Goal: Transaction & Acquisition: Purchase product/service

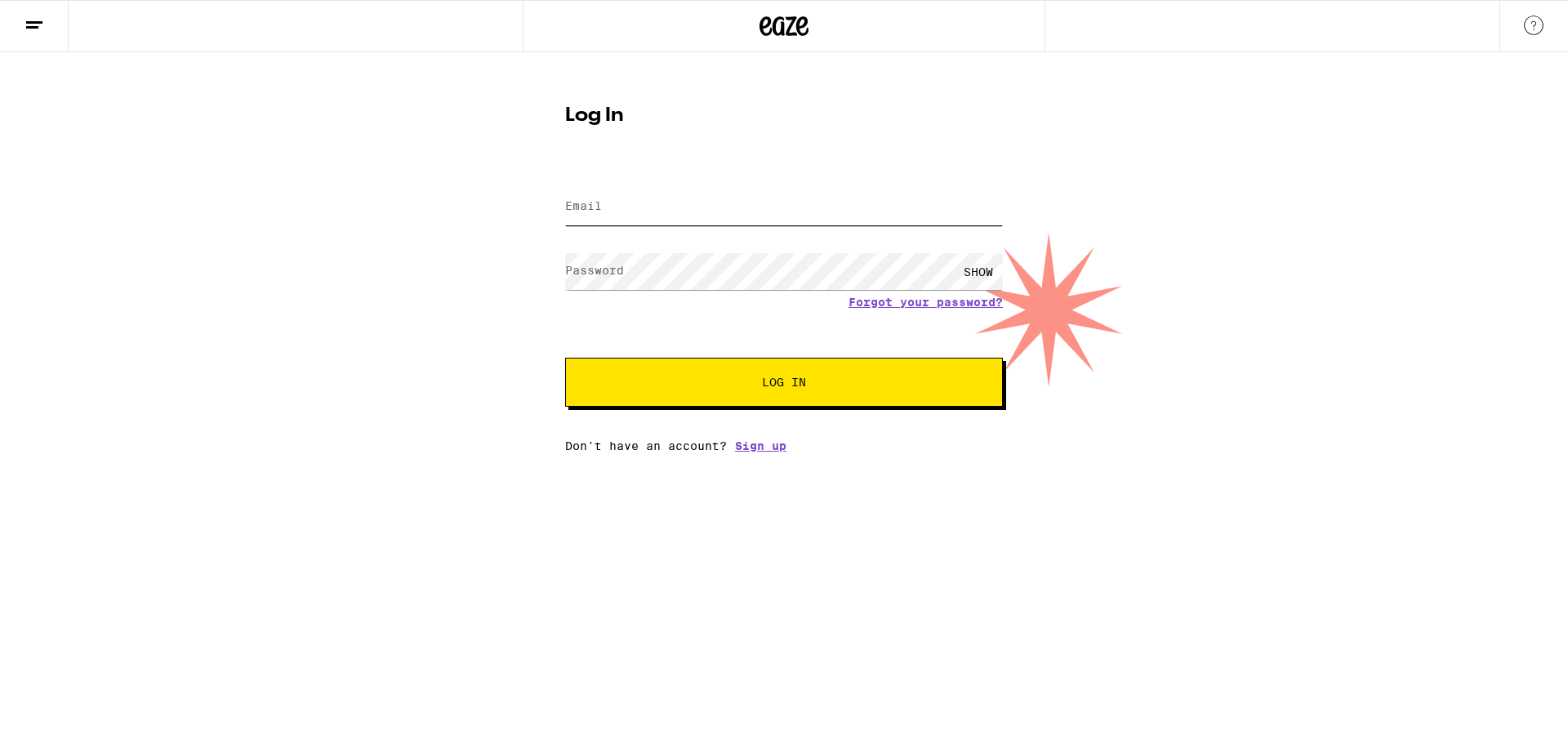
type input "384155353@qq.com"
click at [794, 378] on span "Log In" at bounding box center [783, 382] width 44 height 11
click at [1442, 452] on html "Log In Email Email 384155353@qq.com Password Password SHOW Forgot your password…" at bounding box center [784, 226] width 1568 height 452
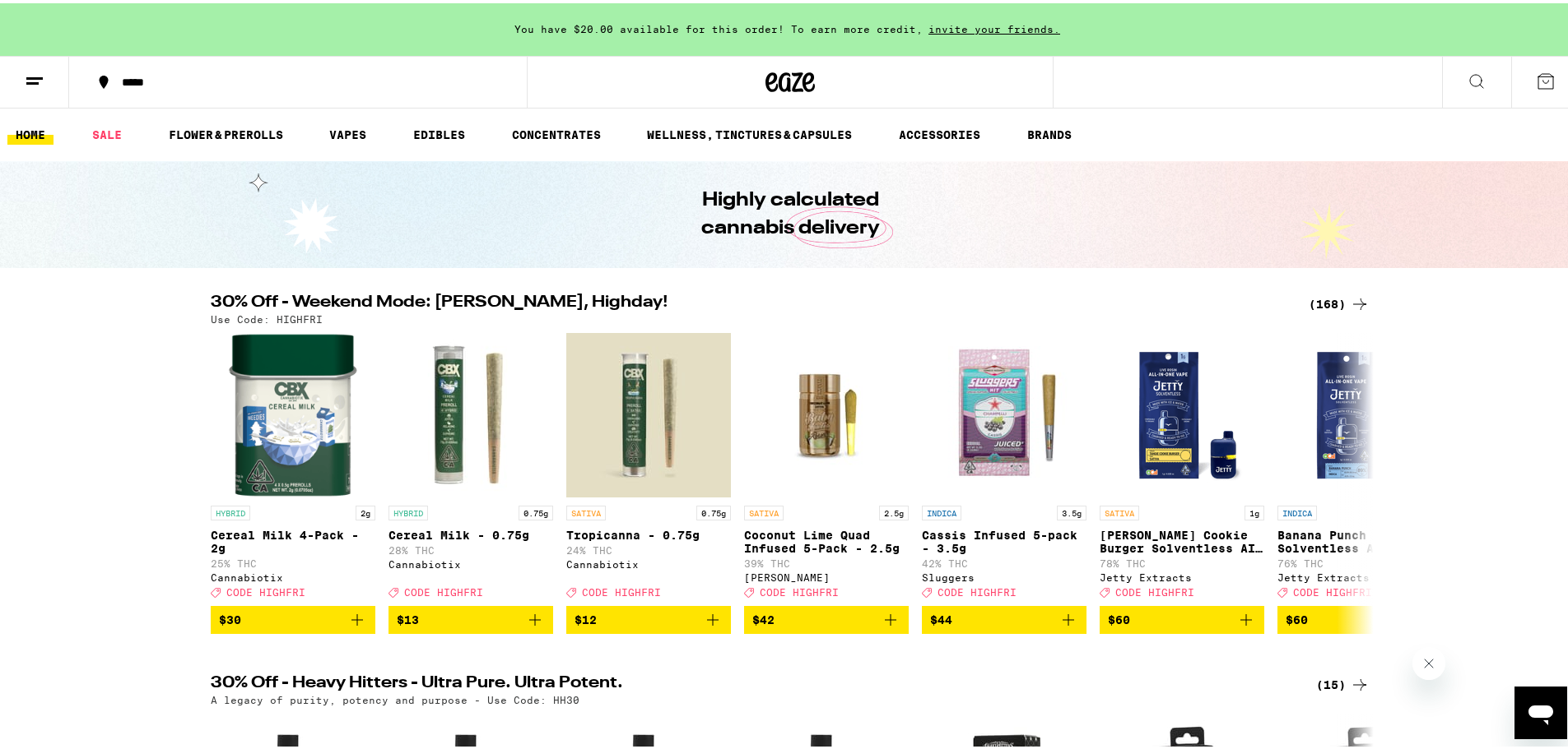
click at [815, 19] on div "You have $20.00 available for this order! To earn more credit, invite your frie…" at bounding box center [790, 26] width 1580 height 53
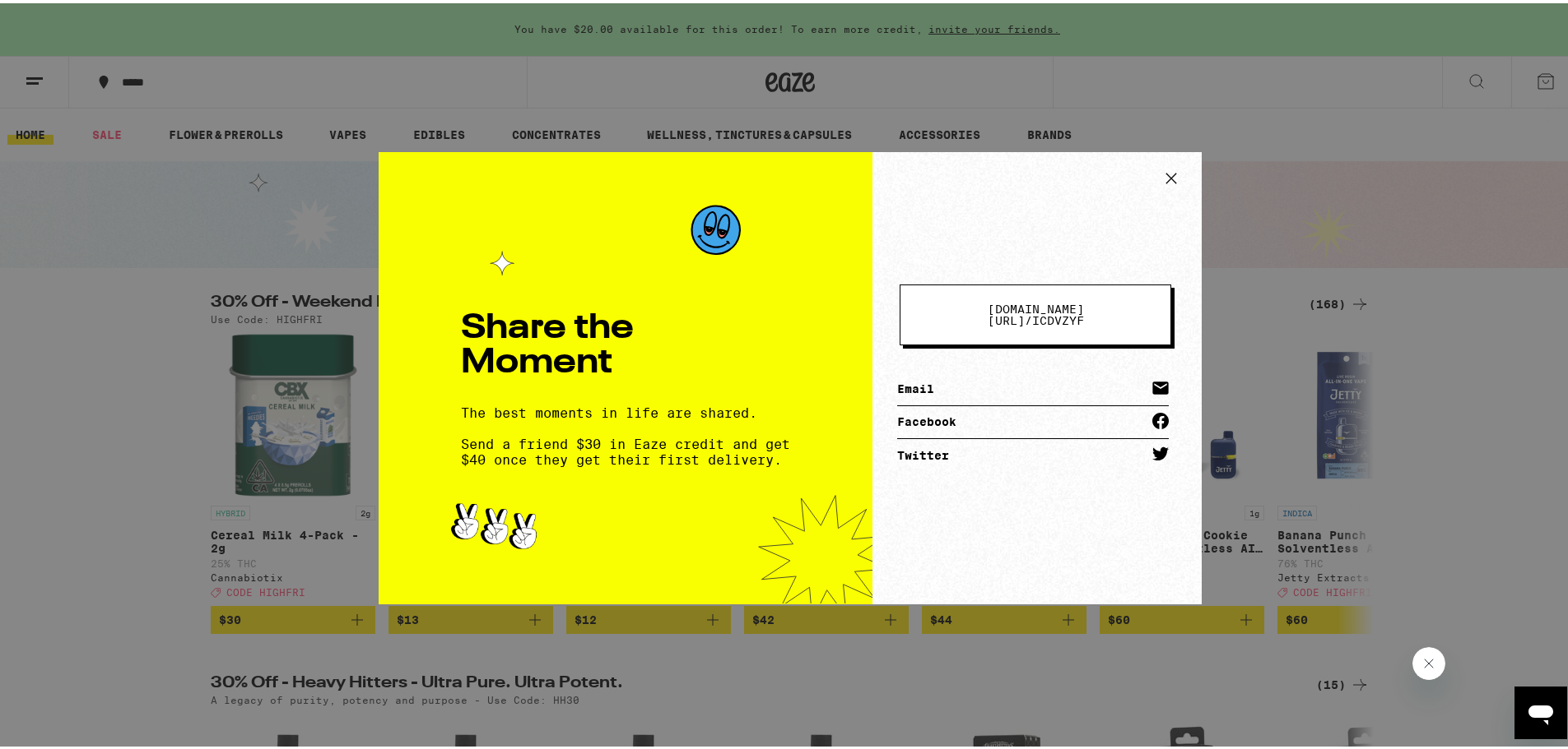
click at [1169, 172] on icon at bounding box center [1171, 175] width 24 height 24
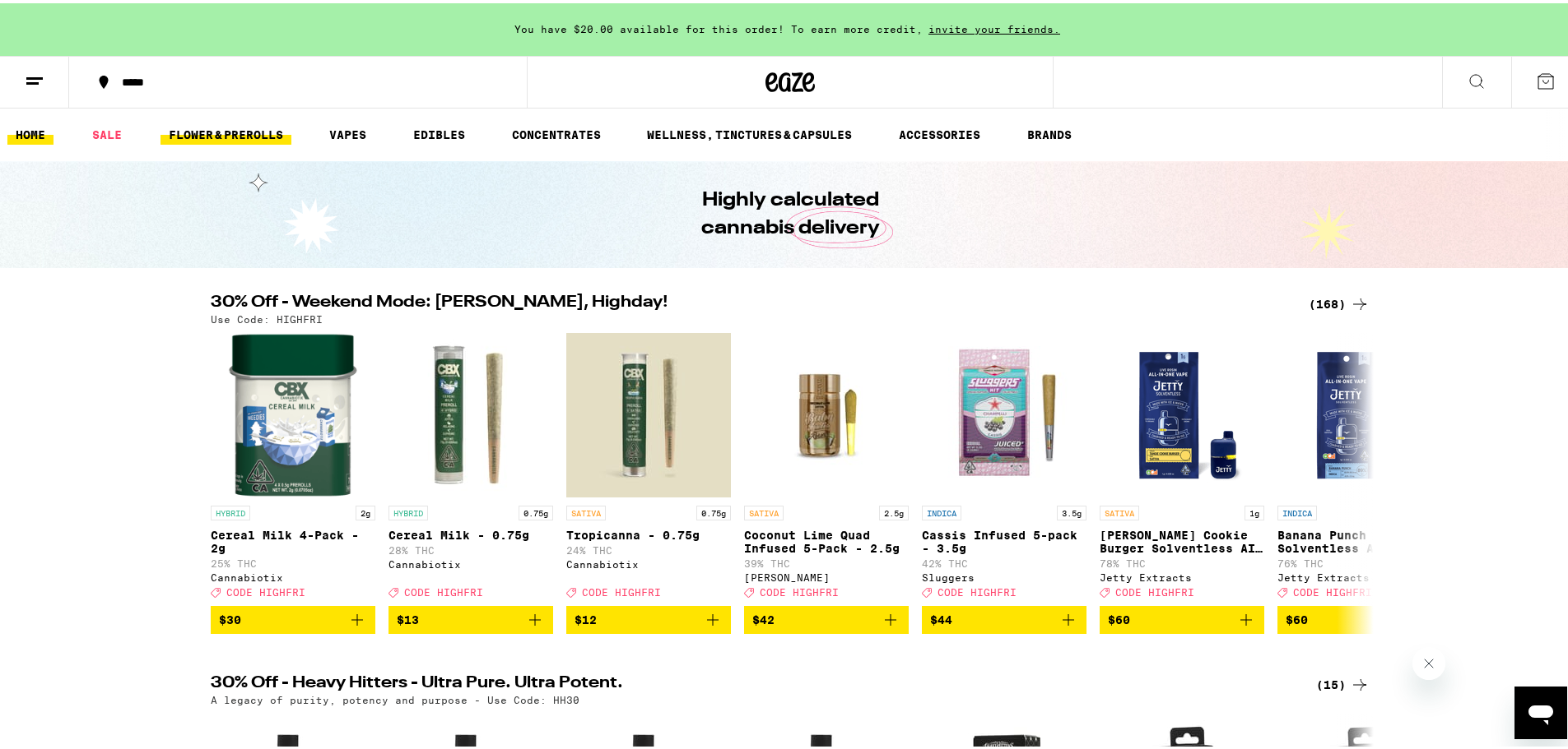
click at [217, 127] on link "FLOWER & PREROLLS" at bounding box center [225, 132] width 131 height 20
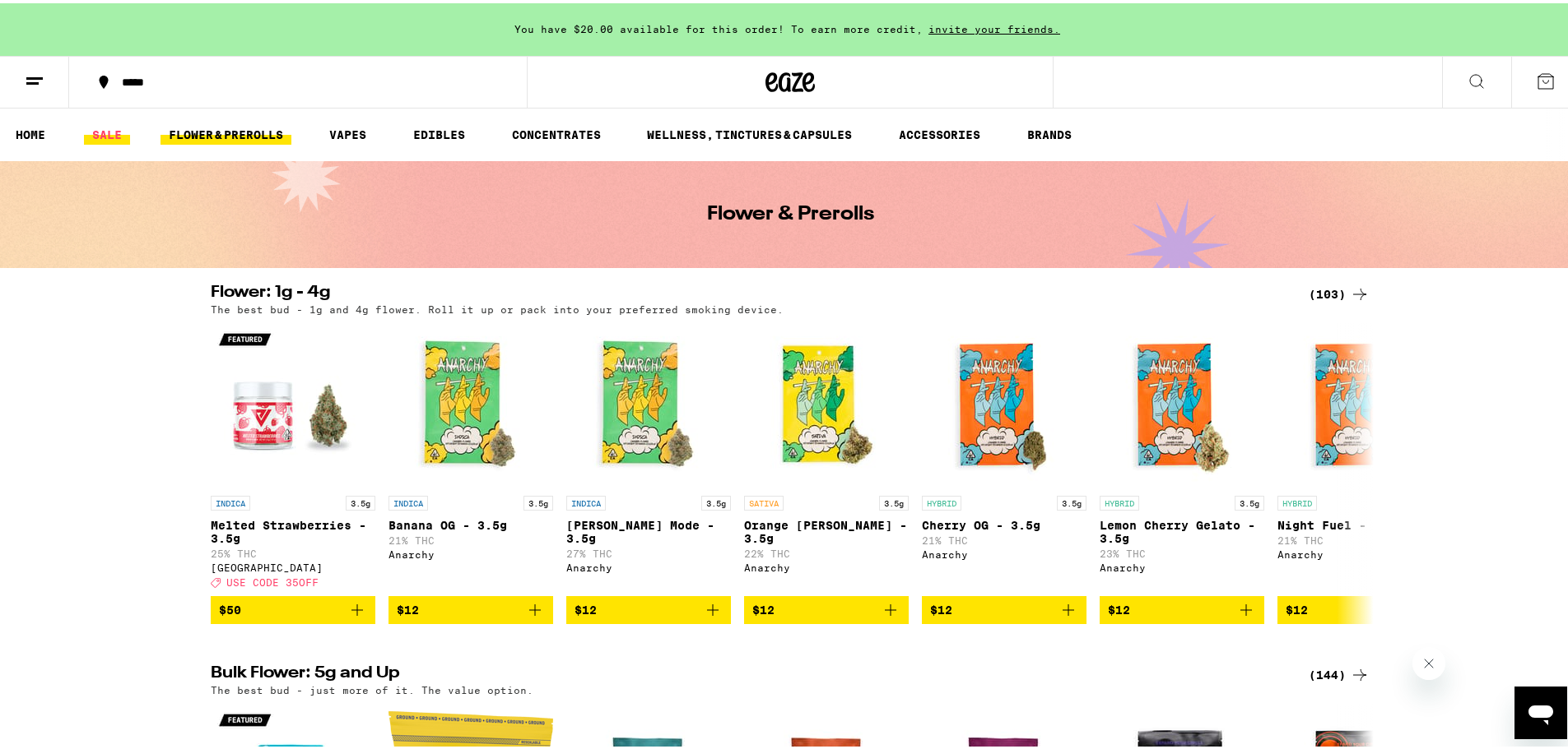
click at [111, 130] on link "SALE" at bounding box center [107, 132] width 46 height 20
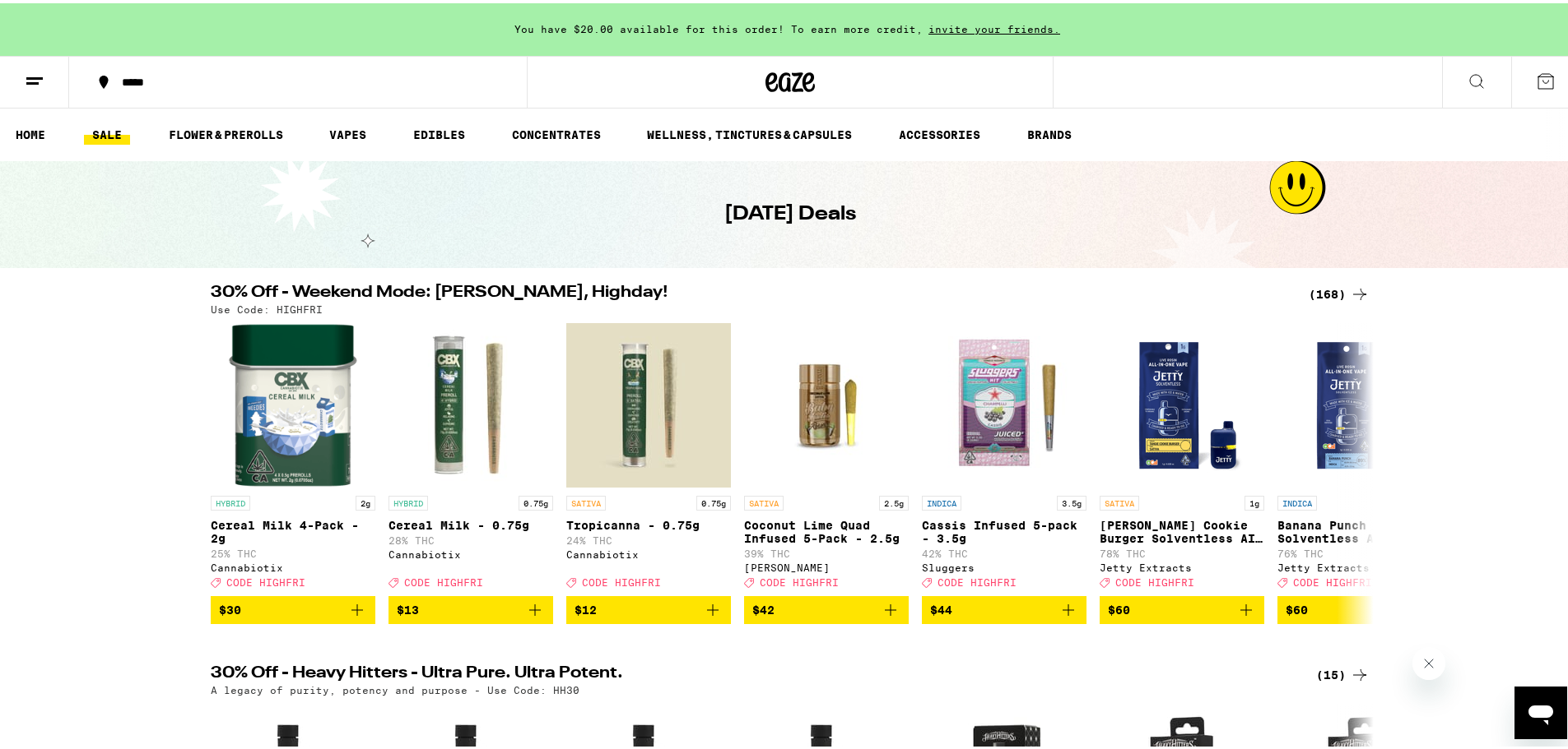
click at [28, 77] on icon at bounding box center [34, 78] width 20 height 20
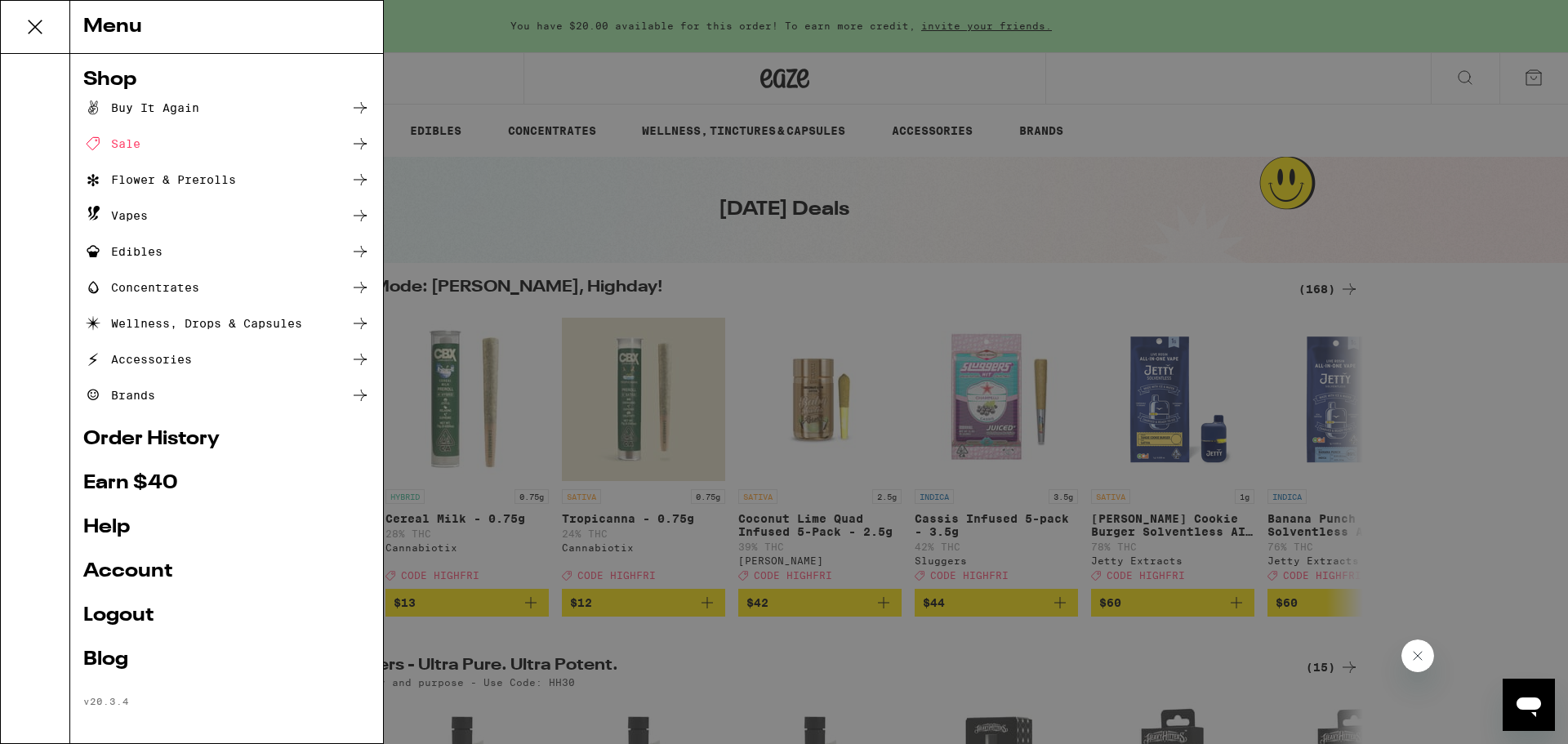
click at [492, 218] on div "Menu Shop Buy It Again Sale Flower & Prerolls Vapes Edibles Concentrates Wellne…" at bounding box center [784, 372] width 1568 height 744
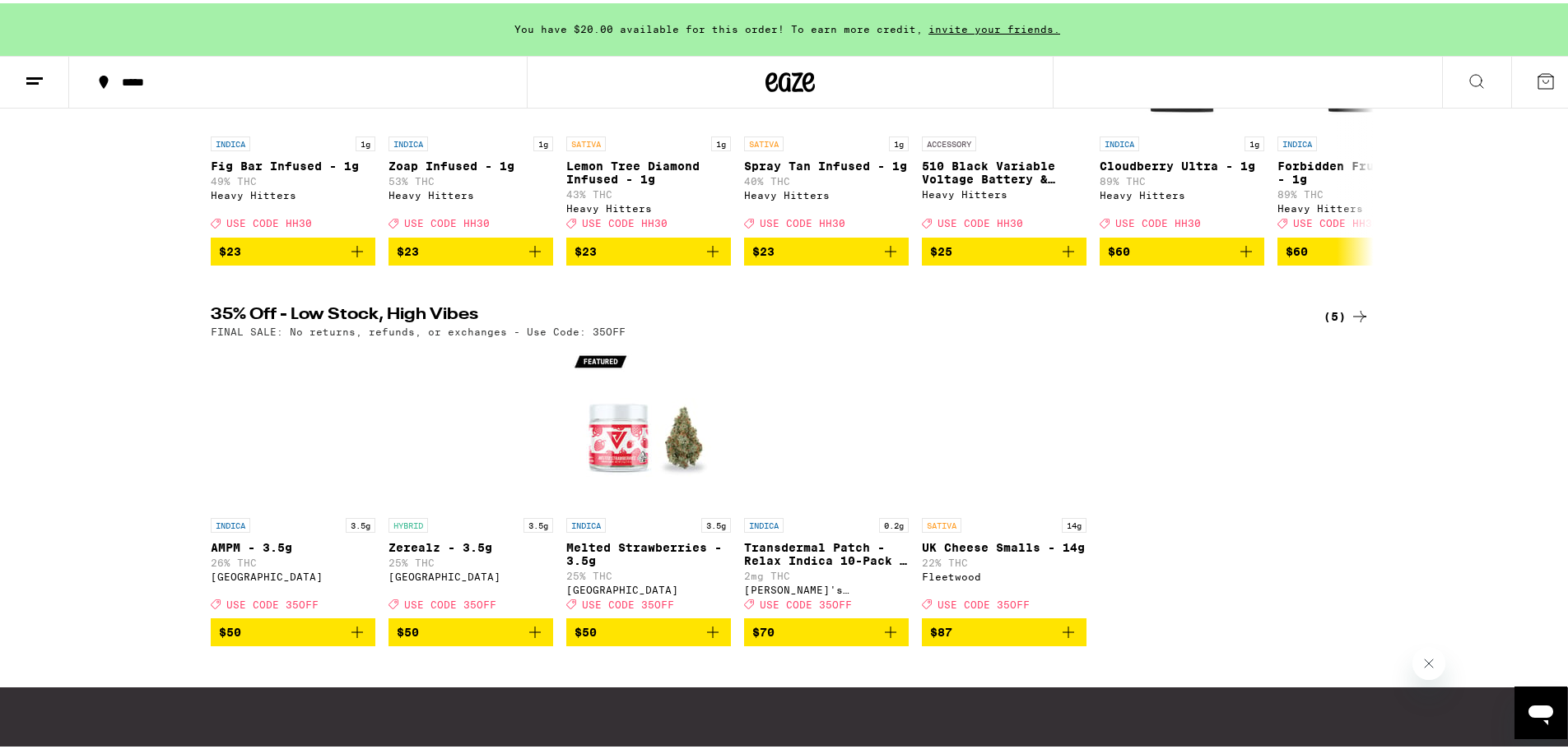
scroll to position [823, 0]
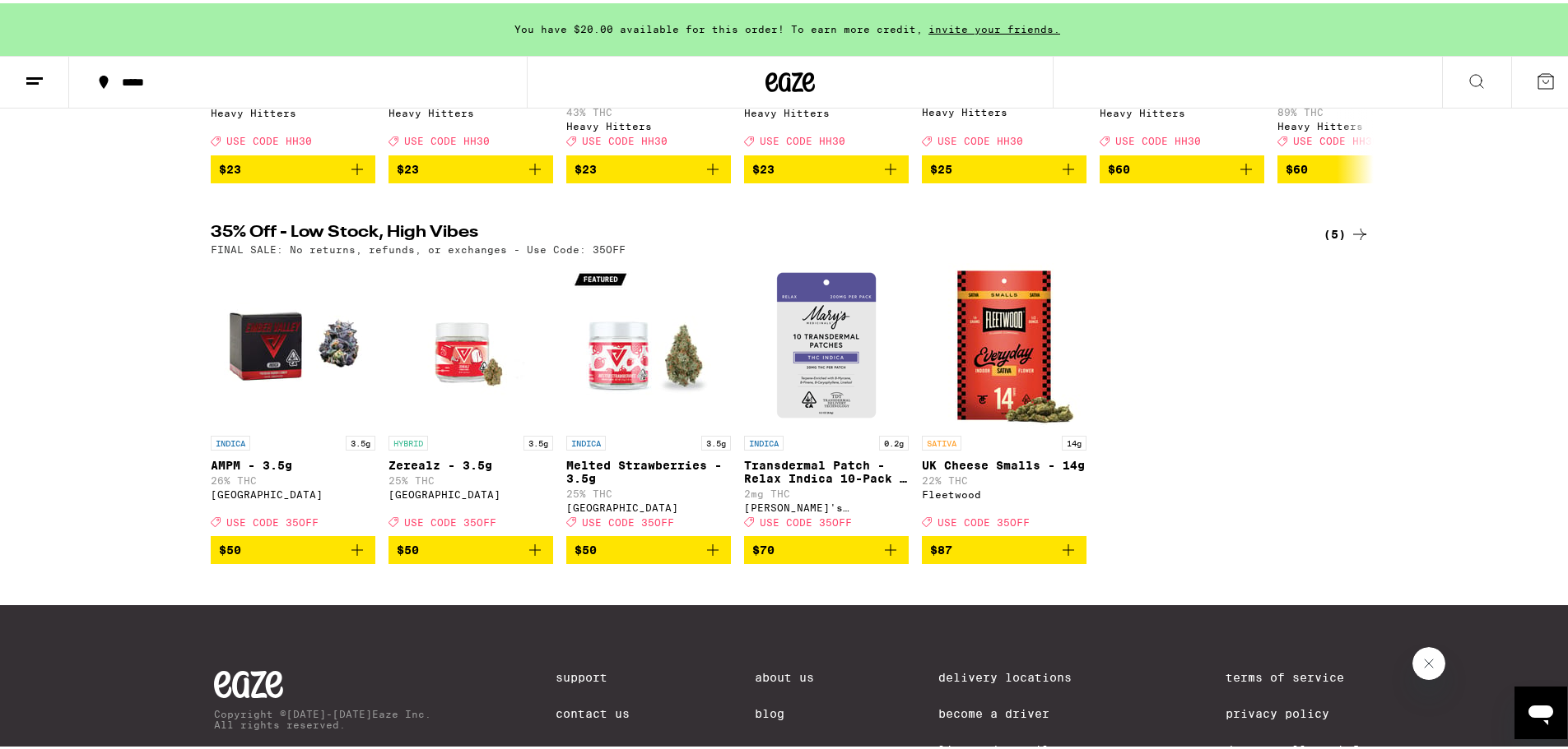
click at [1242, 338] on div "INDICA 3.5g AMPM - 3.5g 26% THC Ember Valley Deal Created with Sketch. USE CODE…" at bounding box center [790, 410] width 1185 height 301
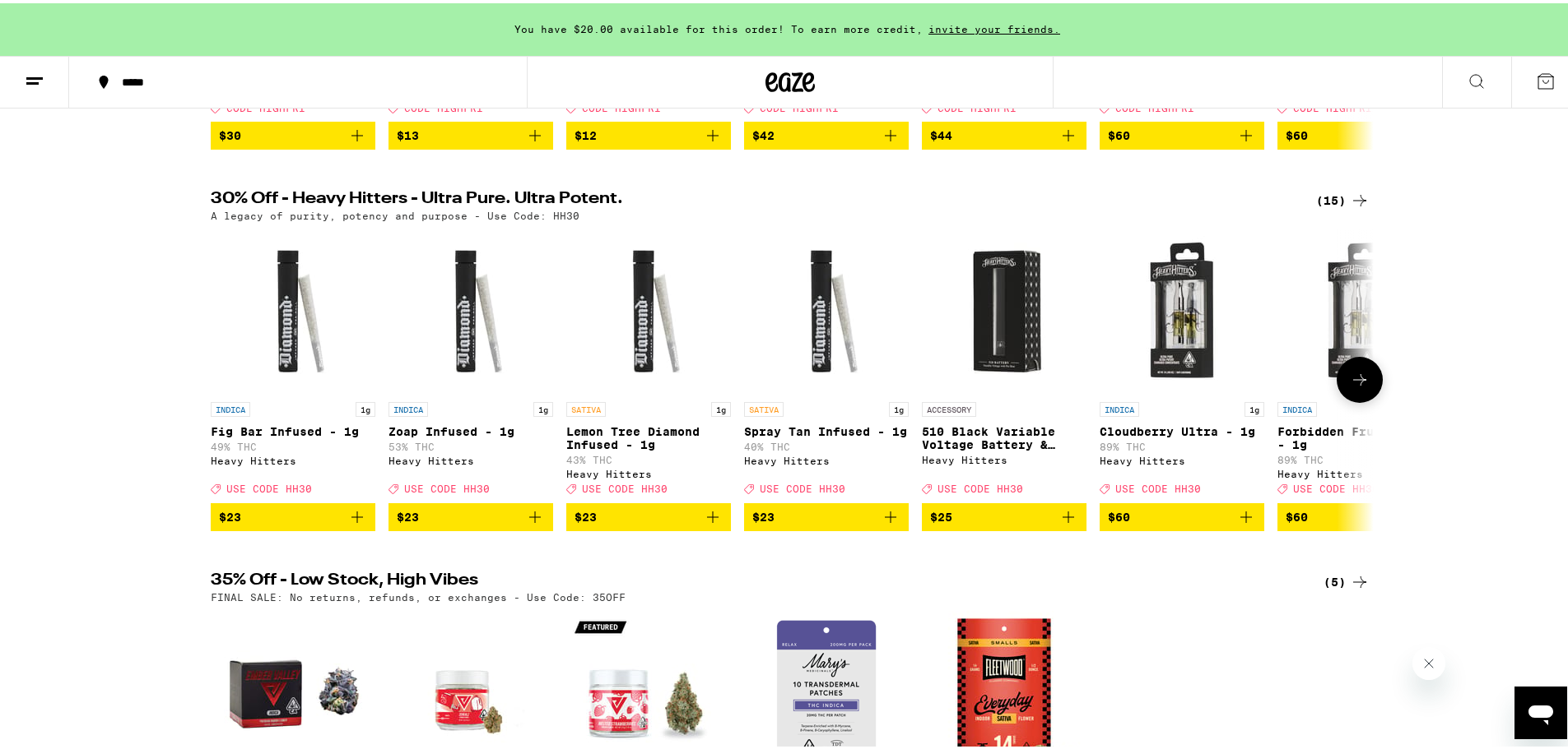
scroll to position [411, 0]
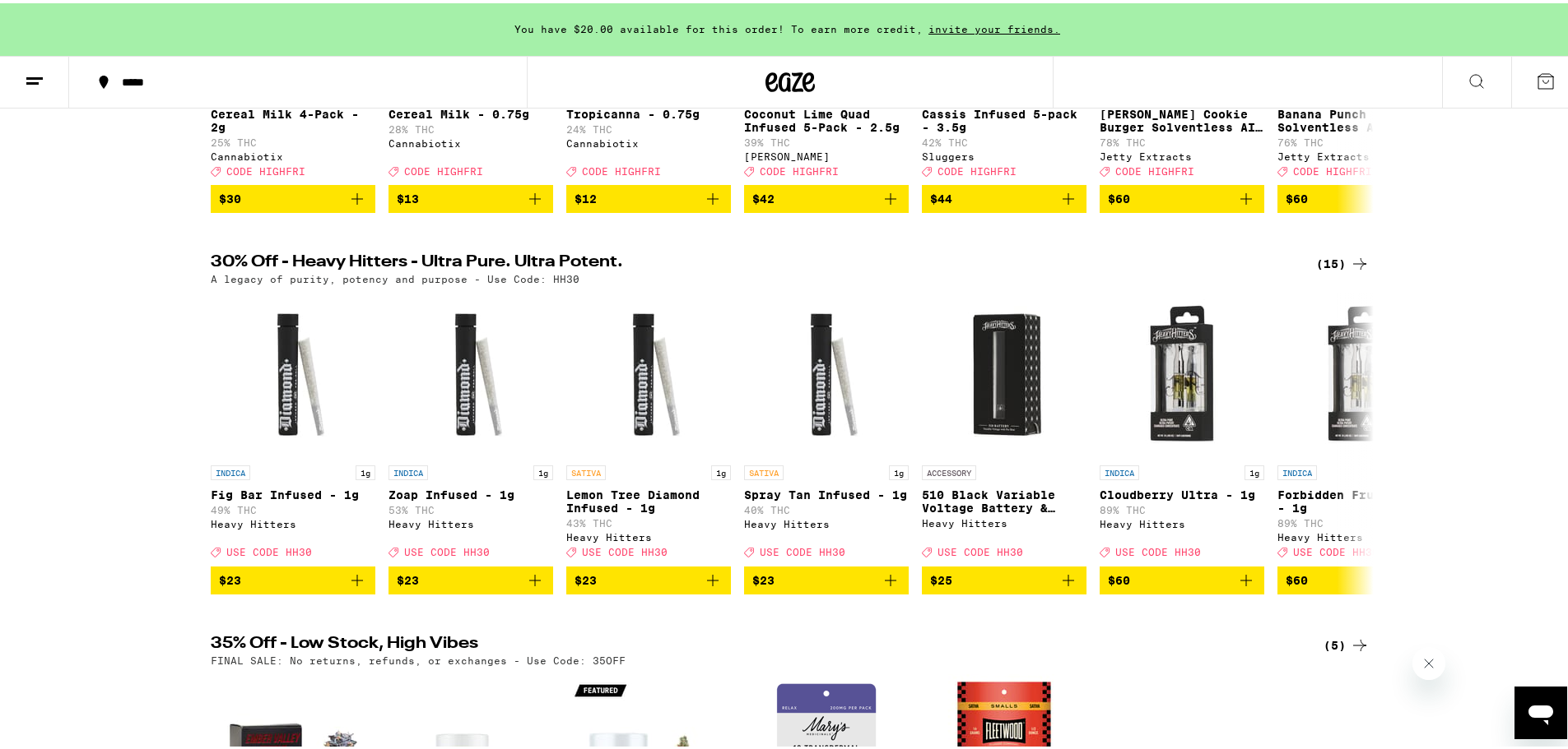
click at [1338, 271] on div "(15)" at bounding box center [1343, 261] width 54 height 20
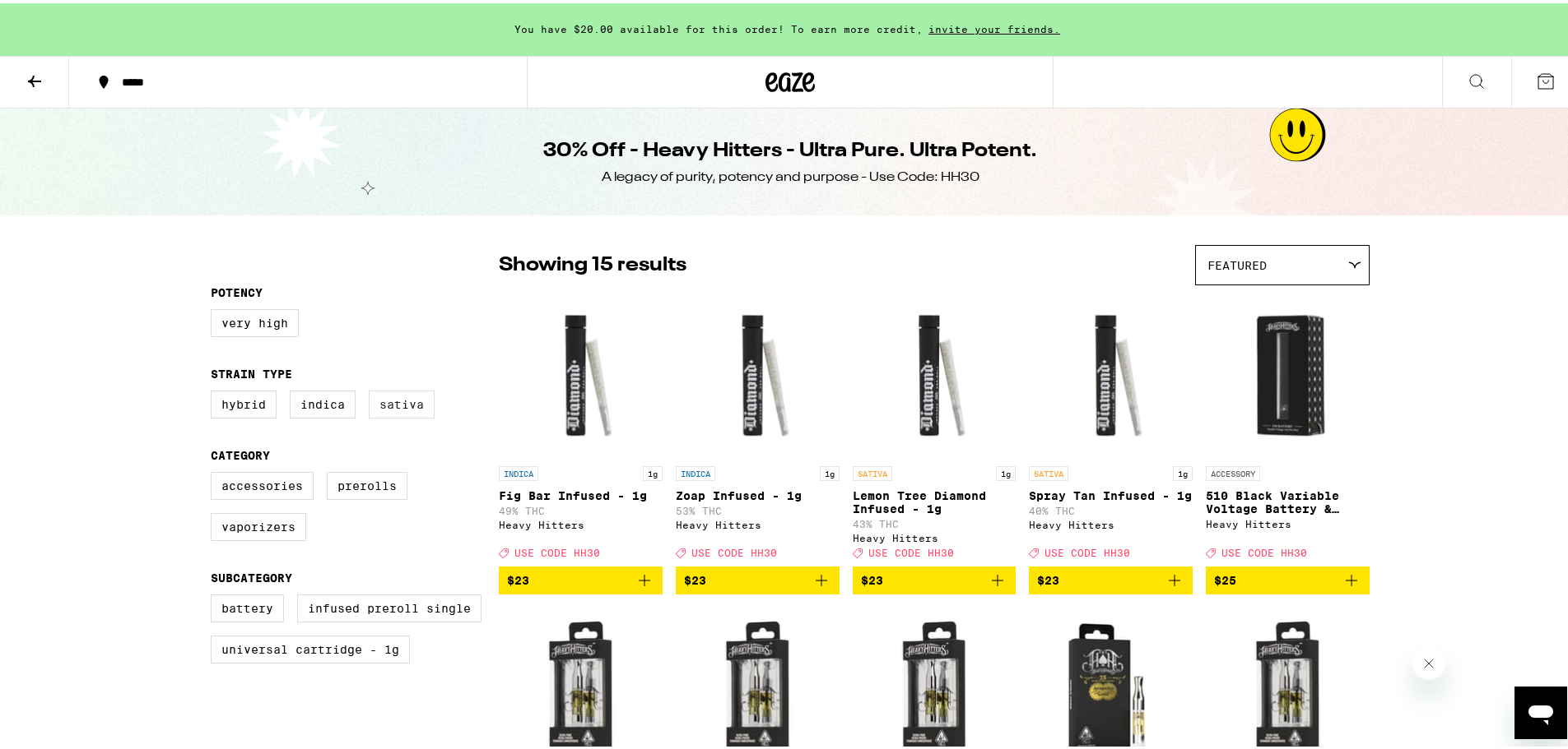
click at [392, 404] on label "Sativa" at bounding box center [402, 401] width 66 height 28
click at [215, 391] on input "Sativa" at bounding box center [214, 390] width 1 height 1
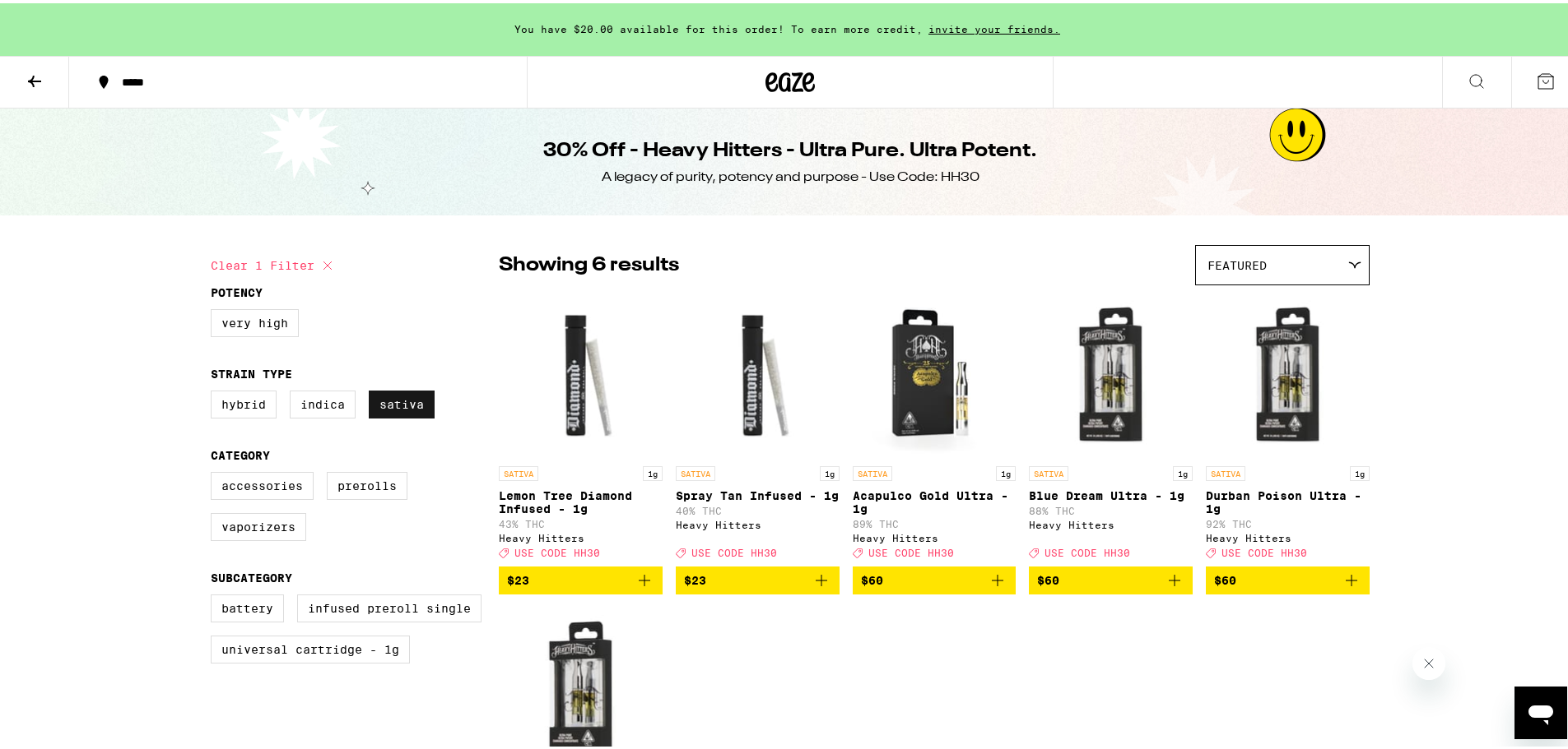
drag, startPoint x: 366, startPoint y: 395, endPoint x: 381, endPoint y: 397, distance: 15.1
click at [370, 397] on label "Sativa" at bounding box center [402, 401] width 66 height 28
click at [215, 391] on input "Sativa" at bounding box center [214, 390] width 1 height 1
checkbox input "false"
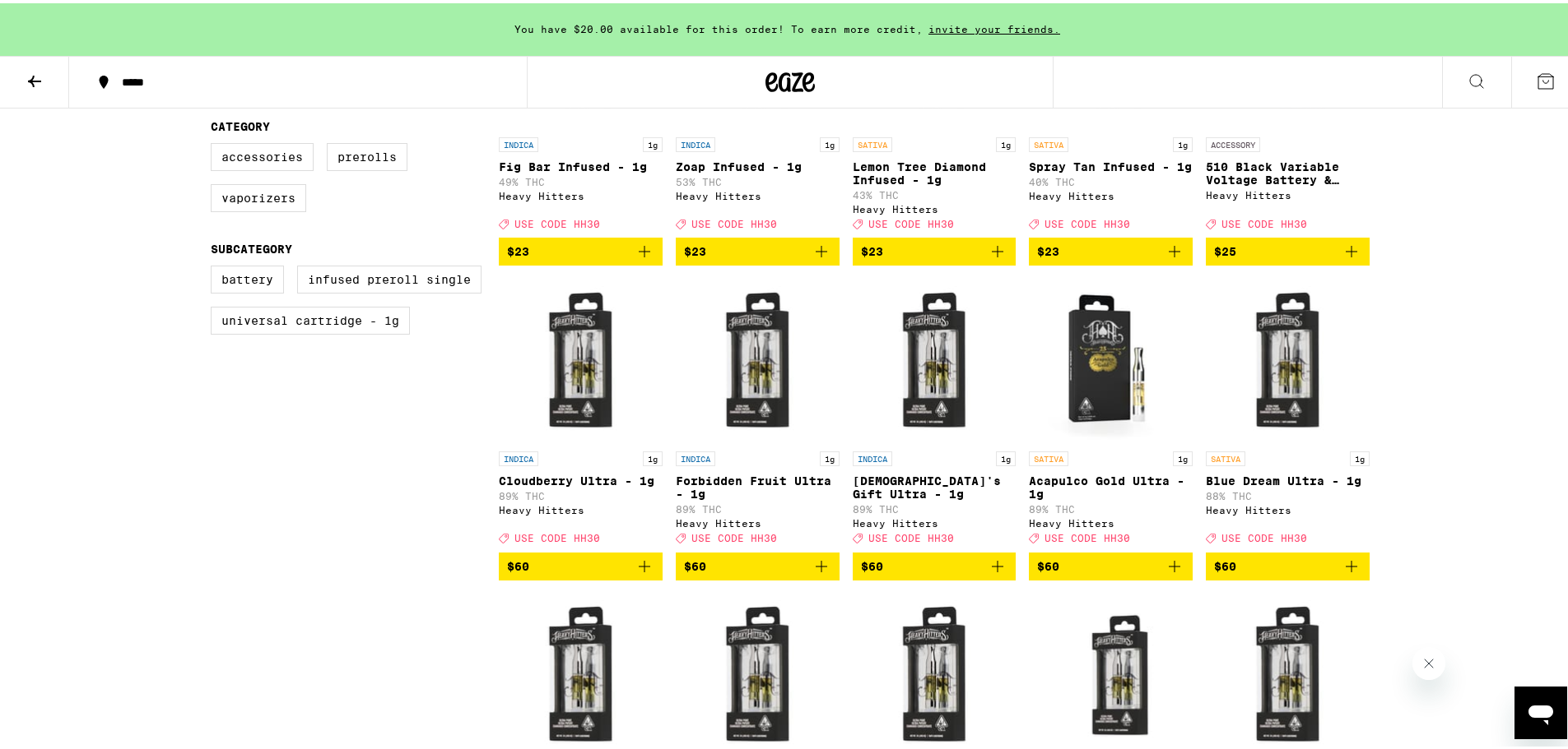
scroll to position [247, 0]
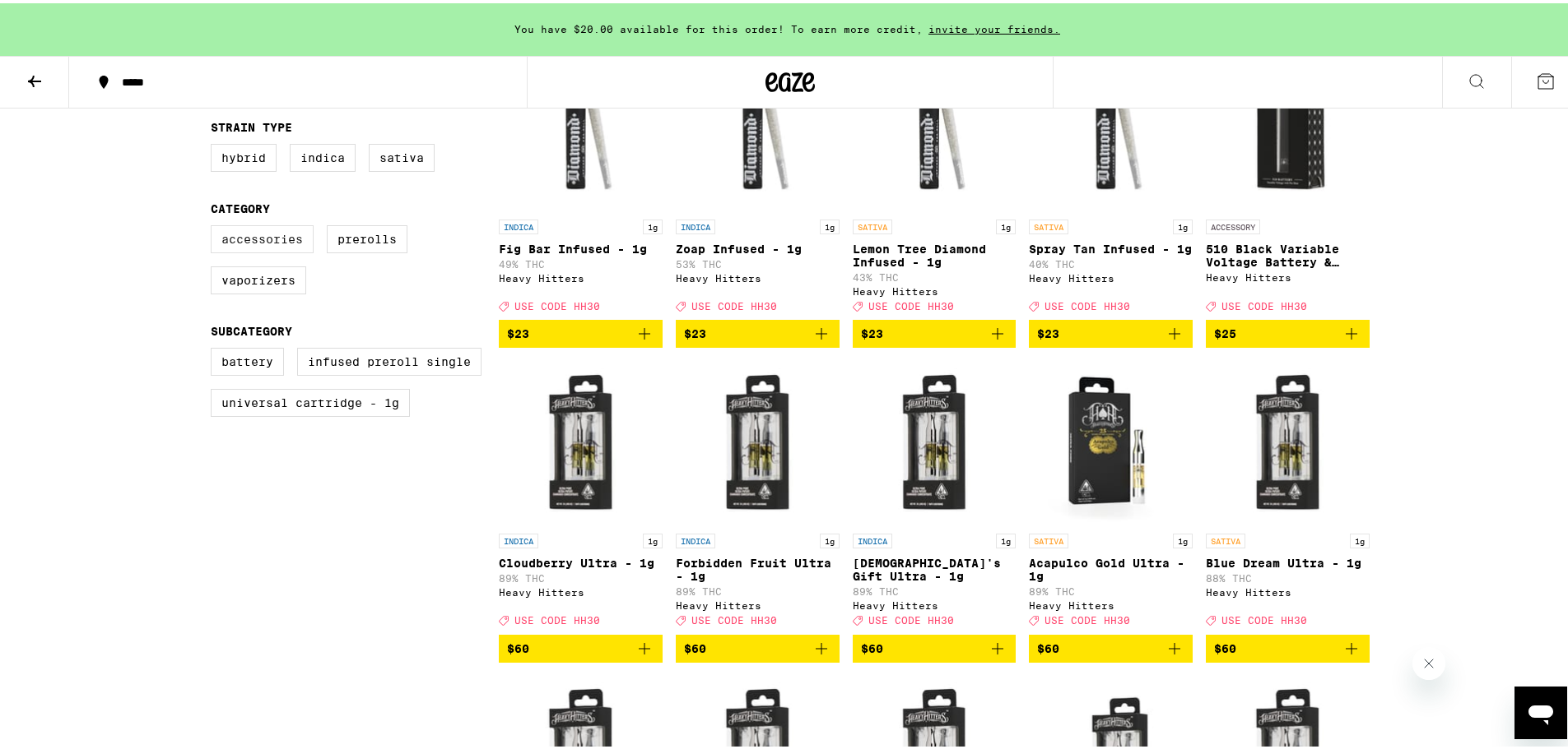
click at [275, 249] on label "Accessories" at bounding box center [262, 236] width 103 height 28
click at [215, 225] on input "Accessories" at bounding box center [214, 224] width 1 height 1
checkbox input "true"
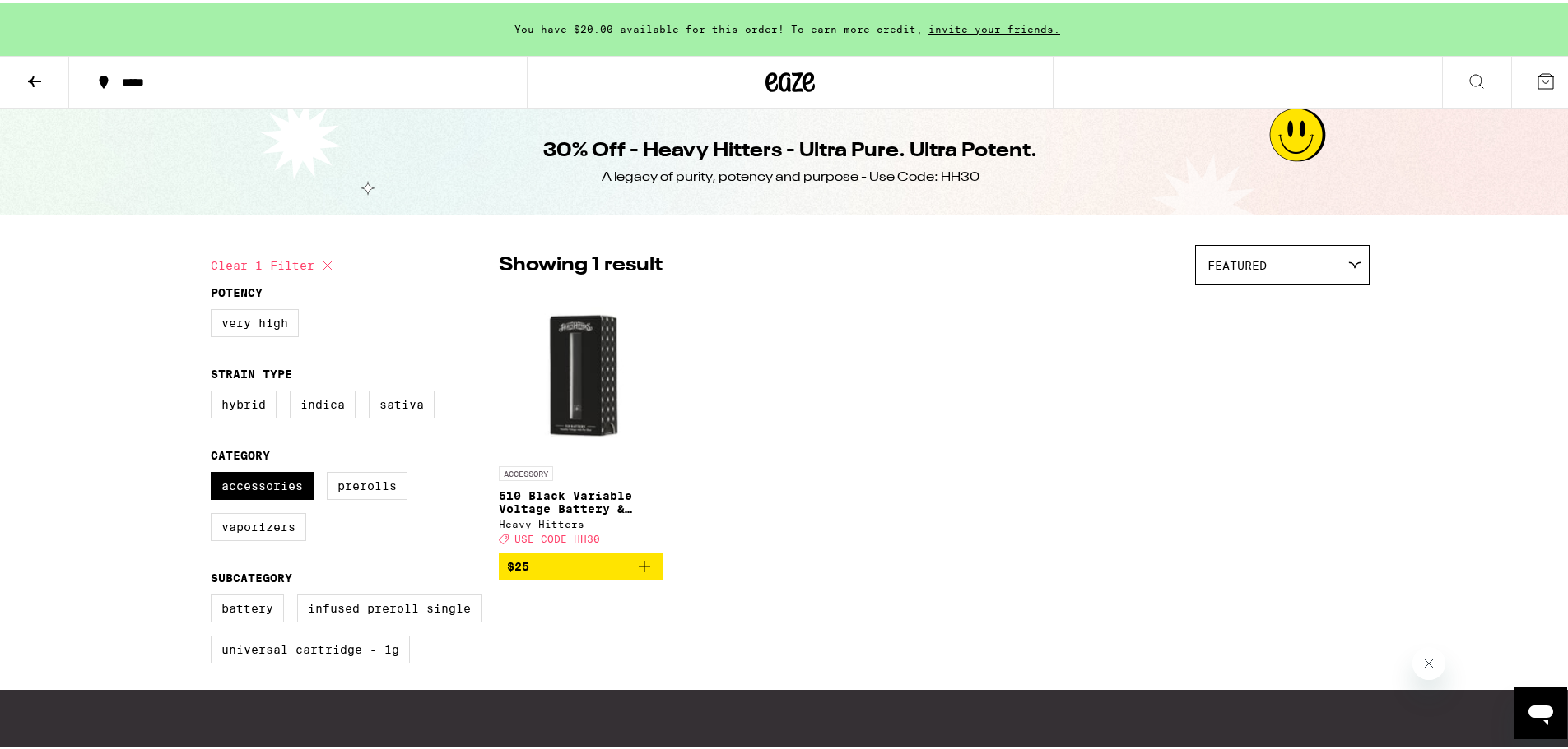
click at [23, 78] on button at bounding box center [35, 80] width 69 height 52
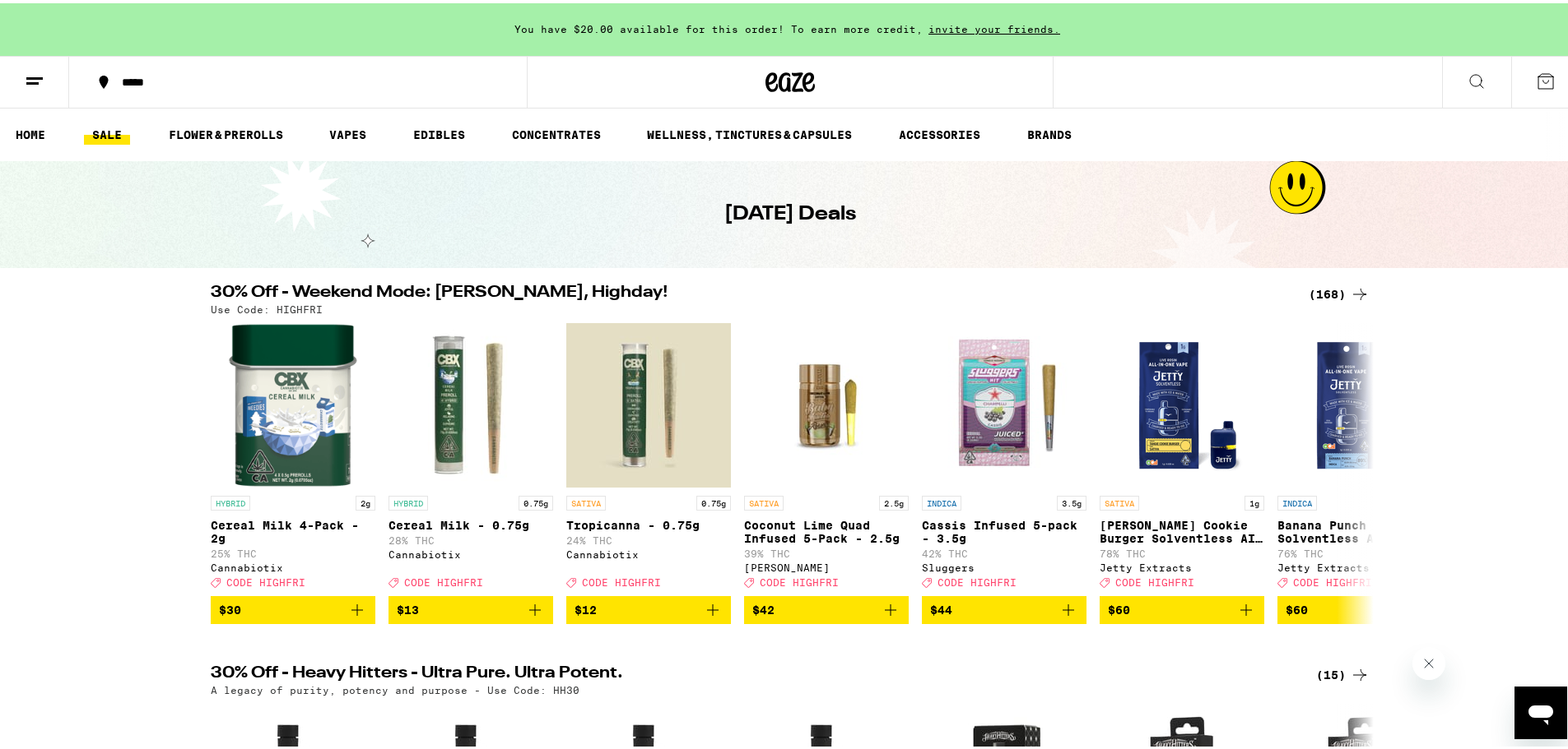
click at [1324, 286] on div "(168)" at bounding box center [1338, 291] width 61 height 20
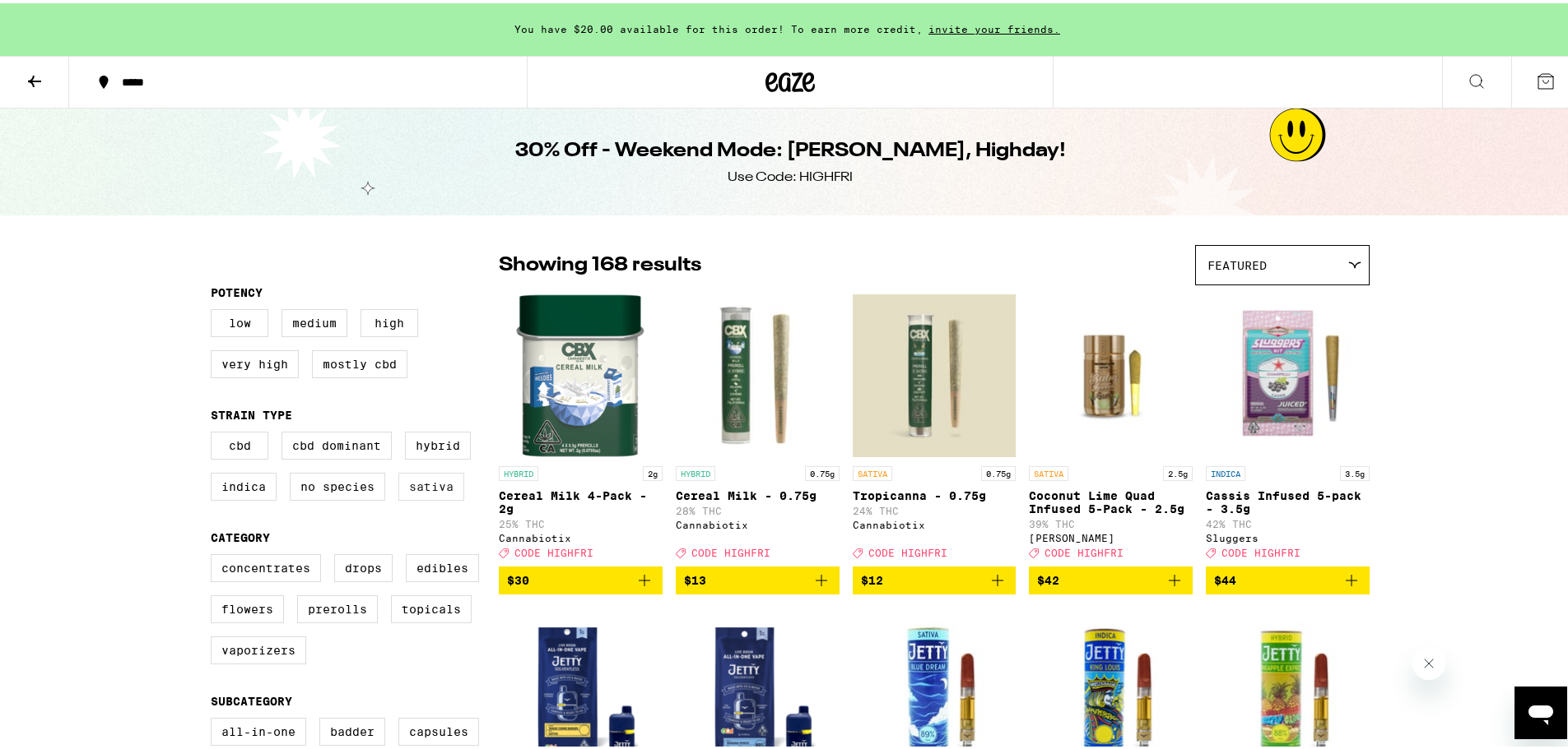
click at [426, 490] on label "Sativa" at bounding box center [431, 483] width 66 height 28
click at [215, 432] on input "Sativa" at bounding box center [214, 431] width 1 height 1
checkbox input "true"
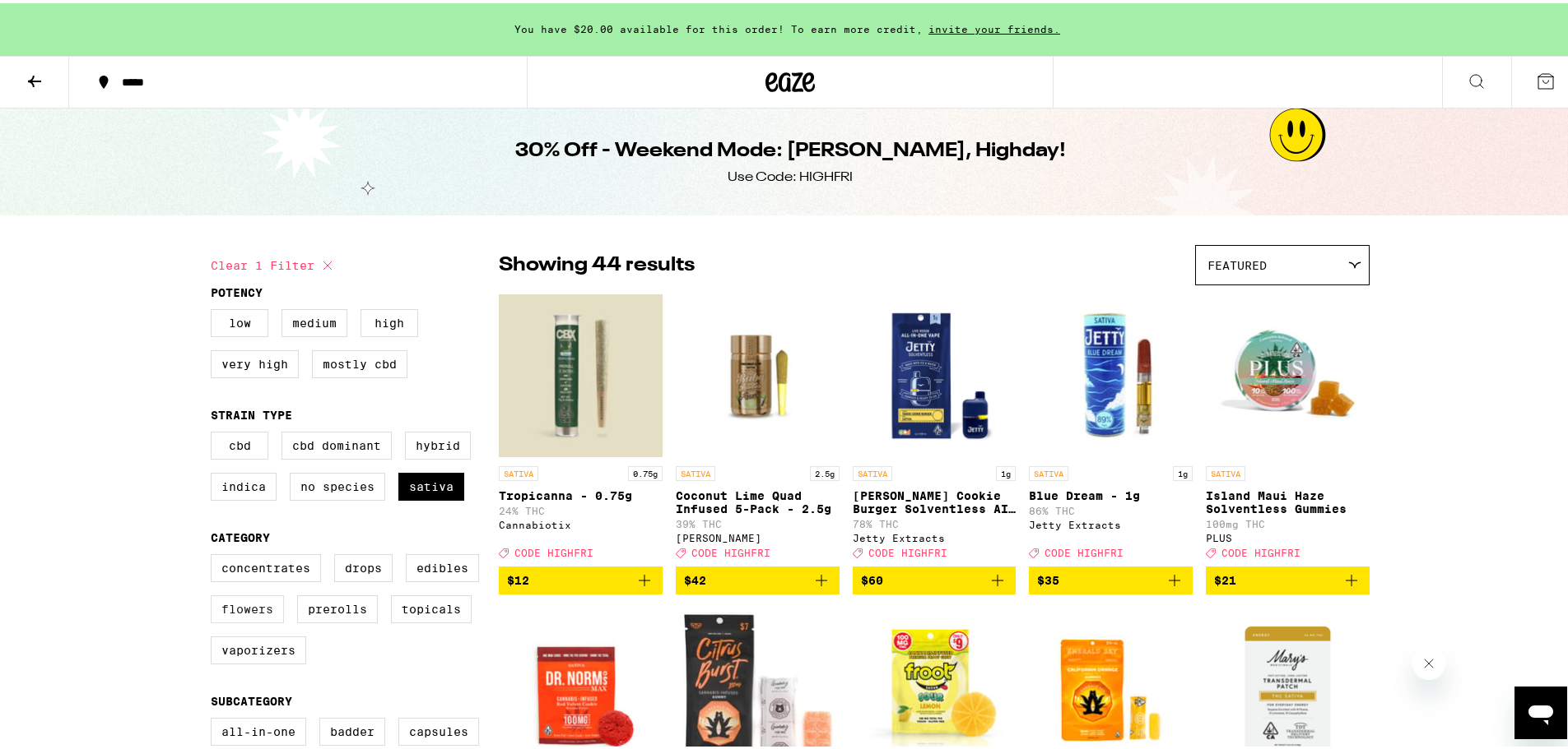
click at [237, 612] on label "Flowers" at bounding box center [247, 606] width 74 height 28
click at [215, 554] on input "Flowers" at bounding box center [214, 553] width 1 height 1
checkbox input "true"
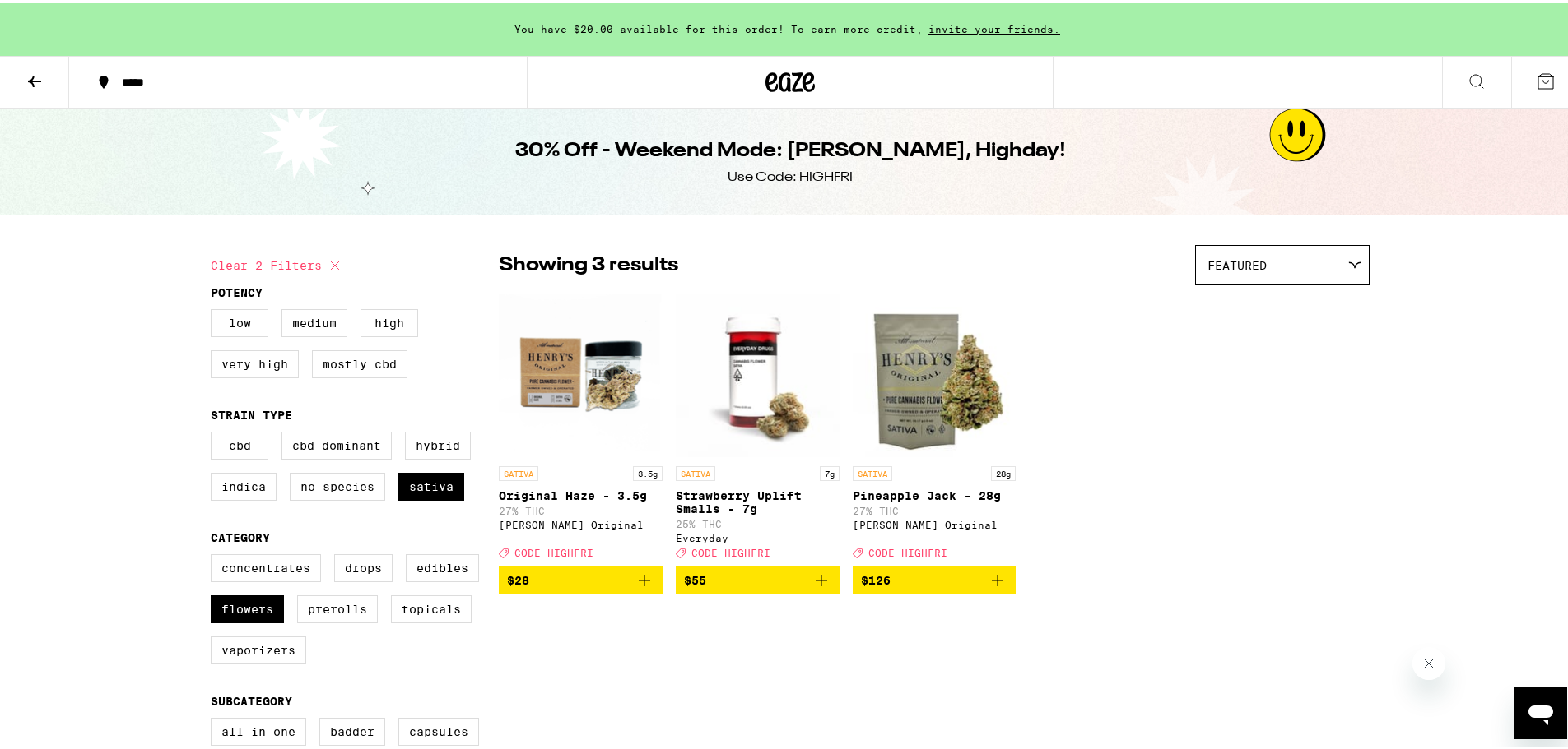
click at [1241, 464] on div "SATIVA 3.5g Original Haze - 3.5g 27% THC Henry's Original Deal Created with Ske…" at bounding box center [934, 441] width 871 height 301
click at [1233, 432] on div "SATIVA 3.5g Original Haze - 3.5g 27% THC Henry's Original Deal Created with Ske…" at bounding box center [934, 441] width 871 height 301
click at [370, 323] on label "High" at bounding box center [389, 320] width 57 height 28
click at [215, 309] on input "High" at bounding box center [214, 308] width 1 height 1
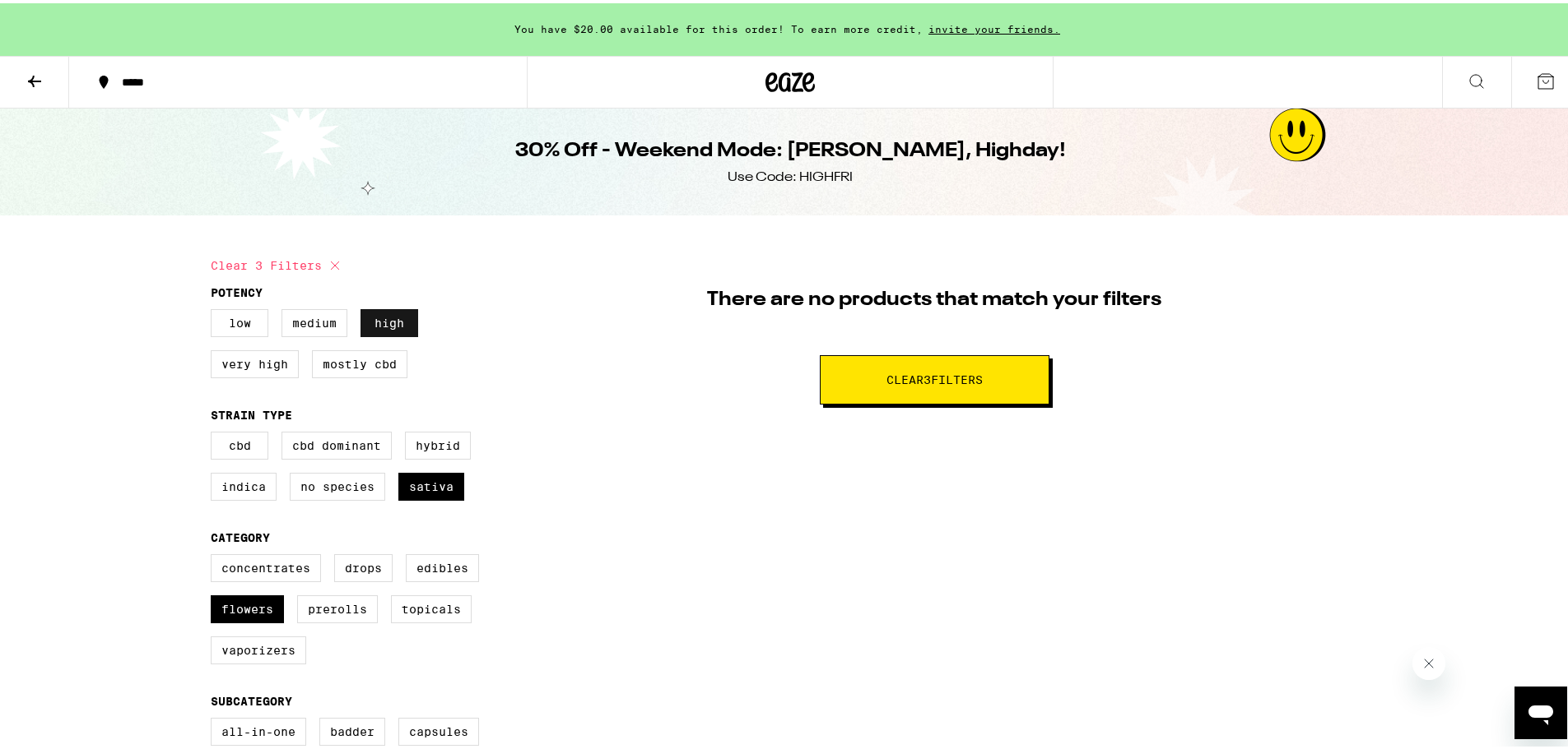
click at [370, 323] on label "High" at bounding box center [389, 320] width 57 height 28
click at [215, 309] on input "High" at bounding box center [214, 308] width 1 height 1
checkbox input "false"
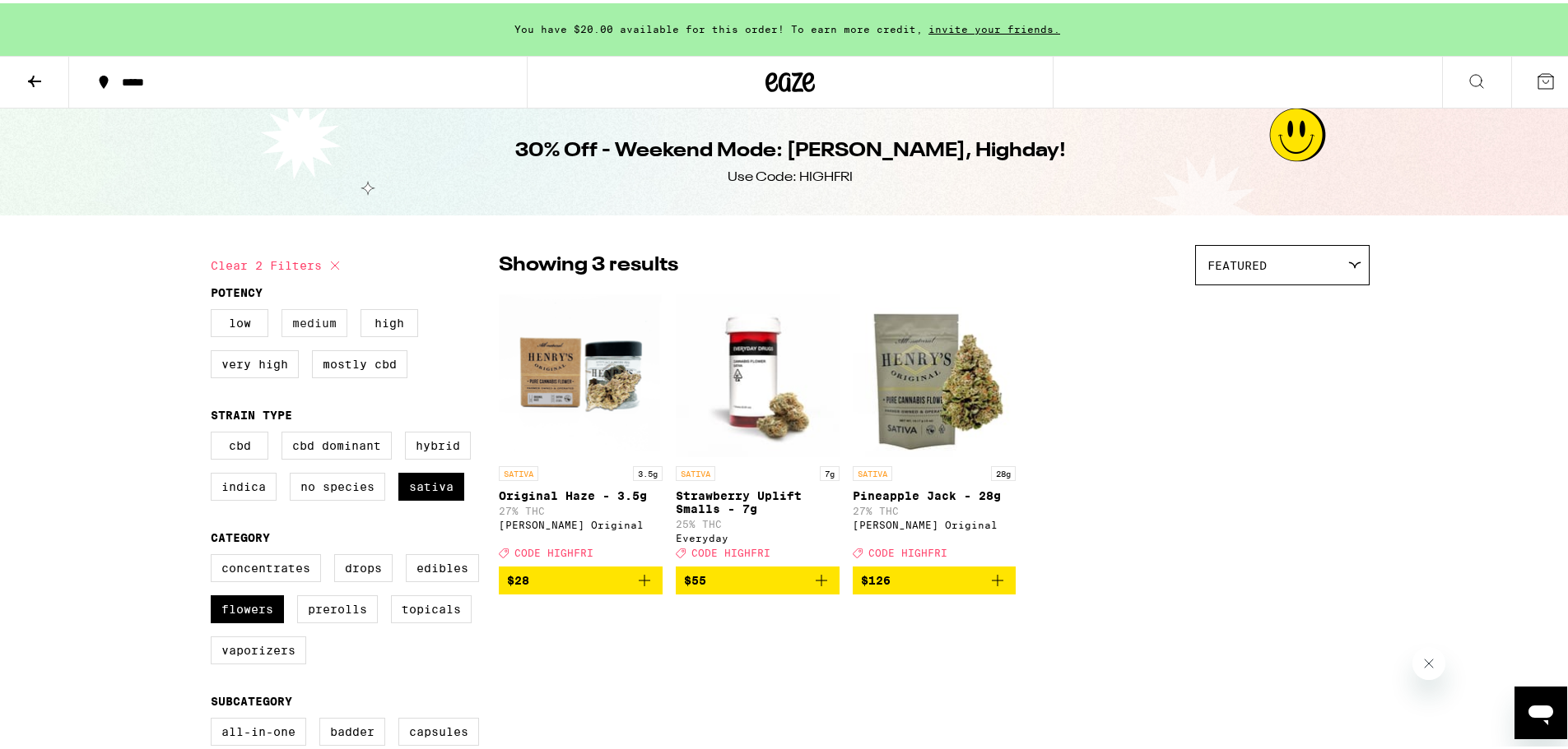
click at [311, 321] on label "Medium" at bounding box center [314, 320] width 66 height 28
click at [215, 309] on input "Medium" at bounding box center [214, 308] width 1 height 1
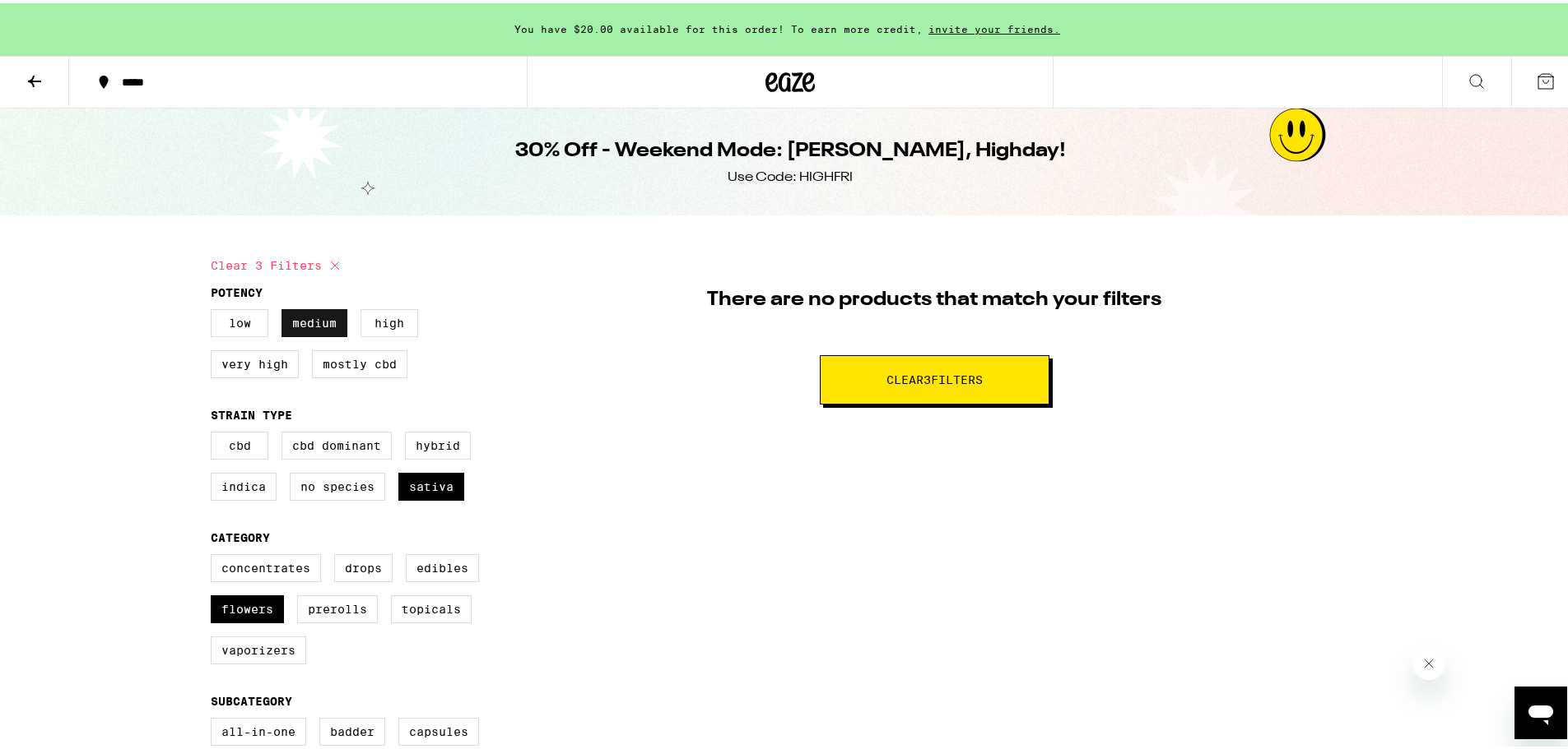
click at [311, 321] on label "Medium" at bounding box center [314, 320] width 66 height 28
click at [215, 309] on input "Medium" at bounding box center [214, 308] width 1 height 1
checkbox input "false"
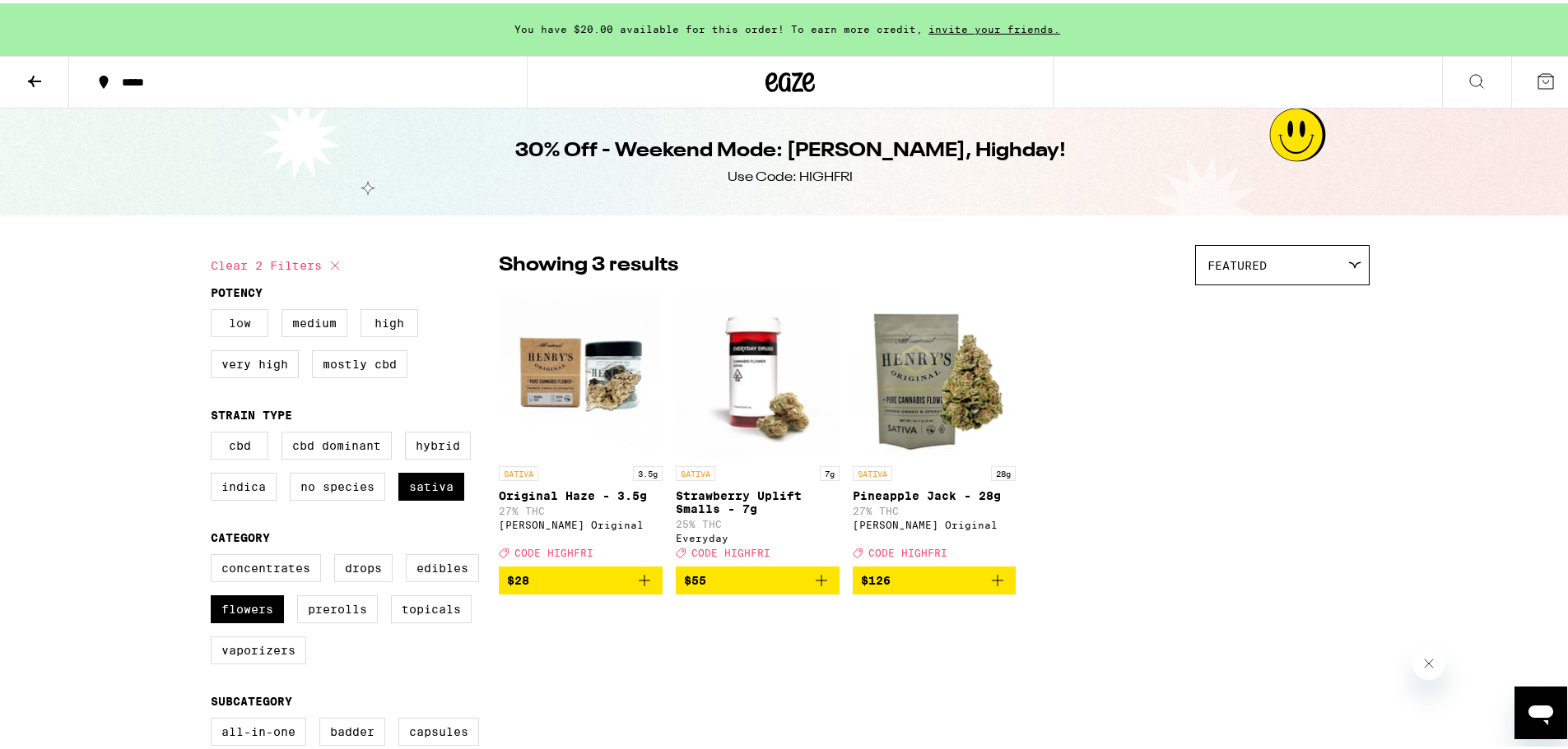
click at [239, 327] on label "Low" at bounding box center [239, 320] width 57 height 28
click at [215, 309] on input "Low" at bounding box center [214, 308] width 1 height 1
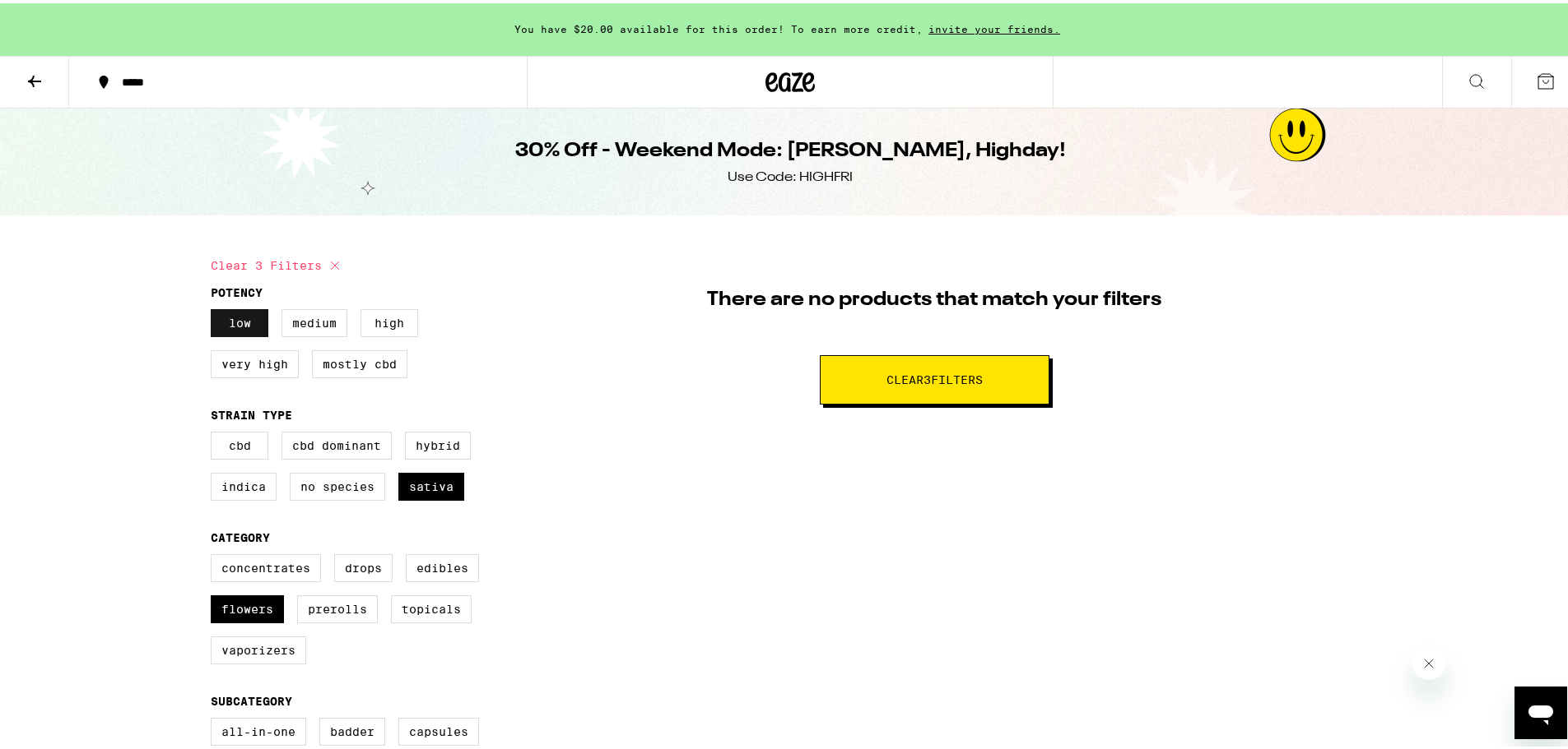
click at [239, 327] on label "Low" at bounding box center [239, 320] width 57 height 28
click at [215, 309] on input "Low" at bounding box center [214, 308] width 1 height 1
checkbox input "false"
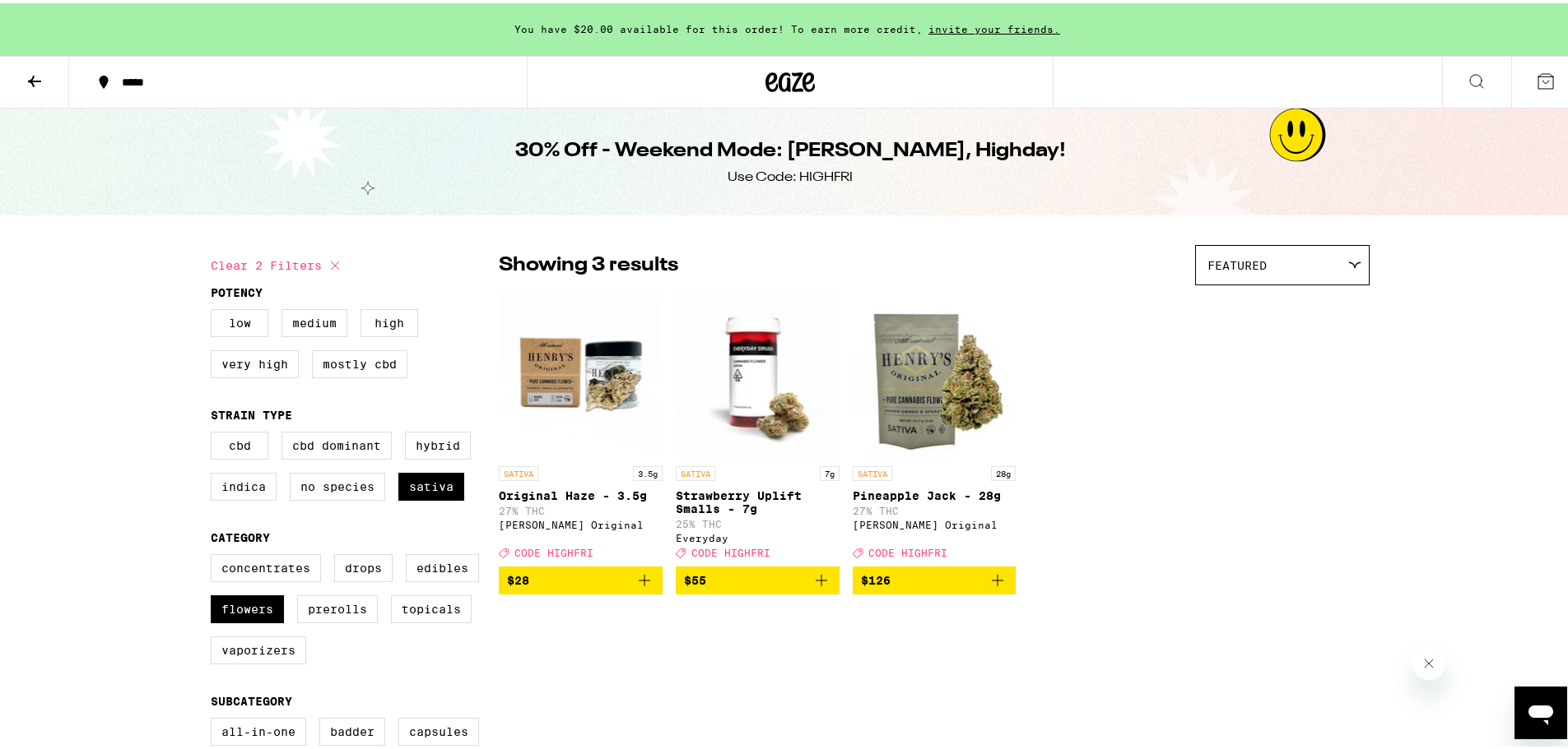
click at [1186, 450] on div "SATIVA 3.5g Original Haze - 3.5g 27% THC Henry's Original Deal Created with Ske…" at bounding box center [934, 441] width 871 height 301
click at [233, 619] on label "Flowers" at bounding box center [247, 606] width 74 height 28
click at [215, 554] on input "Flowers" at bounding box center [214, 553] width 1 height 1
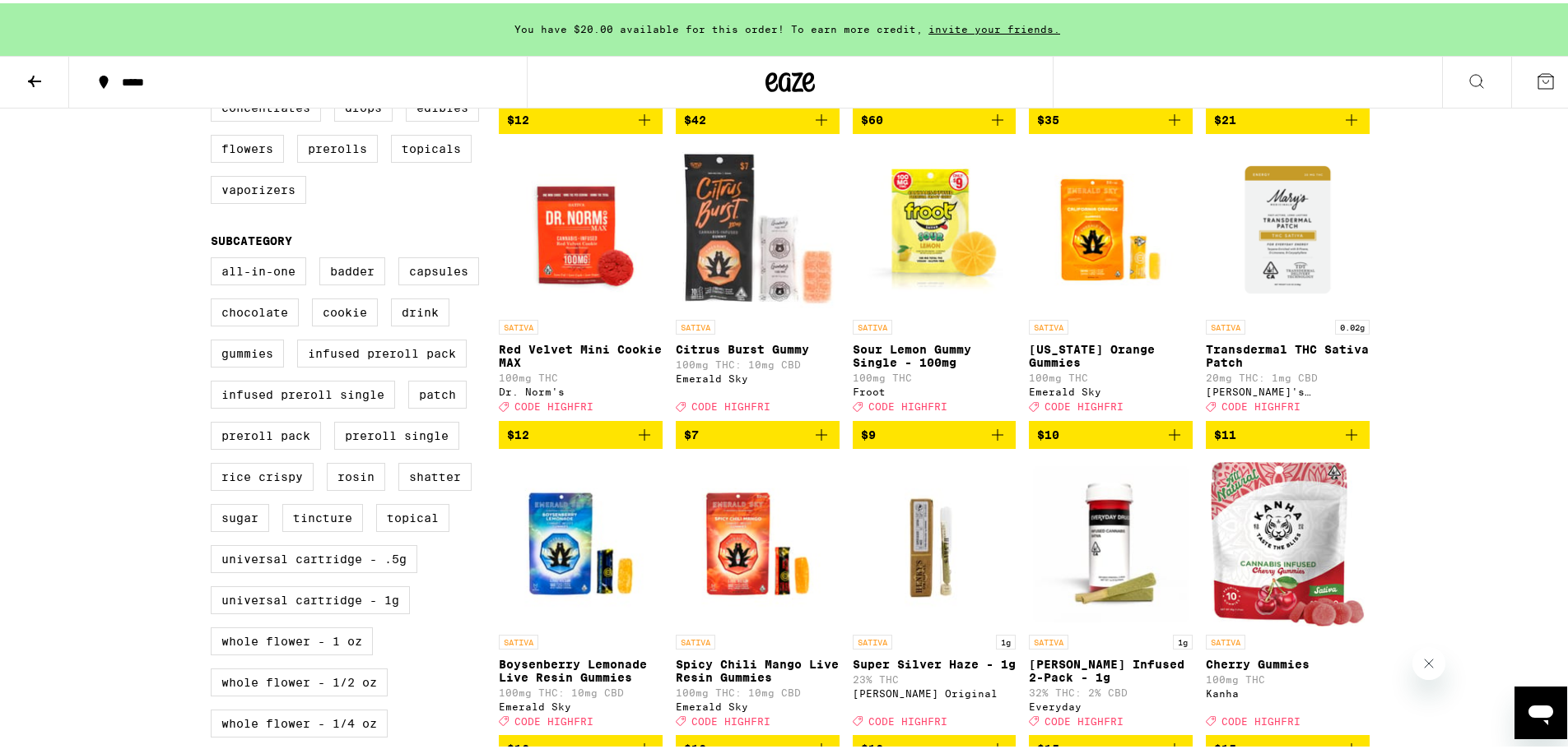
scroll to position [247, 0]
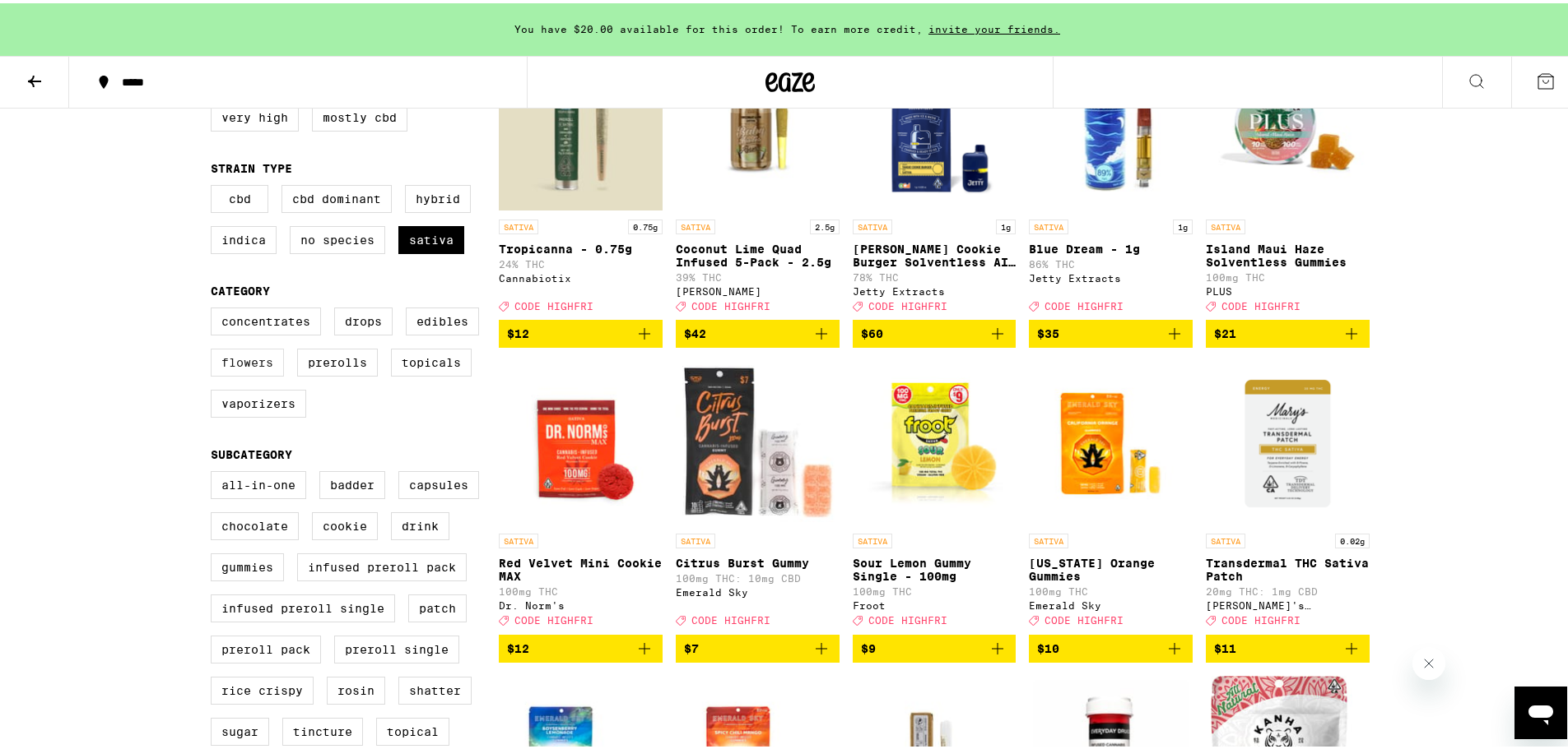
click at [243, 373] on label "Flowers" at bounding box center [247, 359] width 74 height 28
click at [215, 307] on input "Flowers" at bounding box center [214, 307] width 1 height 1
checkbox input "true"
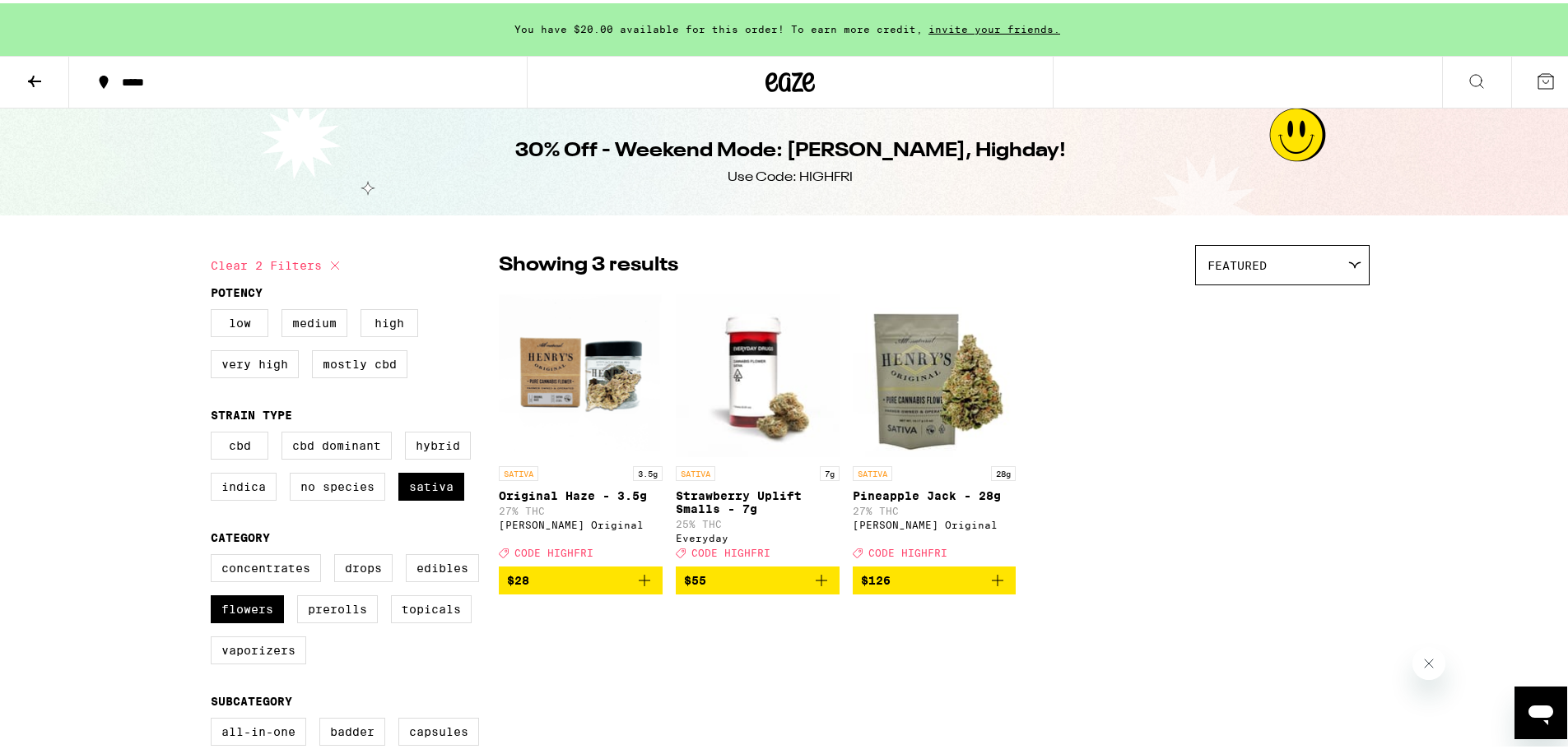
click at [125, 84] on div "*****" at bounding box center [306, 79] width 386 height 11
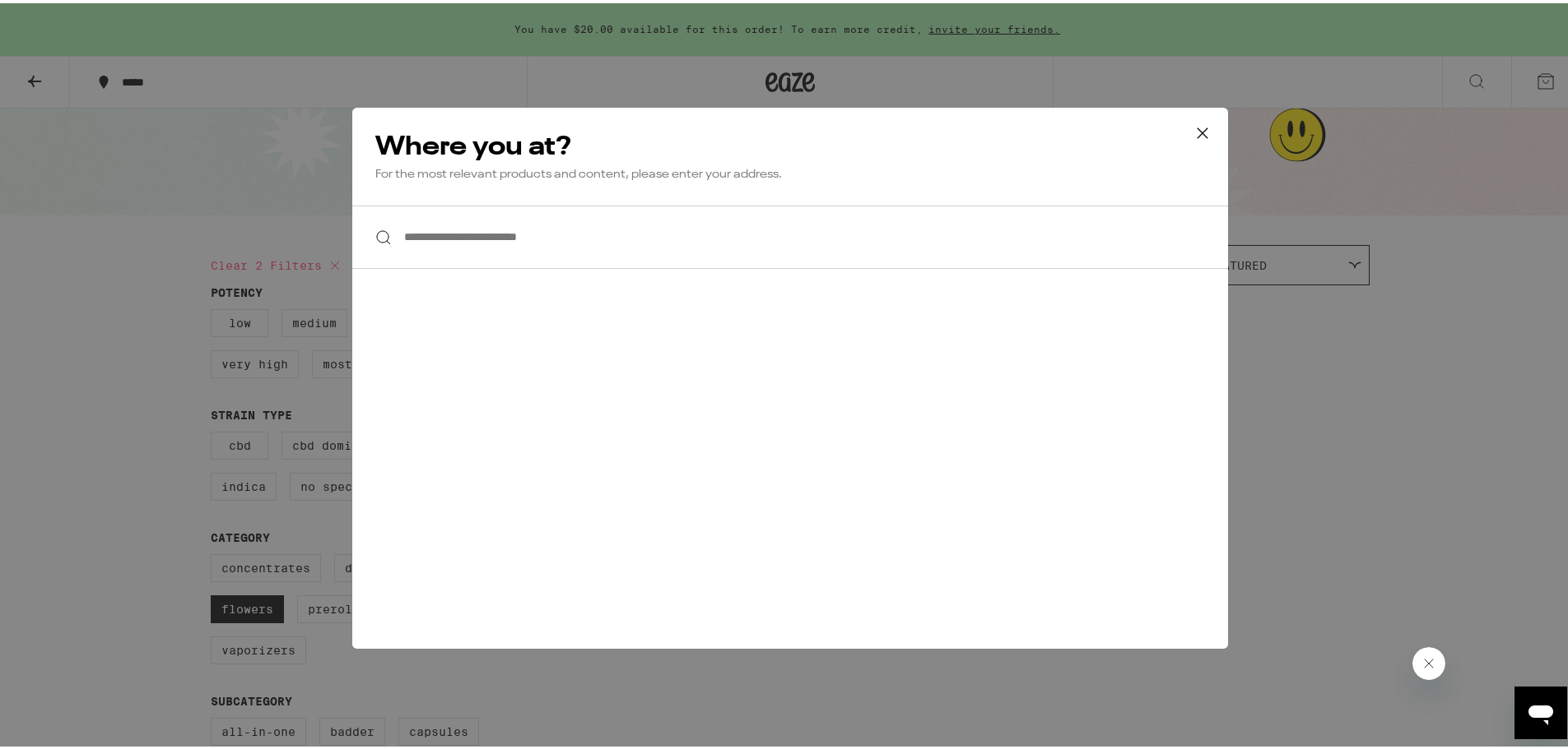
click at [483, 249] on input "**********" at bounding box center [790, 234] width 876 height 63
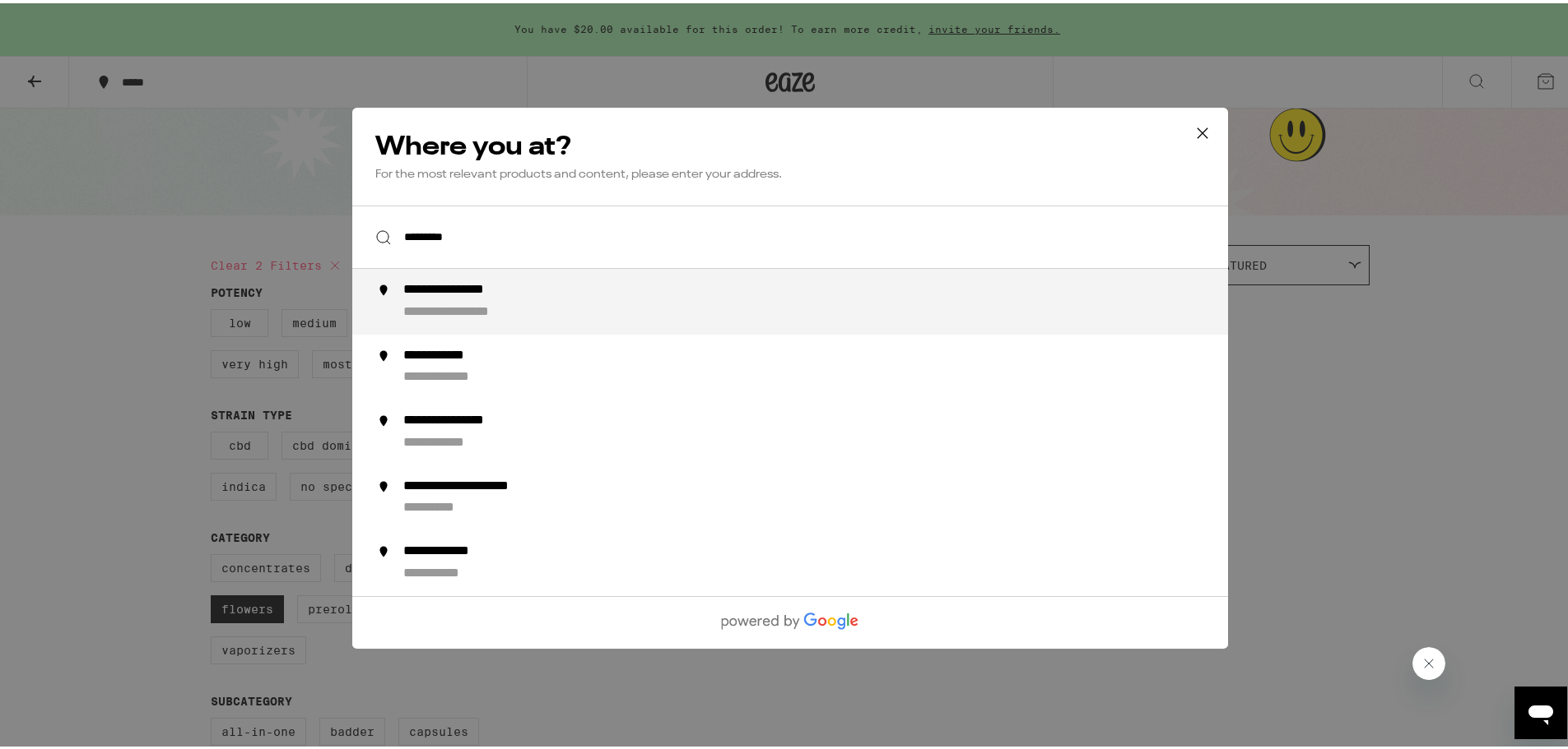
type input "**********"
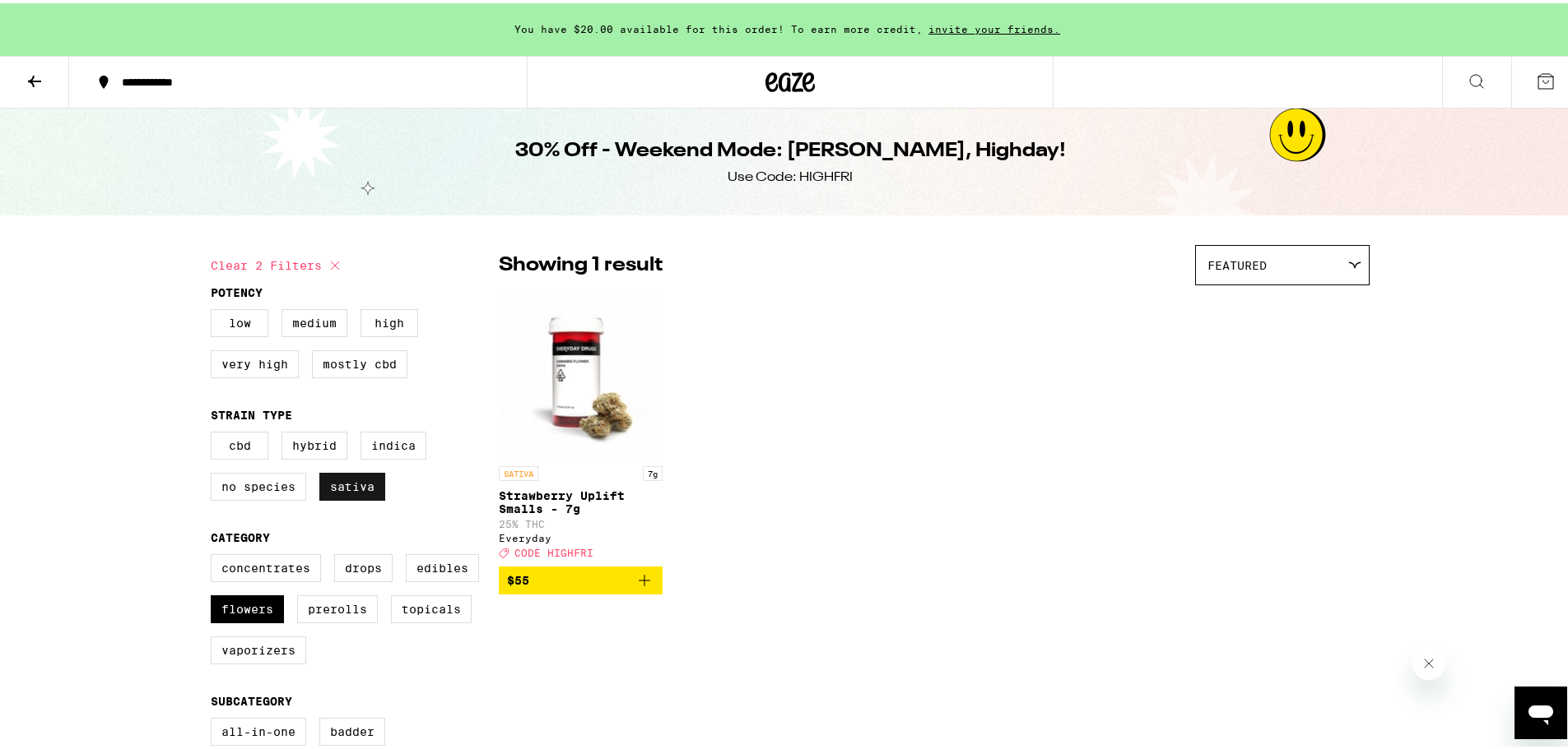
click at [332, 493] on label "Sativa" at bounding box center [353, 483] width 66 height 28
click at [215, 432] on input "Sativa" at bounding box center [214, 431] width 1 height 1
checkbox input "false"
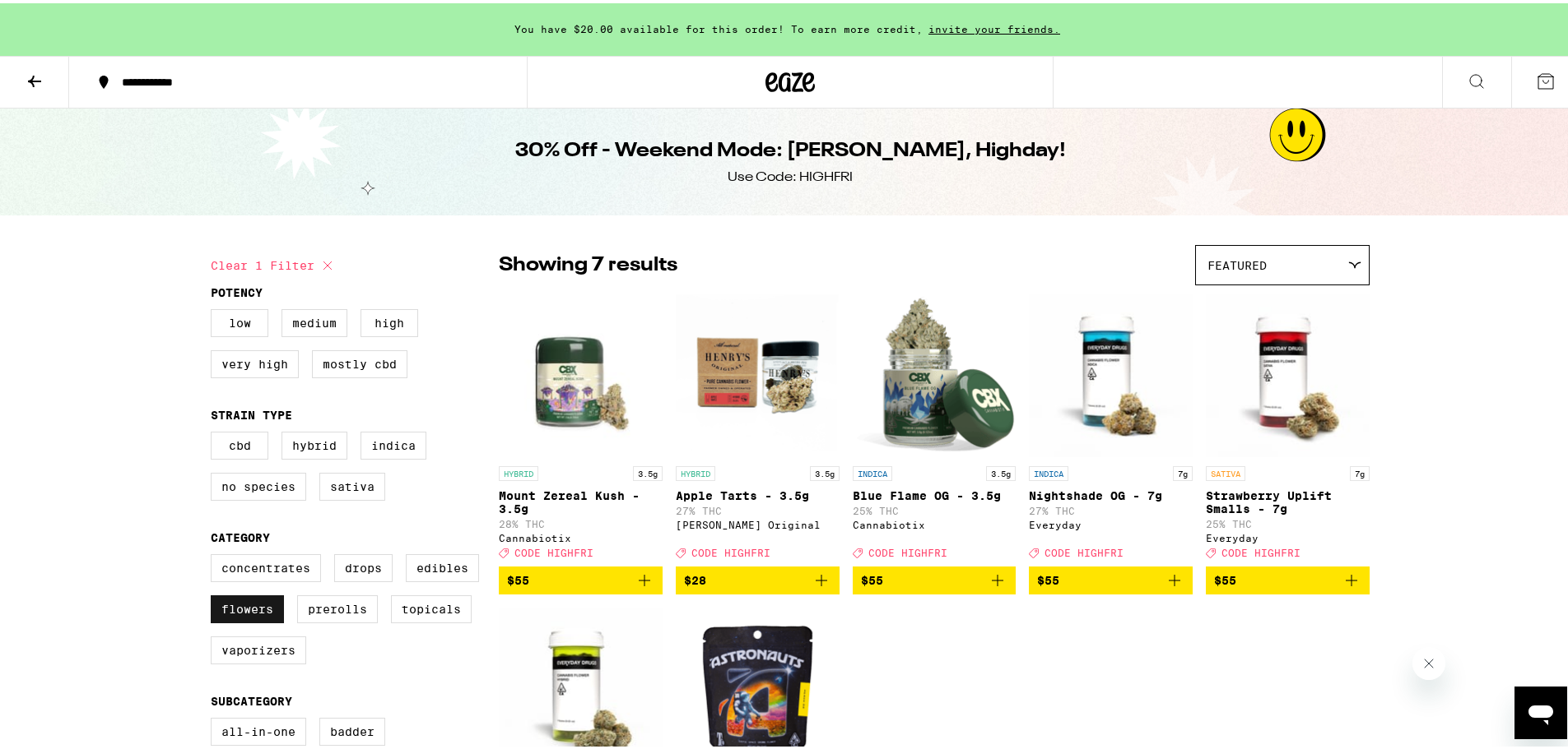
click at [232, 619] on label "Flowers" at bounding box center [247, 606] width 74 height 28
click at [215, 554] on input "Flowers" at bounding box center [214, 553] width 1 height 1
checkbox input "false"
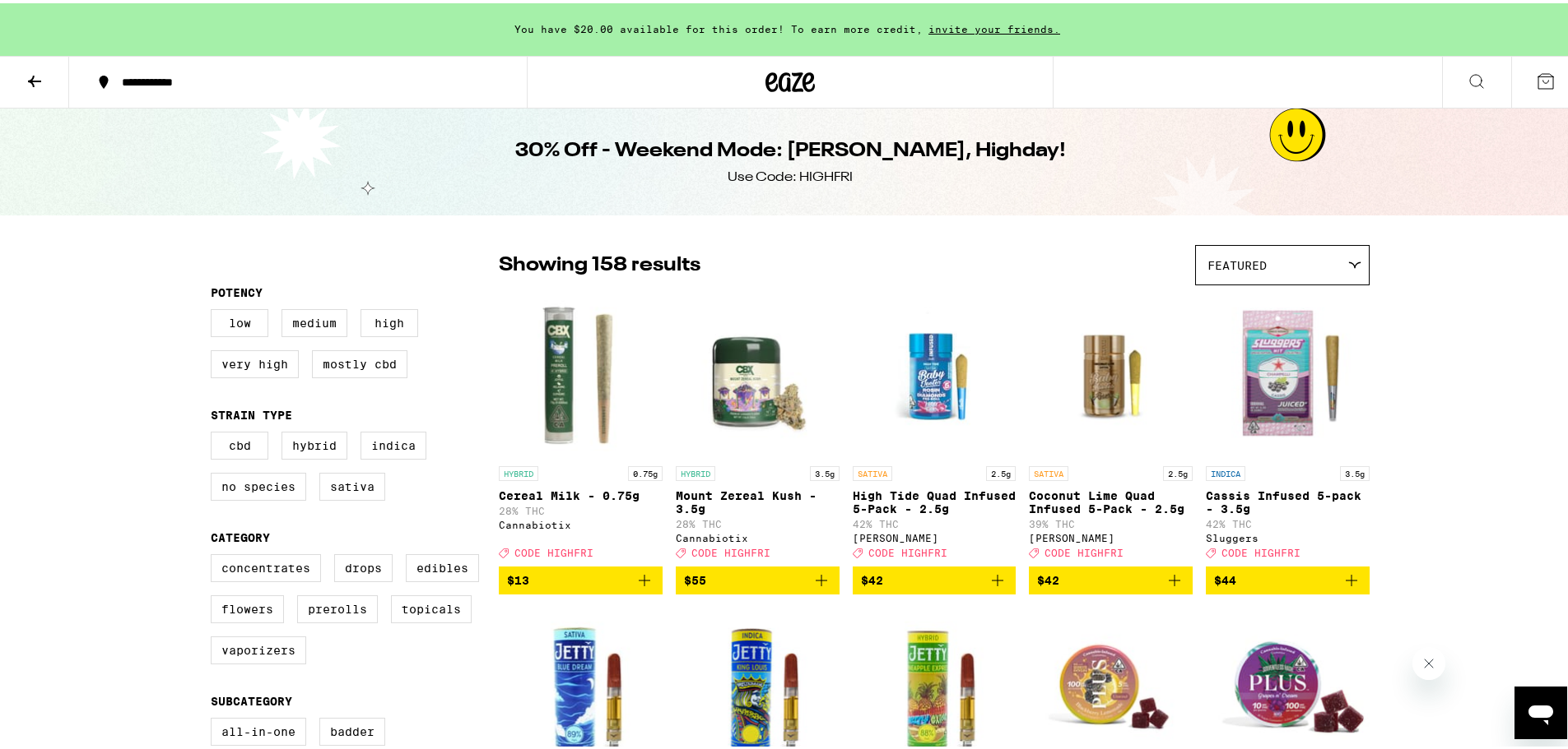
click at [773, 90] on icon at bounding box center [789, 79] width 49 height 29
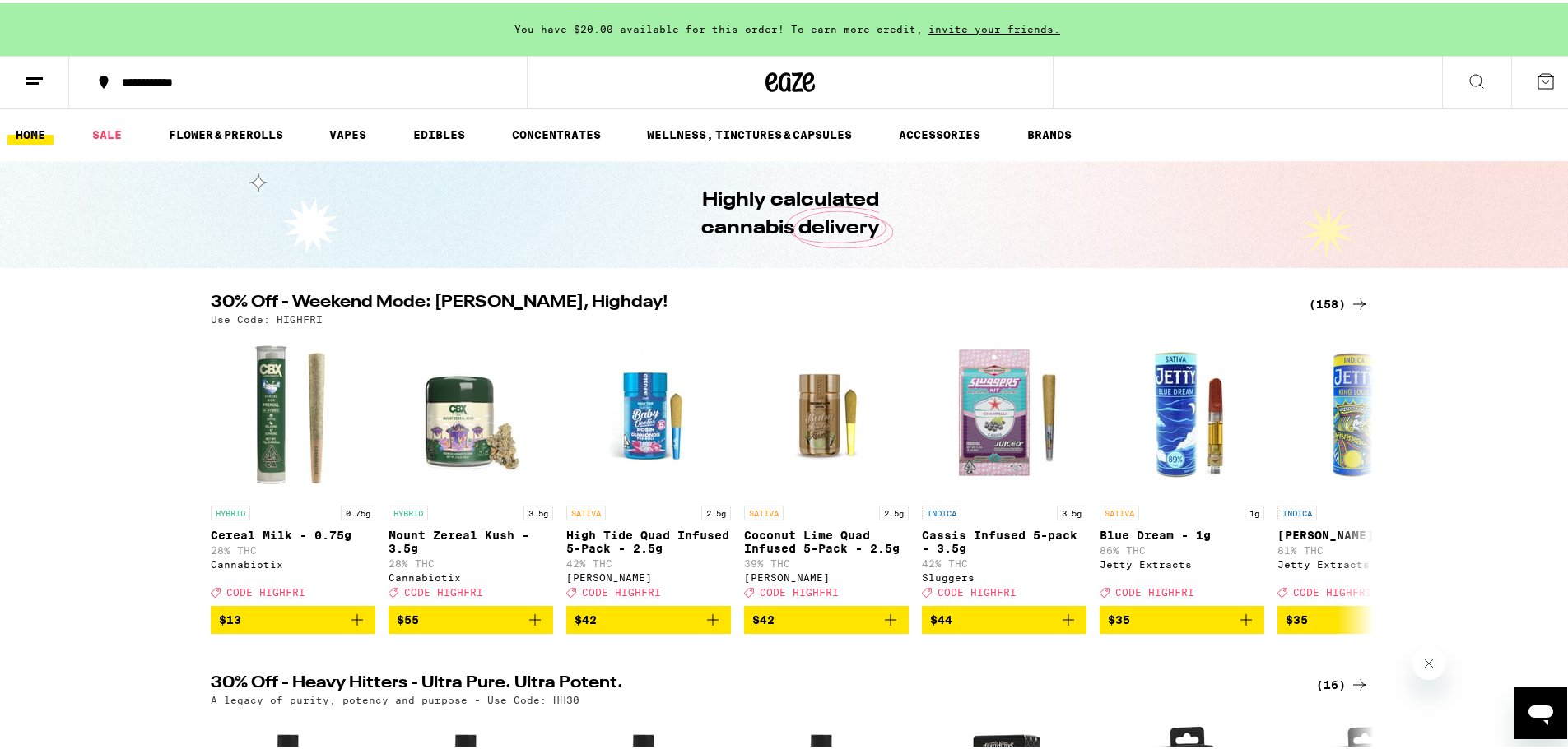
click at [1311, 304] on div "(158)" at bounding box center [1338, 300] width 61 height 20
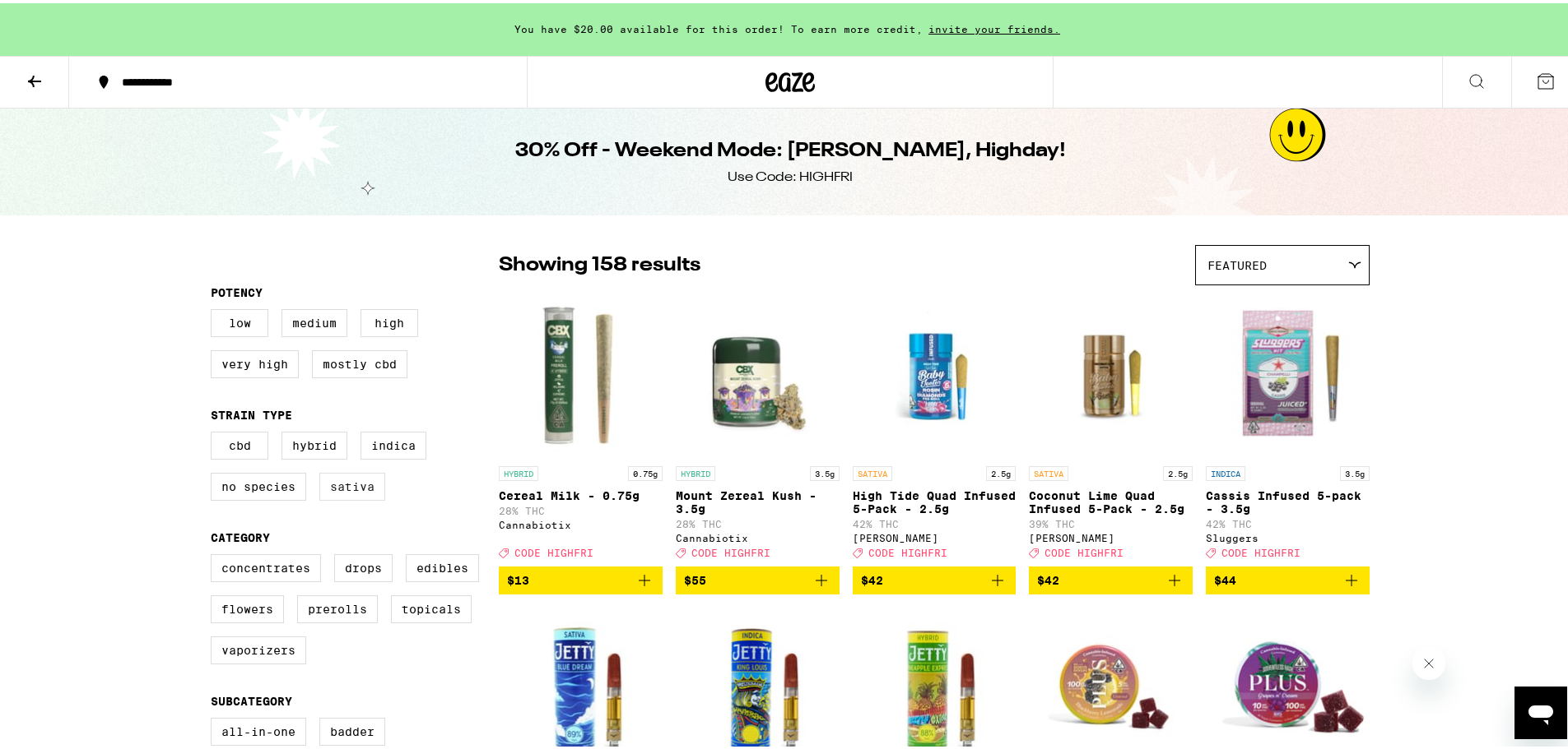
click at [335, 492] on label "Sativa" at bounding box center [353, 483] width 66 height 28
click at [215, 432] on input "Sativa" at bounding box center [214, 431] width 1 height 1
checkbox input "true"
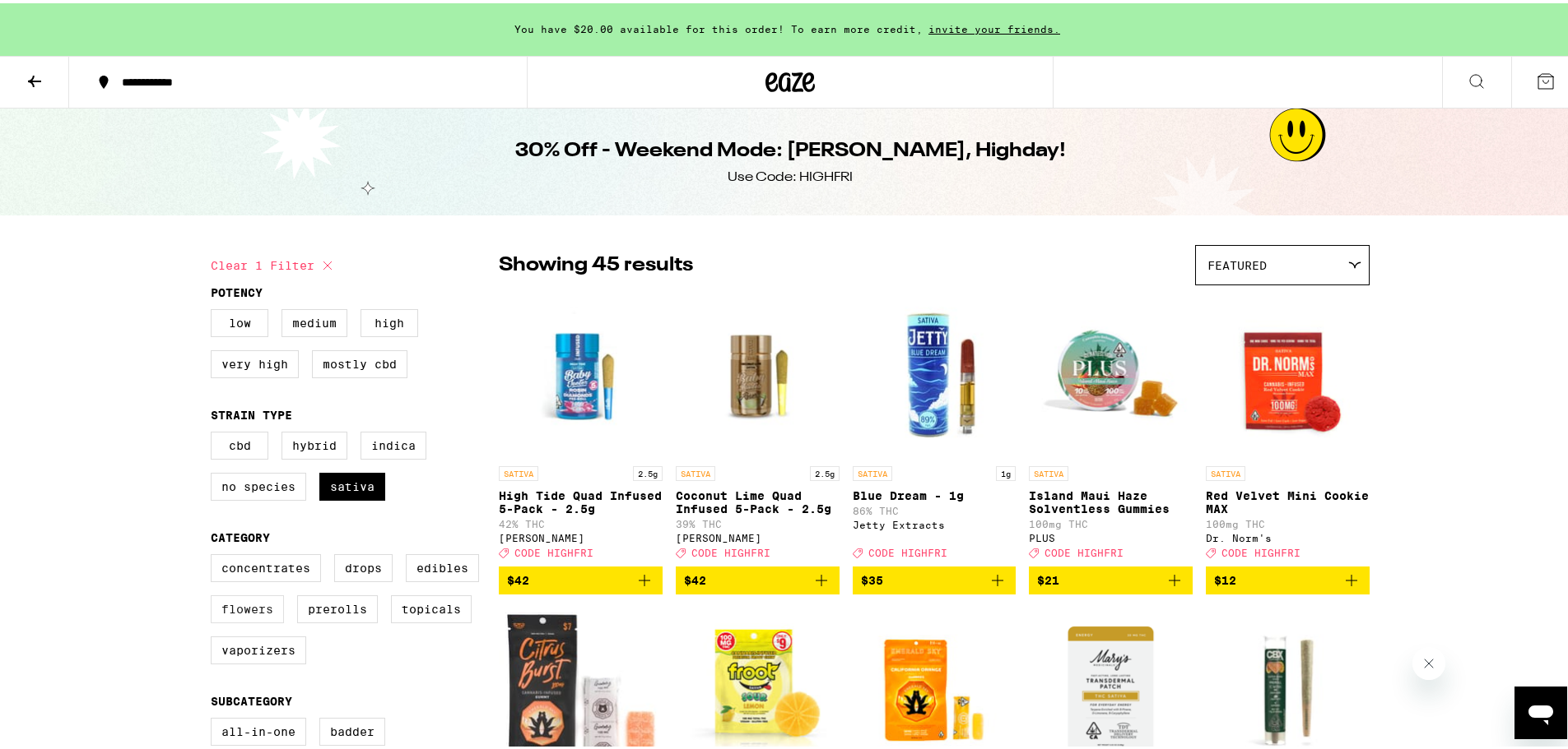
click at [237, 617] on label "Flowers" at bounding box center [247, 606] width 74 height 28
click at [215, 554] on input "Flowers" at bounding box center [214, 553] width 1 height 1
checkbox input "true"
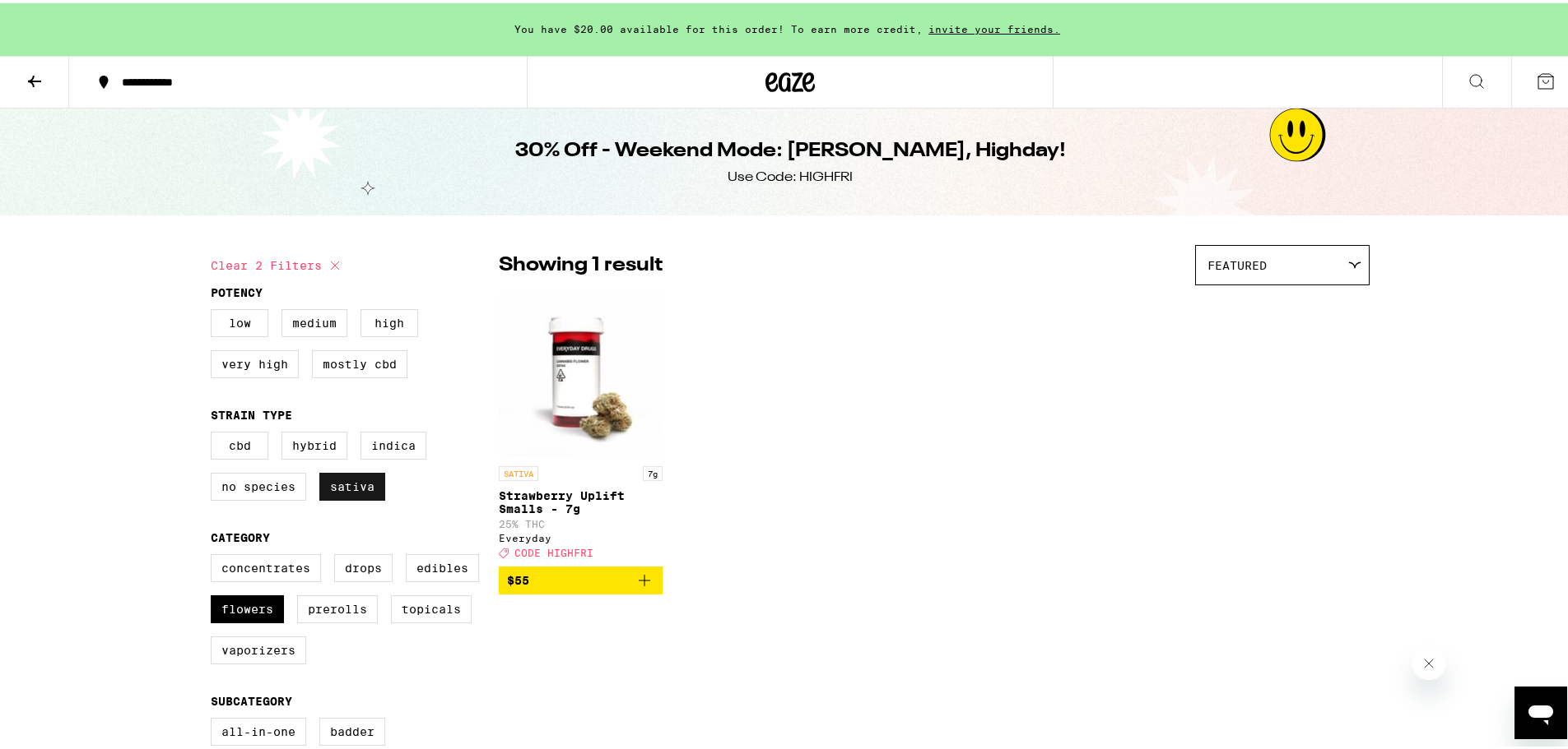
click at [328, 498] on label "Sativa" at bounding box center [353, 483] width 66 height 28
click at [215, 432] on input "Sativa" at bounding box center [214, 431] width 1 height 1
checkbox input "false"
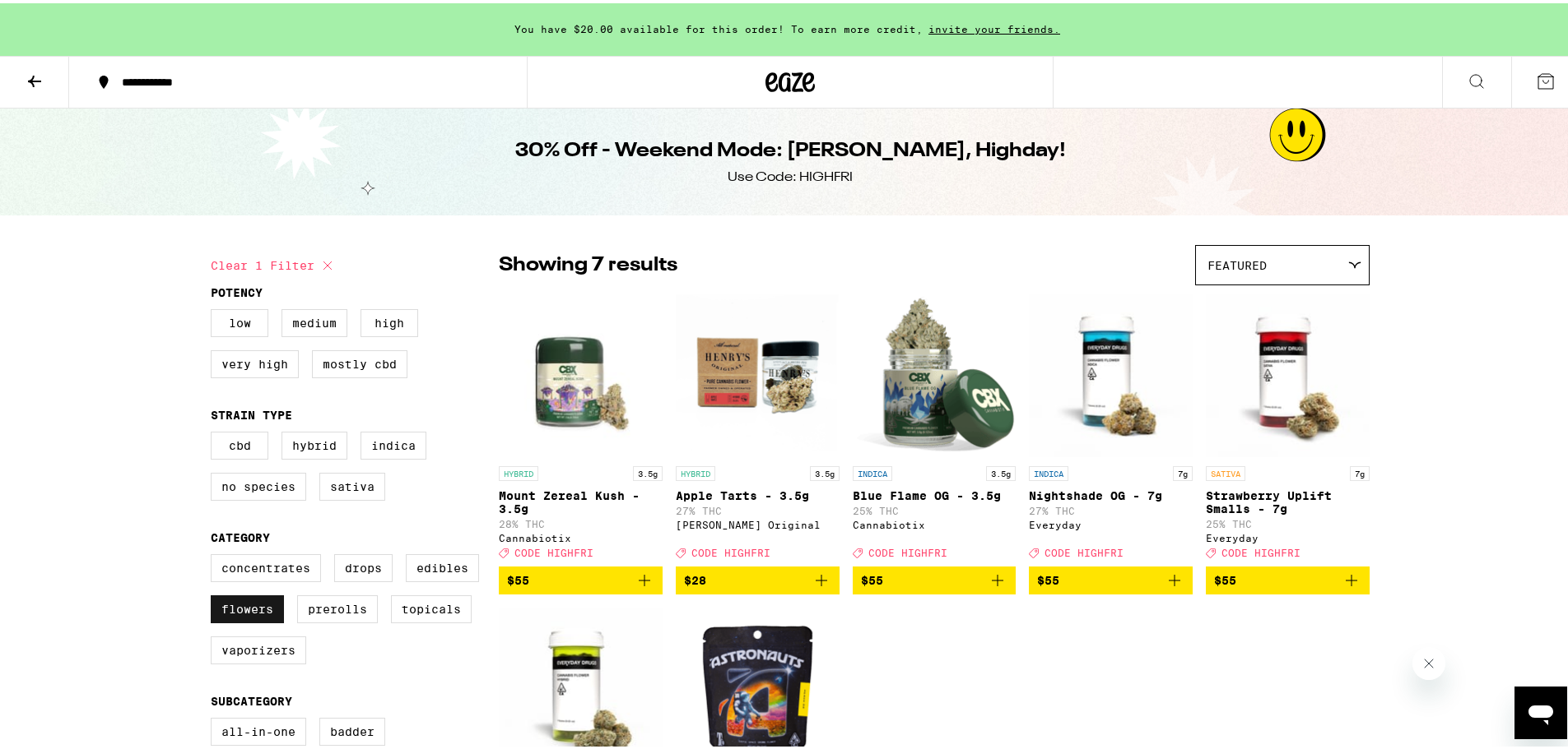
click at [222, 620] on label "Flowers" at bounding box center [247, 606] width 74 height 28
click at [215, 554] on input "Flowers" at bounding box center [214, 553] width 1 height 1
checkbox input "false"
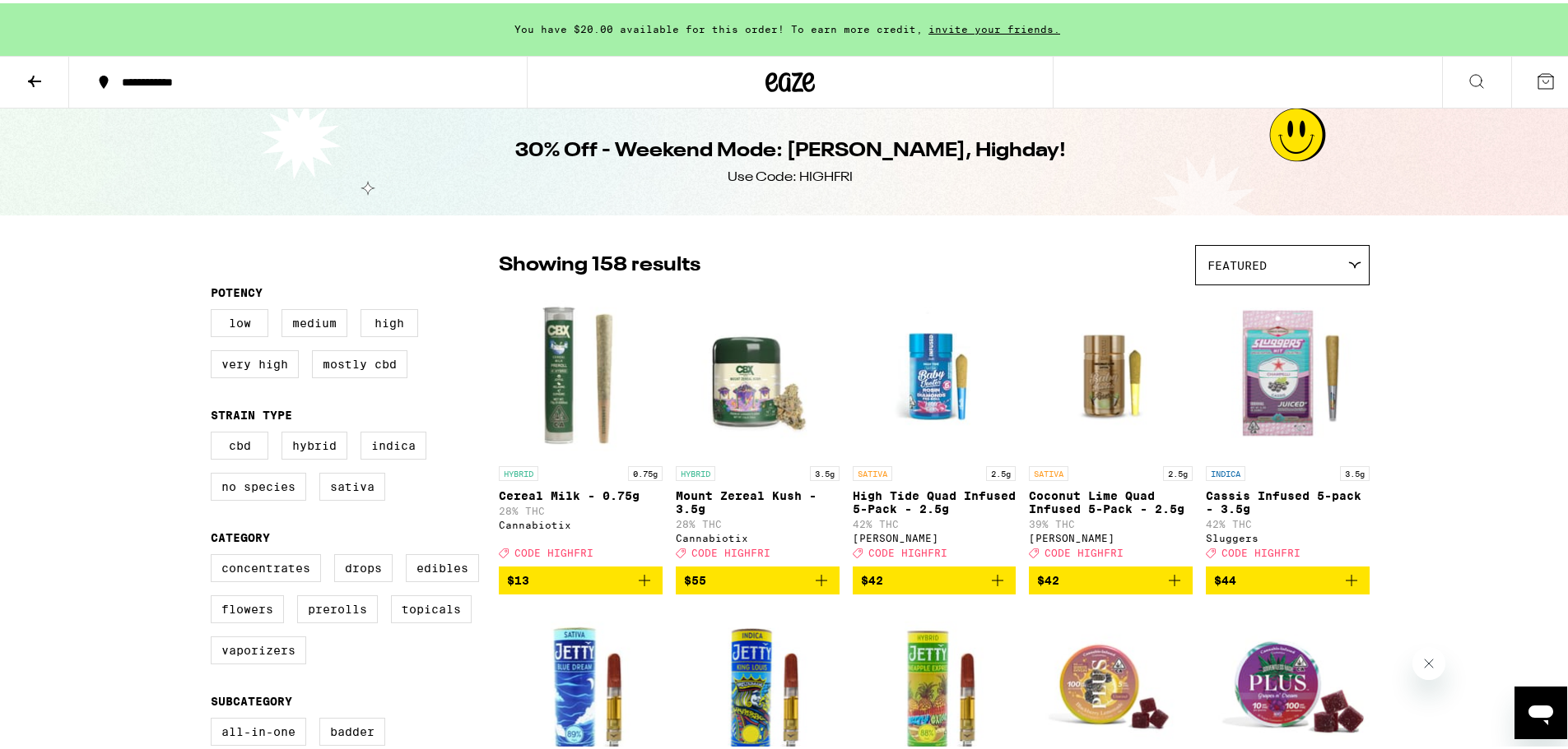
click at [43, 68] on icon at bounding box center [34, 78] width 20 height 20
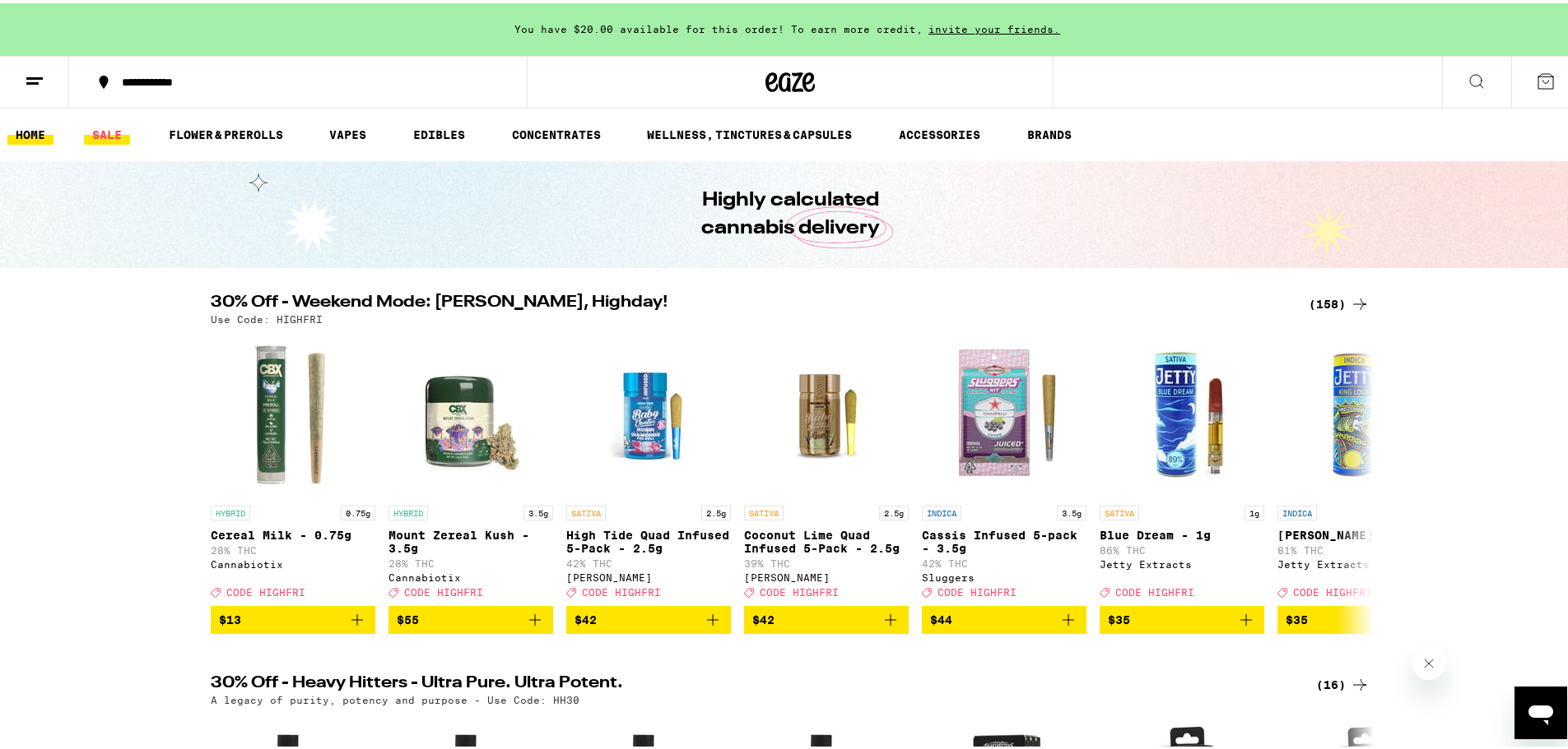
click at [99, 133] on link "SALE" at bounding box center [107, 132] width 46 height 20
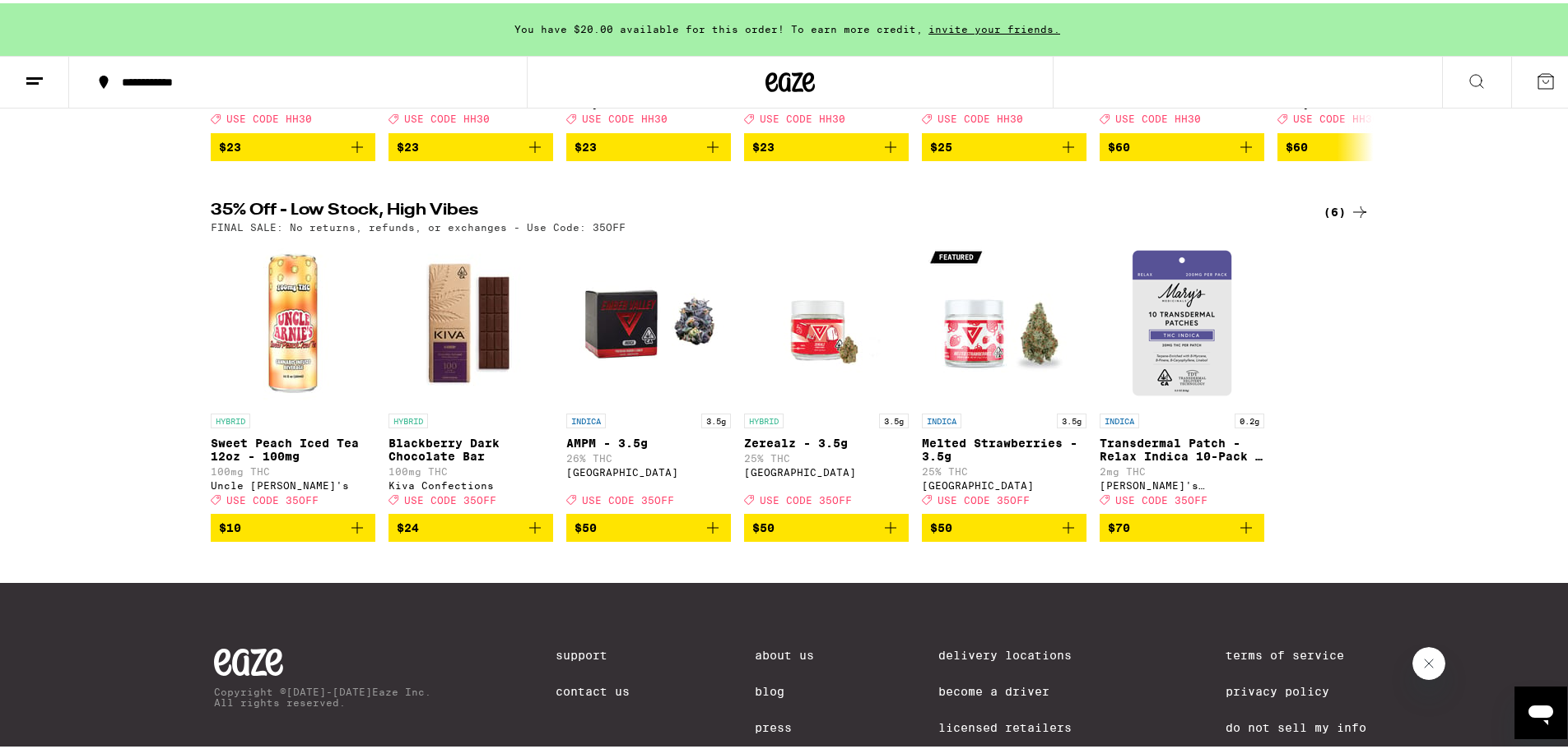
scroll to position [735, 0]
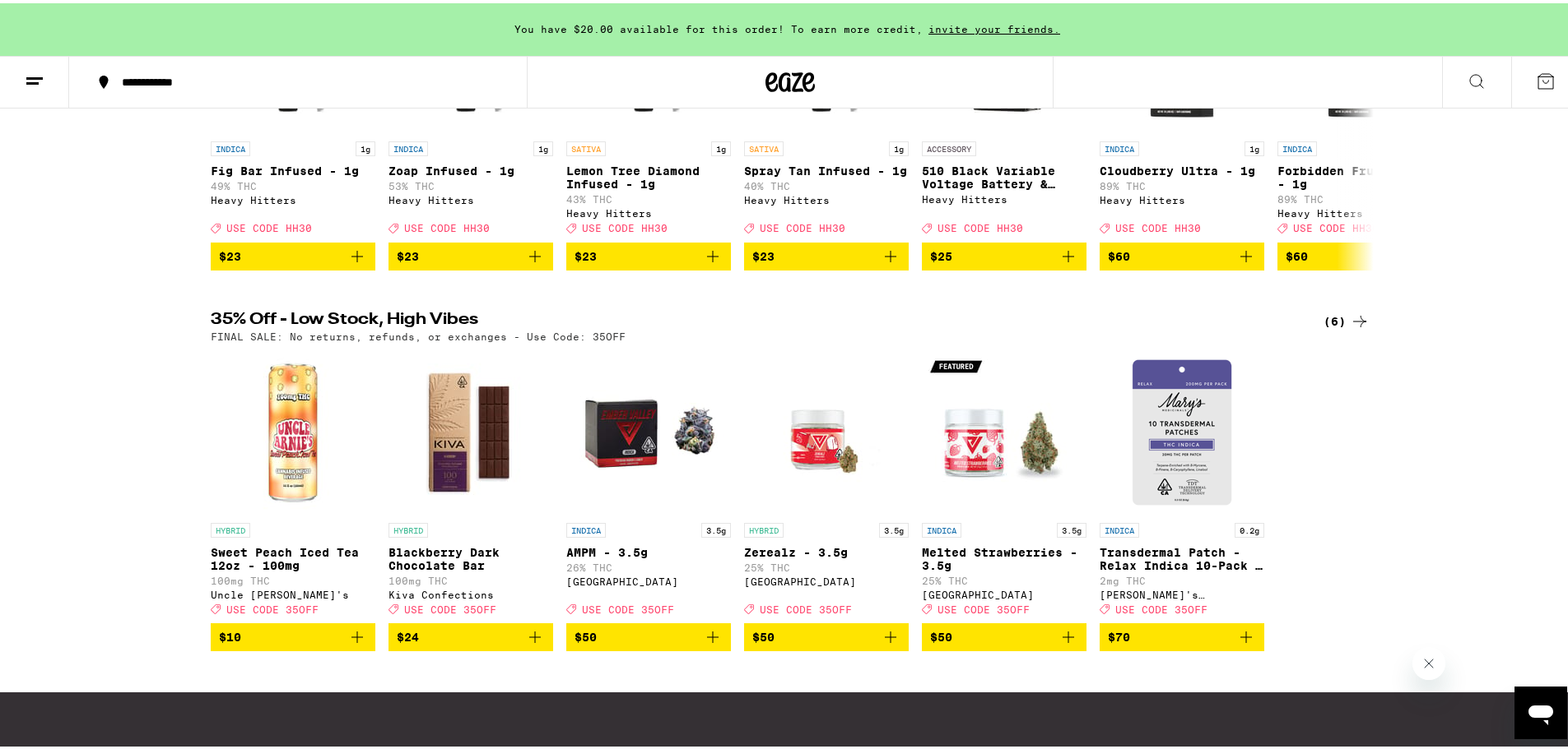
click at [1350, 328] on icon at bounding box center [1359, 318] width 20 height 20
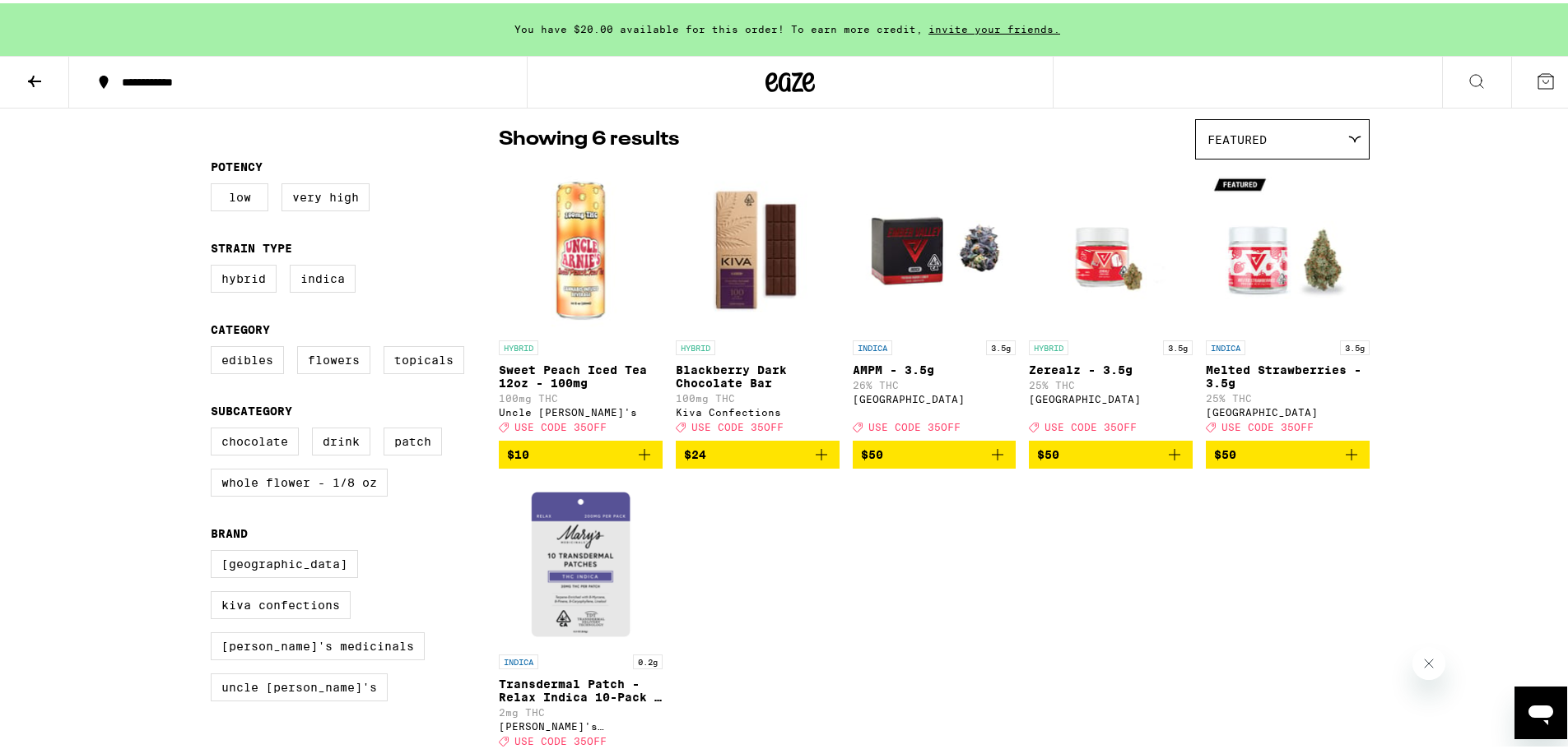
scroll to position [247, 0]
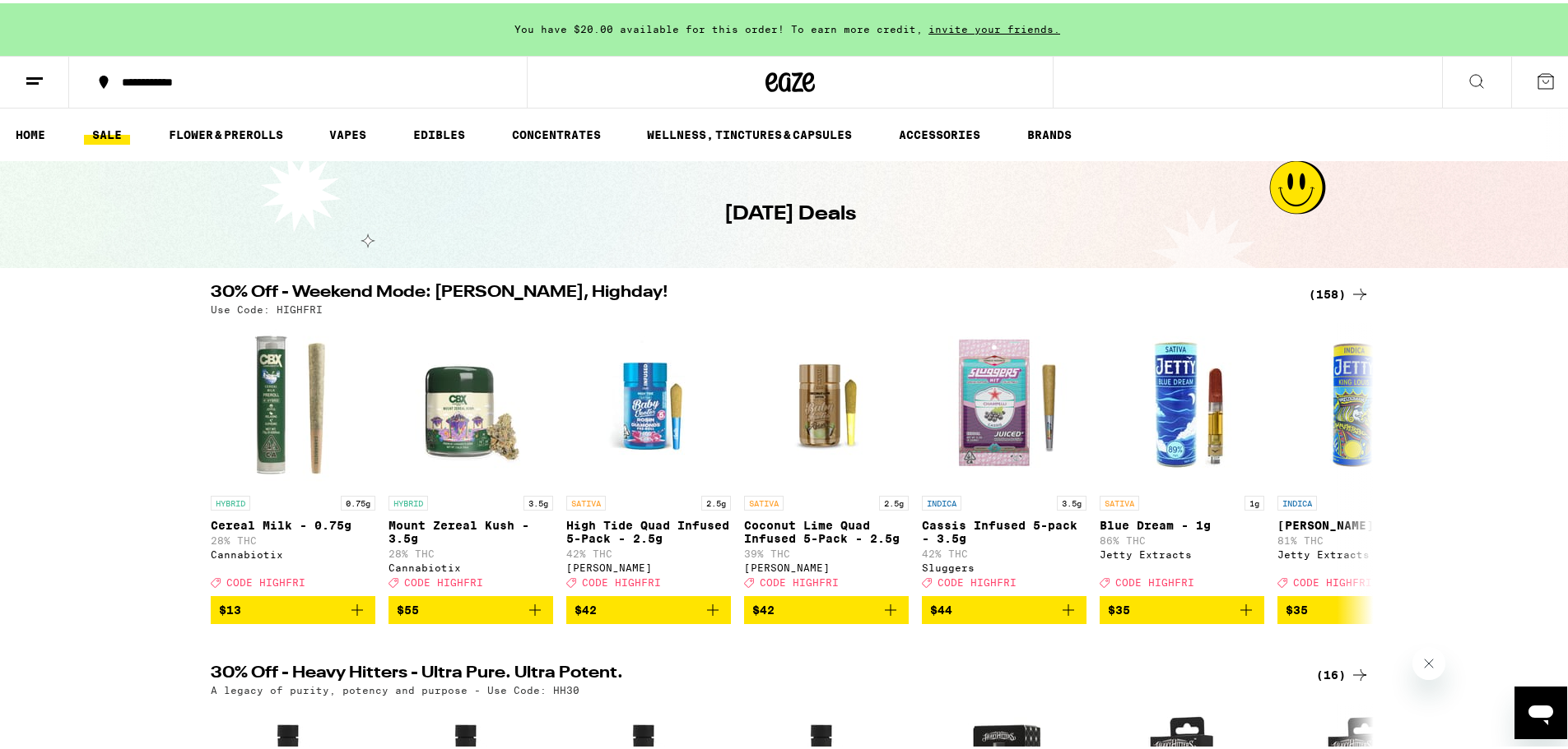
click at [1351, 287] on icon at bounding box center [1359, 291] width 20 height 20
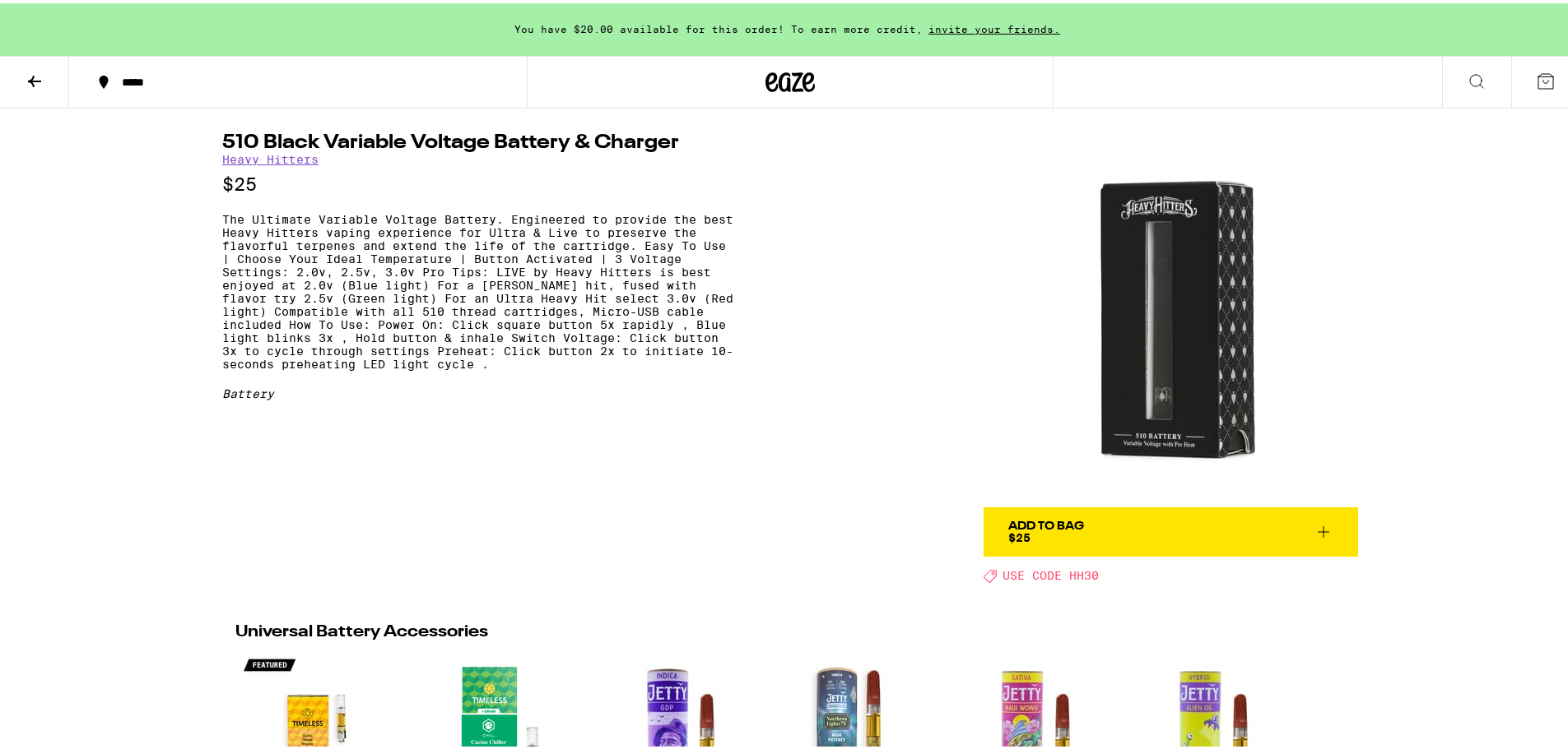
click at [753, 287] on div "510 Black Variable Voltage Battery & Charger Heavy Hitters $25 The Ultimate Var…" at bounding box center [790, 343] width 1185 height 475
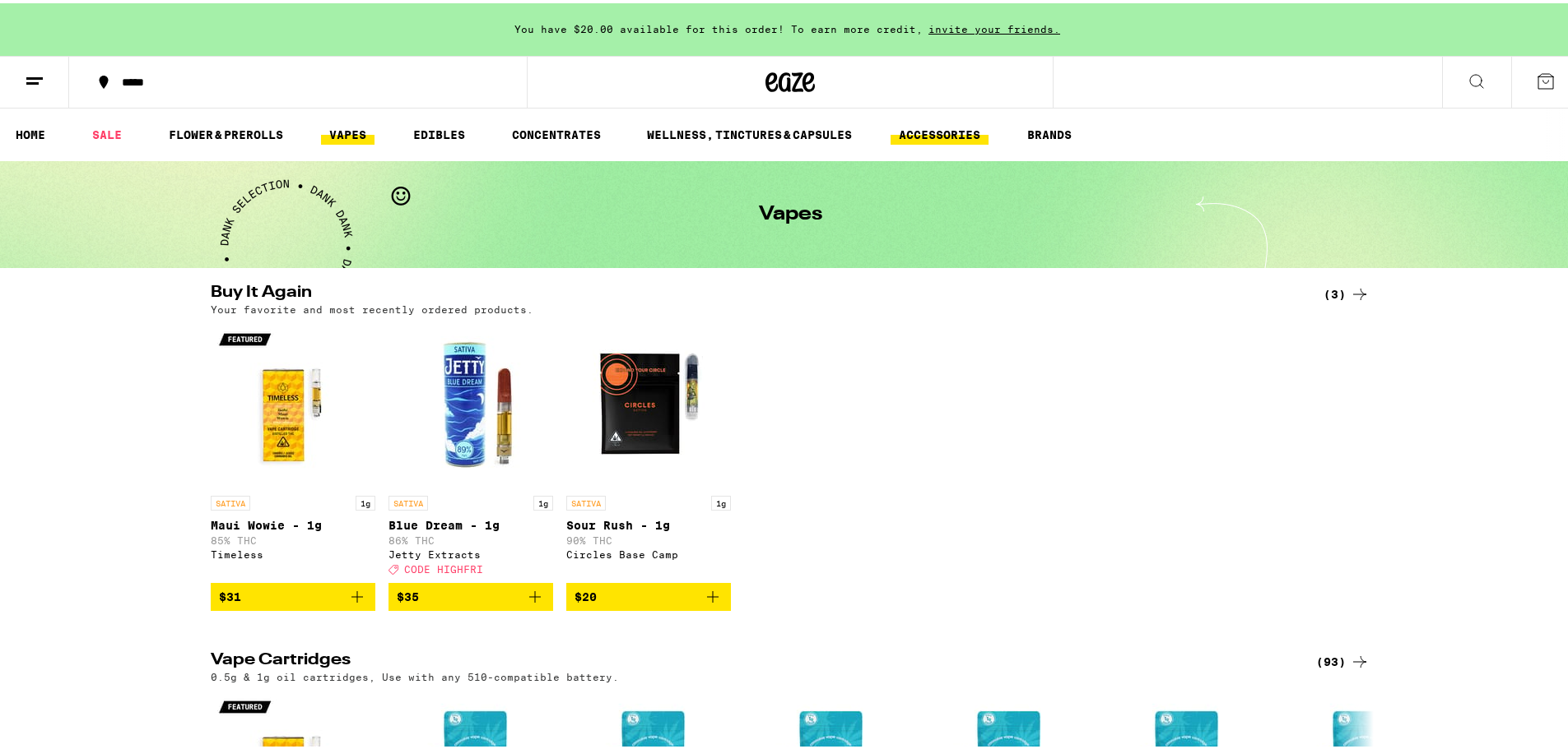
click at [940, 137] on link "ACCESSORIES" at bounding box center [939, 132] width 98 height 20
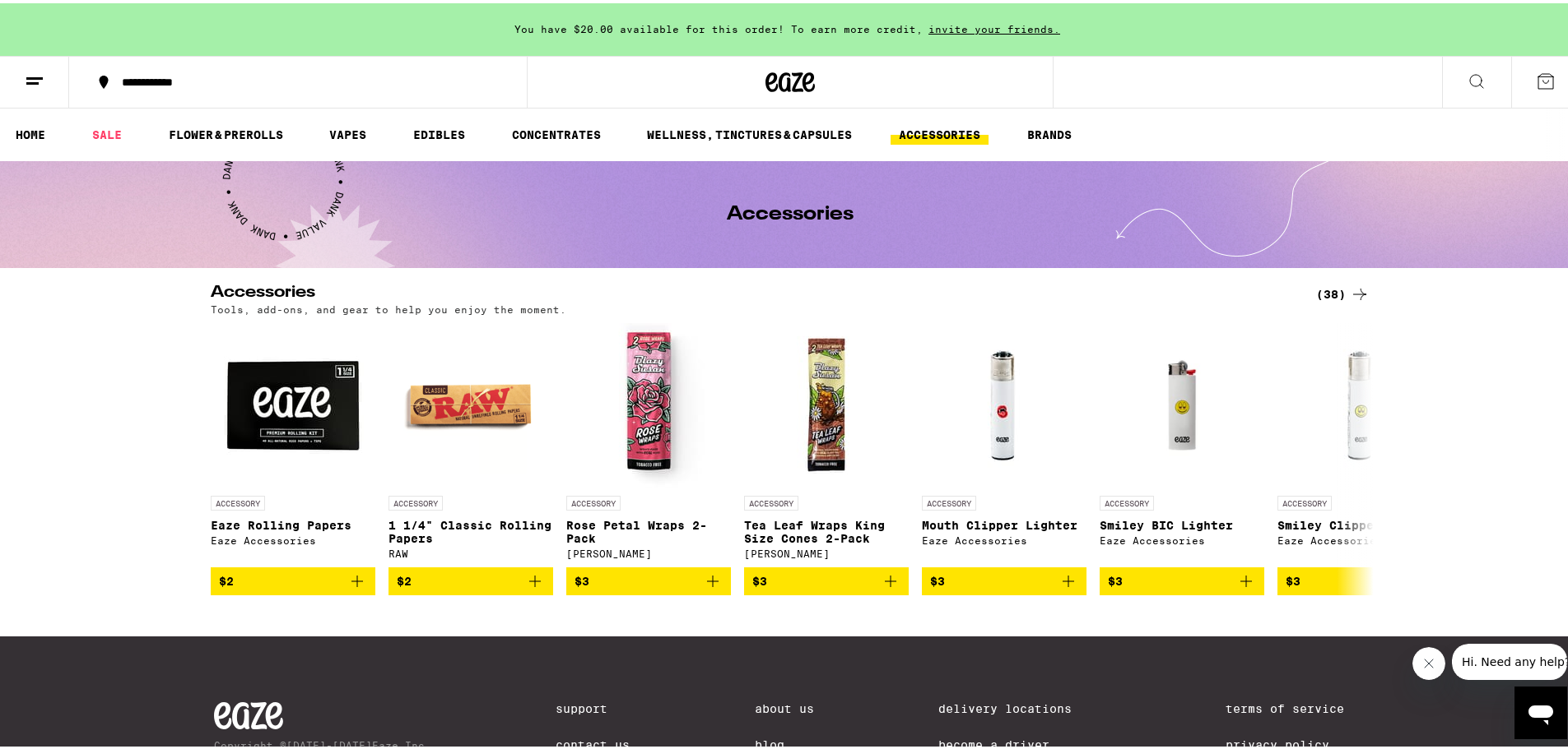
click at [1326, 293] on div "(38)" at bounding box center [1343, 291] width 54 height 20
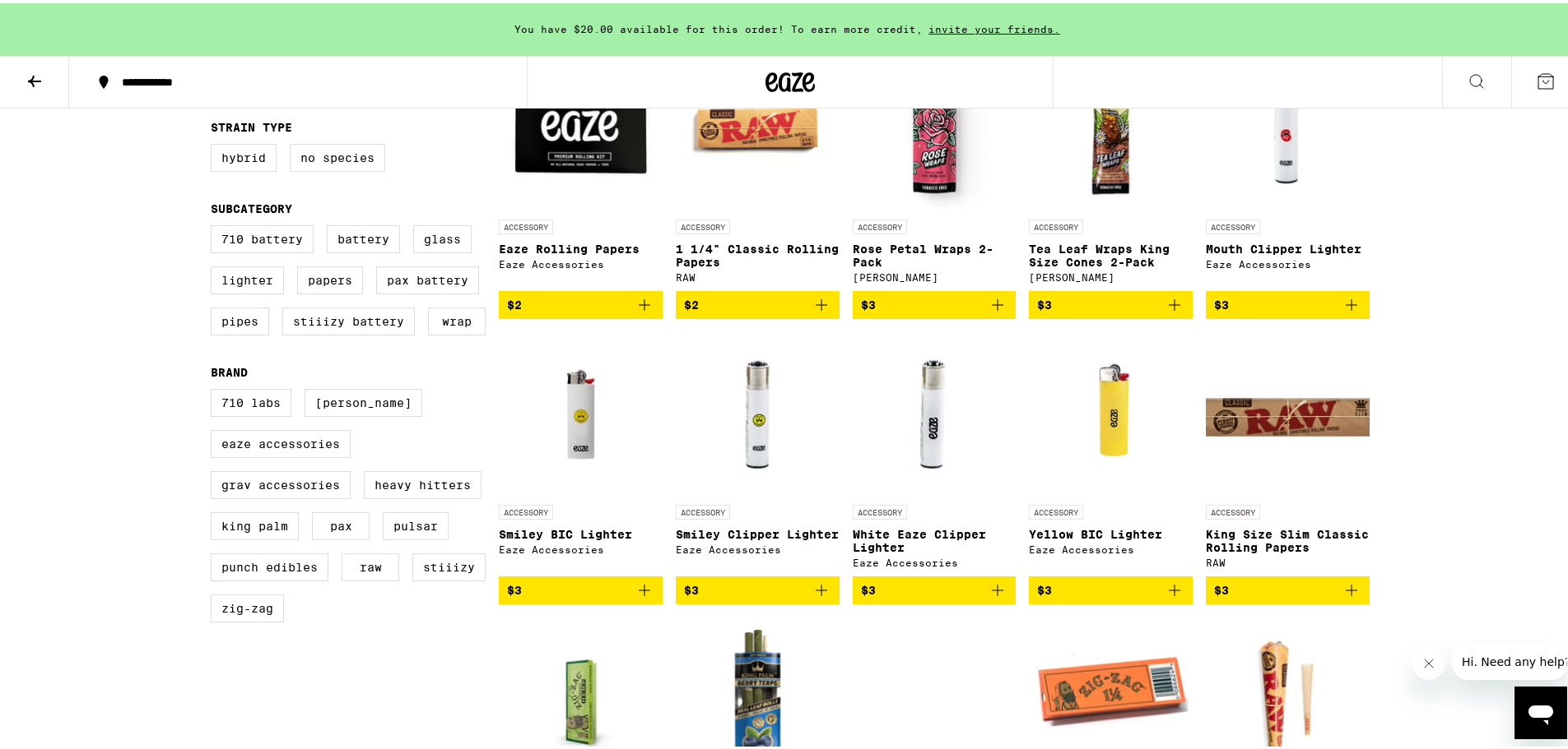
scroll to position [165, 0]
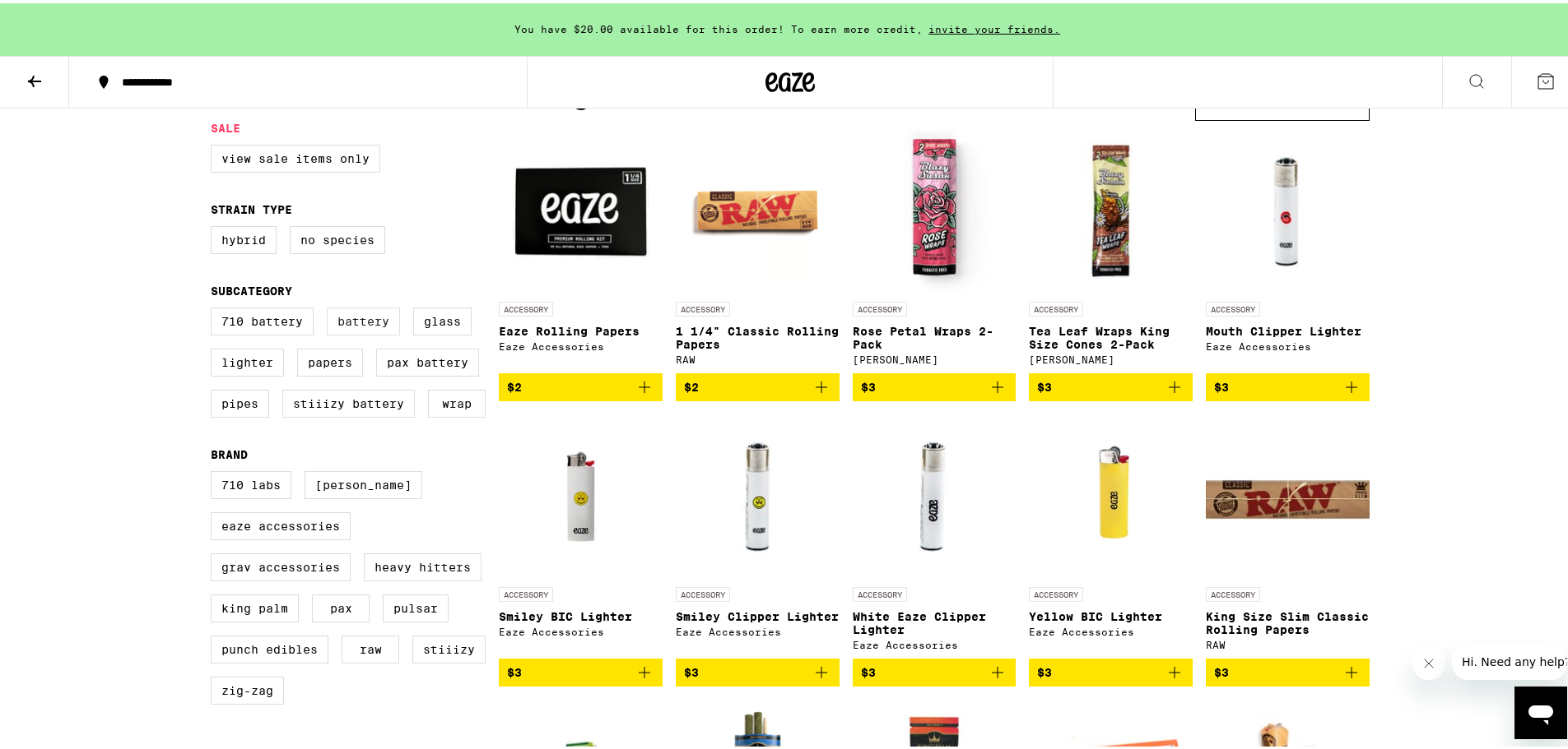
click at [385, 330] on label "Battery" at bounding box center [363, 318] width 74 height 28
click at [215, 307] on input "Battery" at bounding box center [214, 307] width 1 height 1
checkbox input "true"
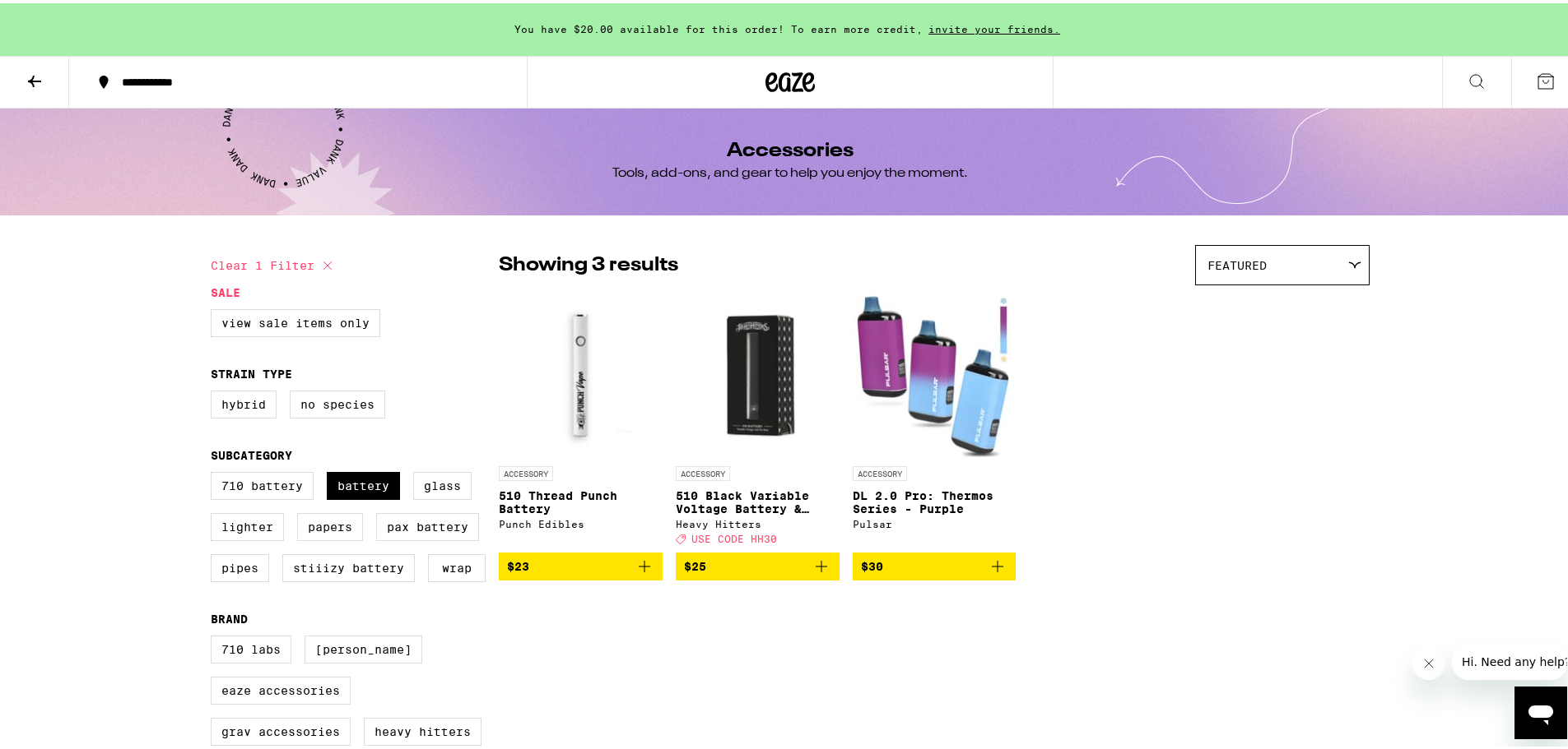
click at [582, 404] on img "Open page for 510 Thread Punch Battery from Punch Edibles" at bounding box center [580, 372] width 164 height 165
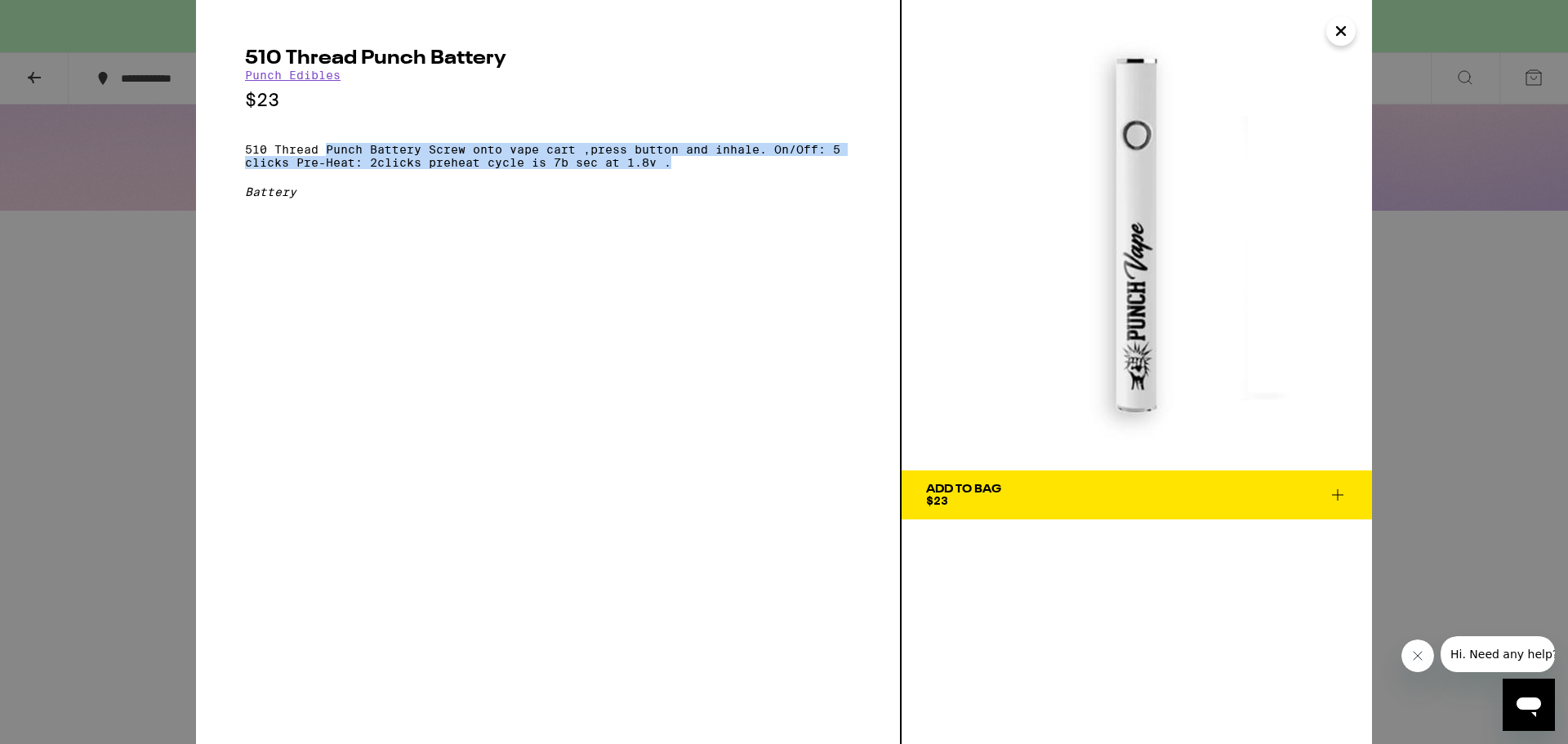
drag, startPoint x: 328, startPoint y: 149, endPoint x: 707, endPoint y: 168, distance: 379.5
click at [707, 167] on p "510 Thread Punch Battery Screw onto vape cart ,press button and inhale. On/Off:…" at bounding box center [548, 156] width 606 height 26
click at [707, 168] on p "510 Thread Punch Battery Screw onto vape cart ,press button and inhale. On/Off:…" at bounding box center [548, 156] width 606 height 26
drag, startPoint x: 703, startPoint y: 171, endPoint x: 529, endPoint y: 158, distance: 174.5
click at [529, 158] on p "510 Thread Punch Battery Screw onto vape cart ,press button and inhale. On/Off:…" at bounding box center [548, 156] width 606 height 26
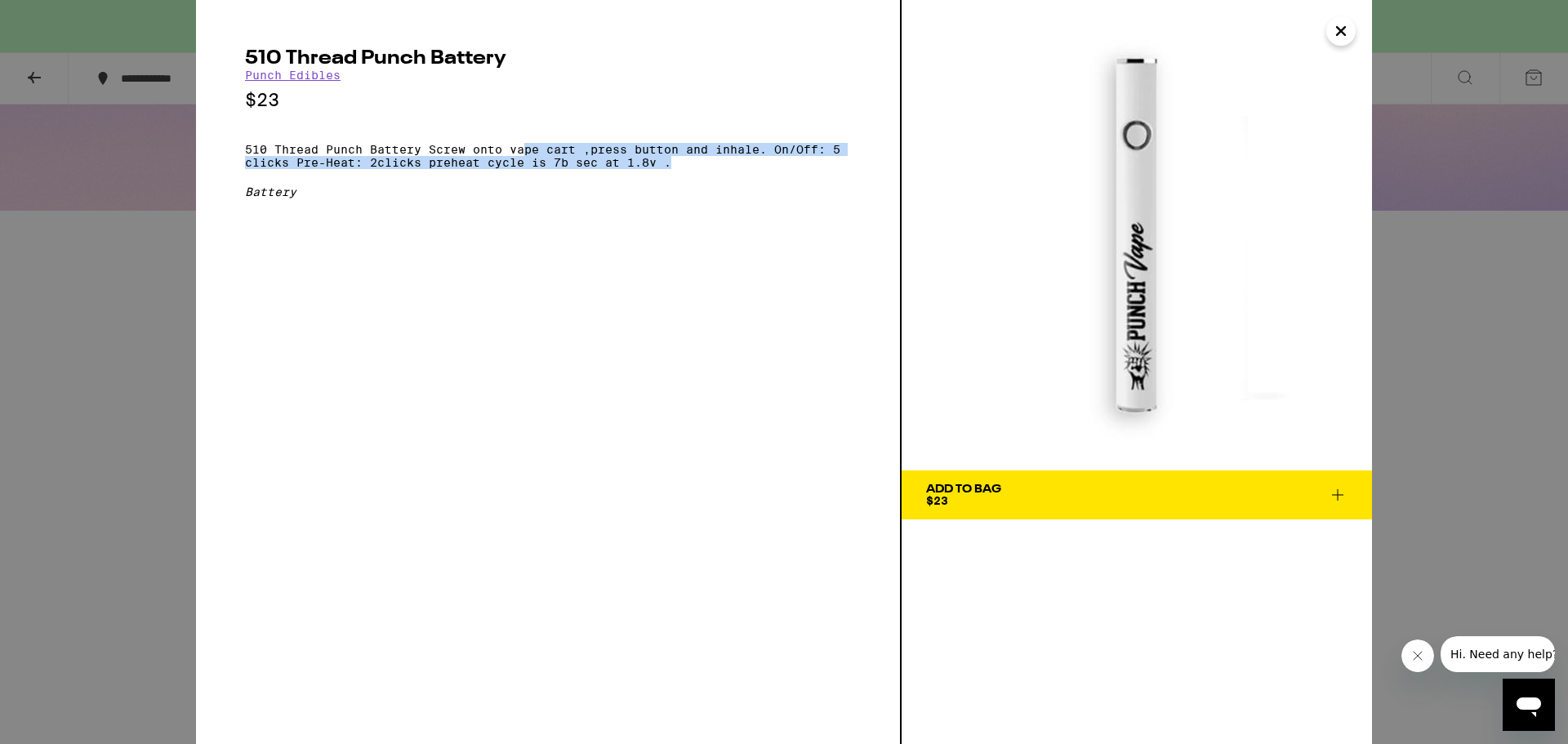
click at [528, 158] on p "510 Thread Punch Battery Screw onto vape cart ,press button and inhale. On/Off:…" at bounding box center [548, 156] width 606 height 26
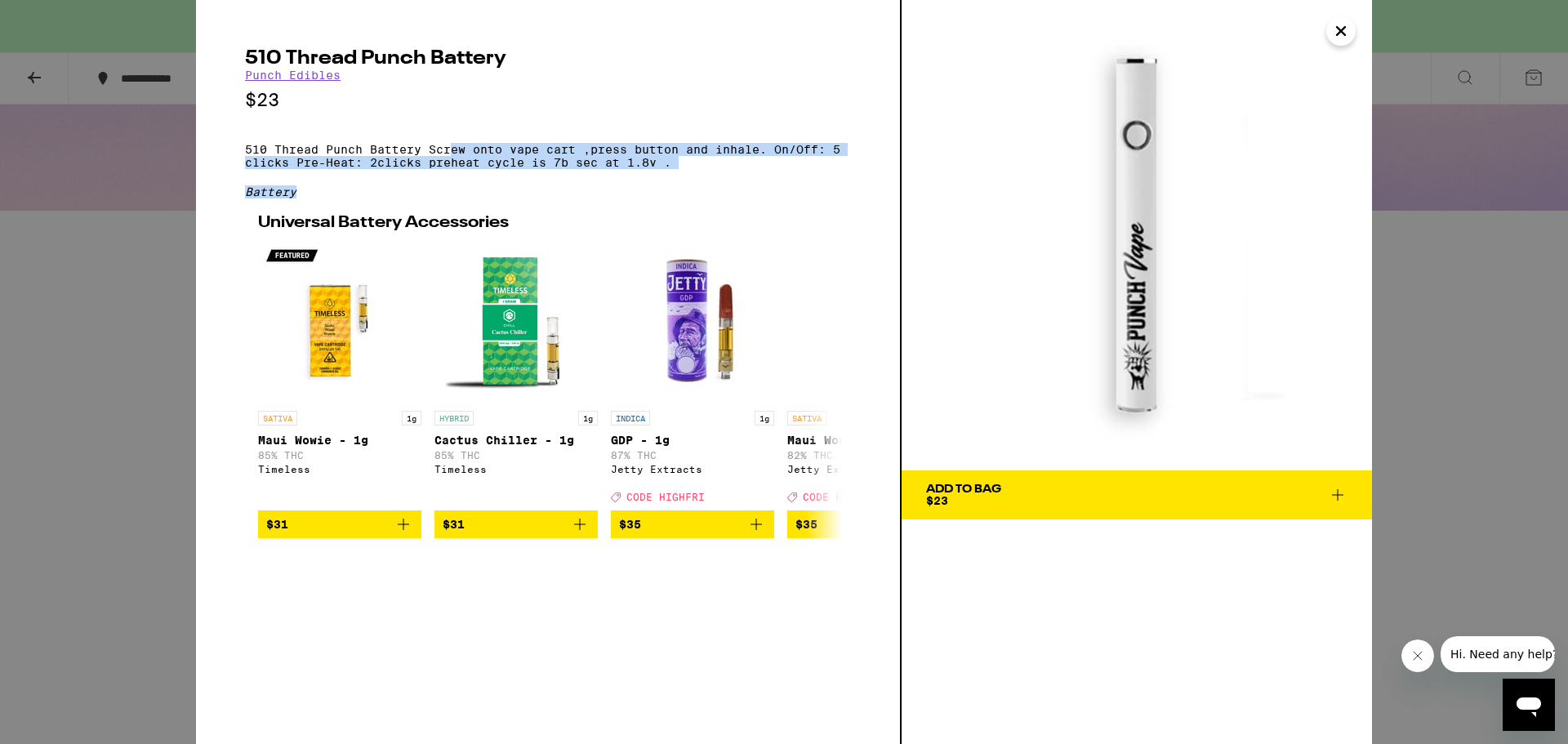
drag, startPoint x: 449, startPoint y: 157, endPoint x: 695, endPoint y: 179, distance: 247.0
click at [695, 179] on div "510 Thread Punch Battery Punch Edibles $23 510 Thread Punch Battery Screw onto …" at bounding box center [548, 293] width 606 height 489
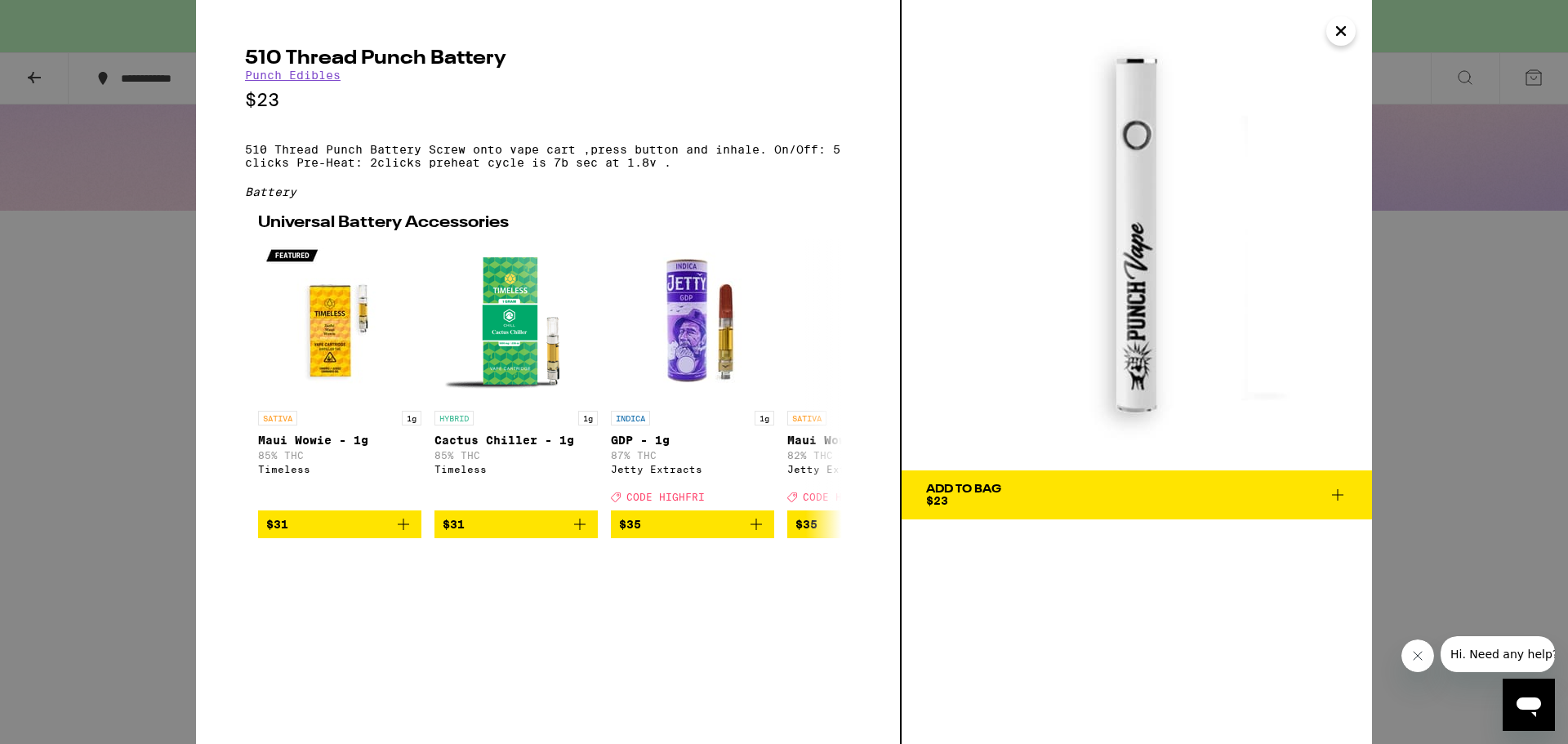
click at [1338, 29] on icon "Close" at bounding box center [1340, 30] width 8 height 8
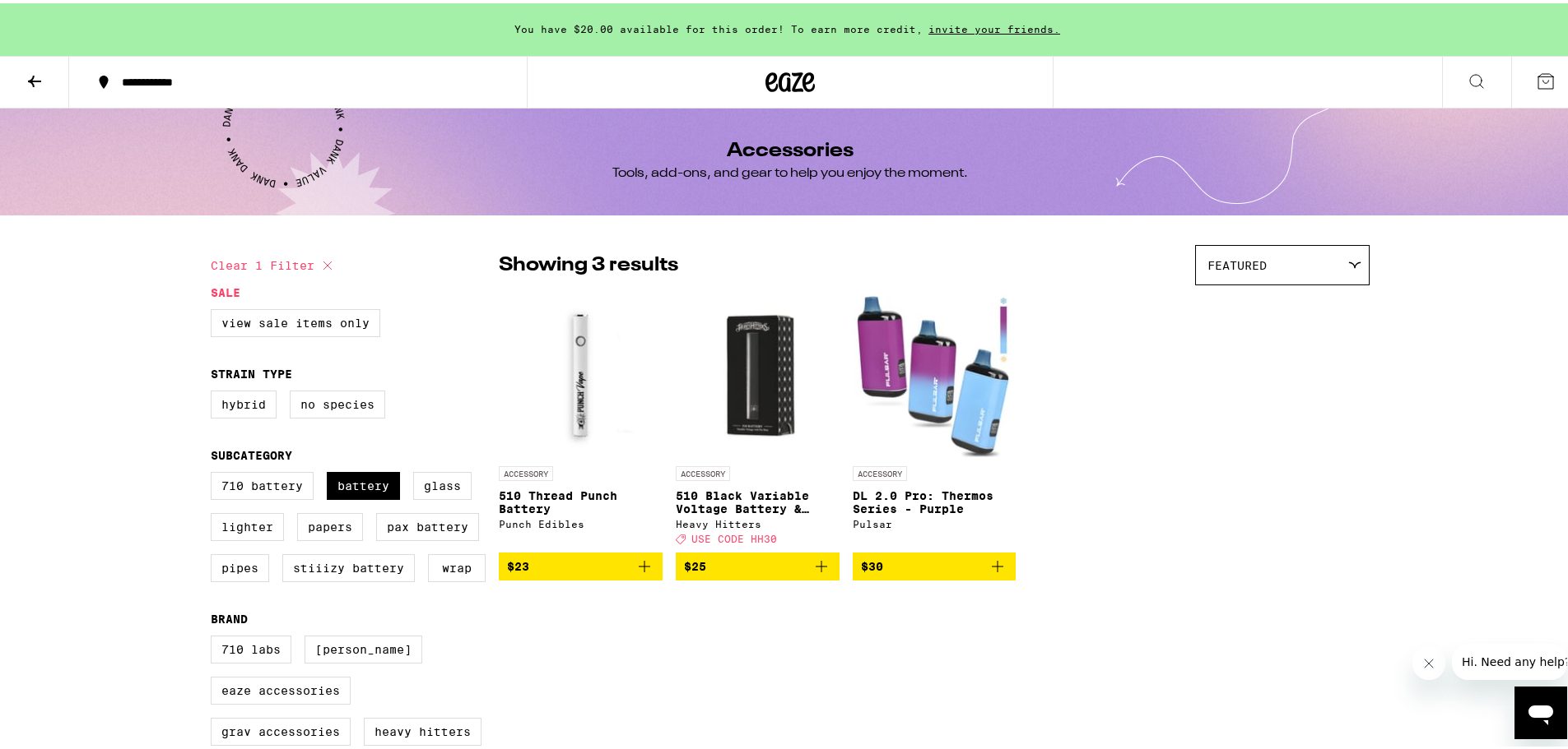
click at [757, 375] on img "Open page for 510 Black Variable Voltage Battery & Charger from Heavy Hitters" at bounding box center [757, 372] width 164 height 165
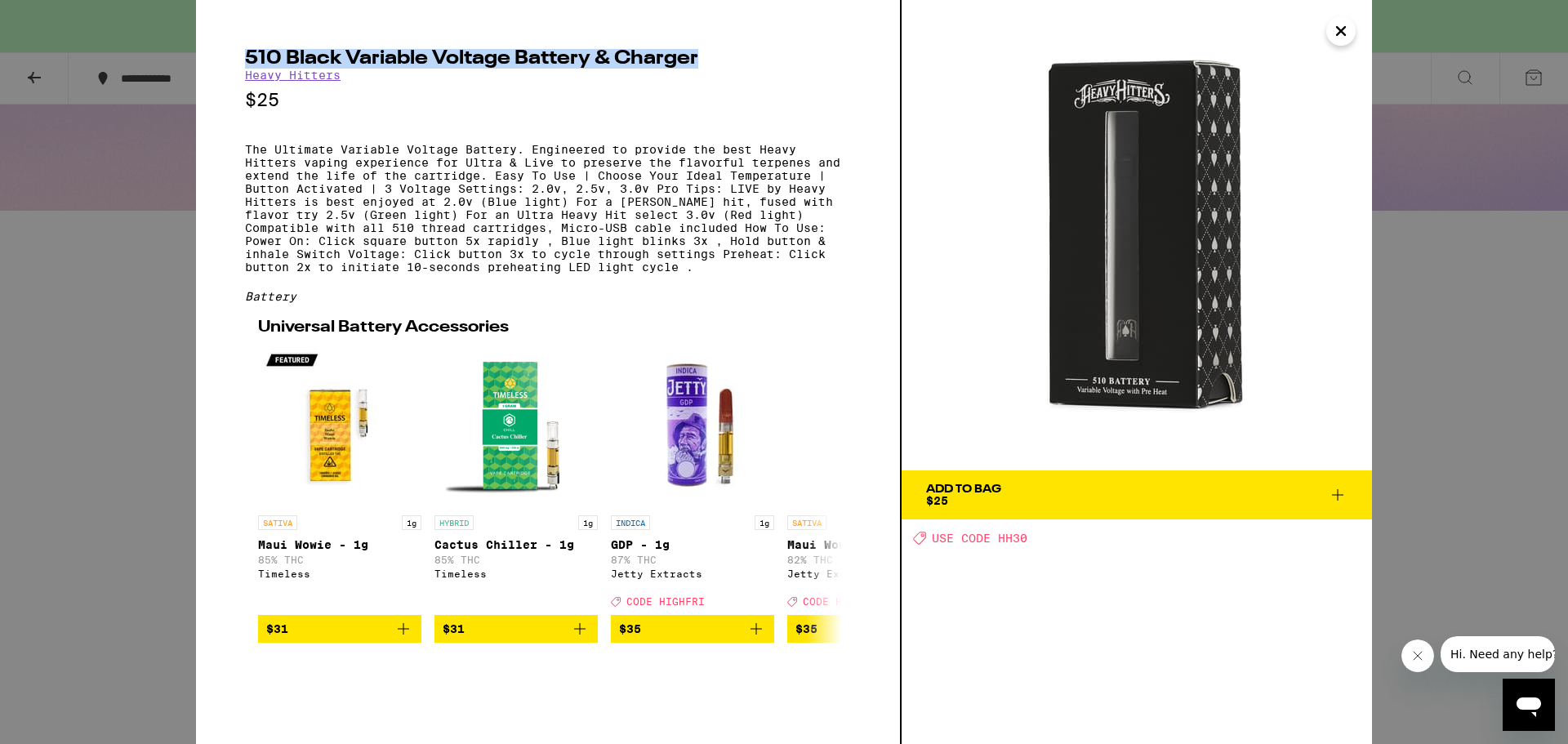
drag, startPoint x: 243, startPoint y: 58, endPoint x: 711, endPoint y: 52, distance: 468.0
click at [711, 52] on div "510 Black Variable Voltage Battery & Charger Heavy Hitters $25 The Ultimate Var…" at bounding box center [548, 372] width 706 height 744
copy h2 "510 Black Variable Voltage Battery & Charger"
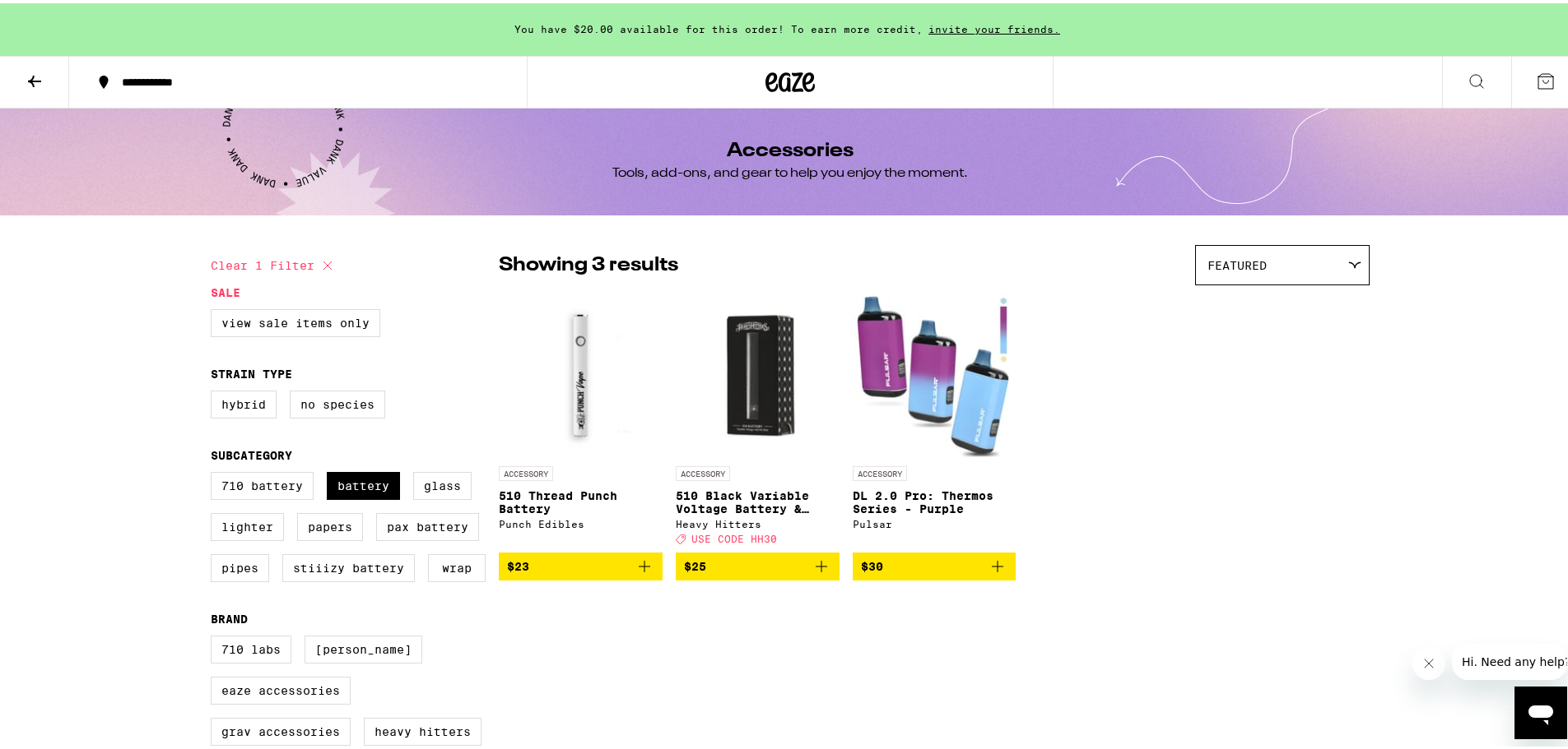
click at [768, 566] on span "$25" at bounding box center [757, 563] width 147 height 20
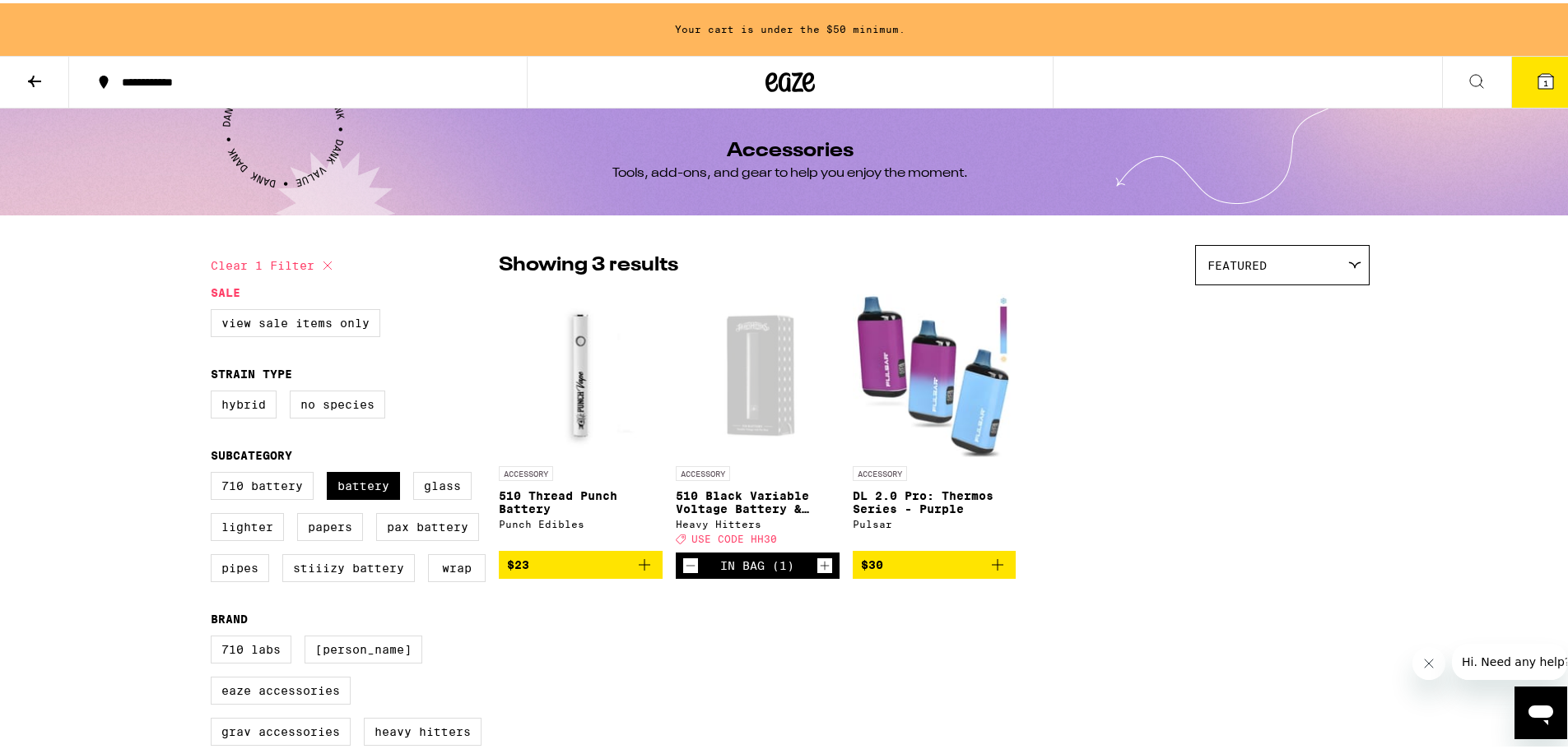
click at [1441, 432] on div "**********" at bounding box center [790, 576] width 1580 height 1153
click at [31, 68] on icon at bounding box center [34, 78] width 20 height 20
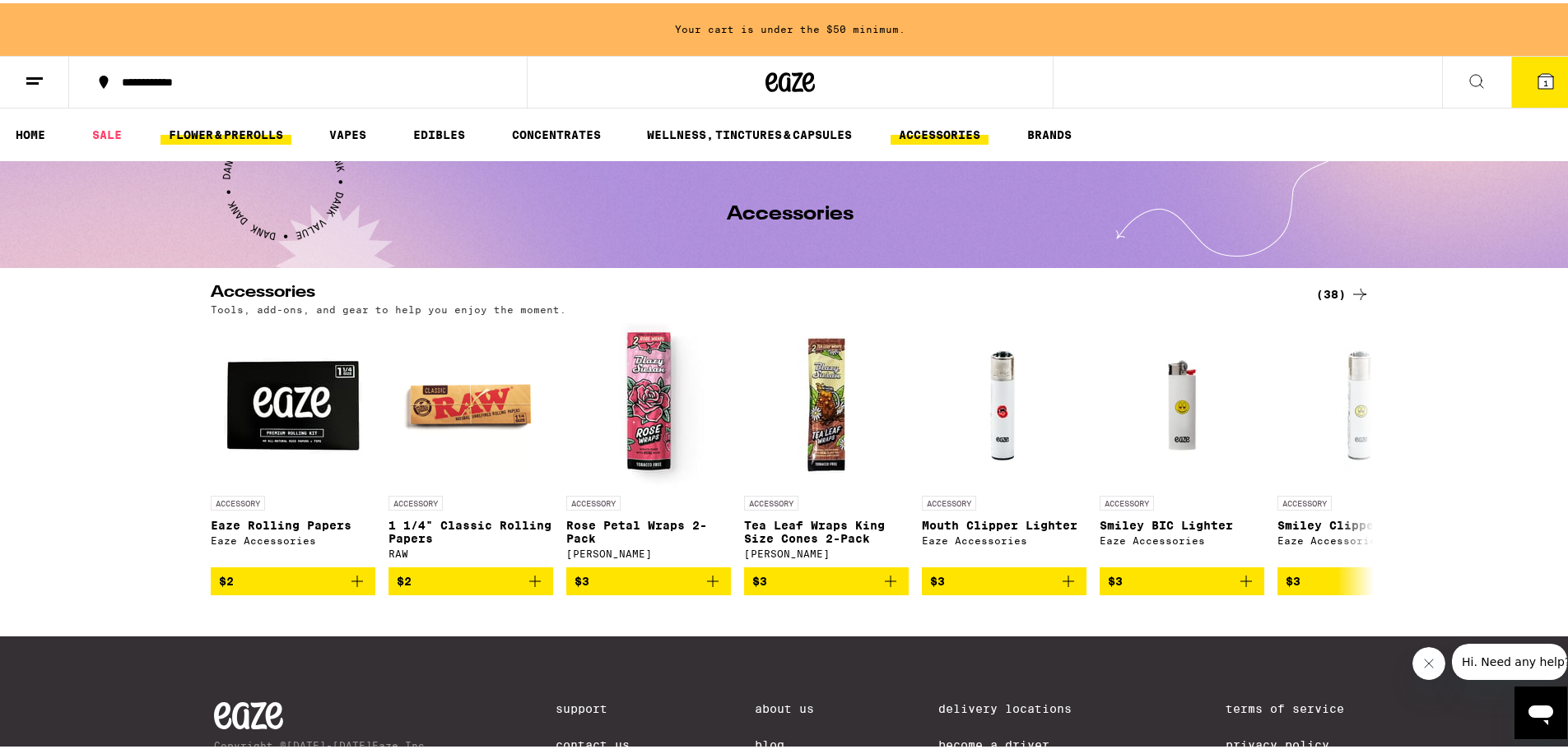
click at [211, 127] on link "FLOWER & PREROLLS" at bounding box center [225, 132] width 131 height 20
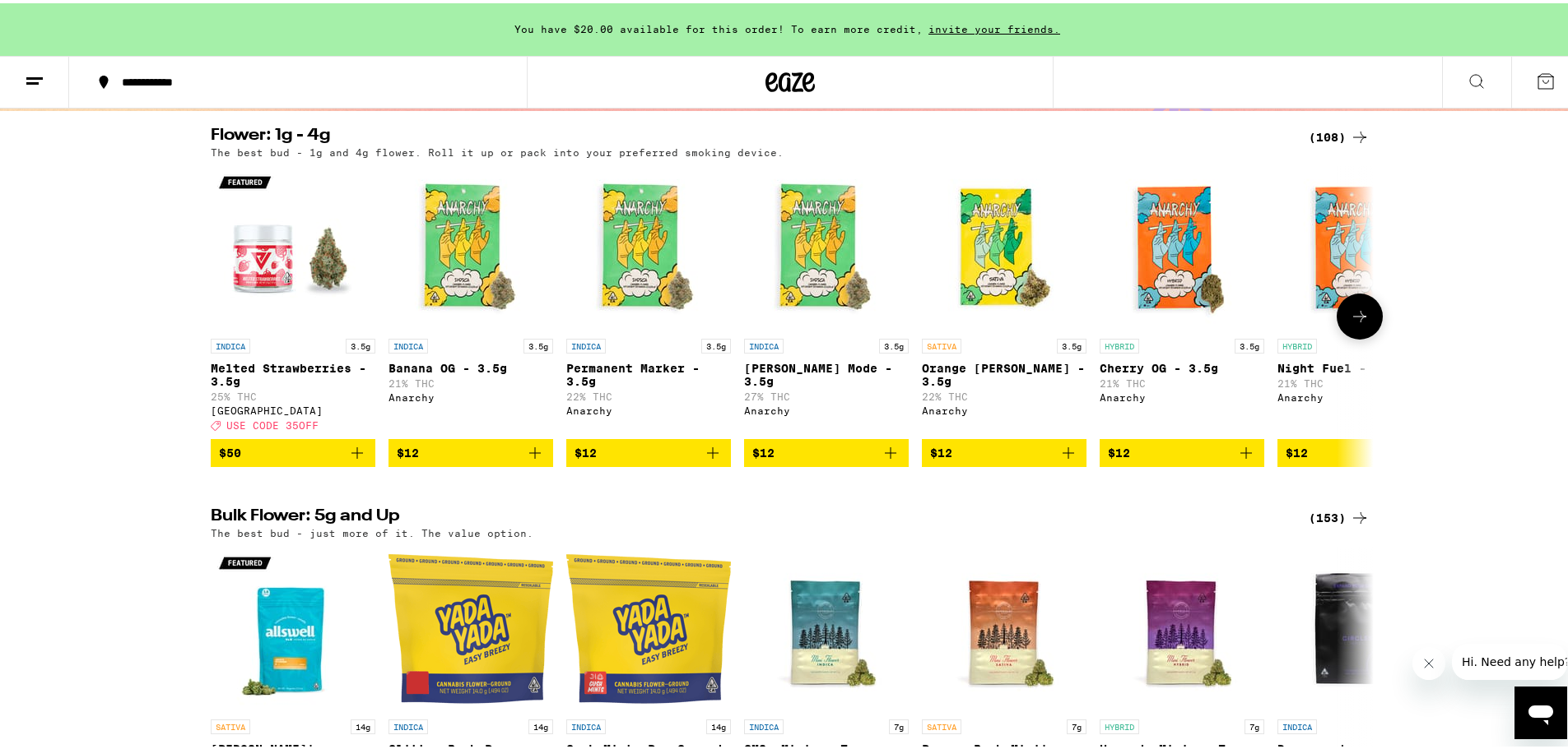
scroll to position [165, 0]
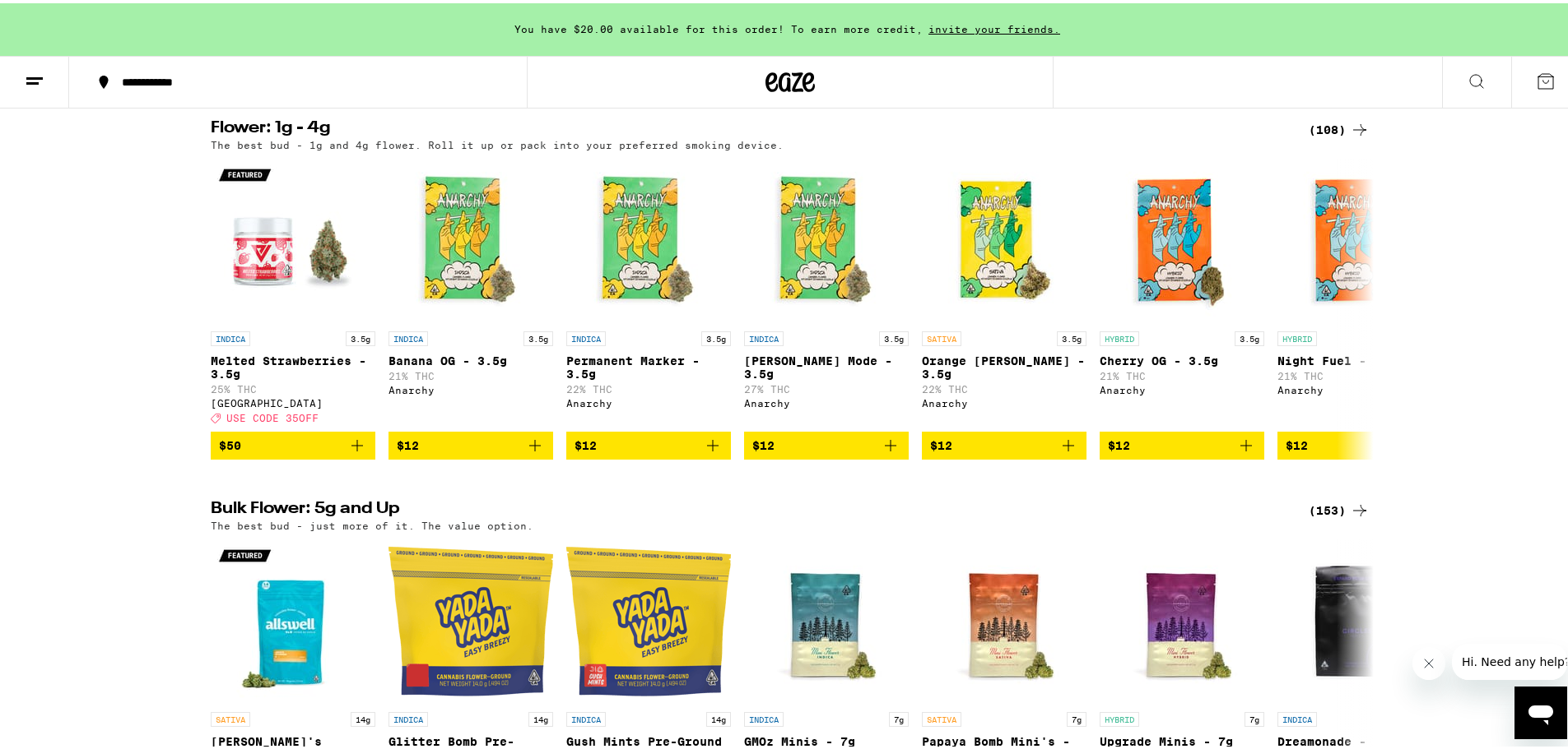
click at [1338, 123] on div "(108)" at bounding box center [1338, 126] width 61 height 20
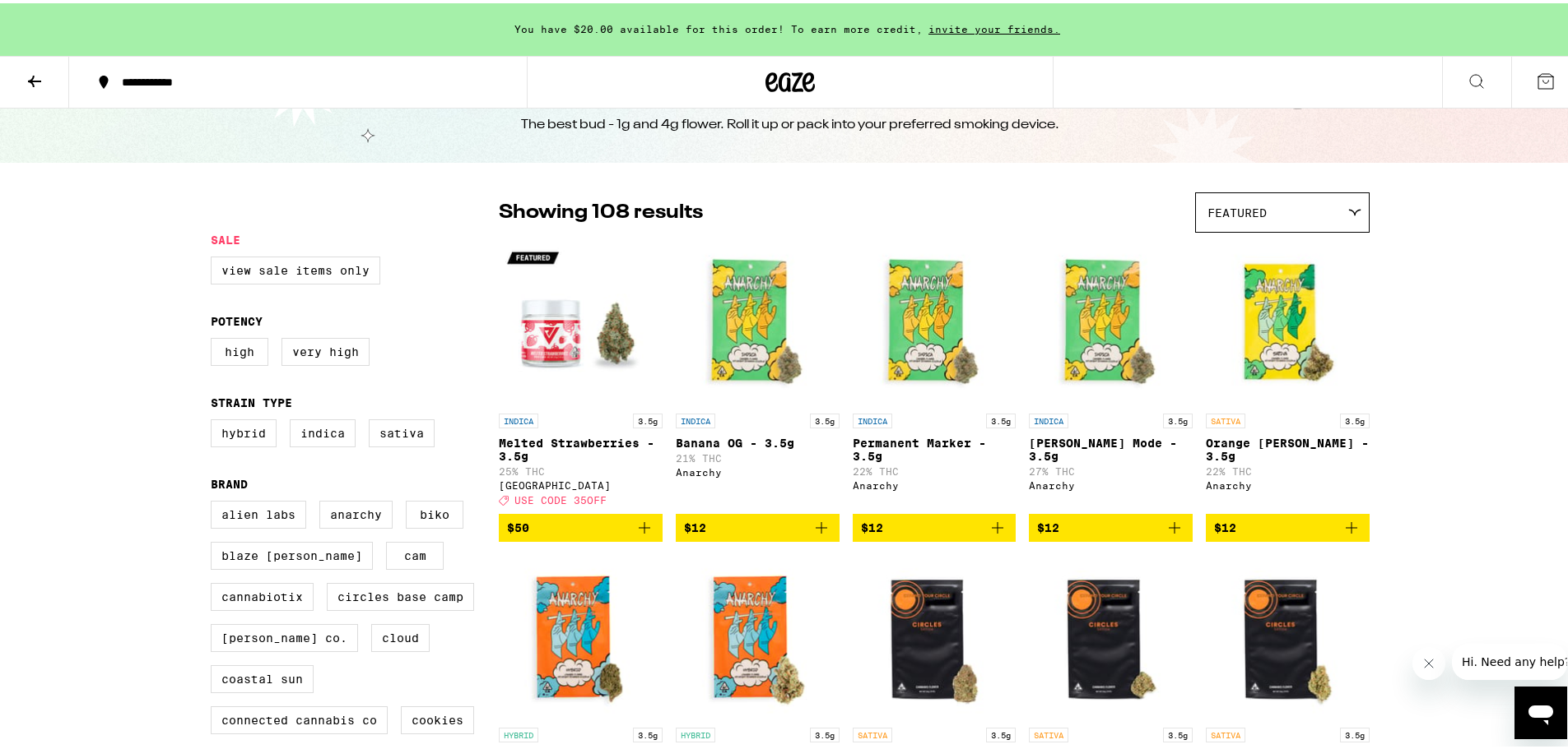
scroll to position [82, 0]
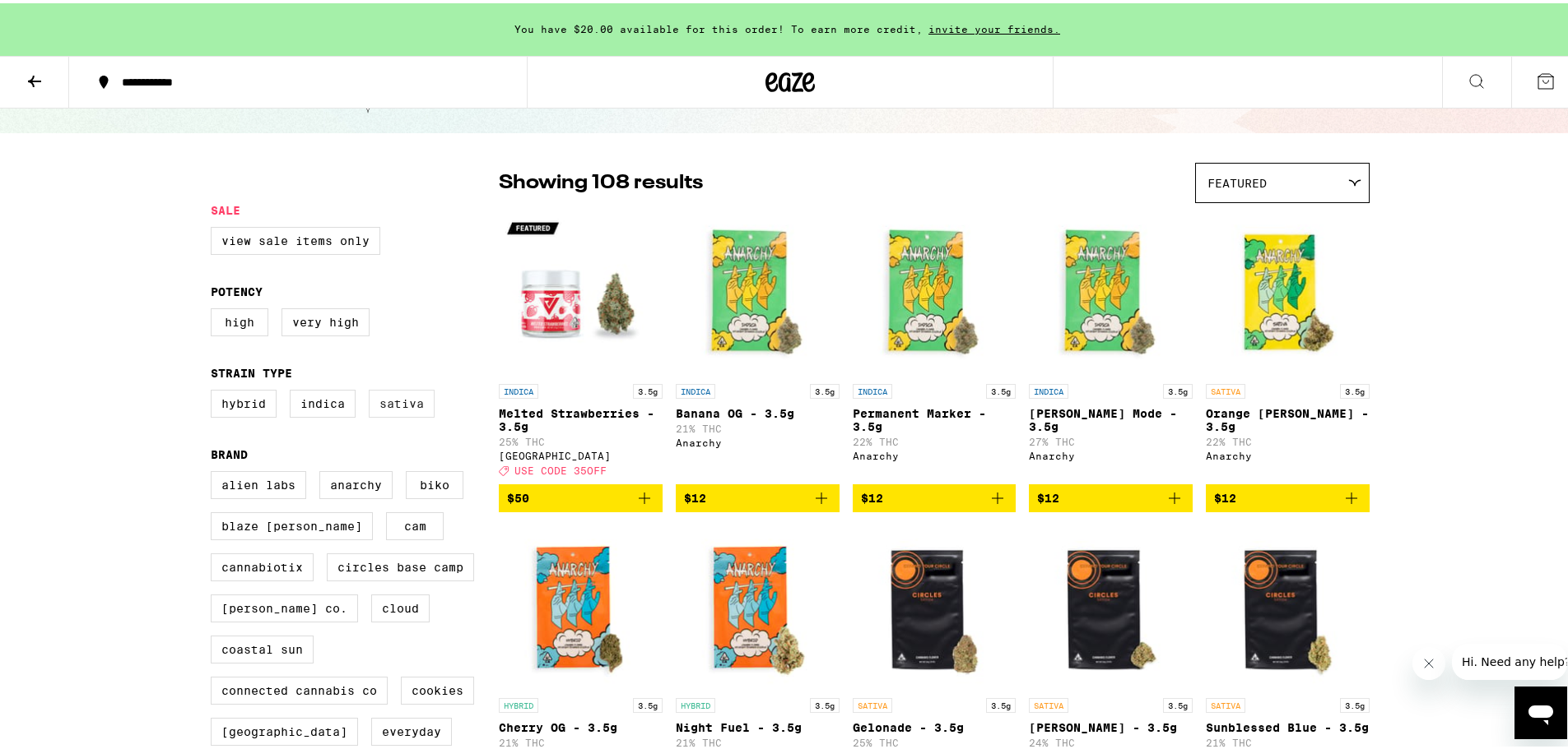
click at [401, 408] on label "Sativa" at bounding box center [402, 400] width 66 height 28
click at [215, 390] on input "Sativa" at bounding box center [214, 389] width 1 height 1
checkbox input "true"
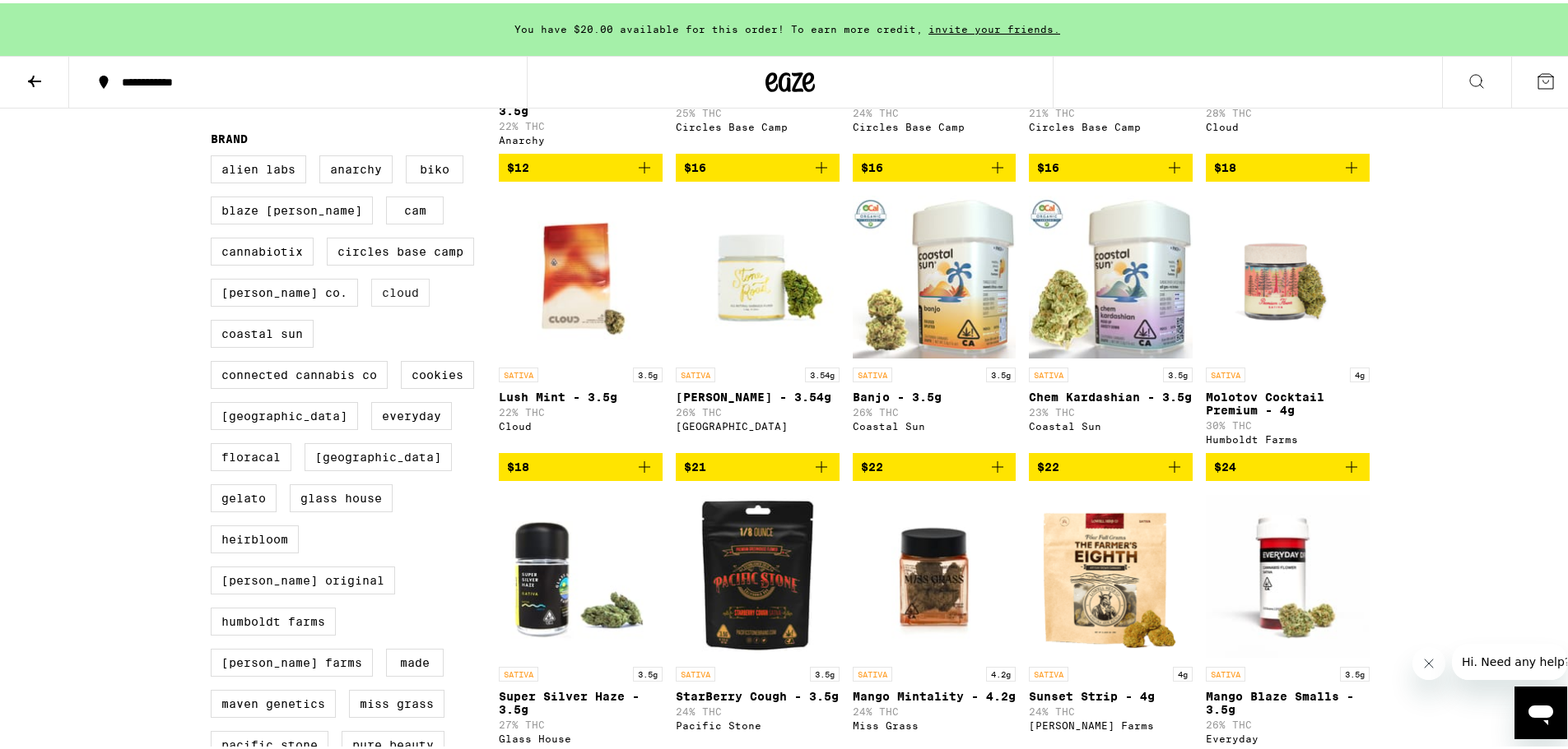
scroll to position [82, 0]
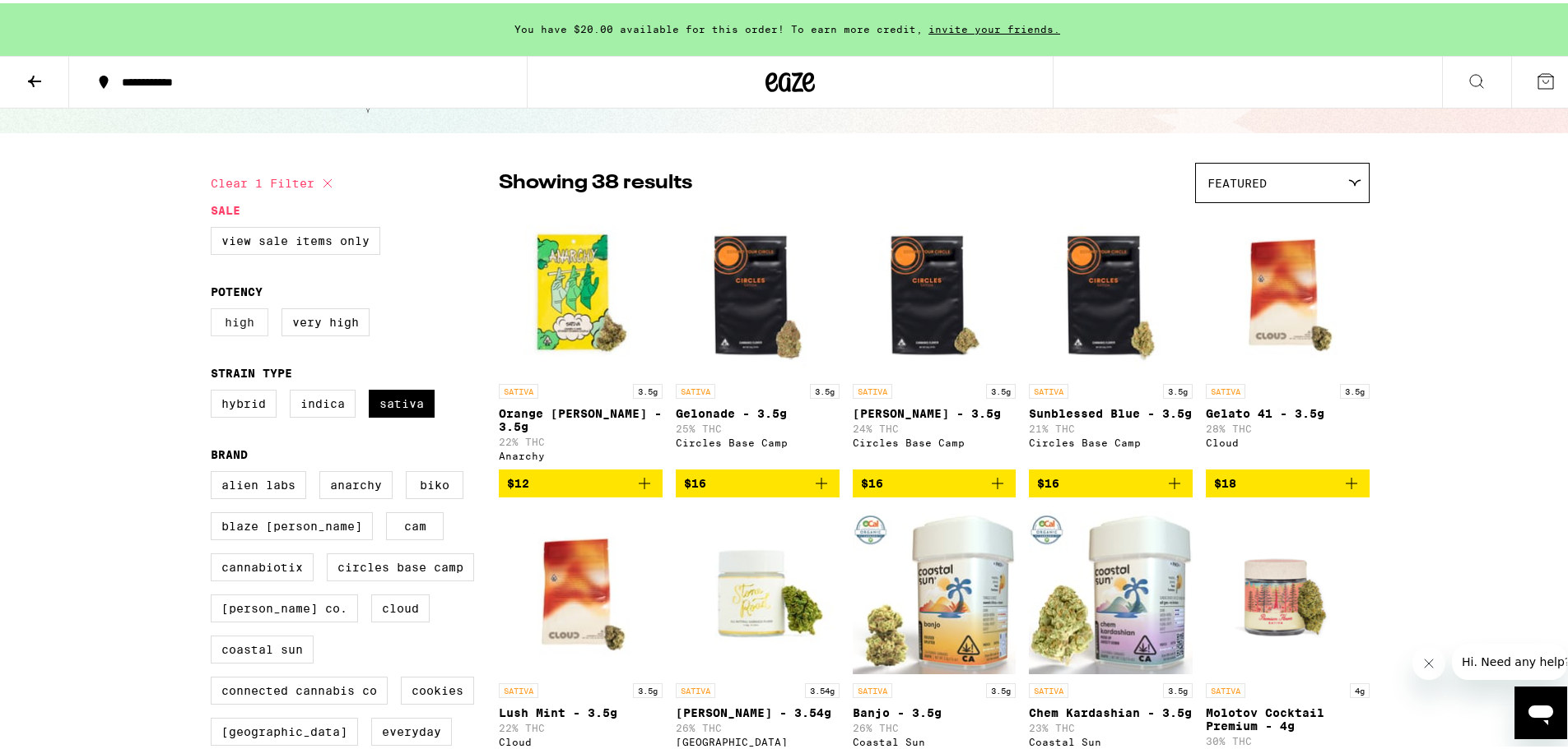
click at [238, 320] on label "High" at bounding box center [239, 319] width 57 height 28
click at [215, 308] on input "High" at bounding box center [214, 307] width 1 height 1
checkbox input "true"
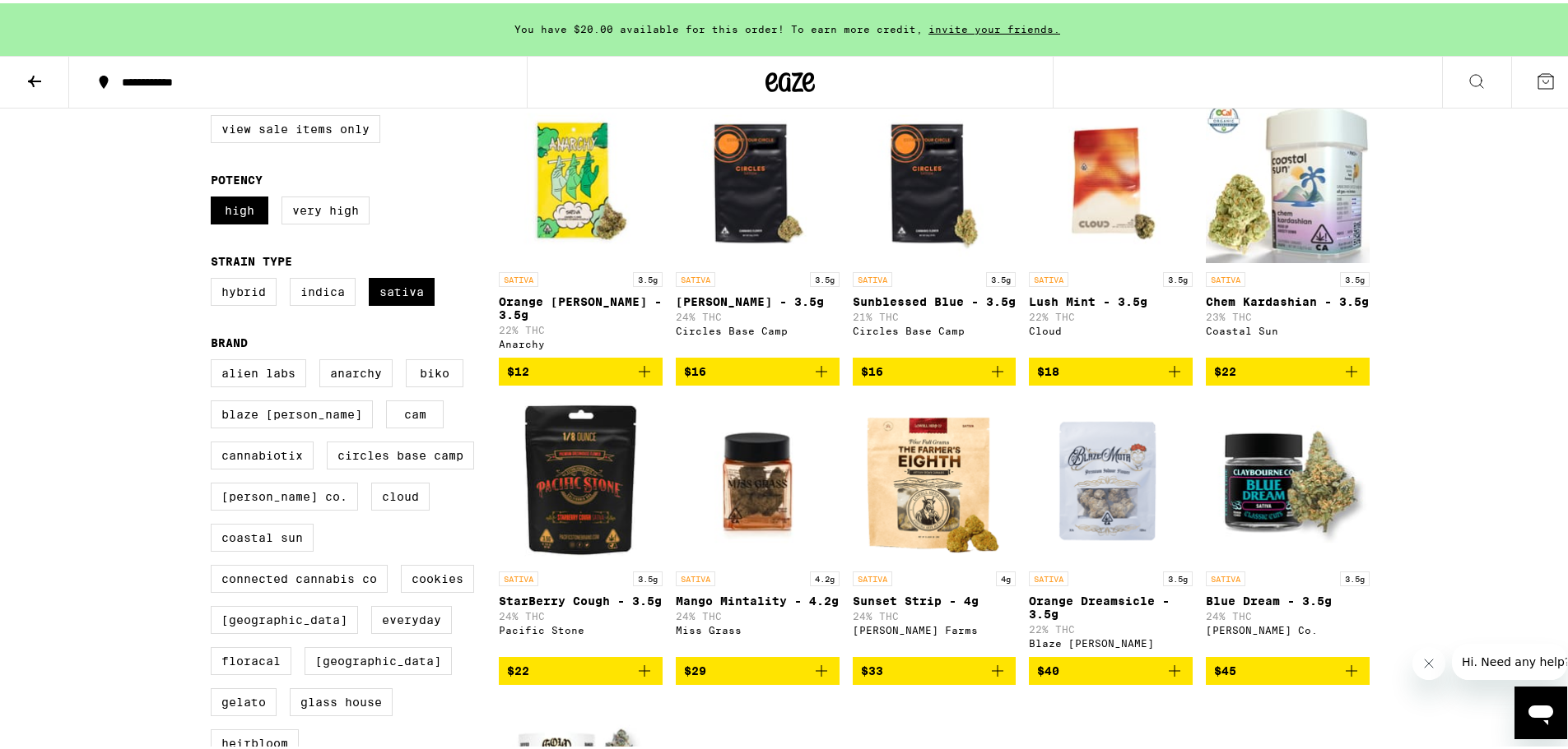
scroll to position [82, 0]
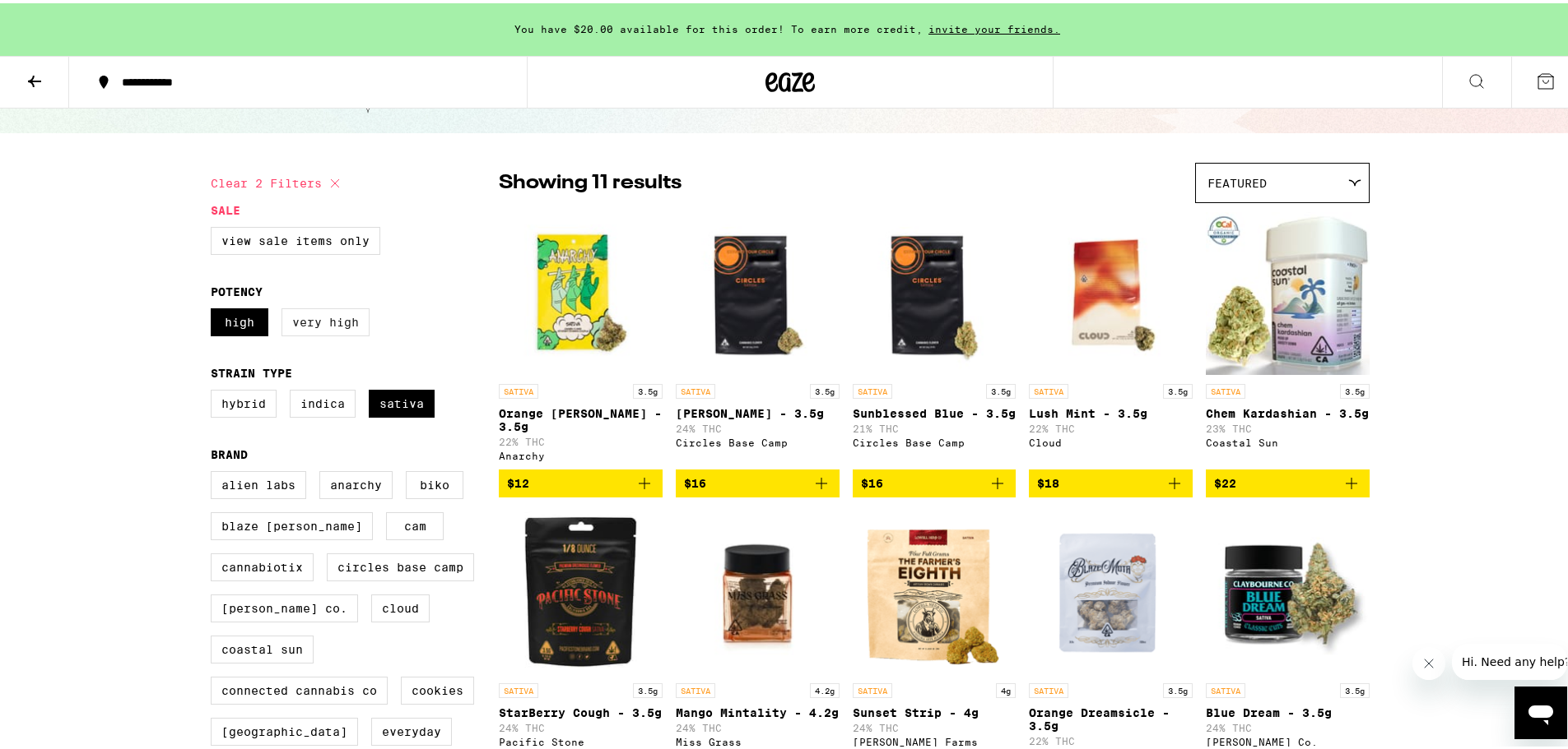
click at [327, 322] on label "Very High" at bounding box center [326, 319] width 88 height 28
click at [215, 308] on input "Very High" at bounding box center [214, 307] width 1 height 1
checkbox input "true"
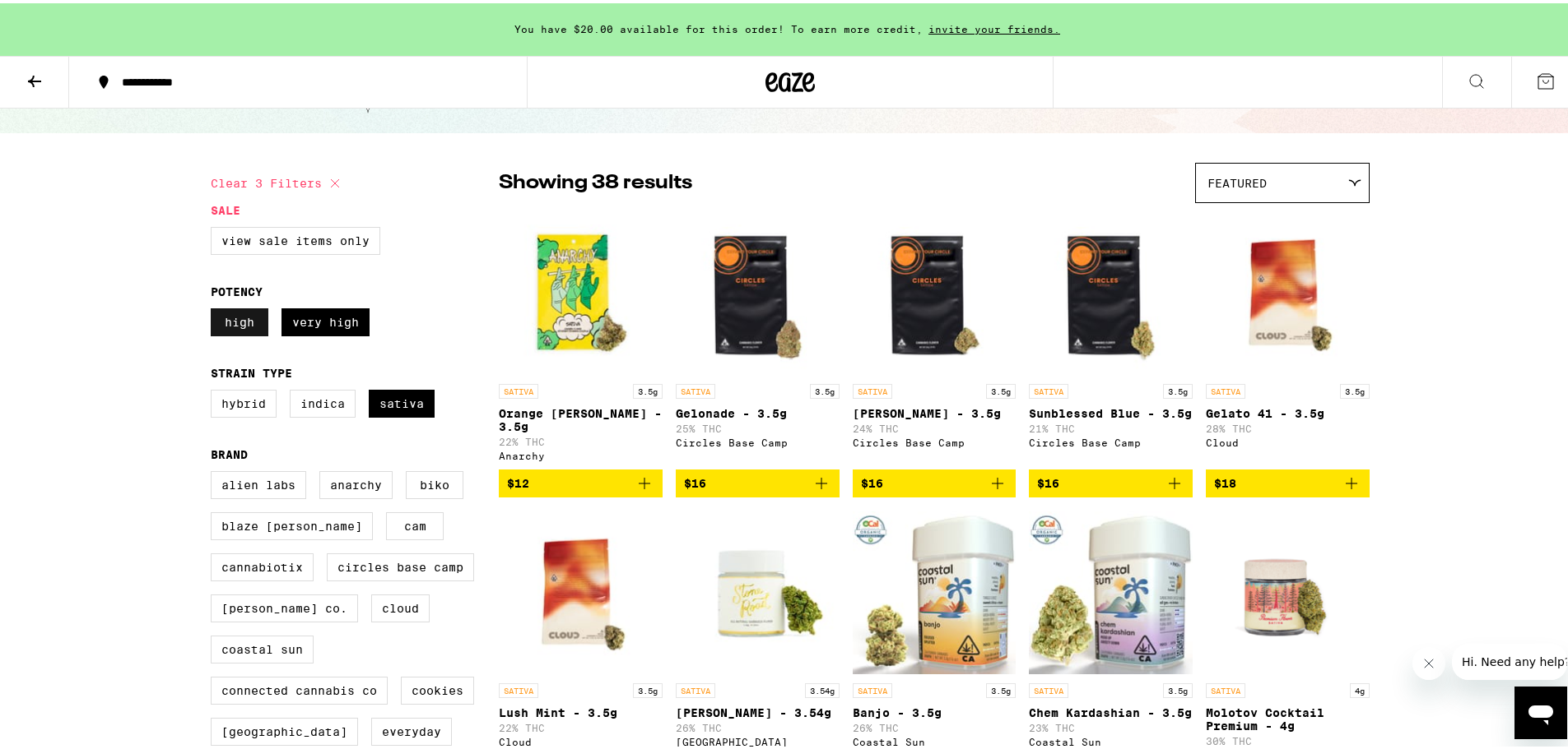
click at [236, 318] on label "High" at bounding box center [239, 319] width 57 height 28
click at [215, 308] on input "High" at bounding box center [214, 307] width 1 height 1
checkbox input "false"
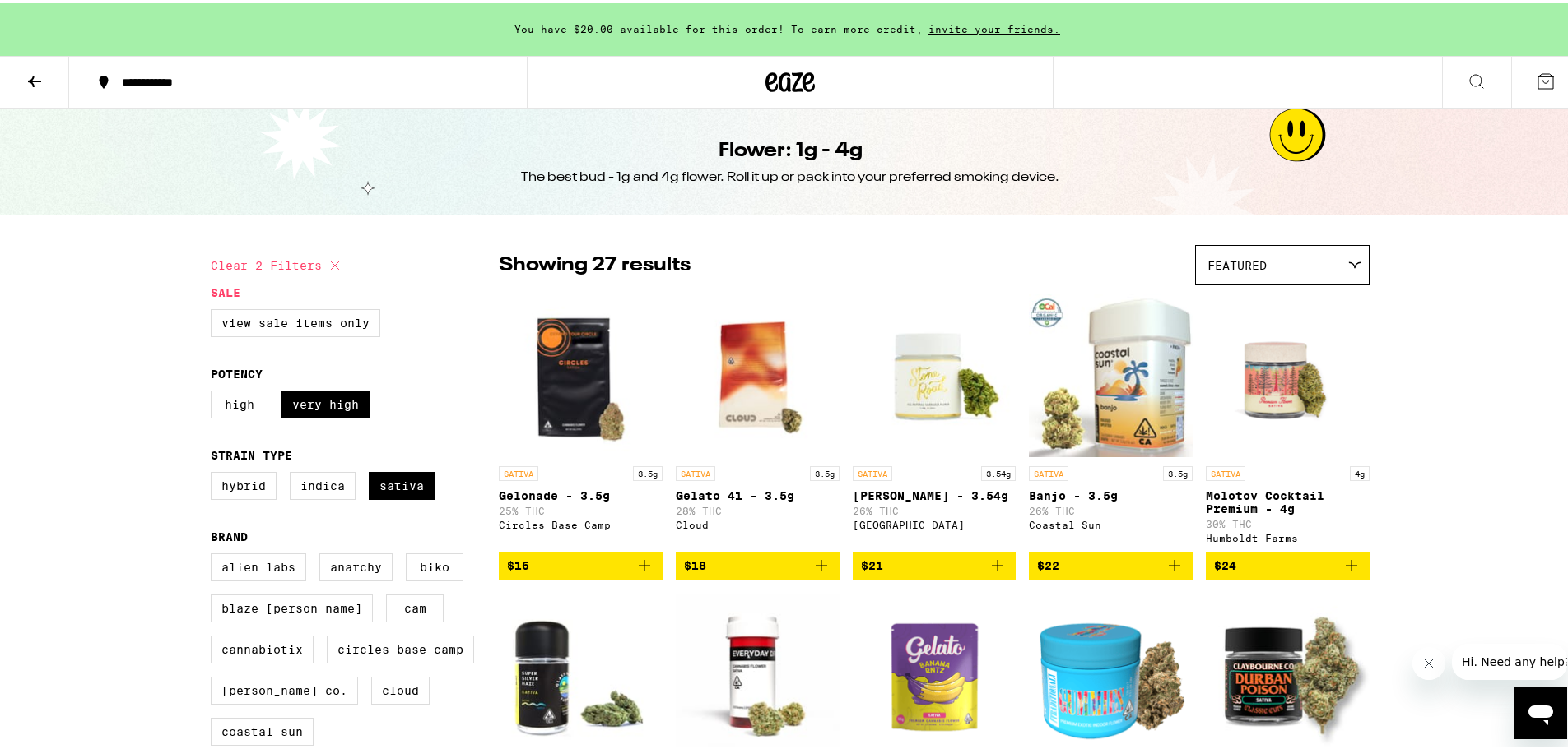
click at [1539, 74] on icon at bounding box center [1545, 78] width 20 height 20
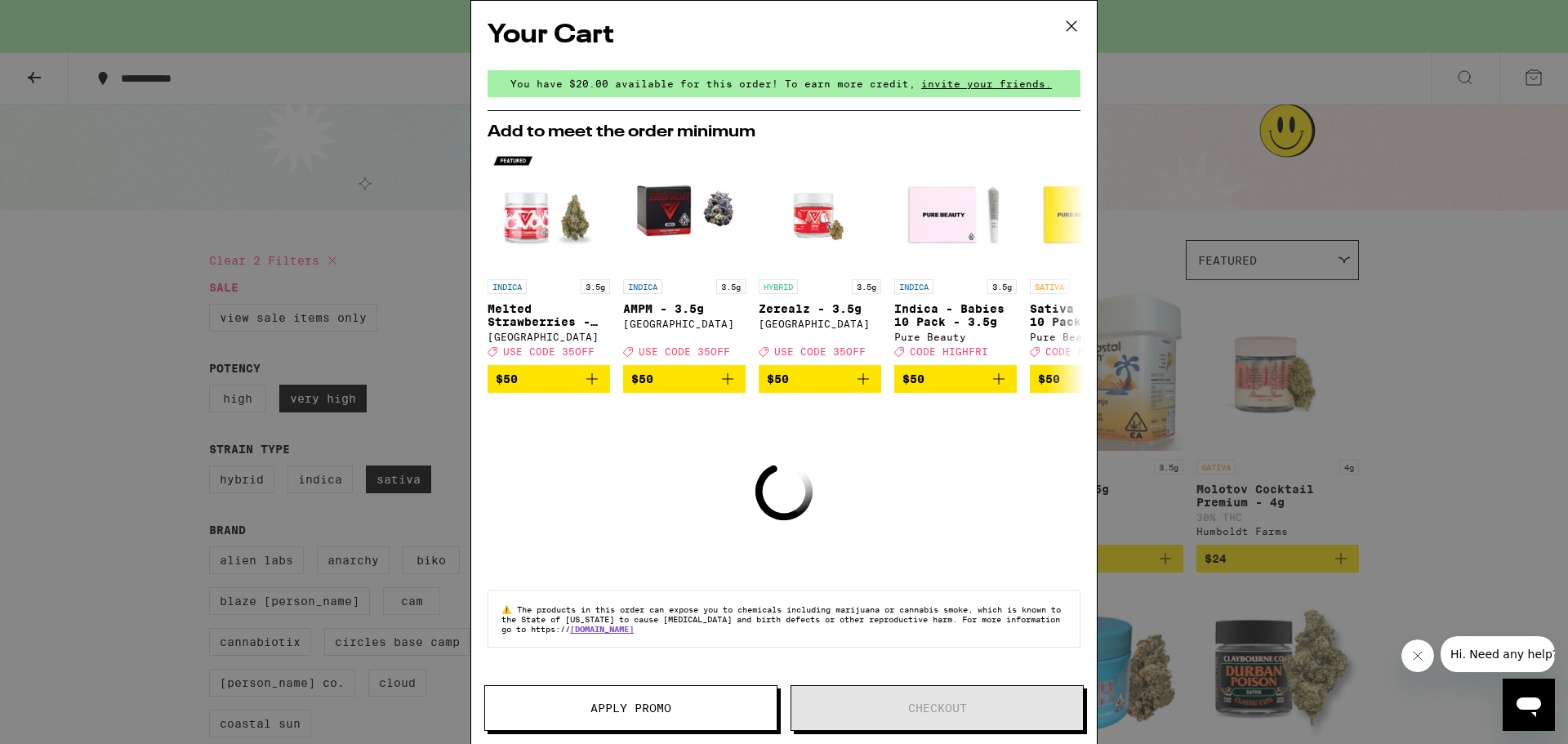
click at [871, 481] on div "Your Cart You have $20.00 available for this order! To earn more credit, invite…" at bounding box center [784, 347] width 626 height 694
click at [1072, 18] on icon at bounding box center [1071, 26] width 24 height 24
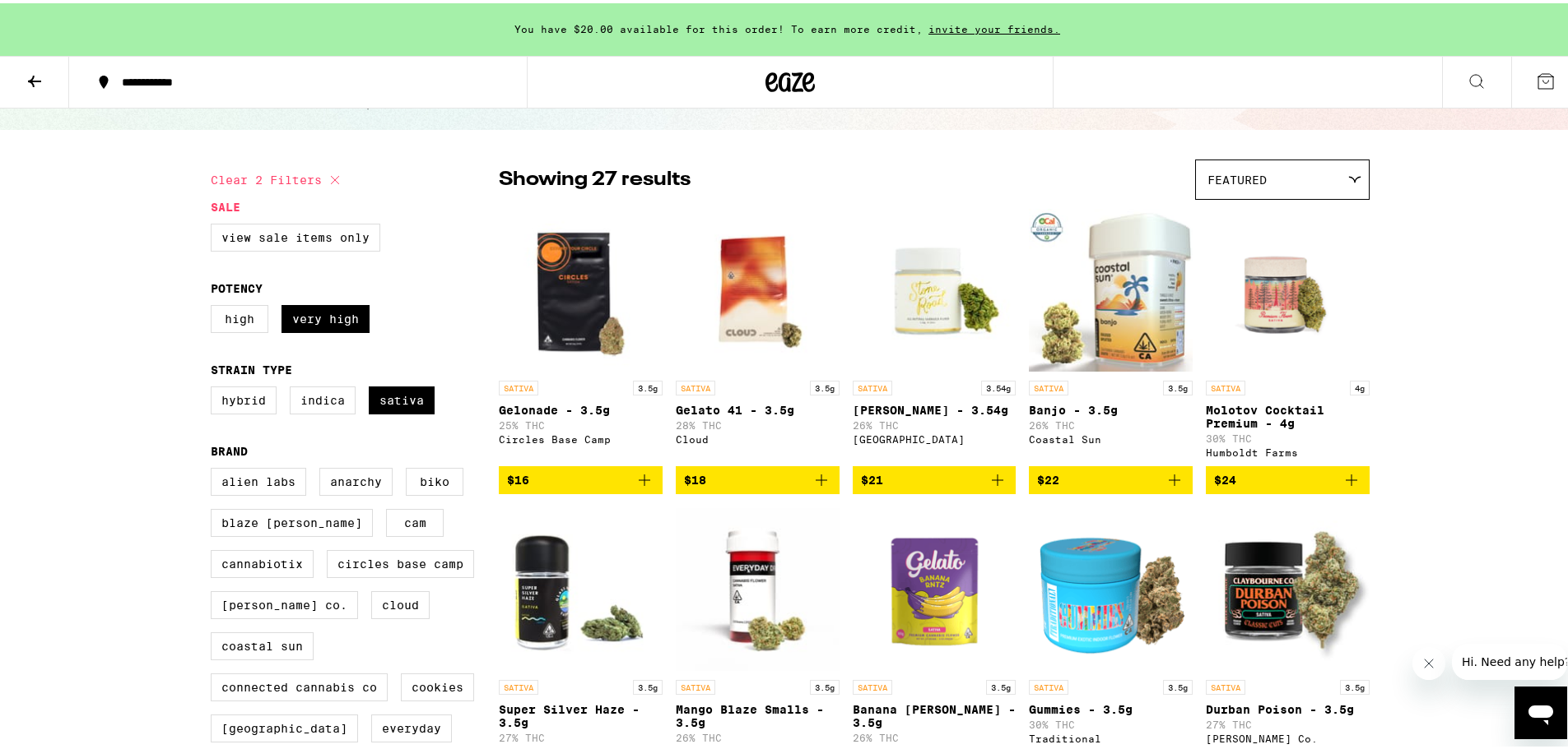
scroll to position [82, 0]
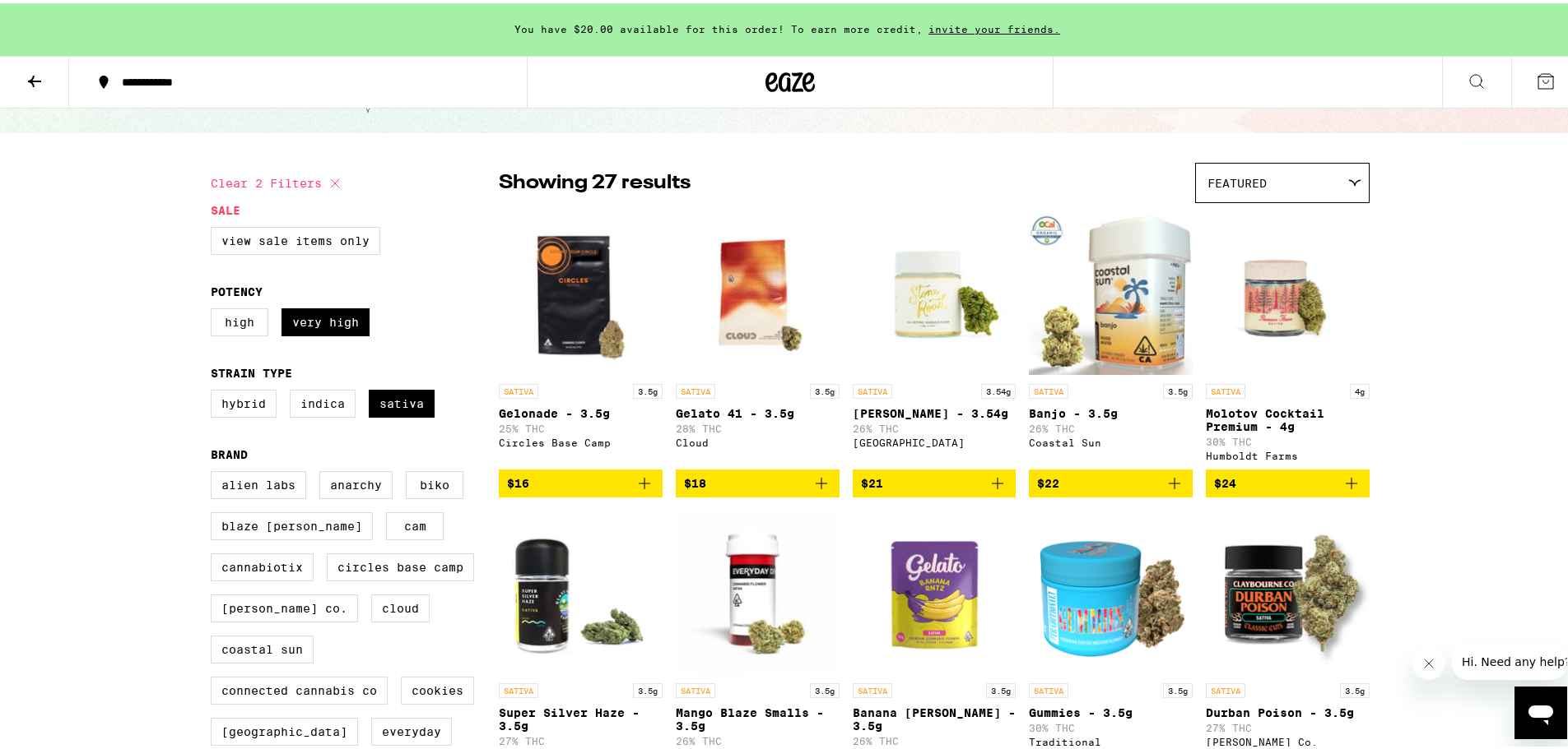
click at [1261, 300] on img "Open page for Molotov Cocktail Premium - 4g from Humboldt Farms" at bounding box center [1287, 290] width 164 height 165
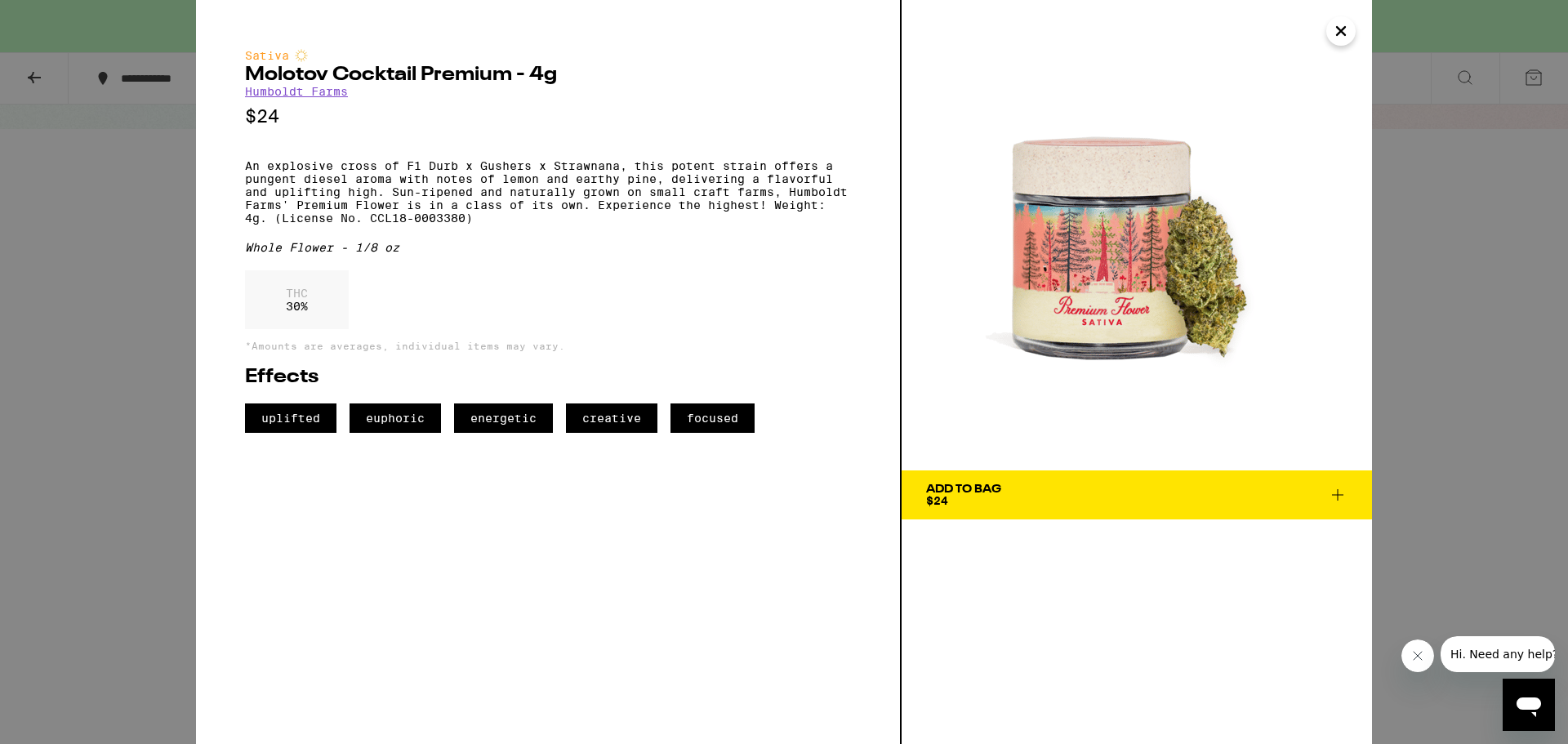
click at [1412, 389] on div "Sativa Molotov Cocktail Premium - 4g Humboldt Farms $24 An explosive cross of F…" at bounding box center [784, 372] width 1568 height 744
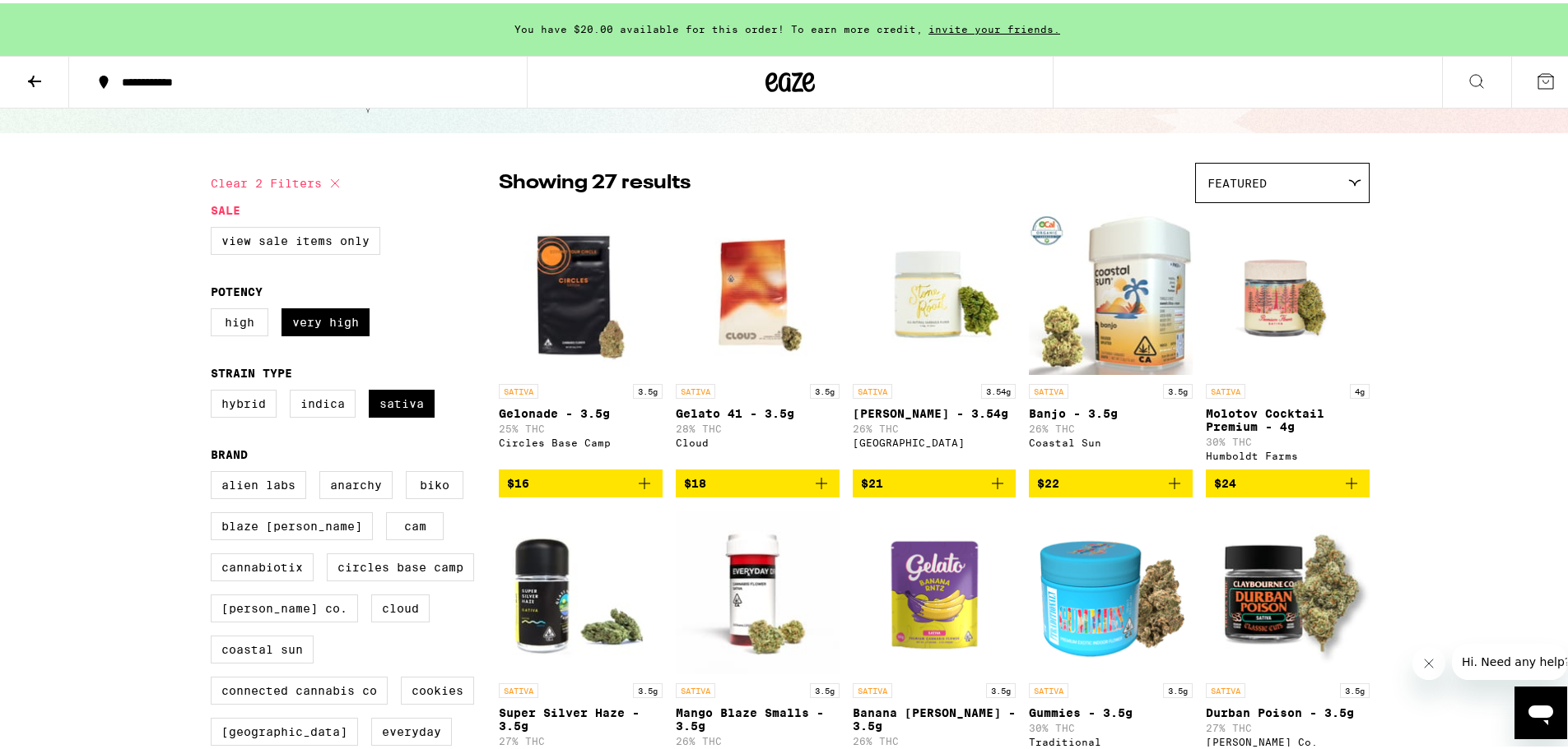
click at [1310, 485] on span "$24" at bounding box center [1287, 480] width 147 height 20
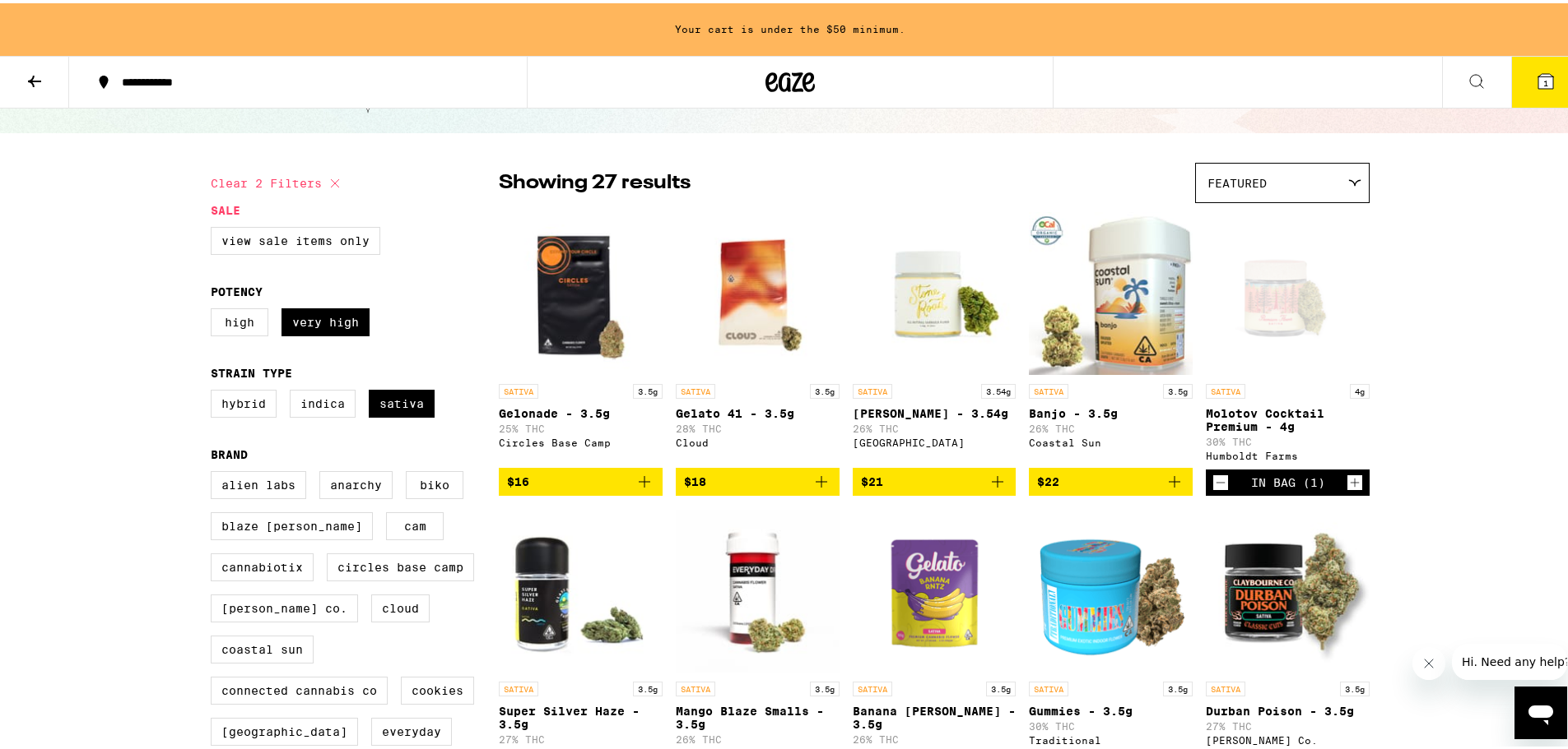
click at [1539, 73] on icon at bounding box center [1545, 78] width 15 height 15
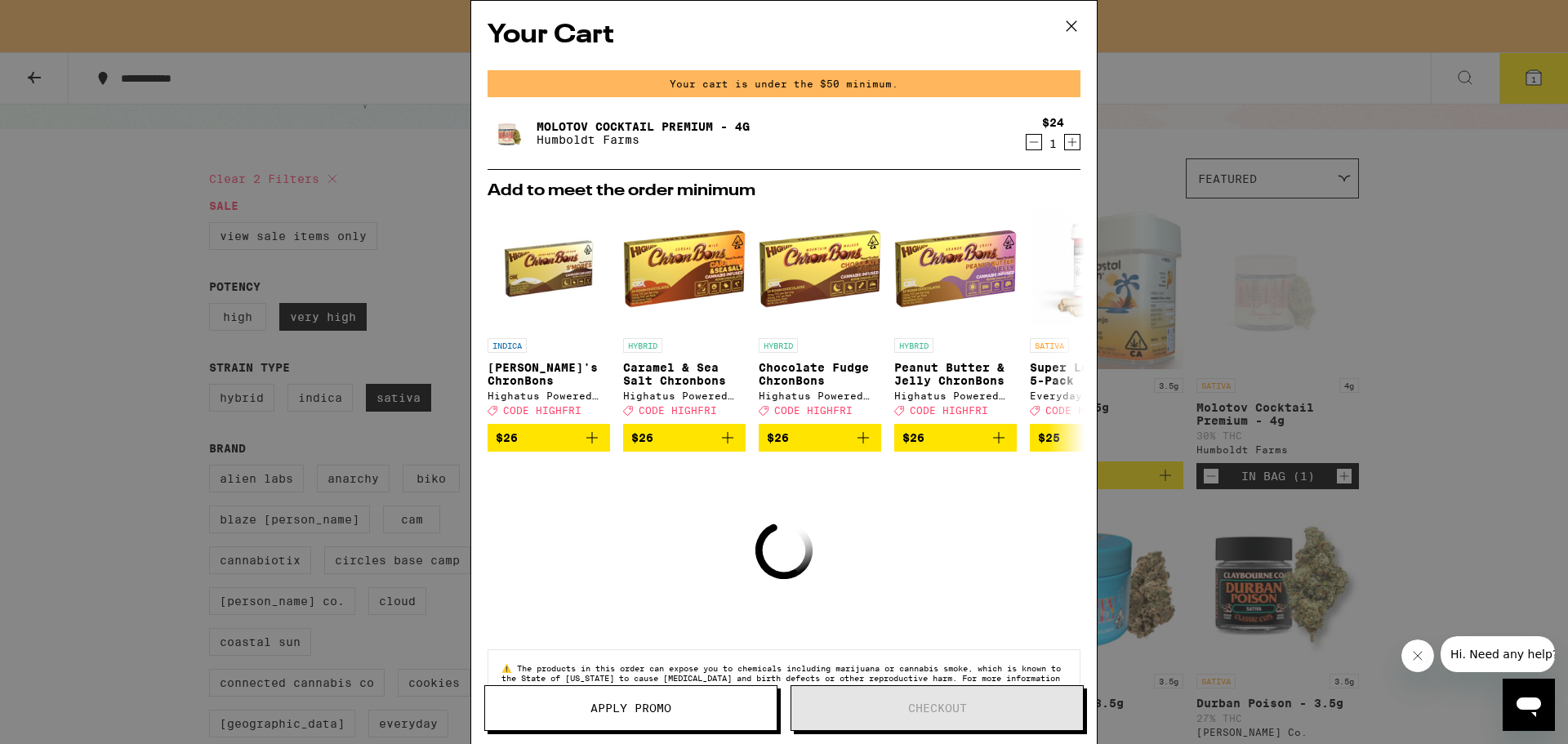
click at [1069, 24] on icon at bounding box center [1071, 26] width 24 height 24
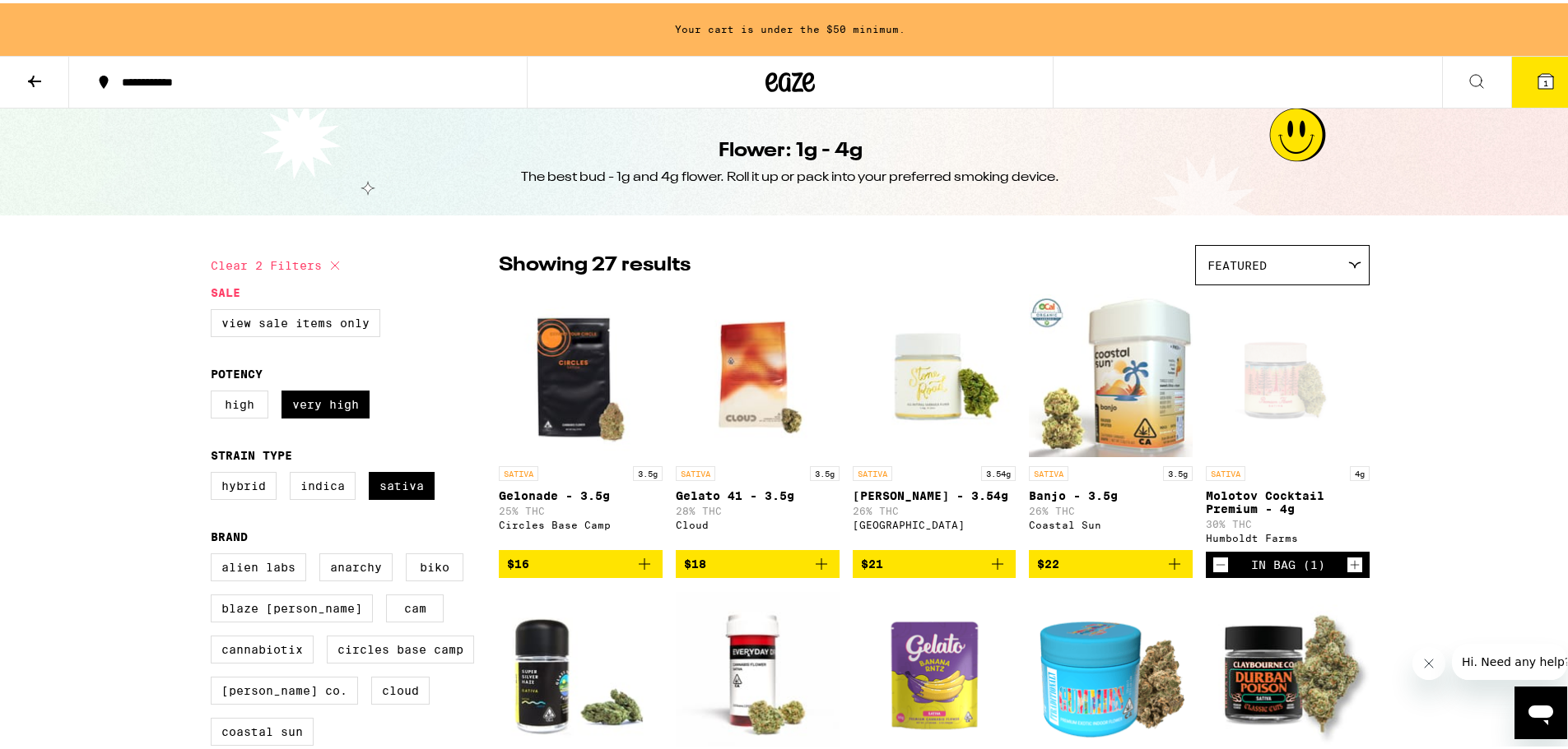
click at [38, 79] on icon at bounding box center [34, 78] width 20 height 20
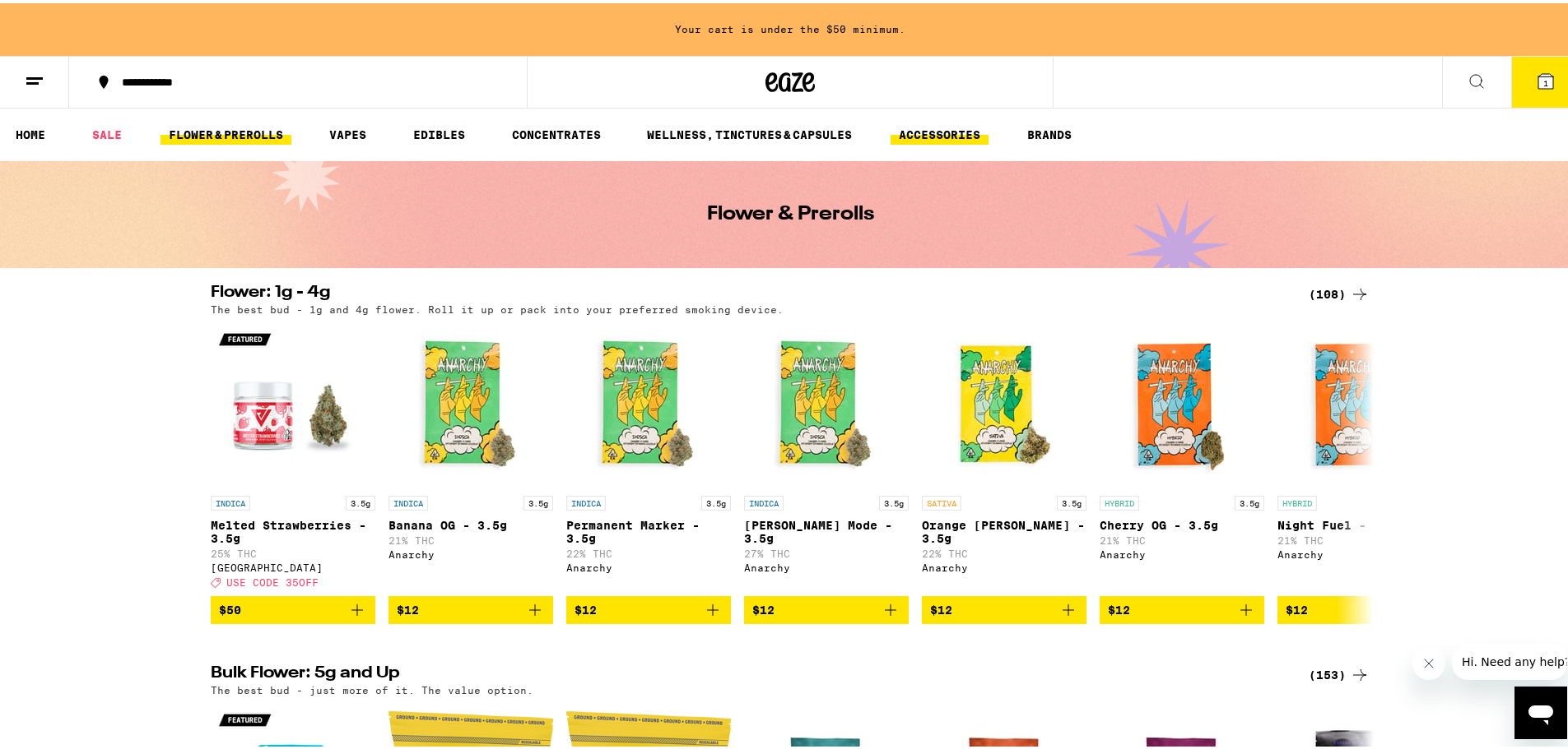
click at [951, 139] on link "ACCESSORIES" at bounding box center [939, 132] width 98 height 20
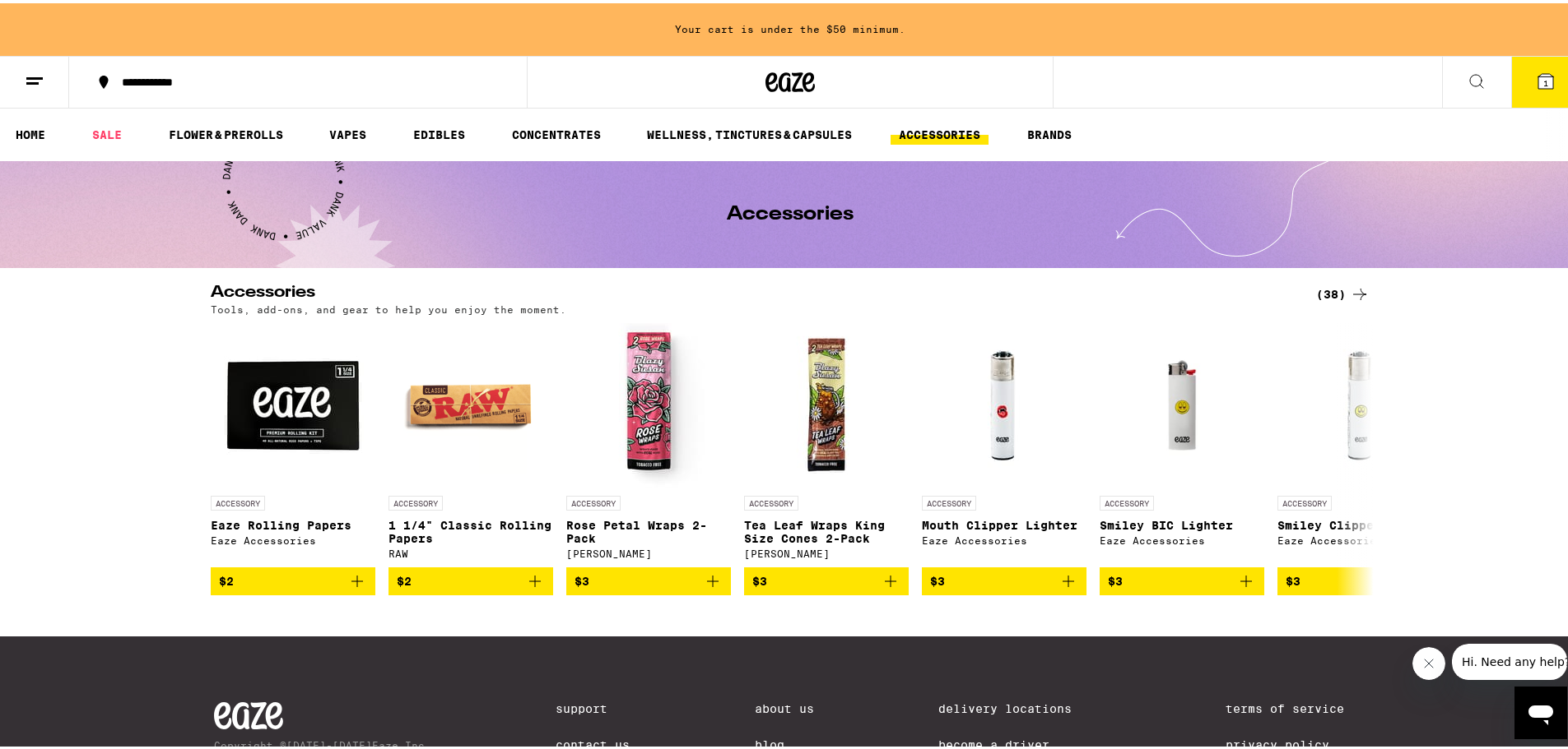
click at [1341, 293] on div "(38)" at bounding box center [1343, 291] width 54 height 20
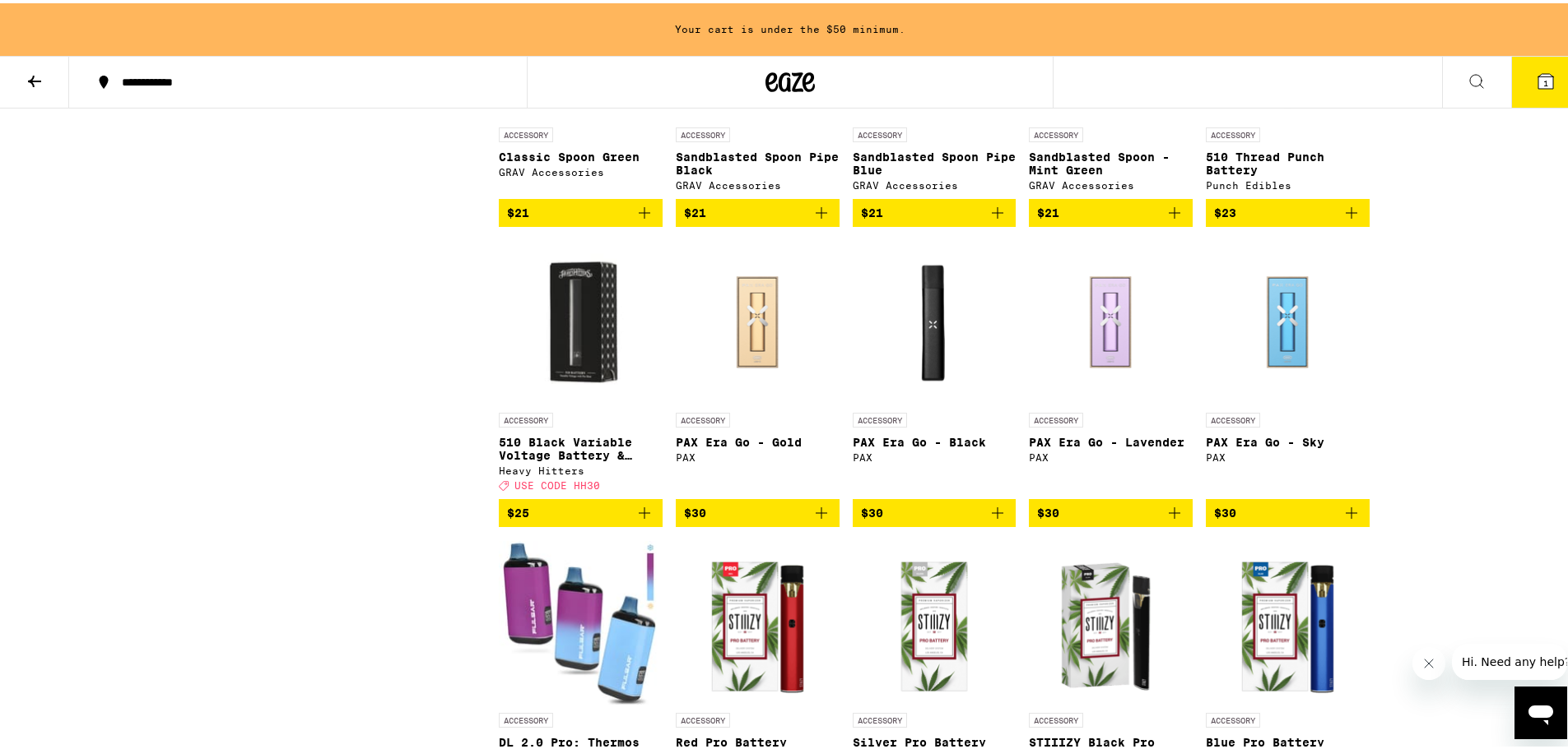
scroll to position [1563, 0]
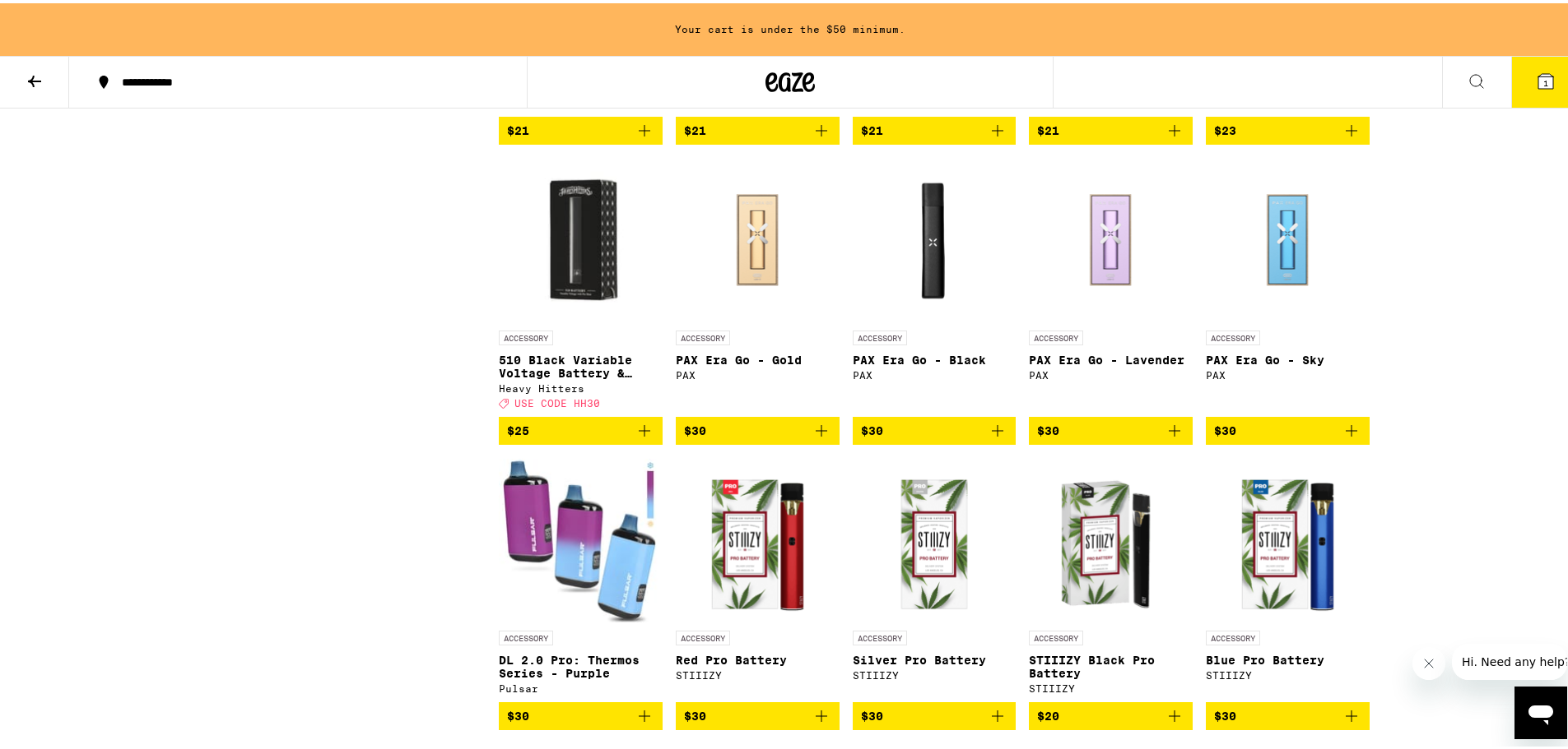
click at [567, 437] on span "$25" at bounding box center [580, 428] width 147 height 20
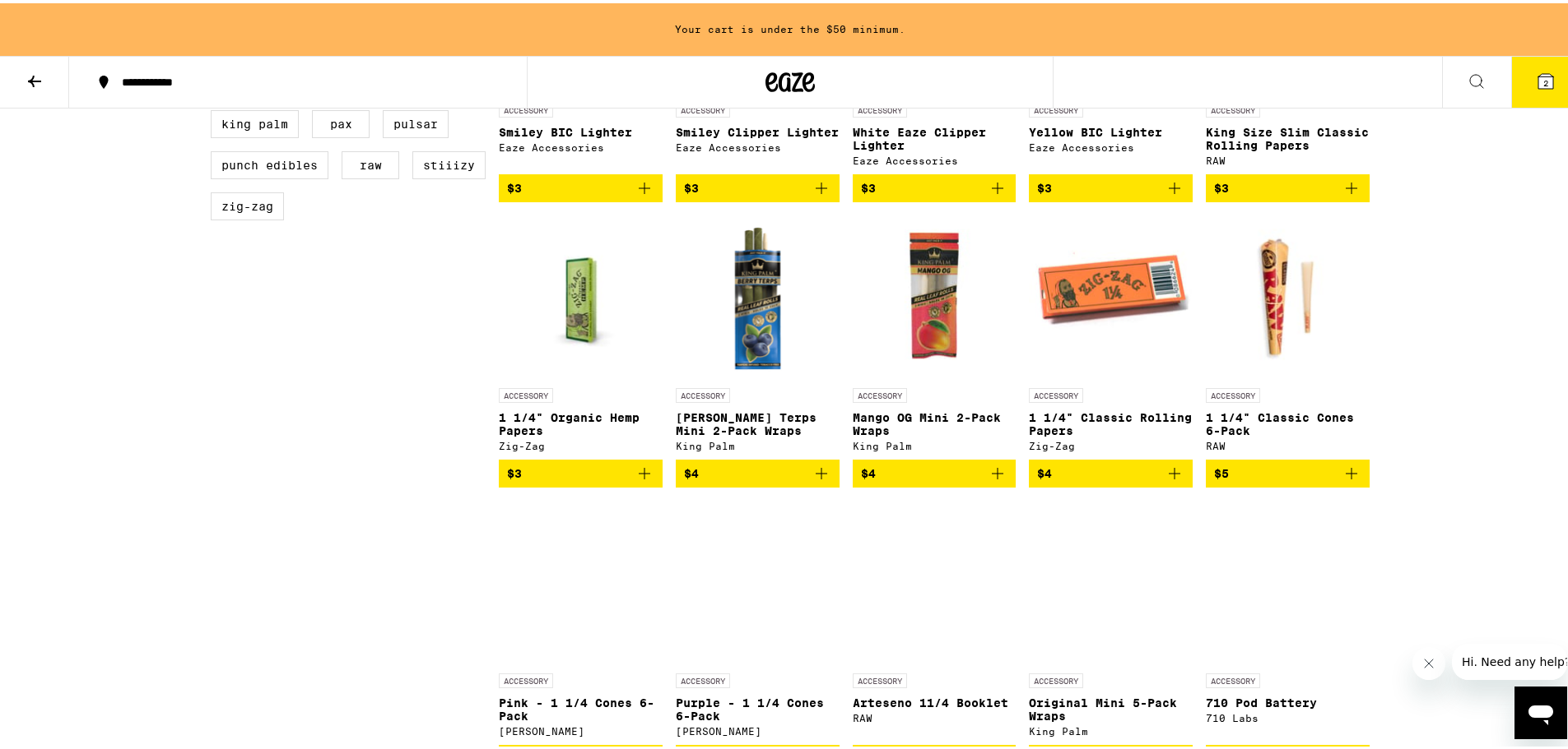
scroll to position [411, 0]
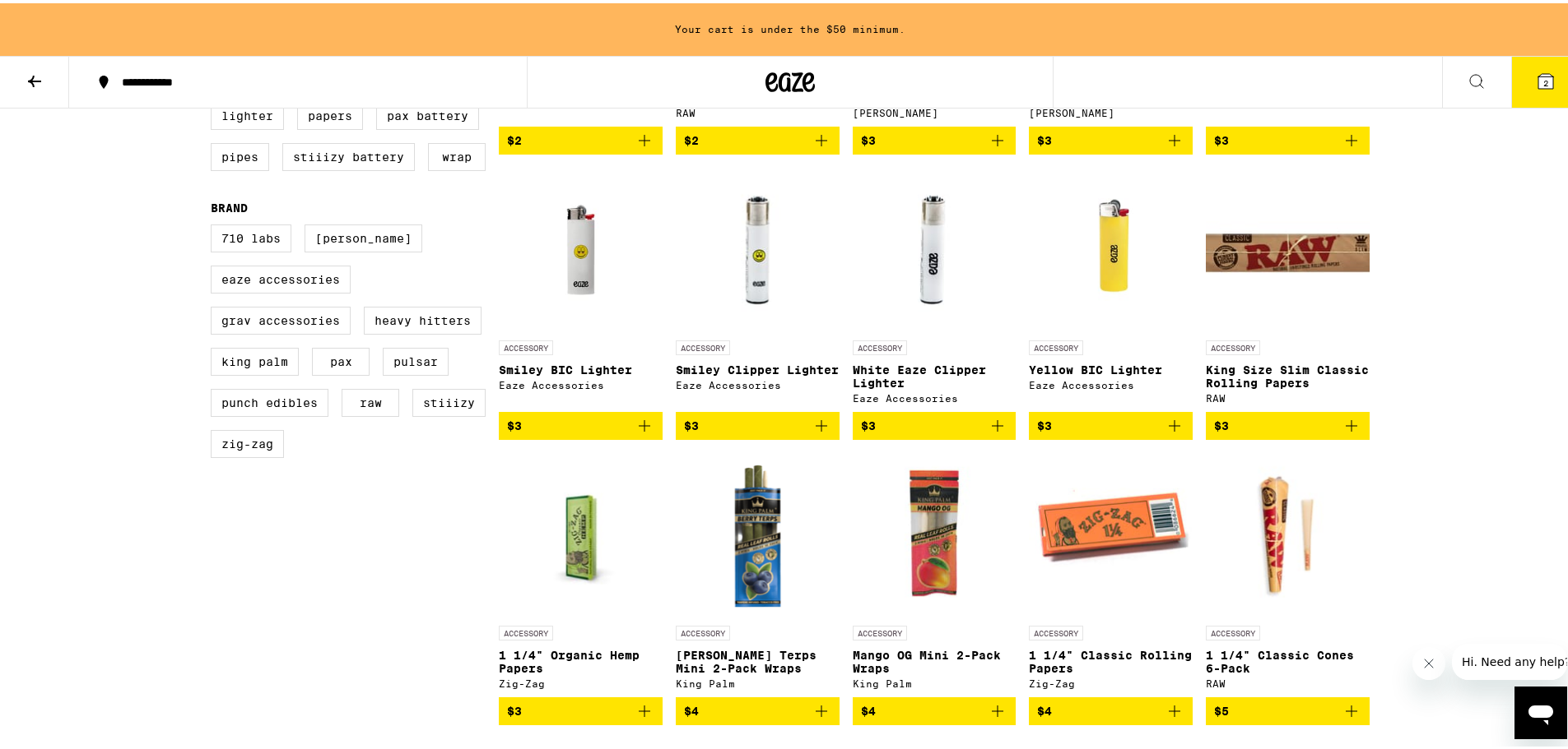
click at [1539, 74] on icon at bounding box center [1545, 78] width 15 height 15
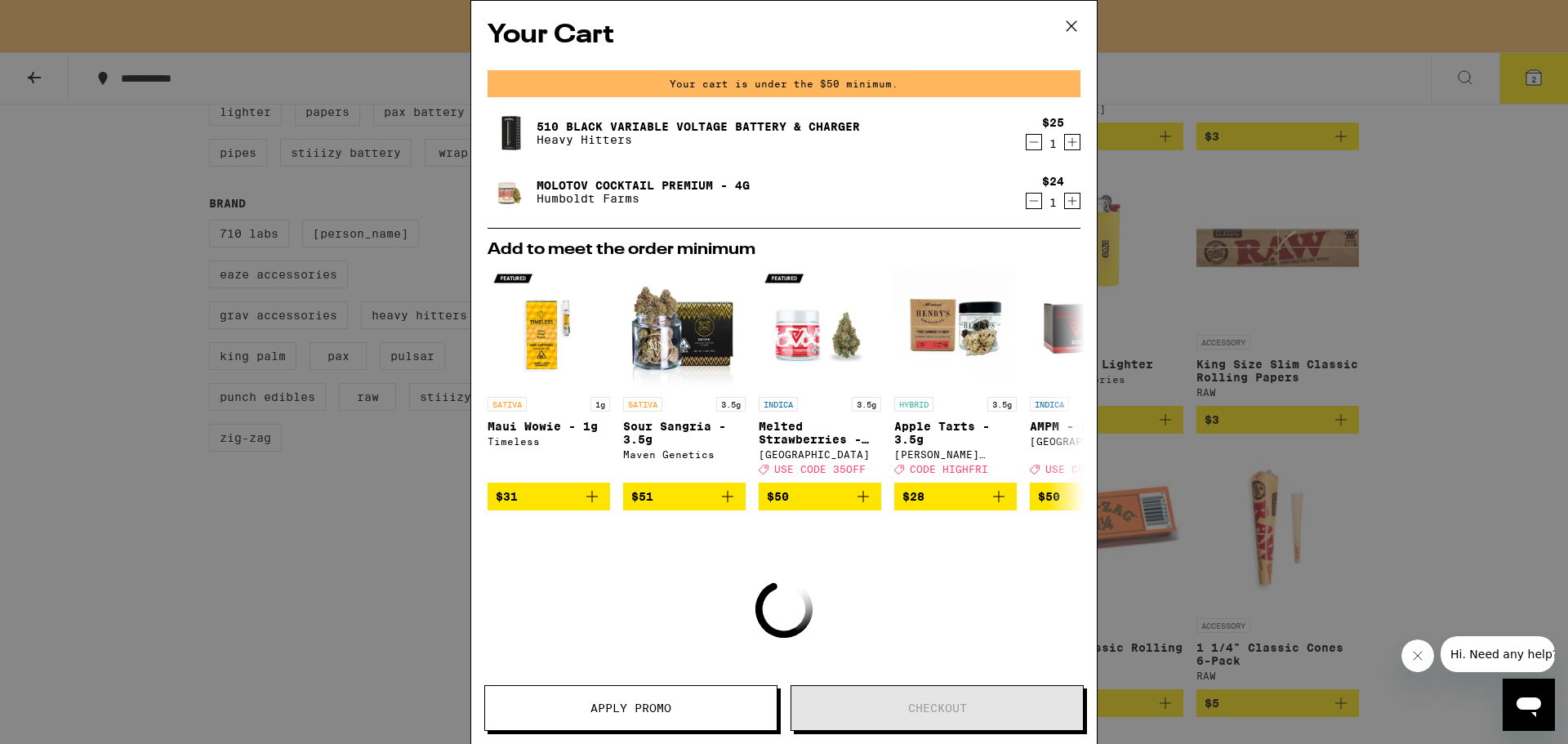
click at [1026, 198] on icon "Decrement" at bounding box center [1033, 200] width 15 height 20
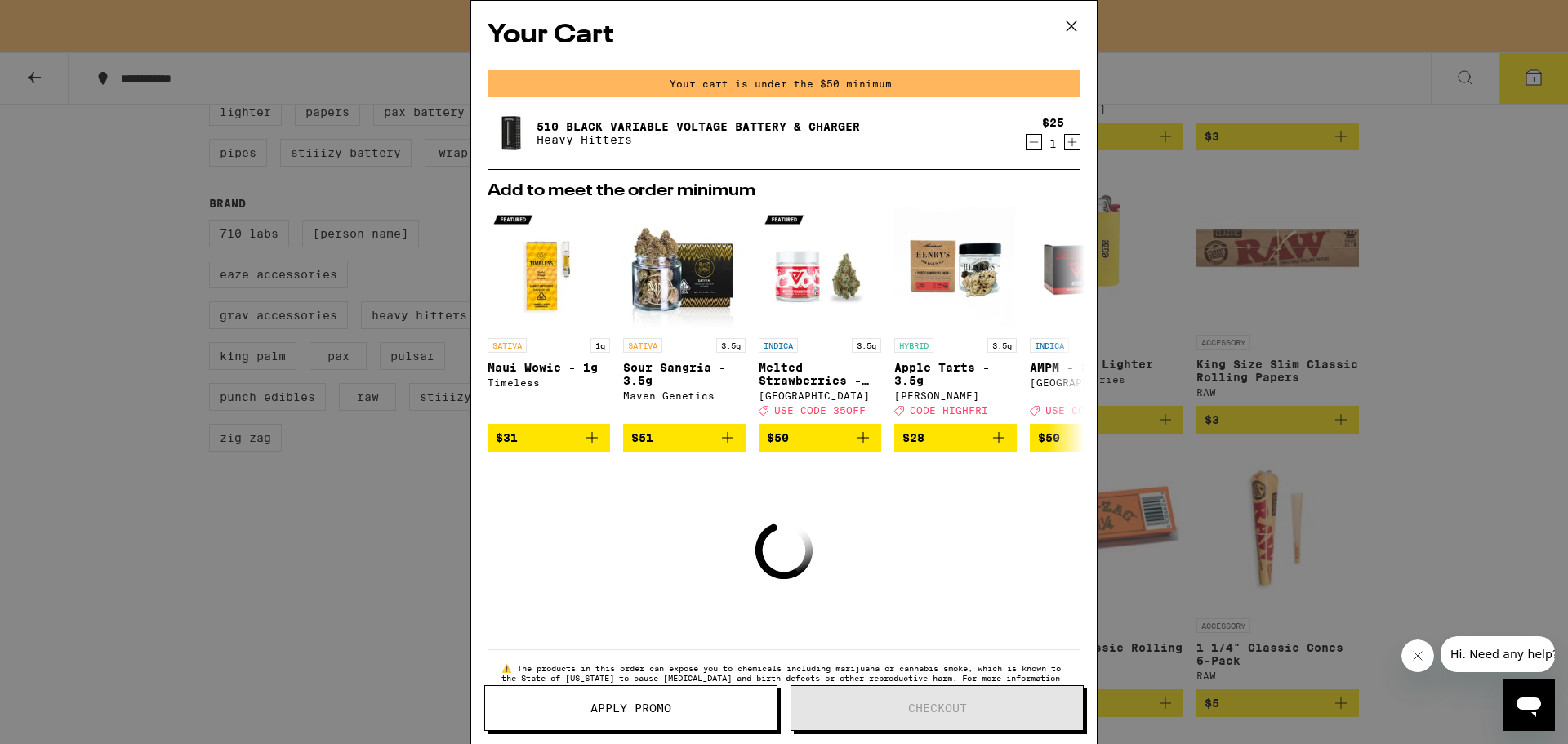
click at [1069, 29] on icon at bounding box center [1071, 26] width 9 height 9
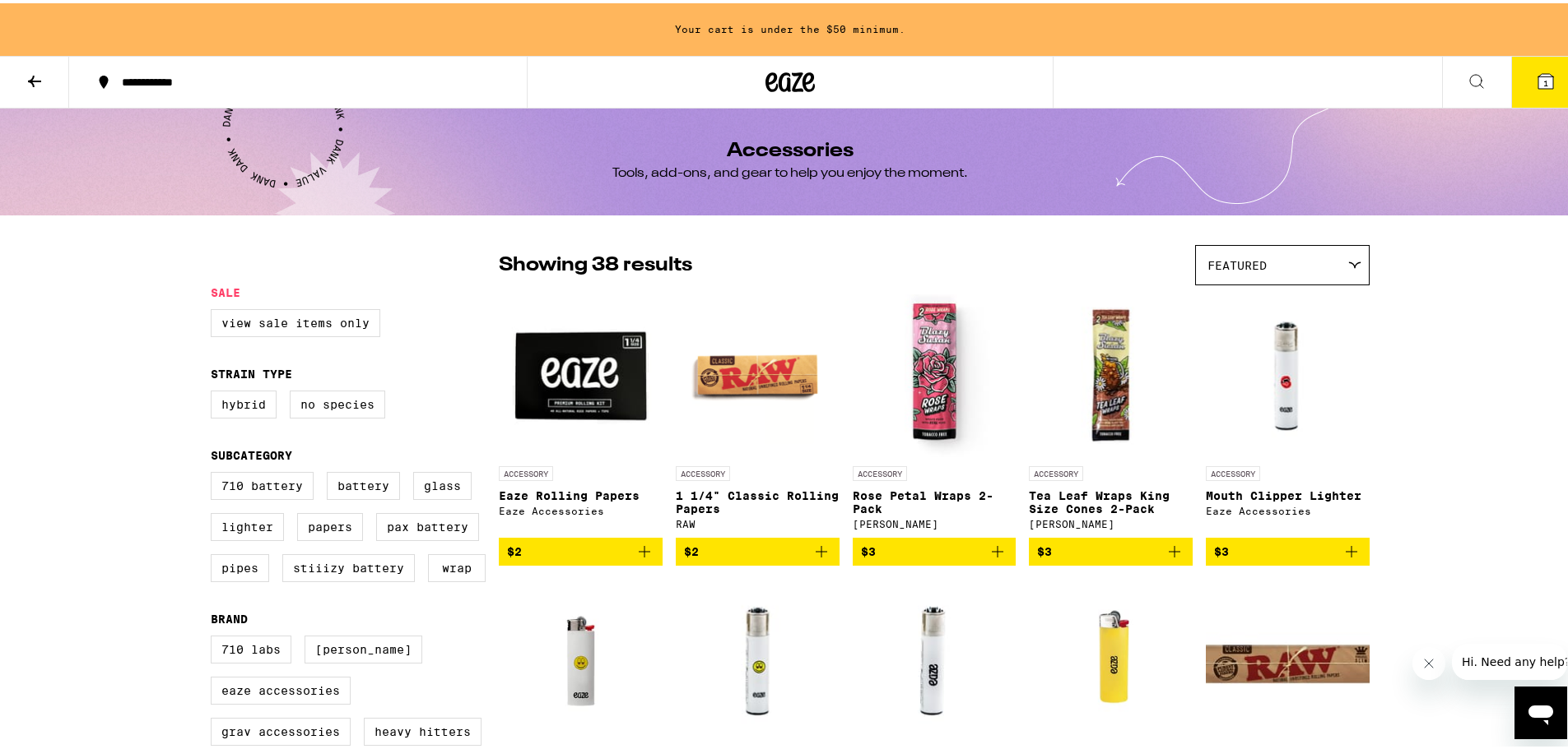
click at [24, 74] on button at bounding box center [35, 80] width 69 height 52
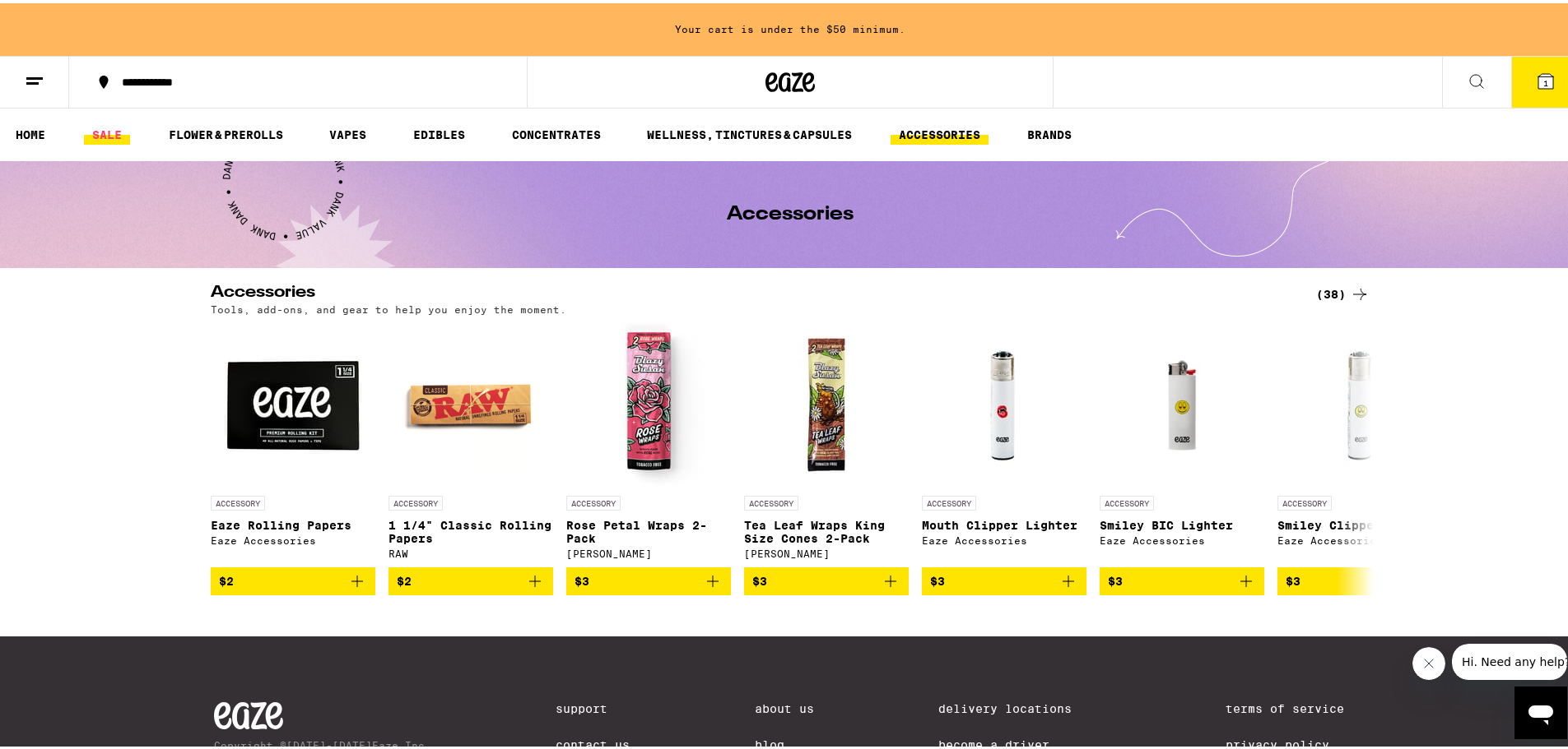
click at [101, 141] on link "SALE" at bounding box center [107, 132] width 46 height 20
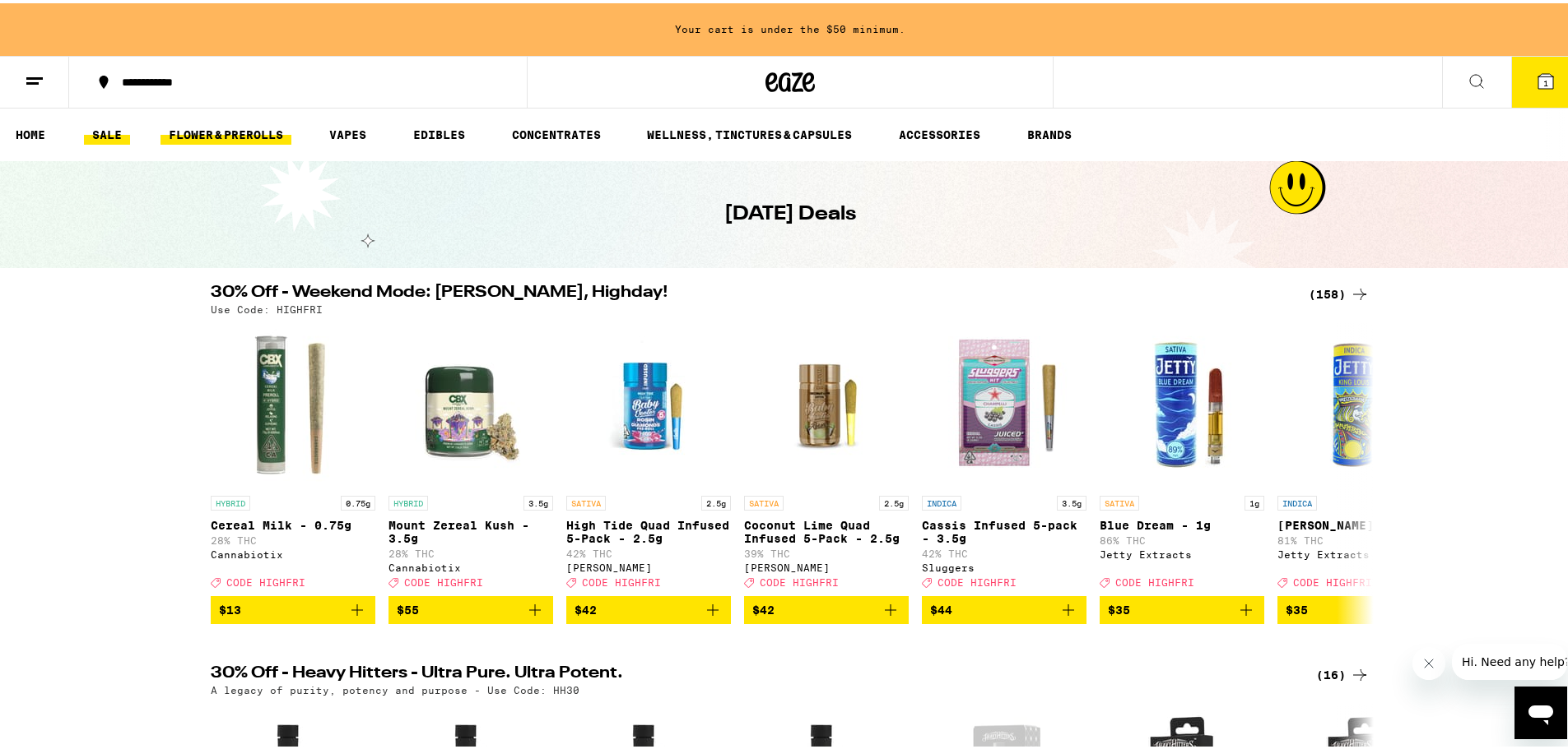
click at [223, 133] on link "FLOWER & PREROLLS" at bounding box center [225, 132] width 131 height 20
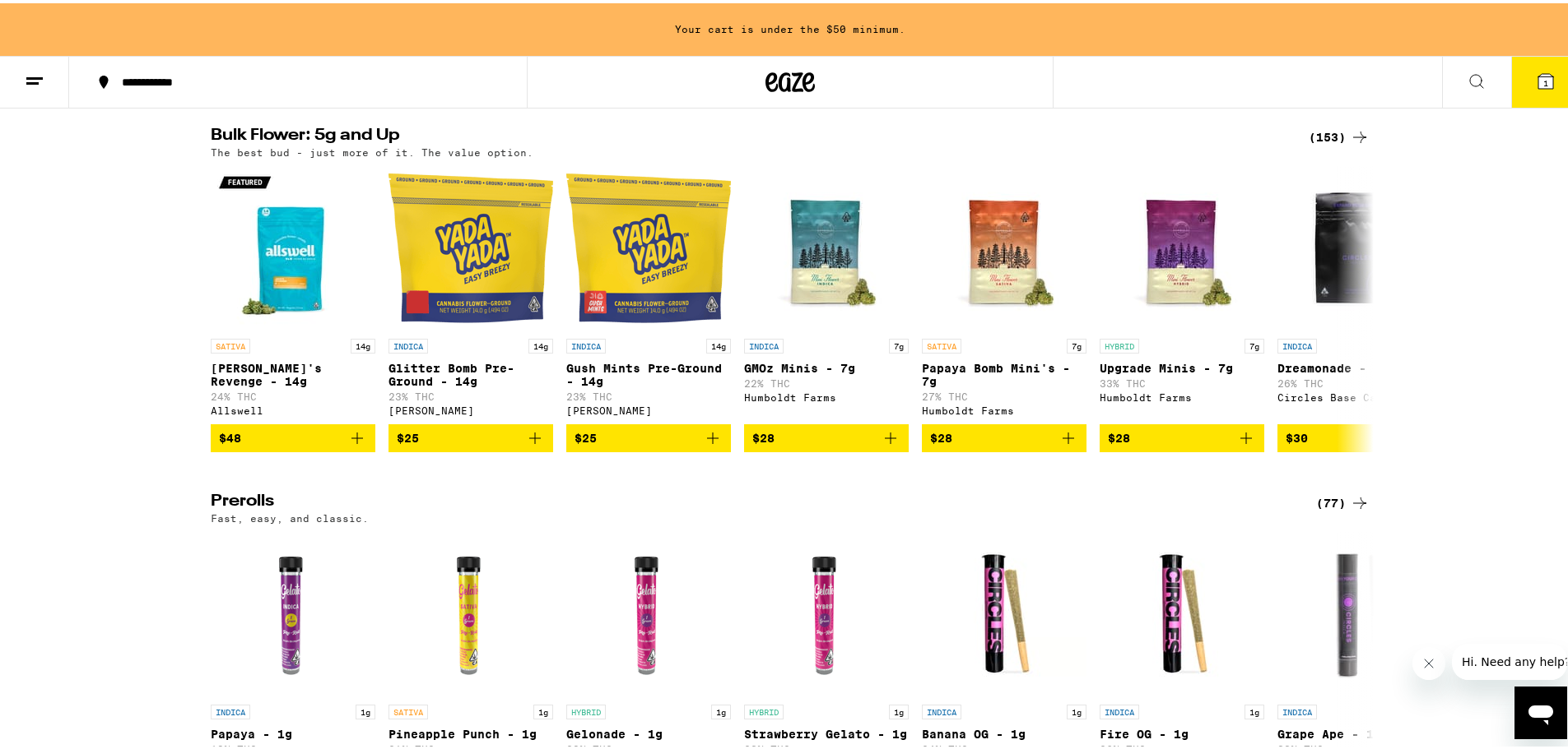
scroll to position [576, 0]
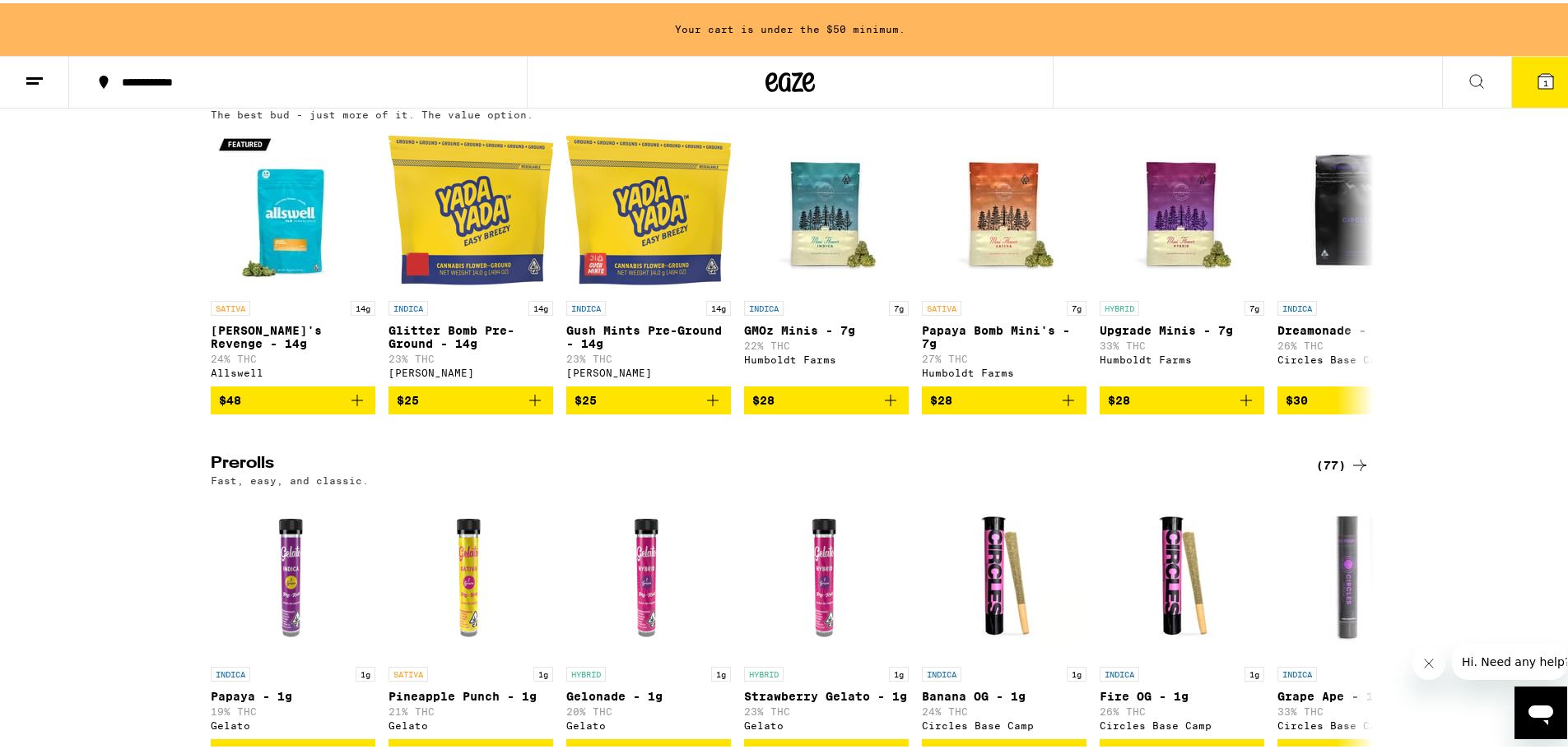
click at [1323, 107] on div "(153)" at bounding box center [1338, 96] width 61 height 20
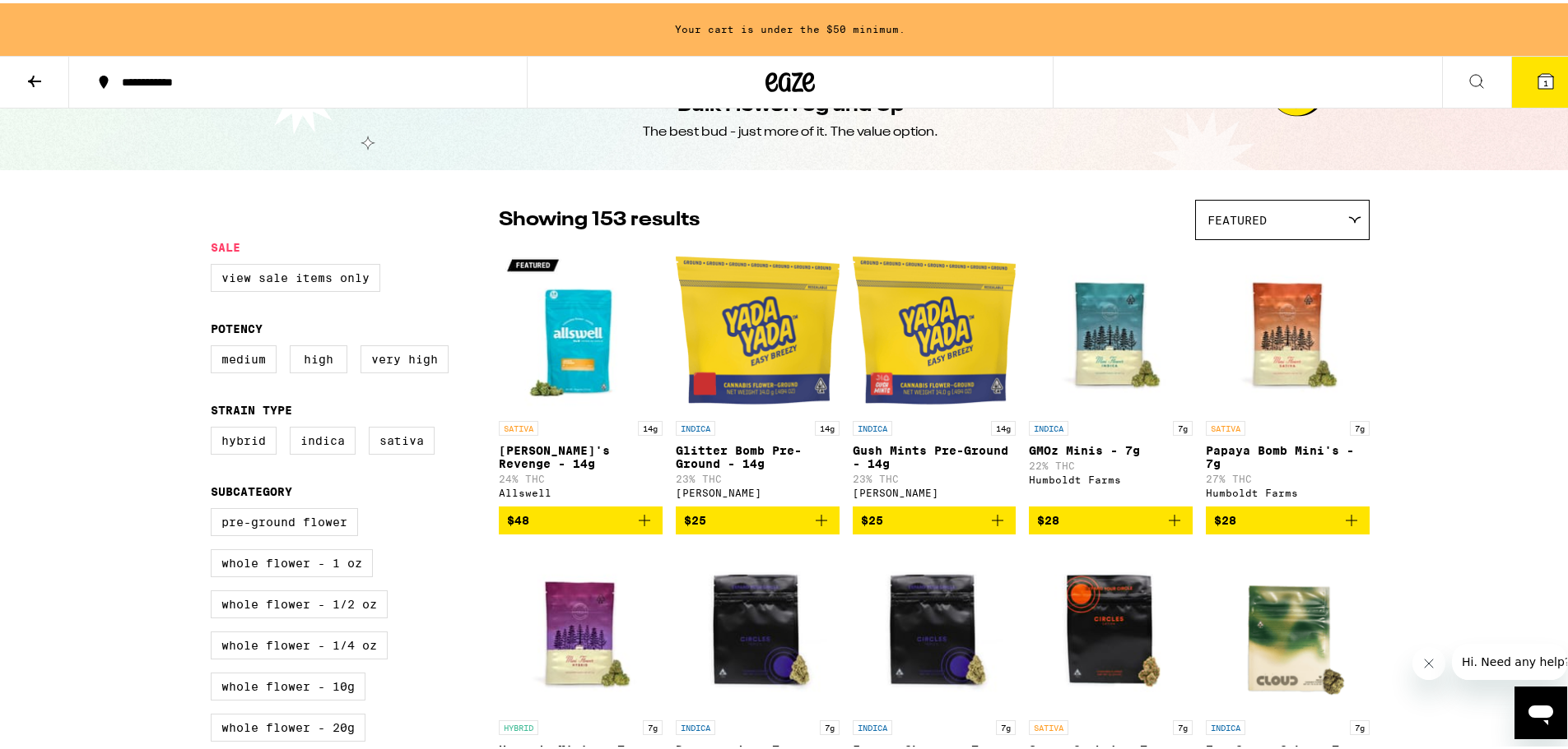
scroll to position [82, 0]
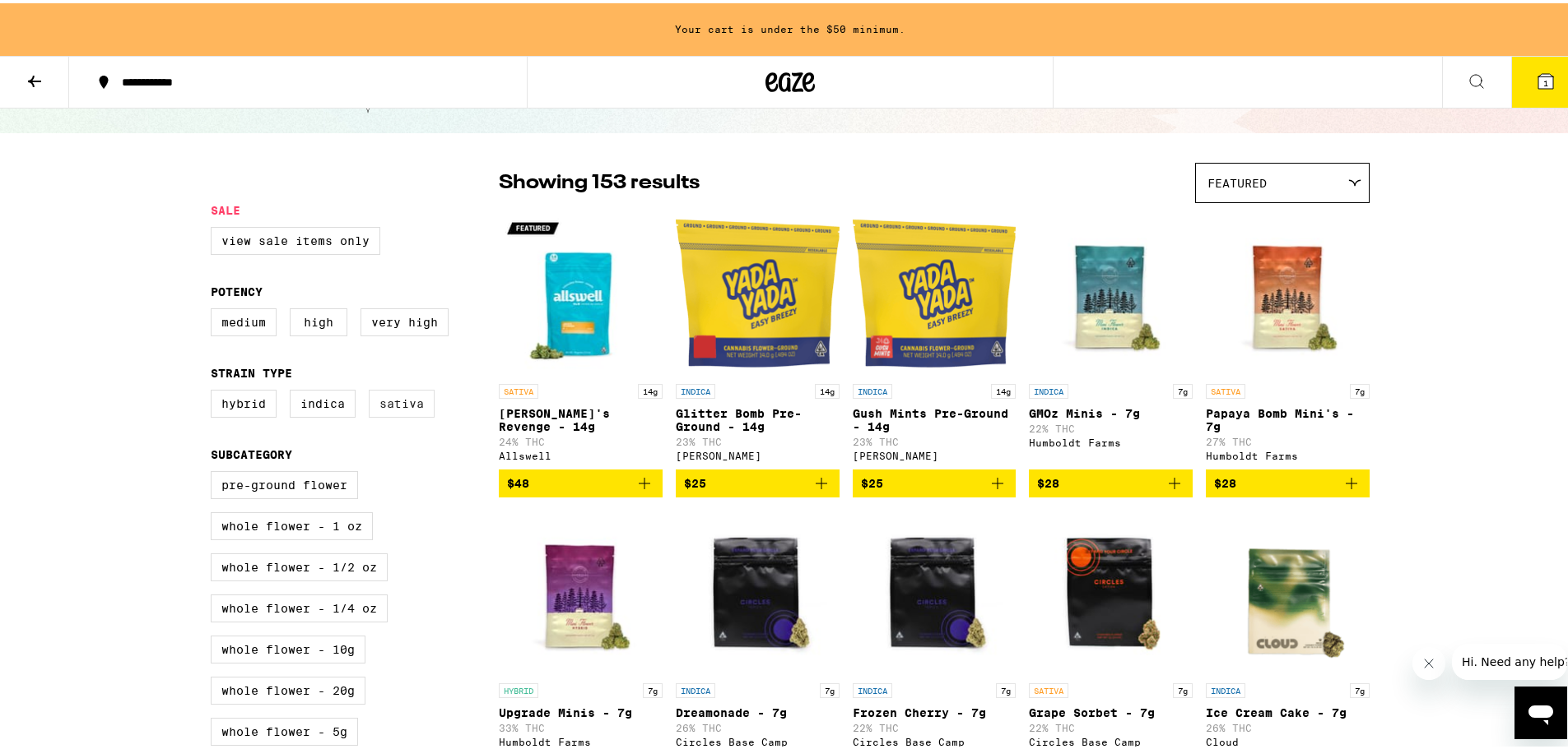
click at [398, 407] on label "Sativa" at bounding box center [402, 400] width 66 height 28
click at [215, 390] on input "Sativa" at bounding box center [214, 389] width 1 height 1
checkbox input "true"
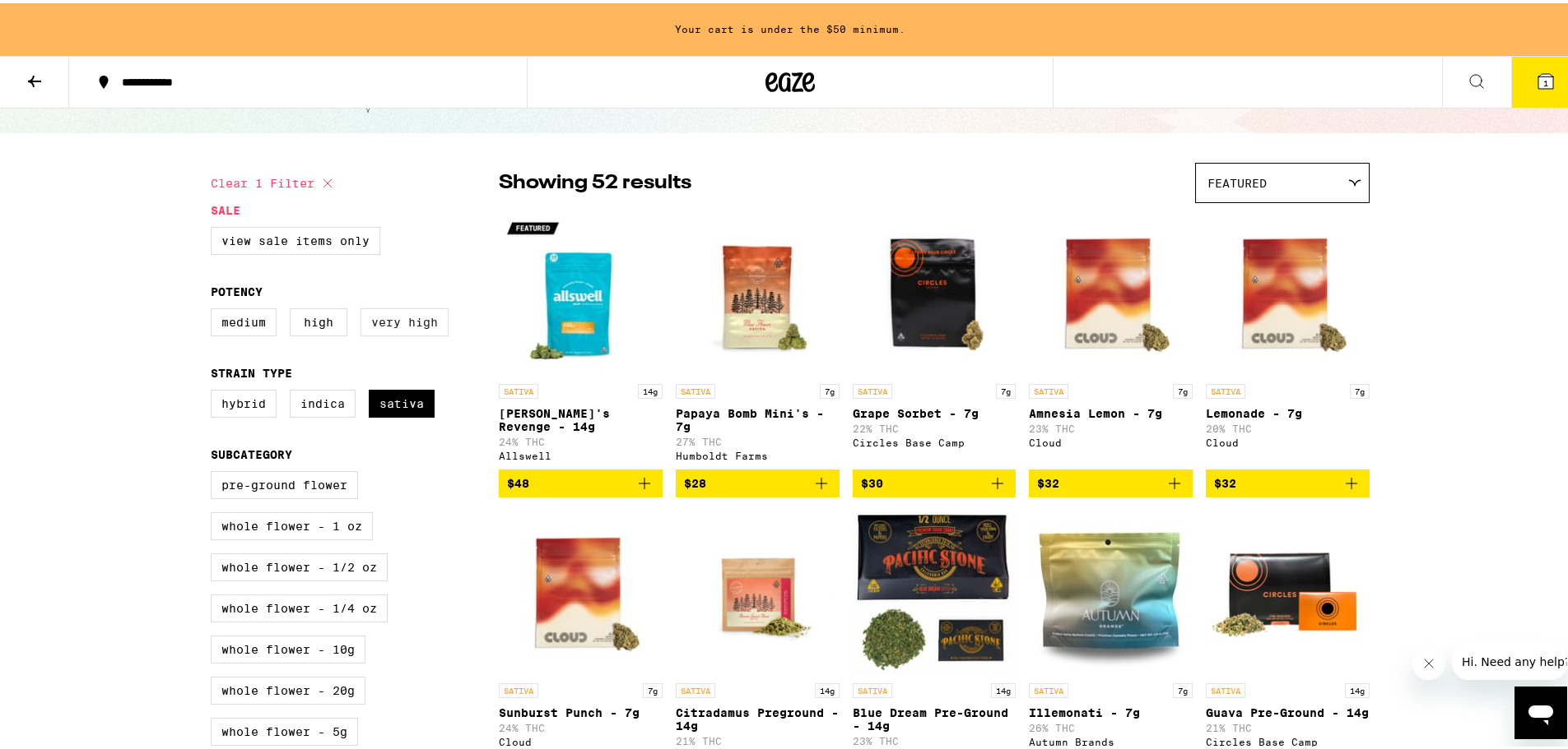
click at [374, 324] on label "Very High" at bounding box center [405, 319] width 88 height 28
click at [215, 308] on input "Very High" at bounding box center [214, 307] width 1 height 1
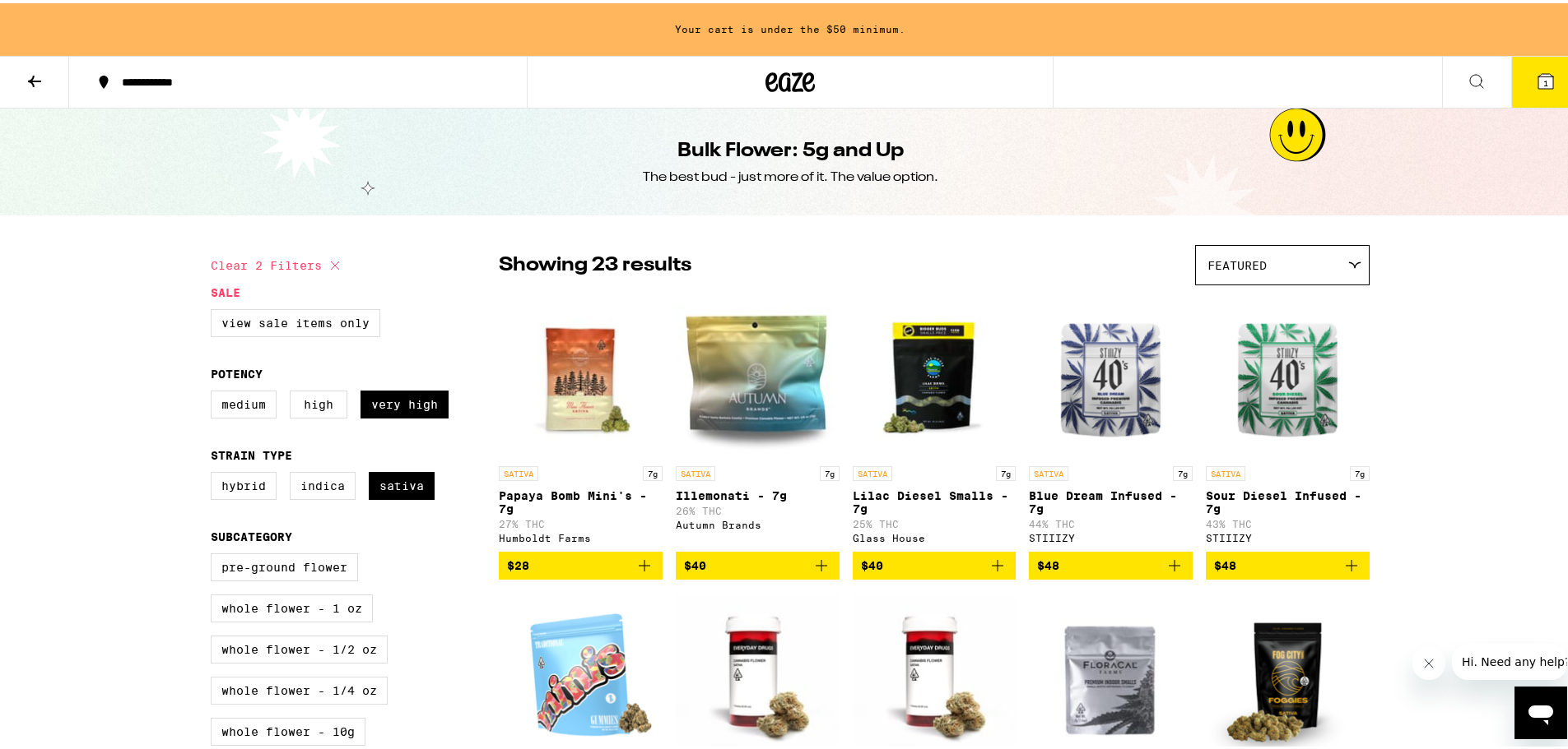
click at [517, 245] on div "Showing 23 results Featured Featured Price: Low to High Price: High to Low" at bounding box center [934, 262] width 871 height 41
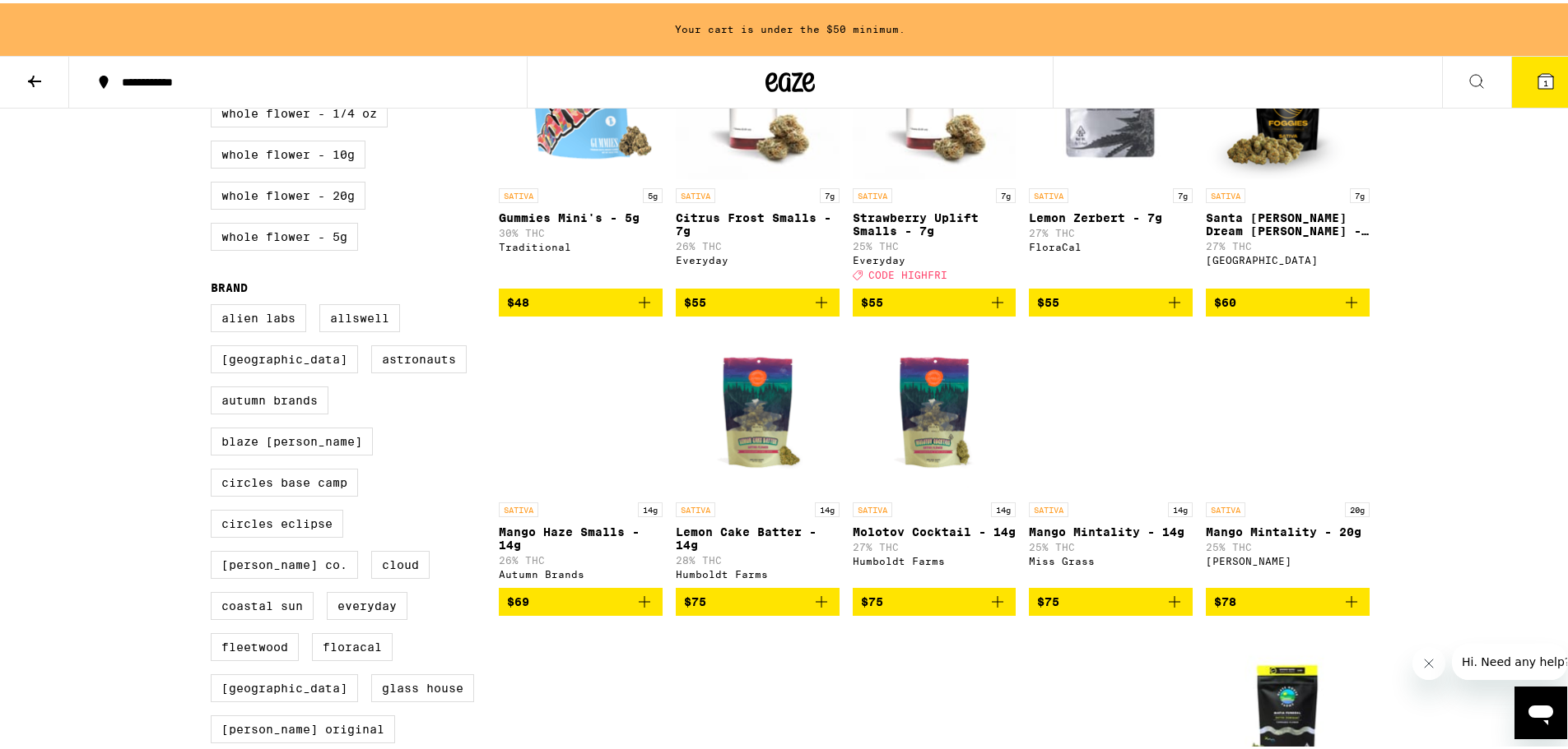
scroll to position [576, 0]
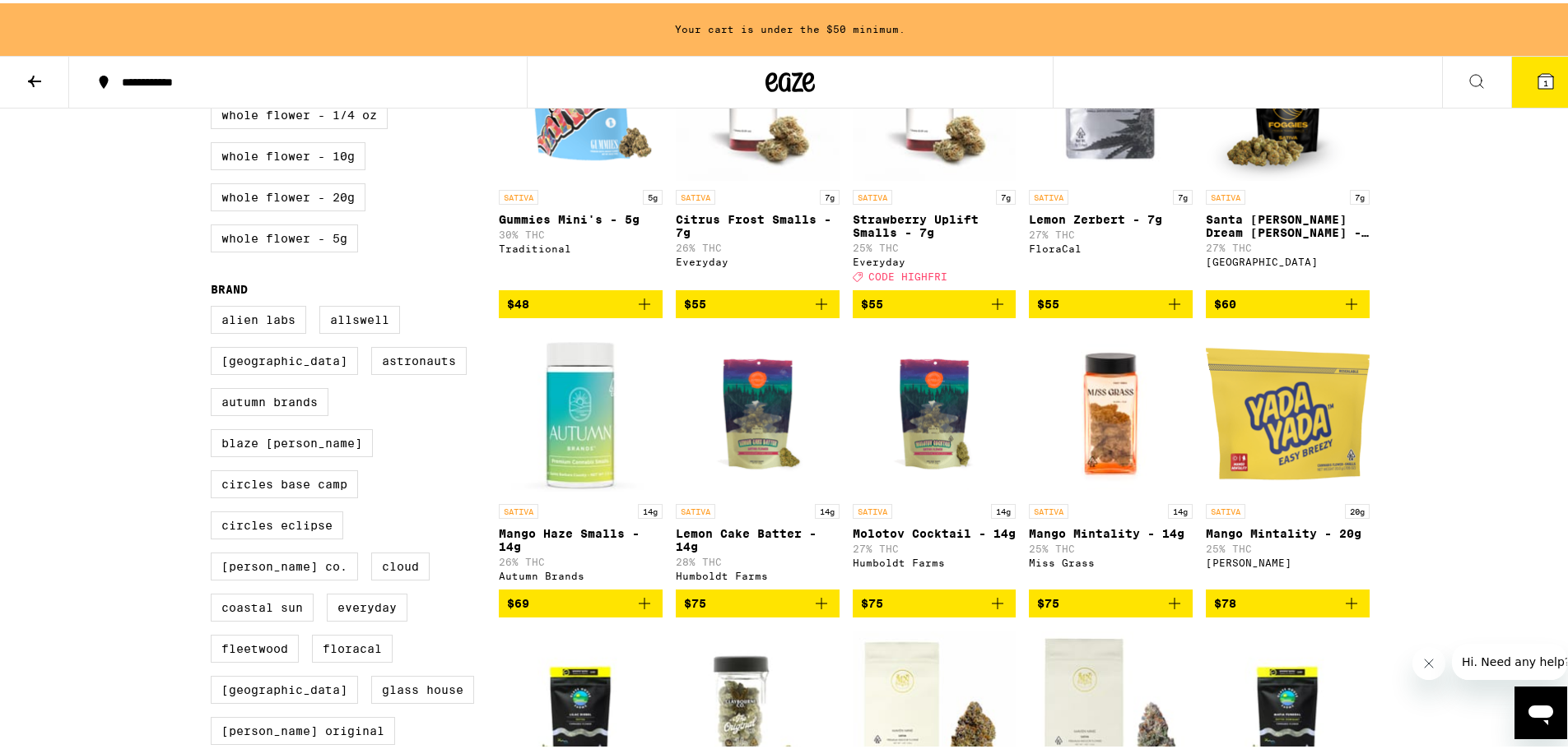
checkbox input "false"
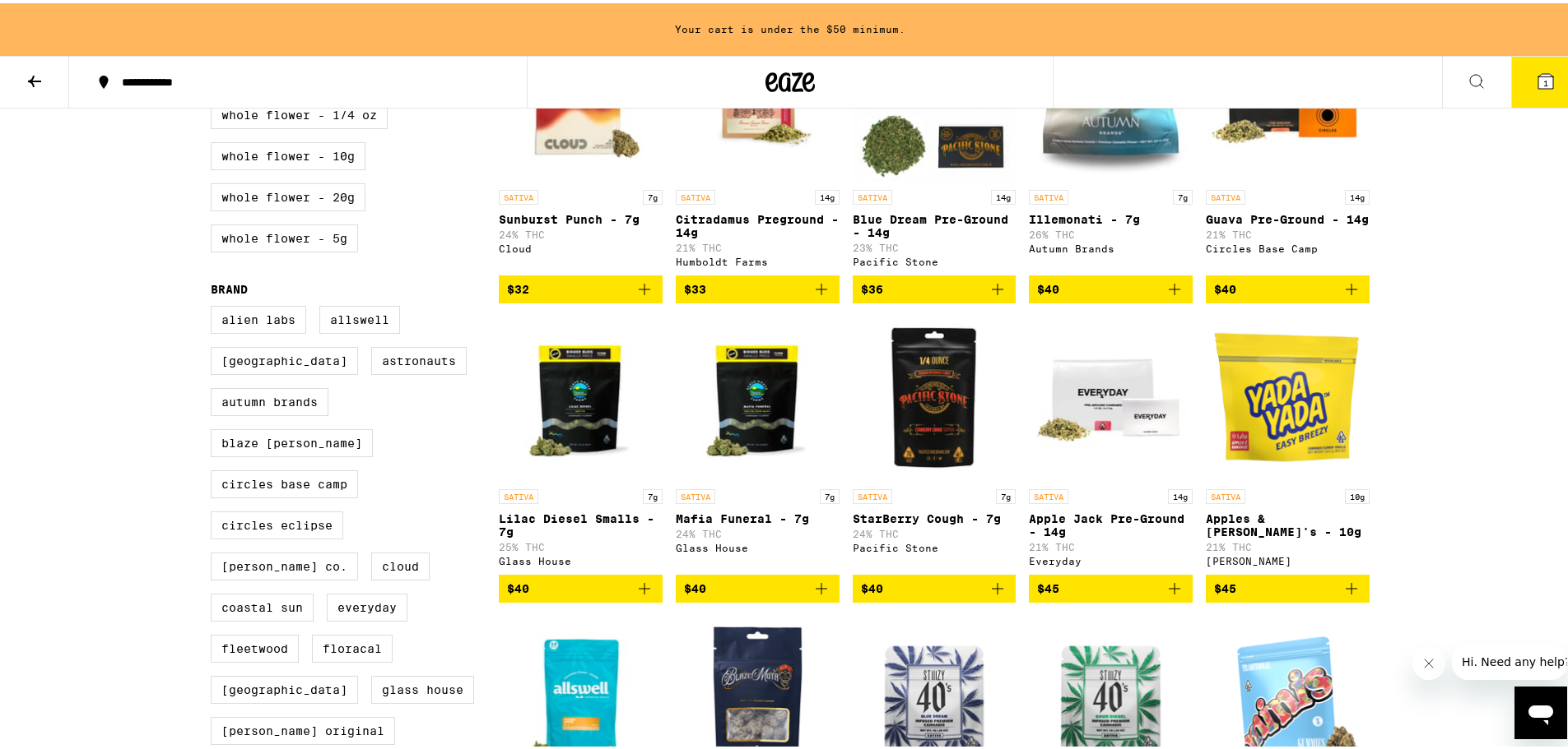
scroll to position [82, 0]
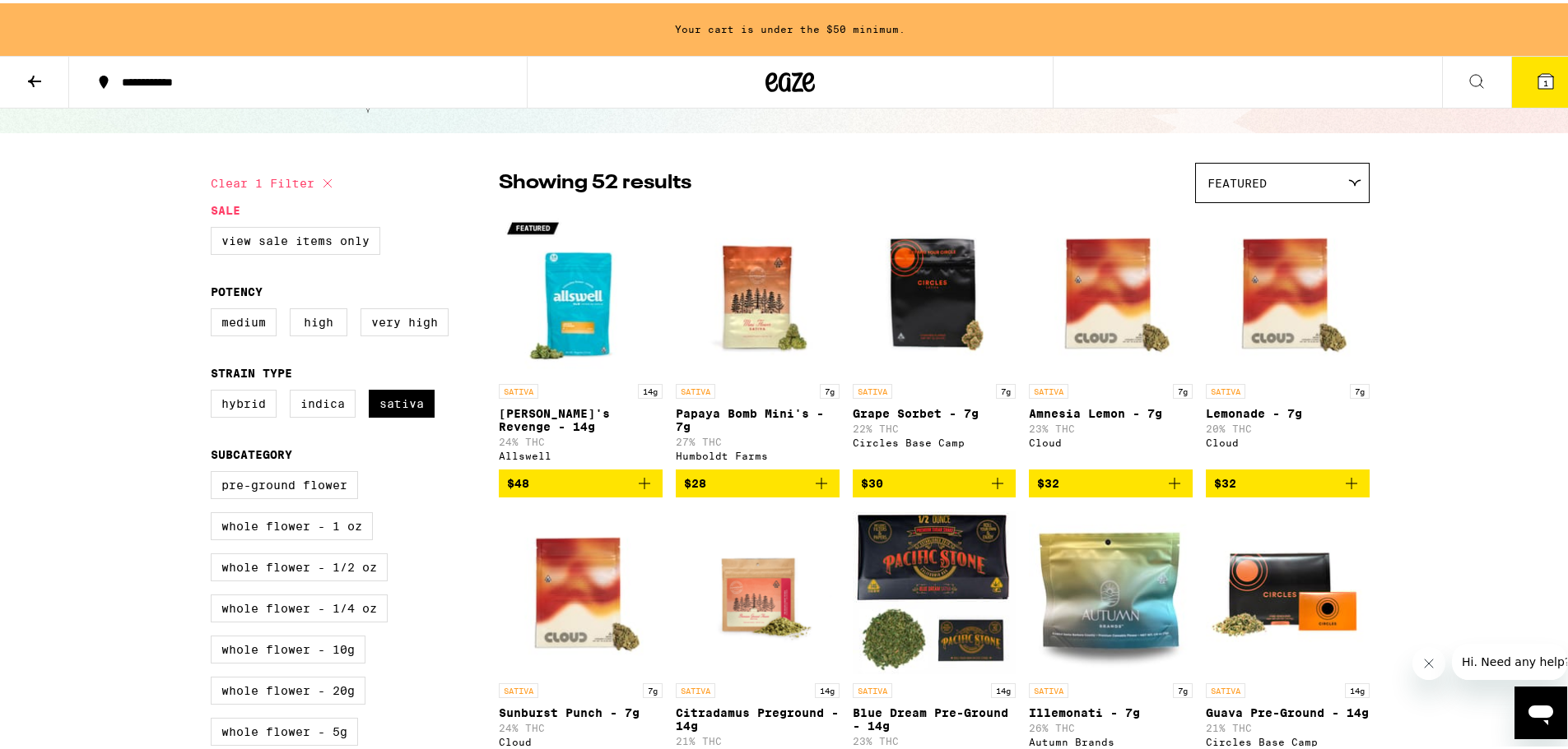
checkbox input "false"
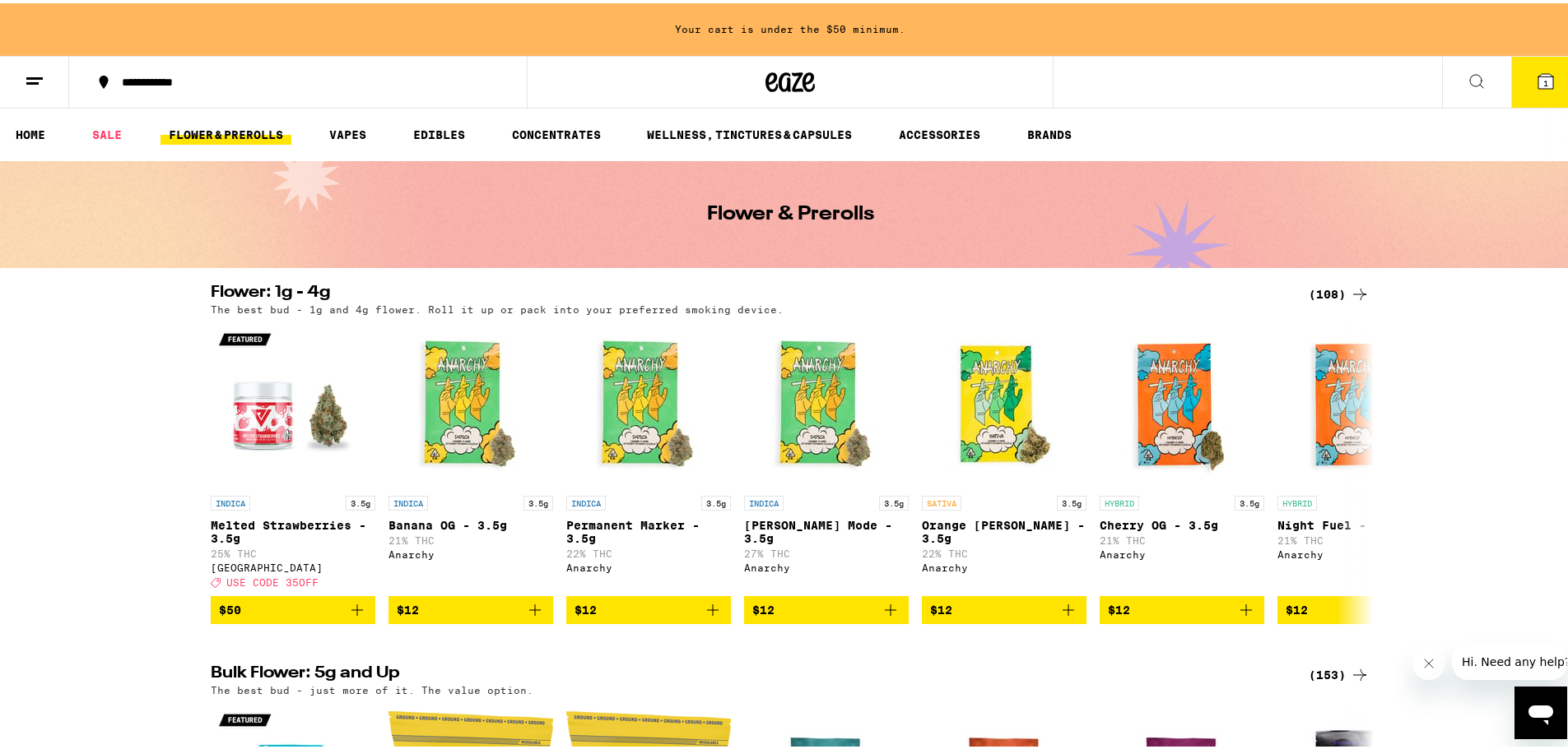
click at [1326, 282] on div "(108)" at bounding box center [1338, 291] width 61 height 20
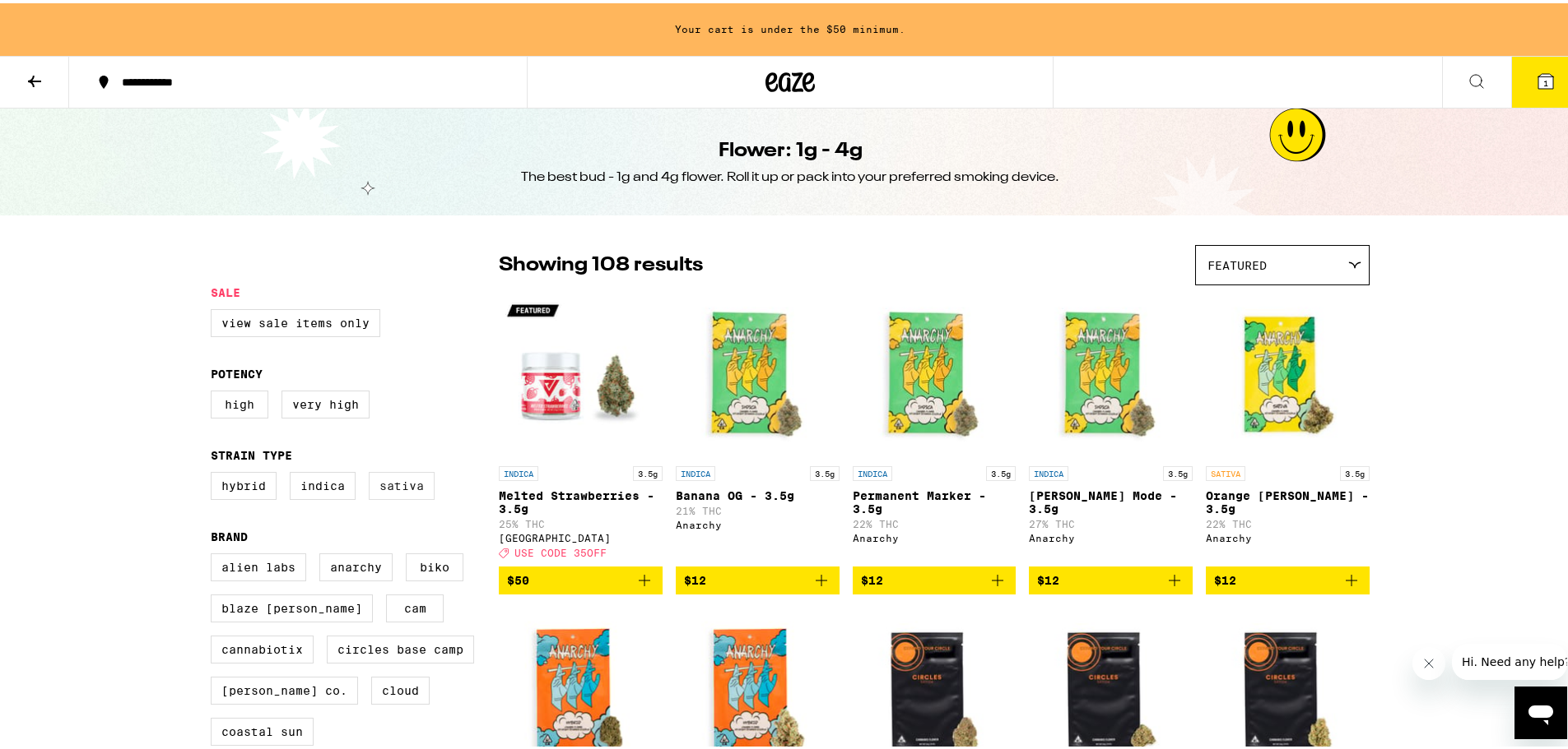
click at [392, 494] on label "Sativa" at bounding box center [402, 482] width 66 height 28
click at [215, 472] on input "Sativa" at bounding box center [214, 471] width 1 height 1
checkbox input "true"
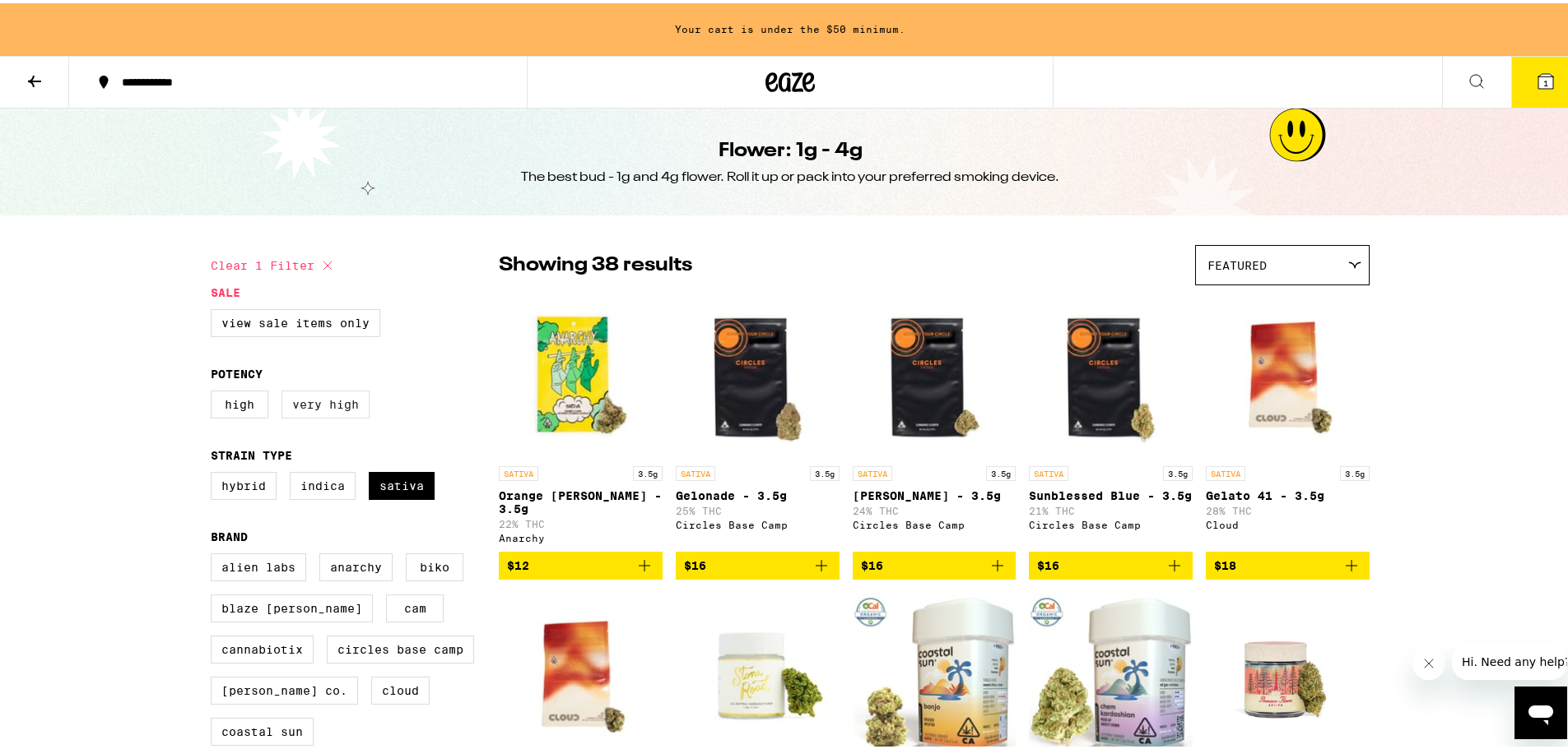
click at [321, 416] on label "Very High" at bounding box center [326, 401] width 88 height 28
click at [215, 391] on input "Very High" at bounding box center [214, 390] width 1 height 1
checkbox input "true"
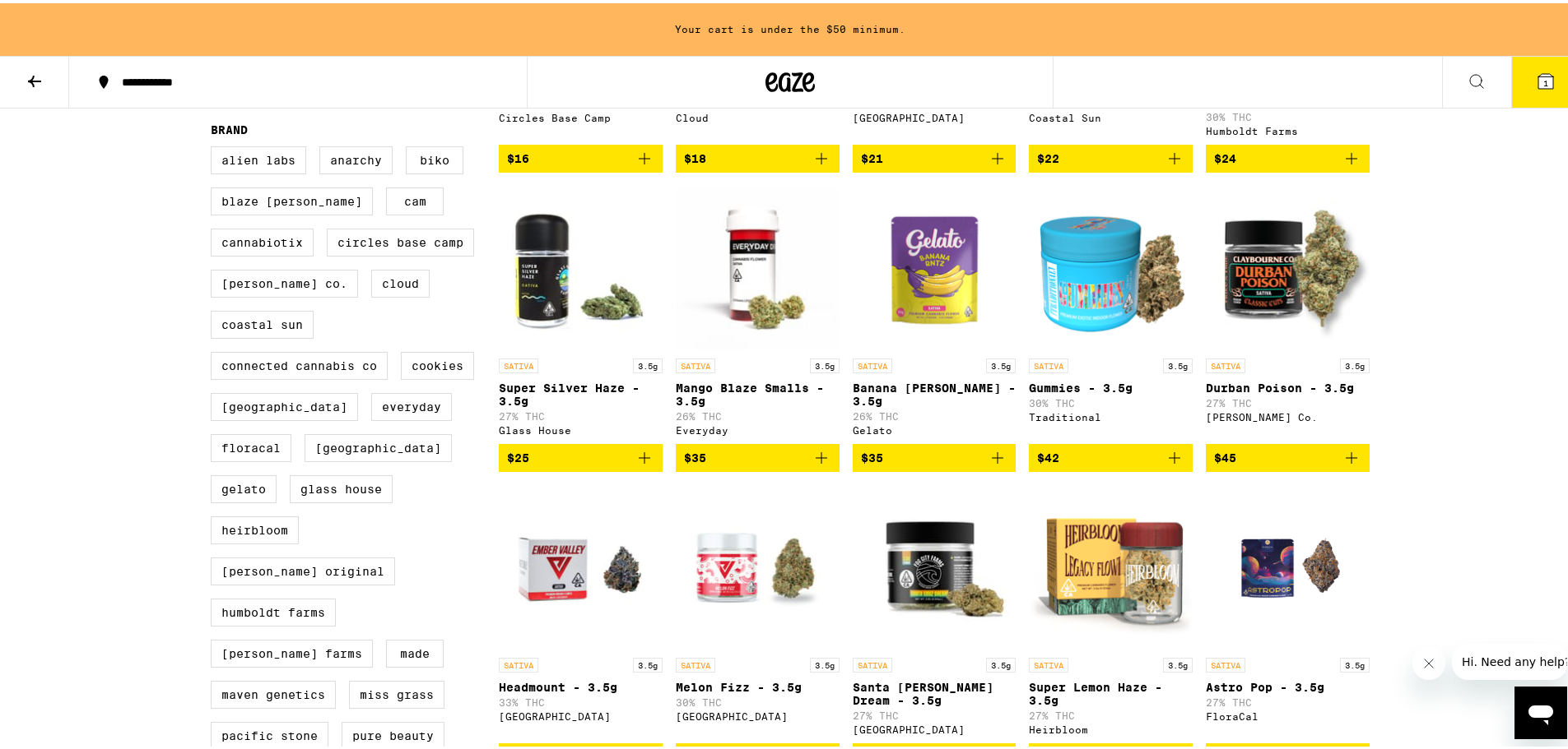
scroll to position [411, 0]
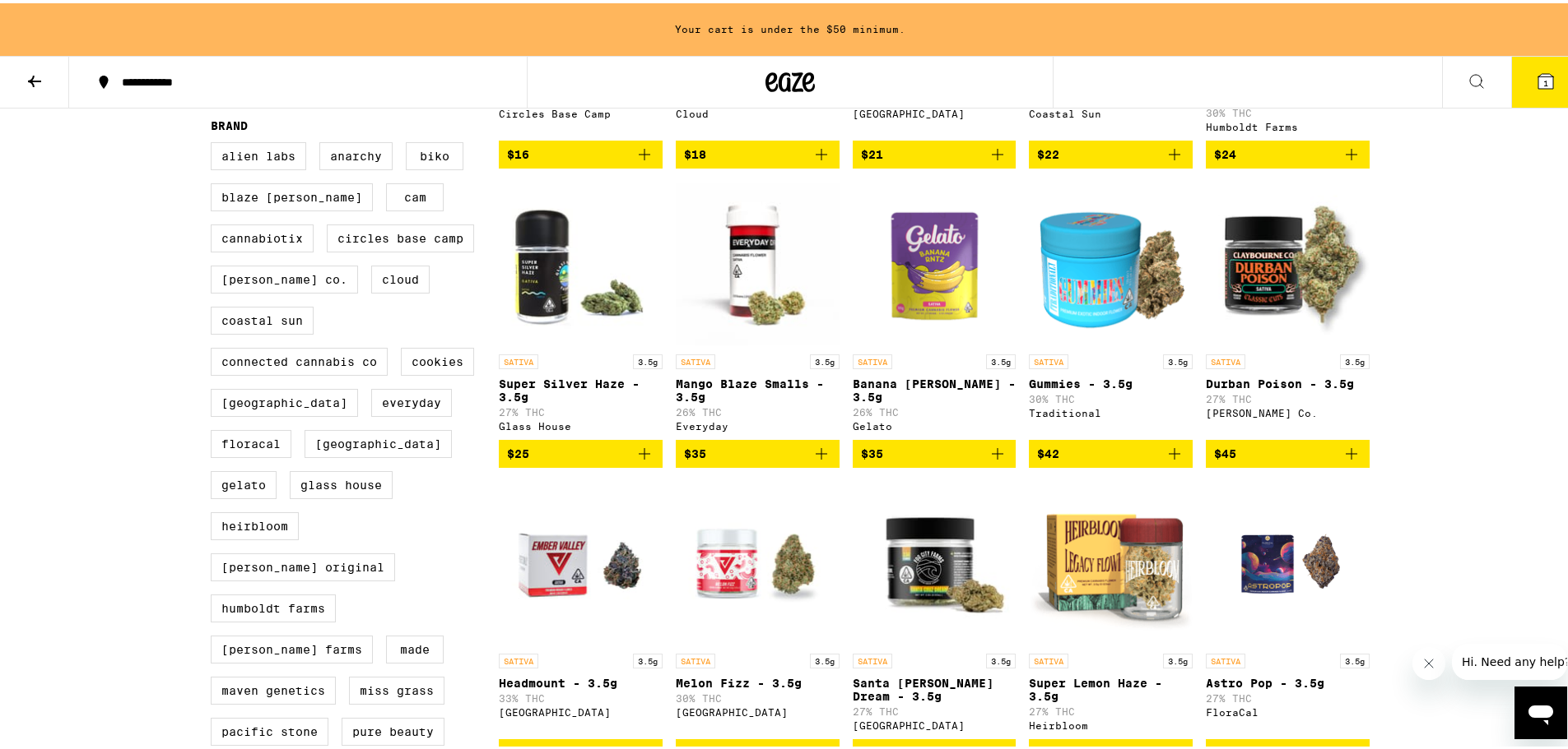
click at [1116, 332] on img "Open page for Gummies - 3.5g from Traditional" at bounding box center [1110, 261] width 164 height 165
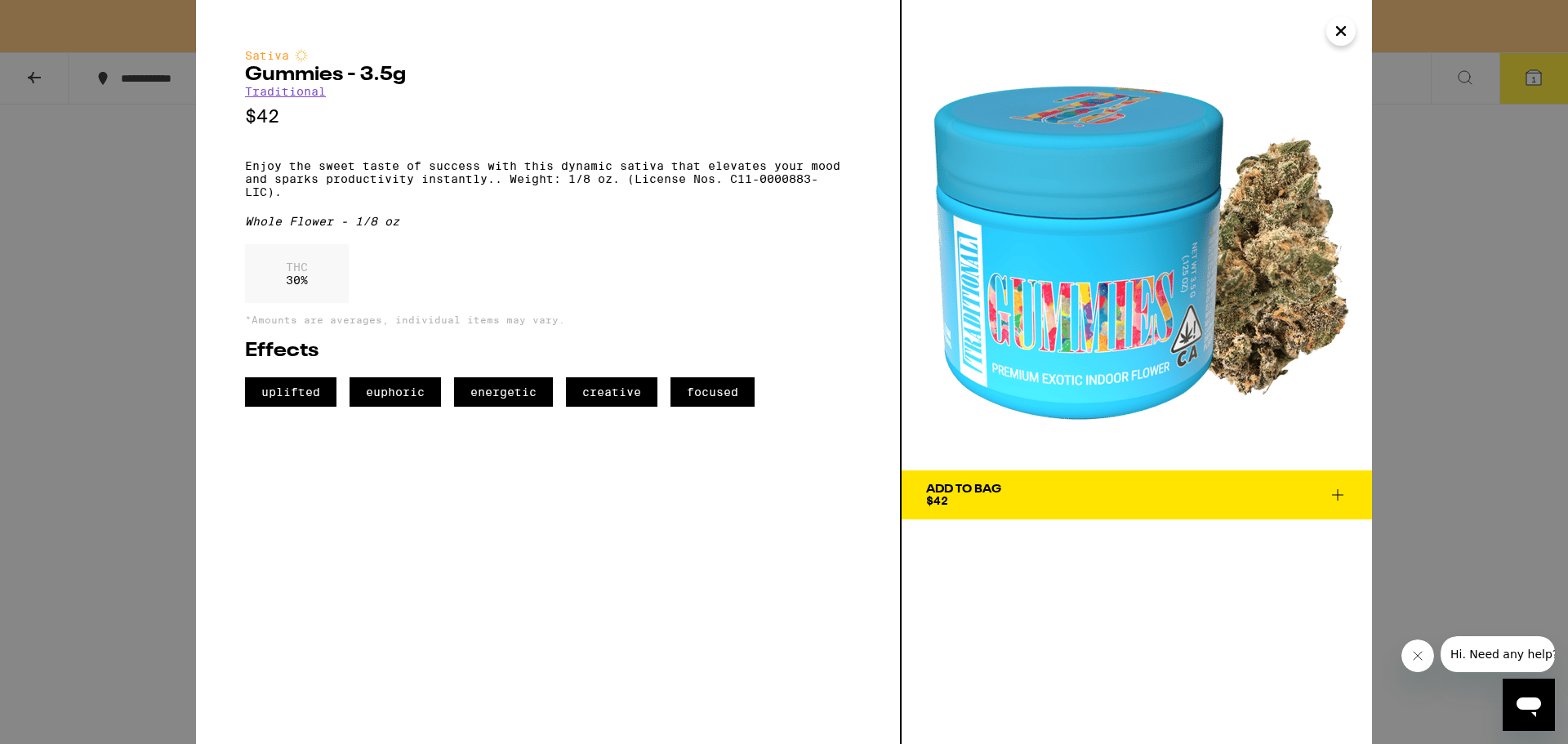
click at [1342, 29] on icon "Close" at bounding box center [1340, 30] width 8 height 8
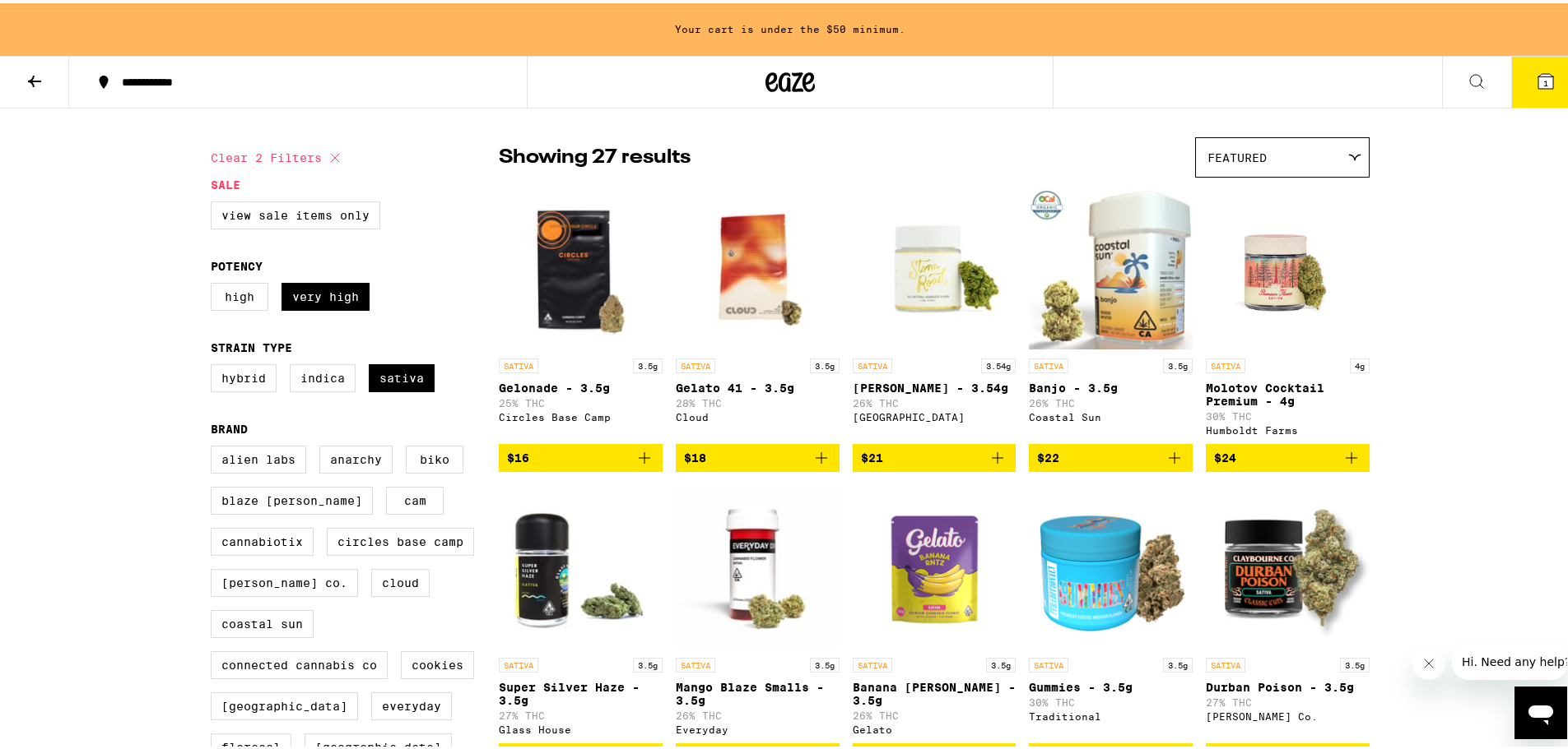
scroll to position [82, 0]
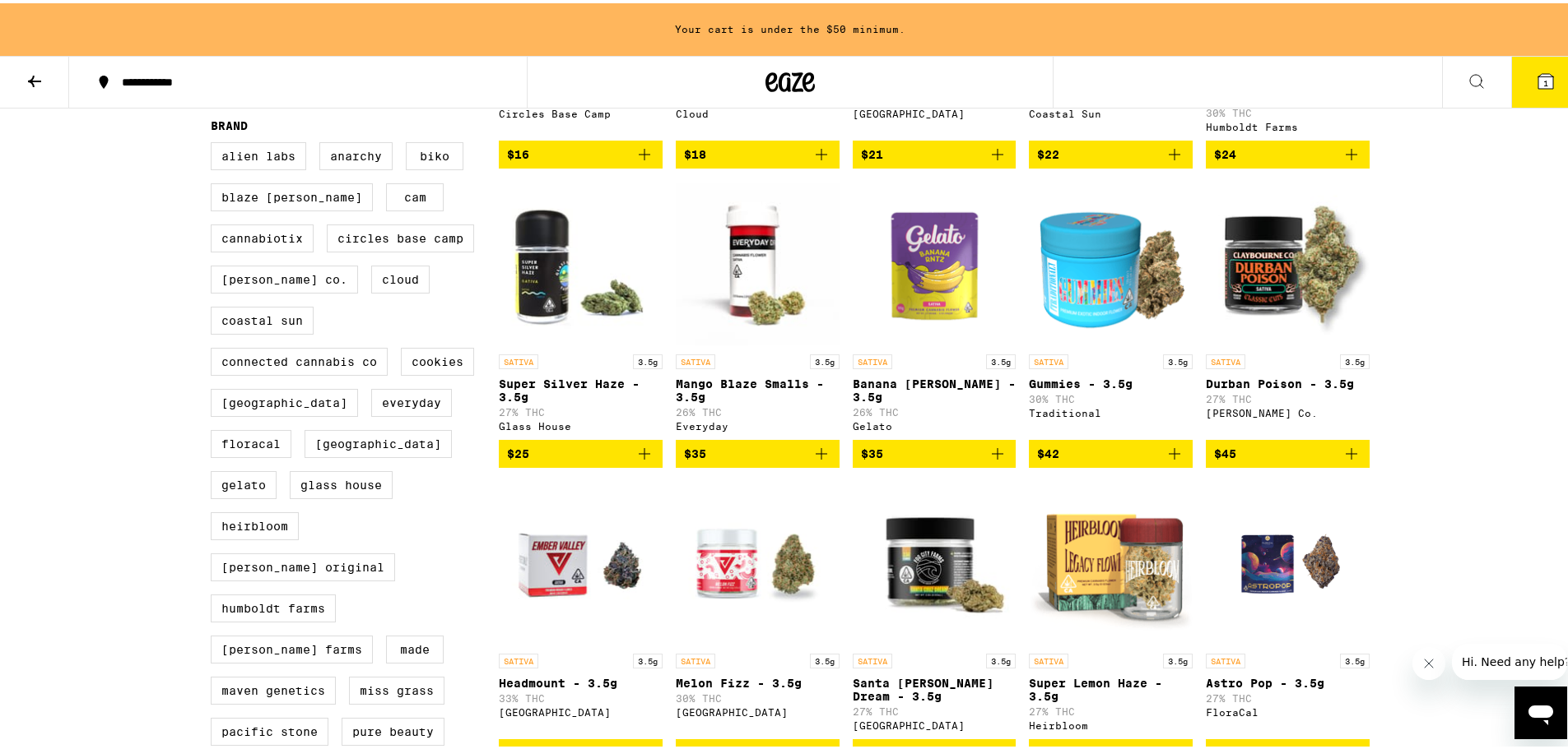
click at [42, 79] on icon at bounding box center [34, 78] width 20 height 20
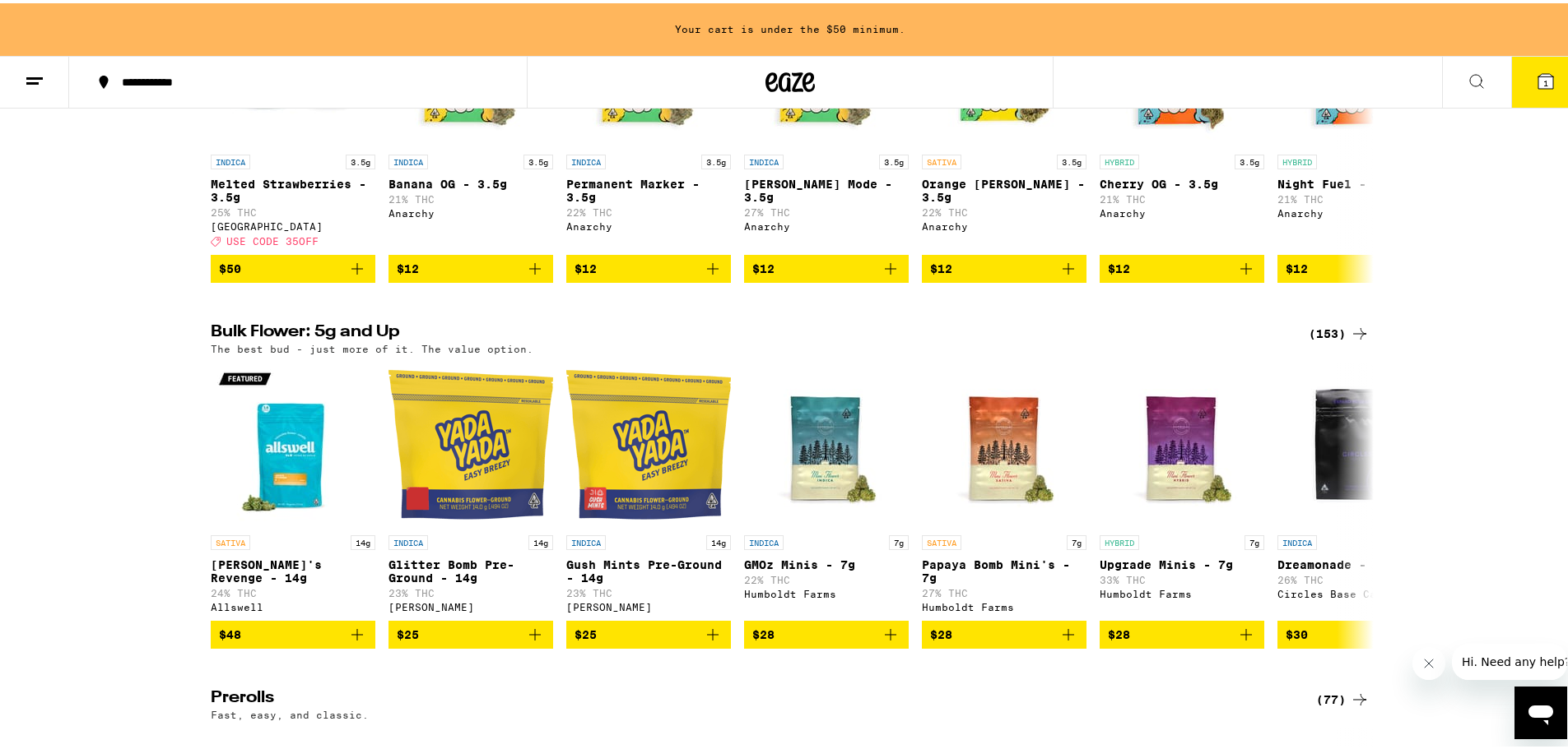
scroll to position [329, 0]
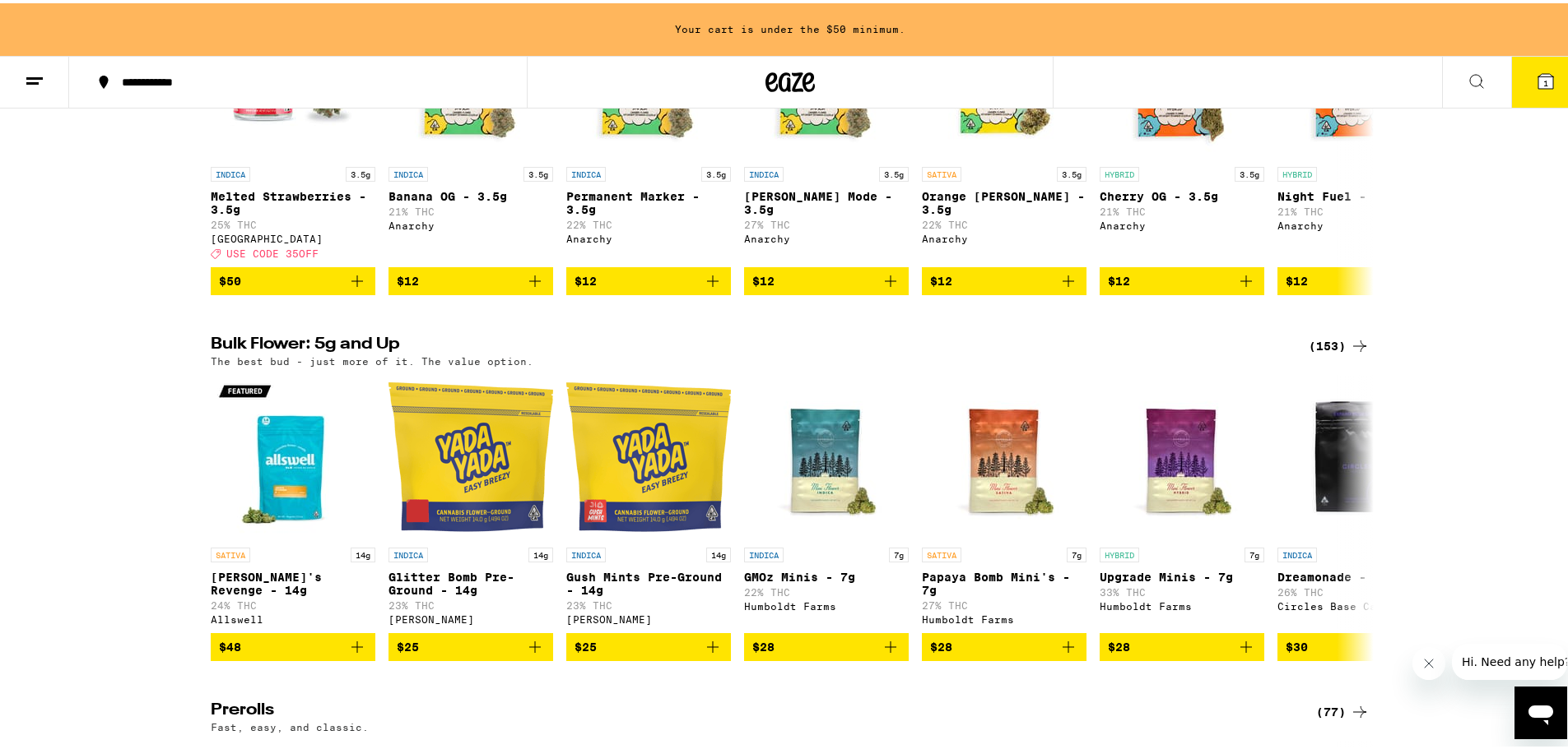
click at [1338, 352] on div "(153)" at bounding box center [1338, 343] width 61 height 20
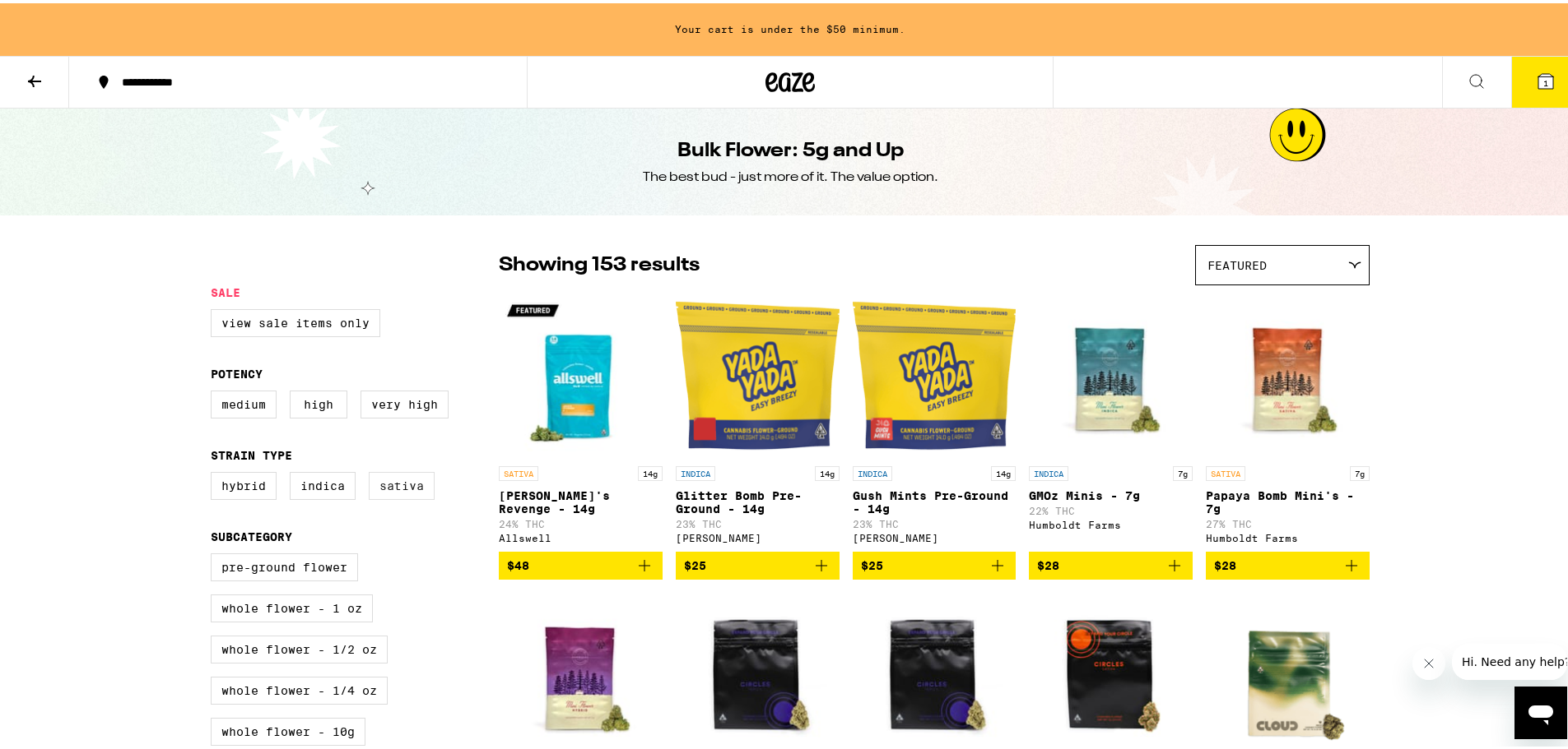
click at [397, 495] on label "Sativa" at bounding box center [402, 482] width 66 height 28
click at [215, 472] on input "Sativa" at bounding box center [214, 471] width 1 height 1
checkbox input "true"
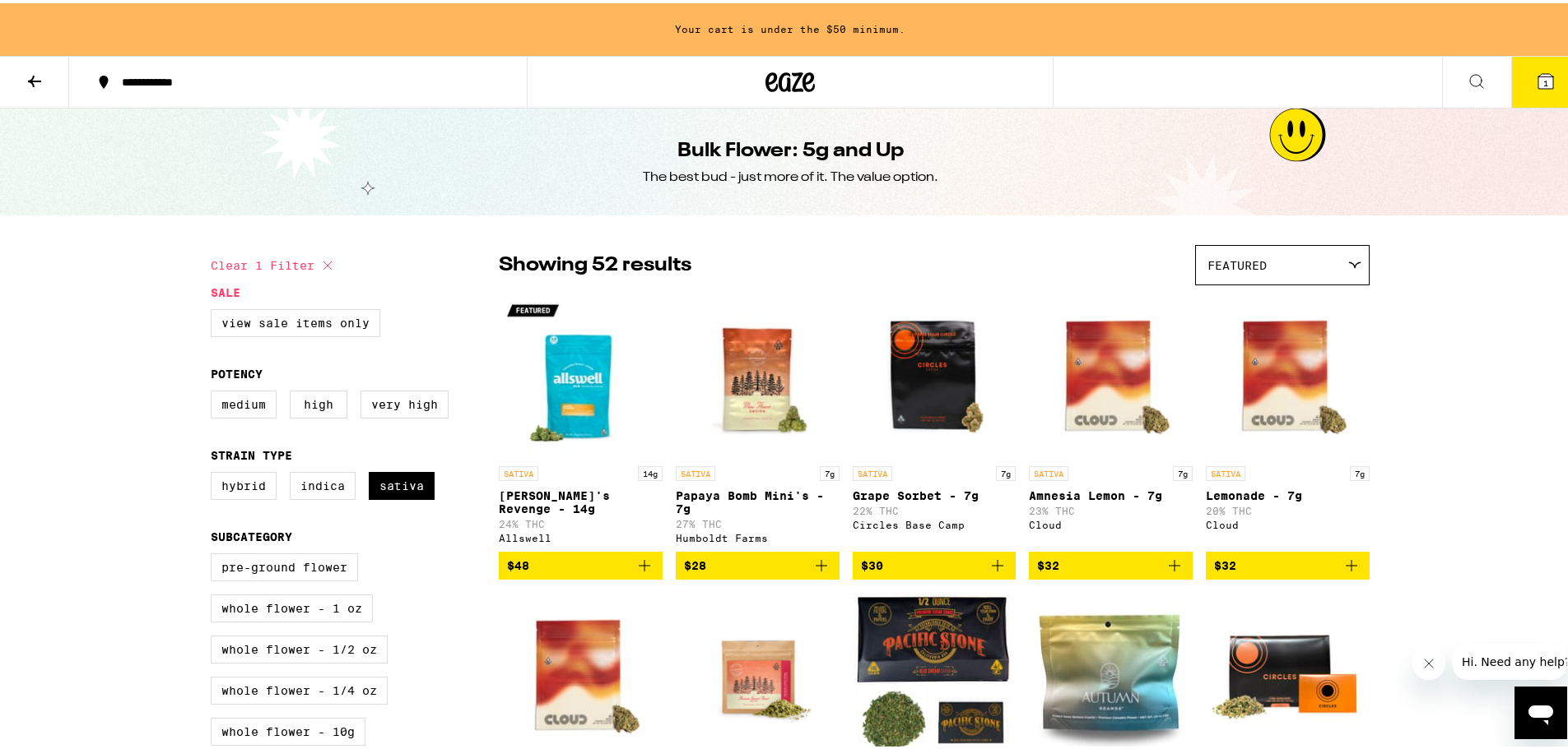
click at [733, 375] on img "Open page for Papaya Bomb Mini's - 7g from Humboldt Farms" at bounding box center [757, 372] width 164 height 165
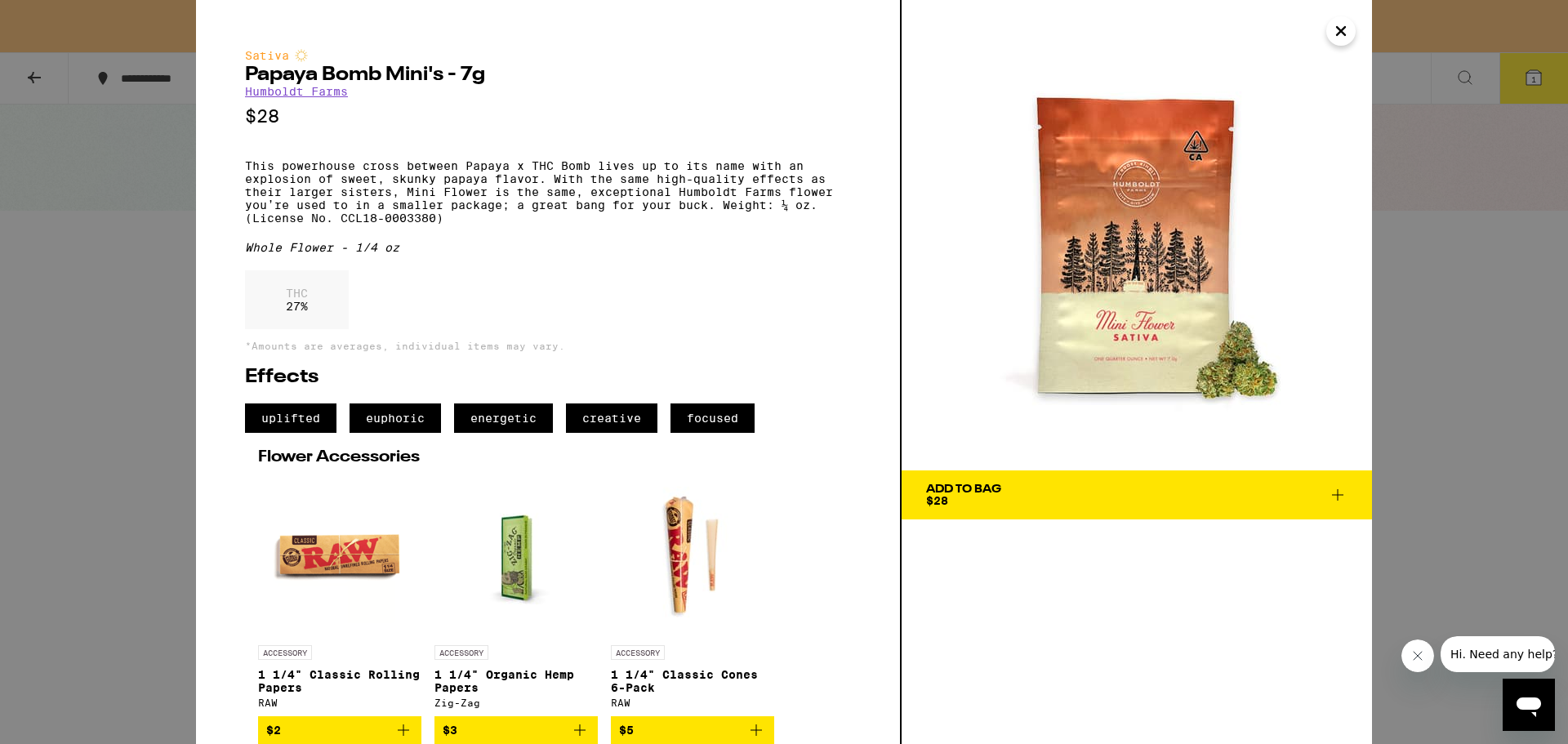
click at [625, 164] on div "Sativa Papaya Bomb Mini's - 7g Humboldt Farms $28 This powerhouse cross between…" at bounding box center [548, 397] width 606 height 695
click at [1343, 29] on icon "Close" at bounding box center [1340, 30] width 8 height 8
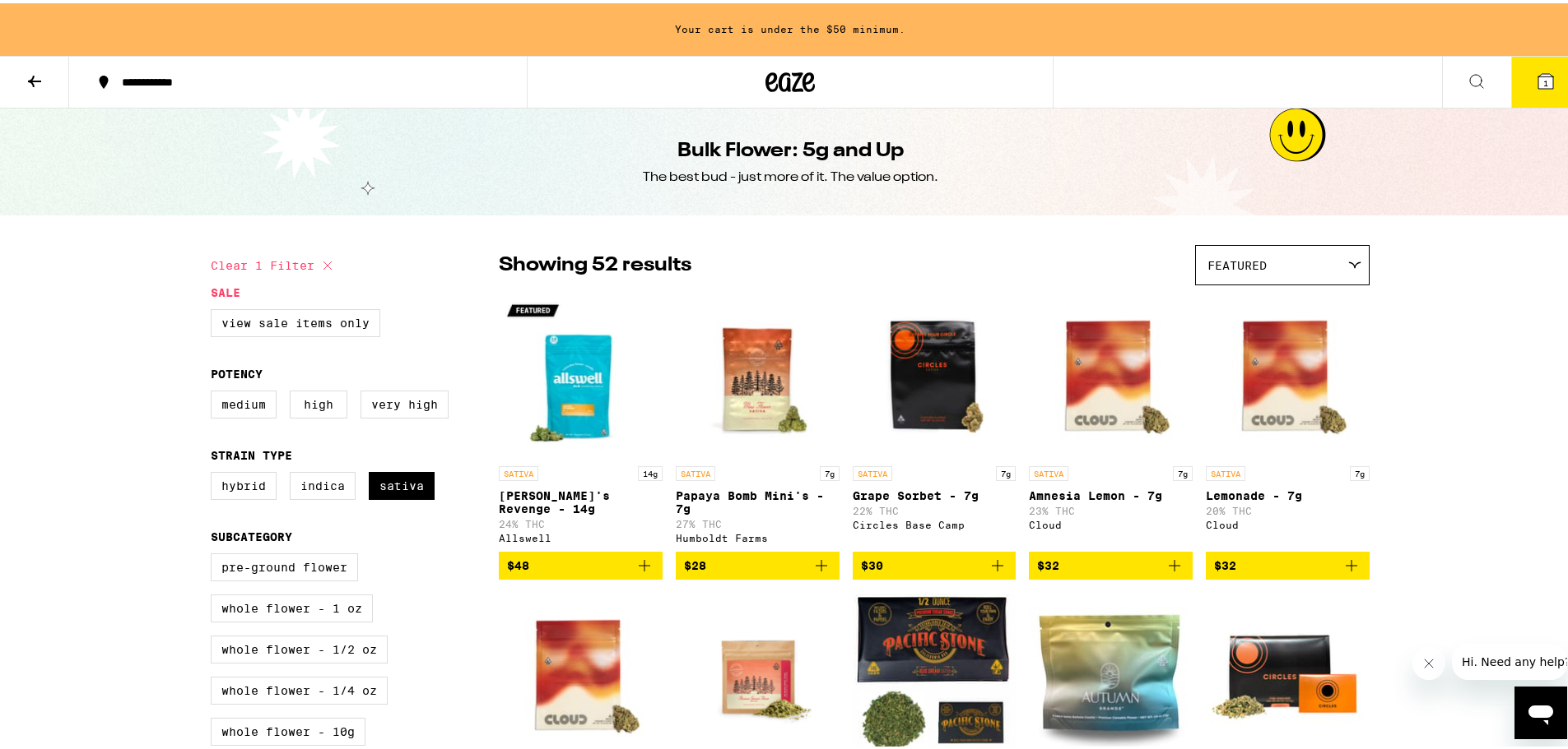
click at [755, 570] on span "$28" at bounding box center [757, 562] width 147 height 20
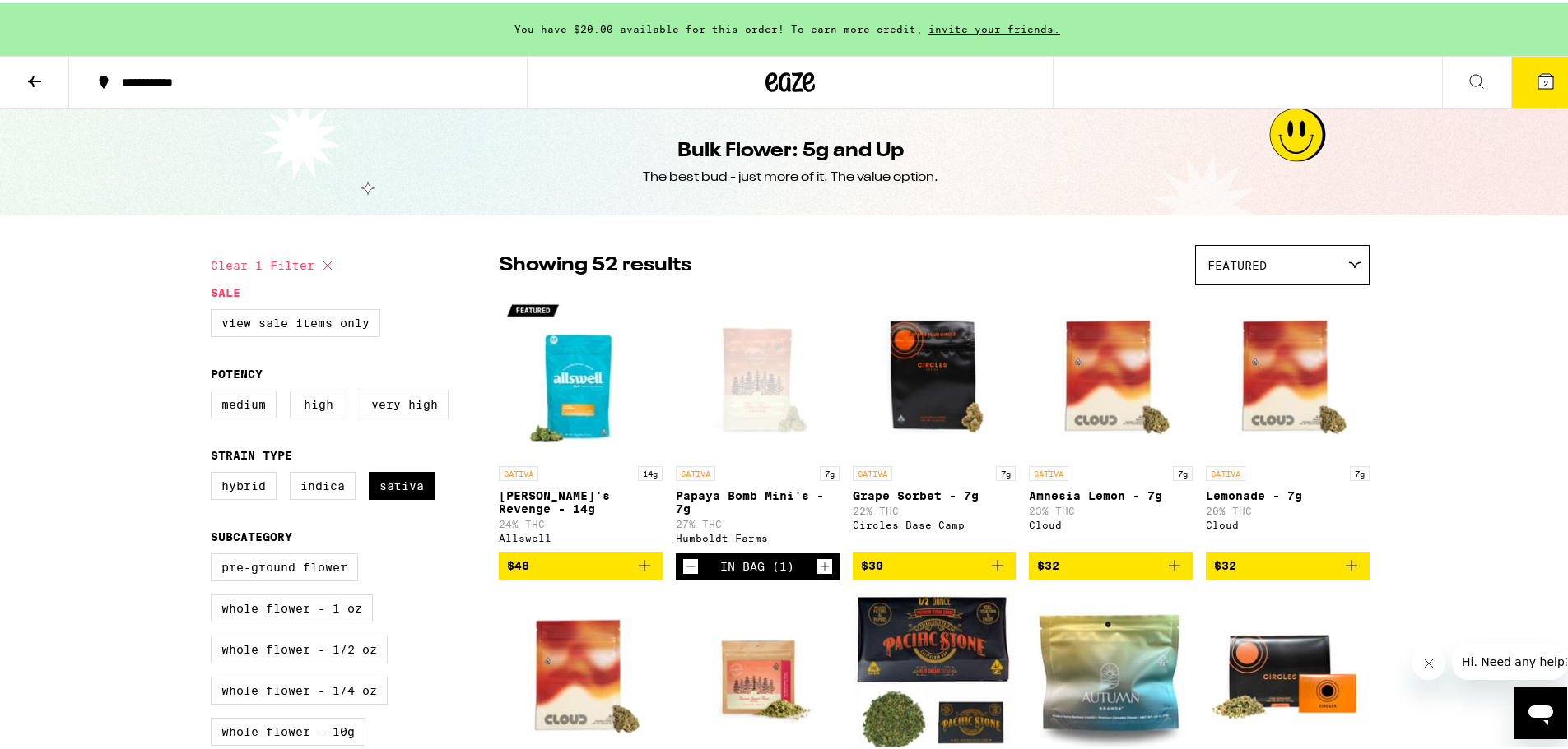
click at [1540, 78] on icon at bounding box center [1545, 78] width 15 height 15
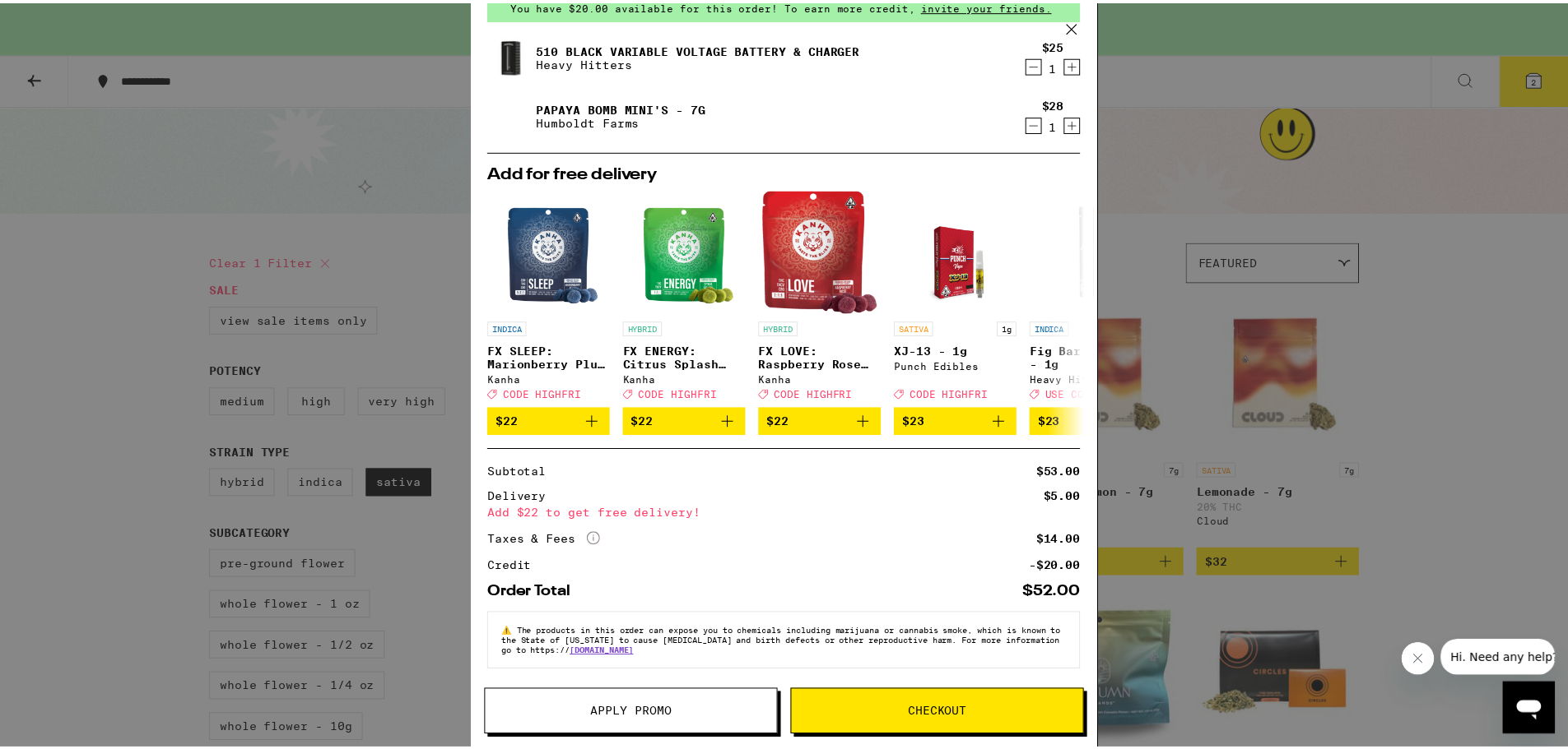
scroll to position [91, 0]
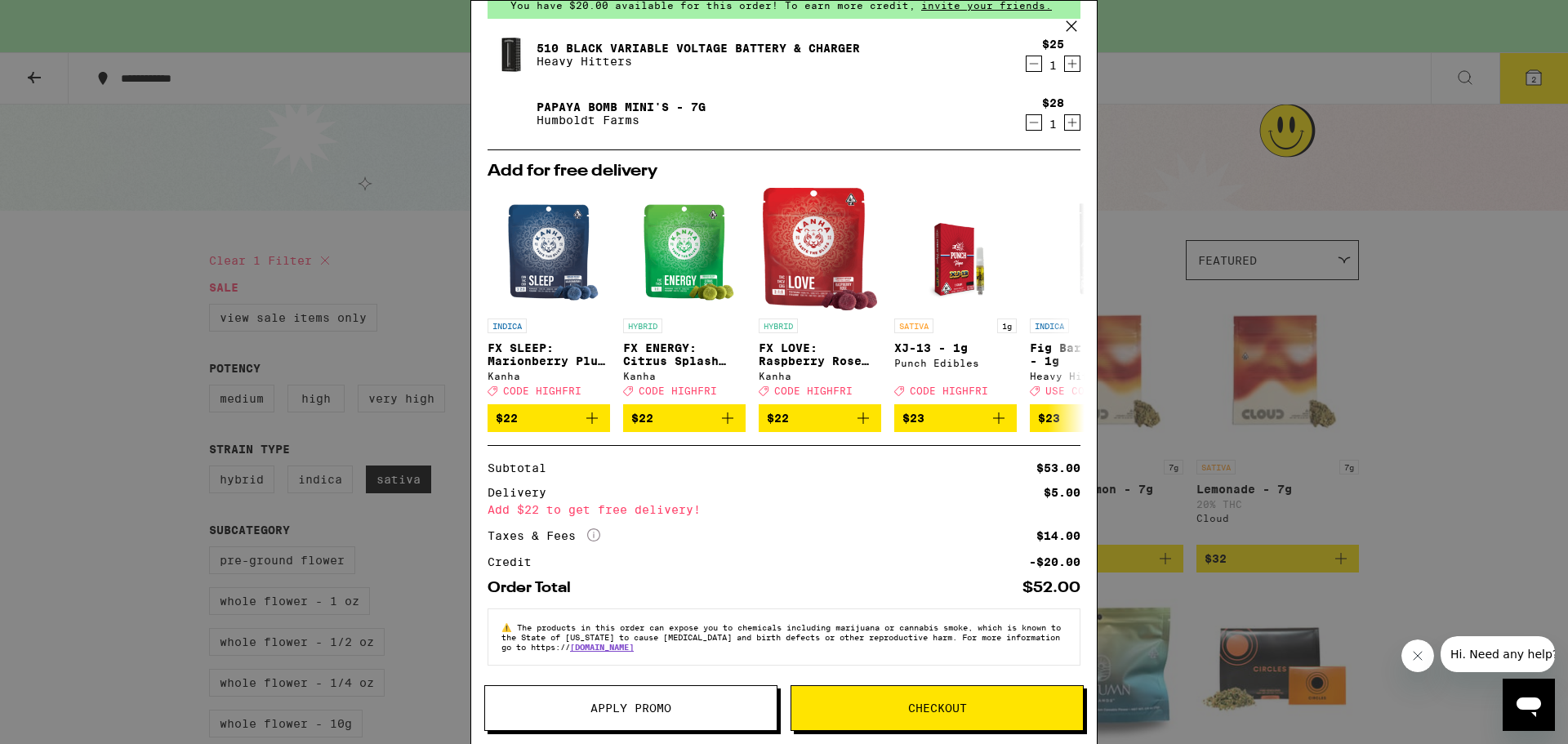
click at [622, 711] on span "Apply Promo" at bounding box center [631, 708] width 81 height 11
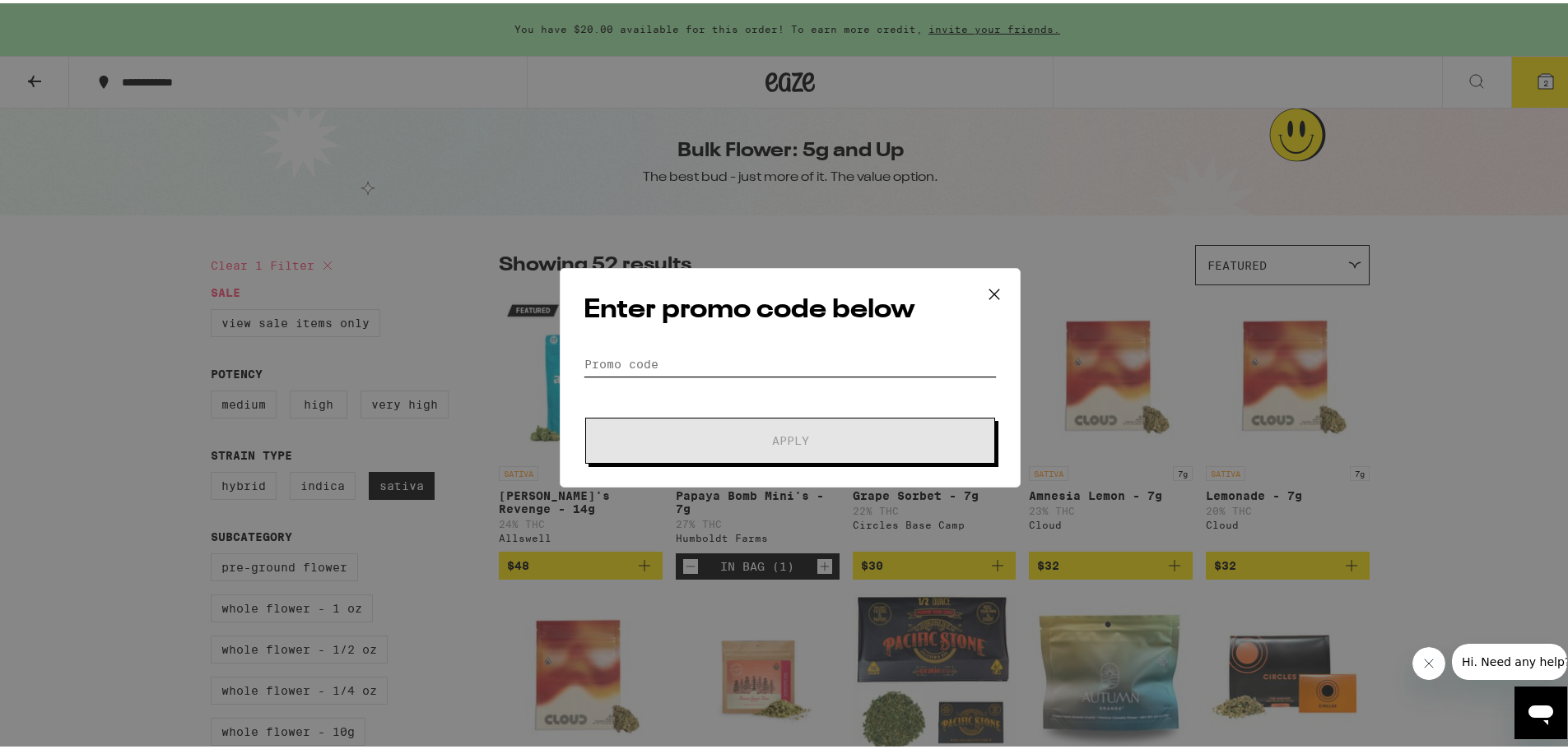
click at [760, 365] on input "Promo Code" at bounding box center [790, 361] width 413 height 24
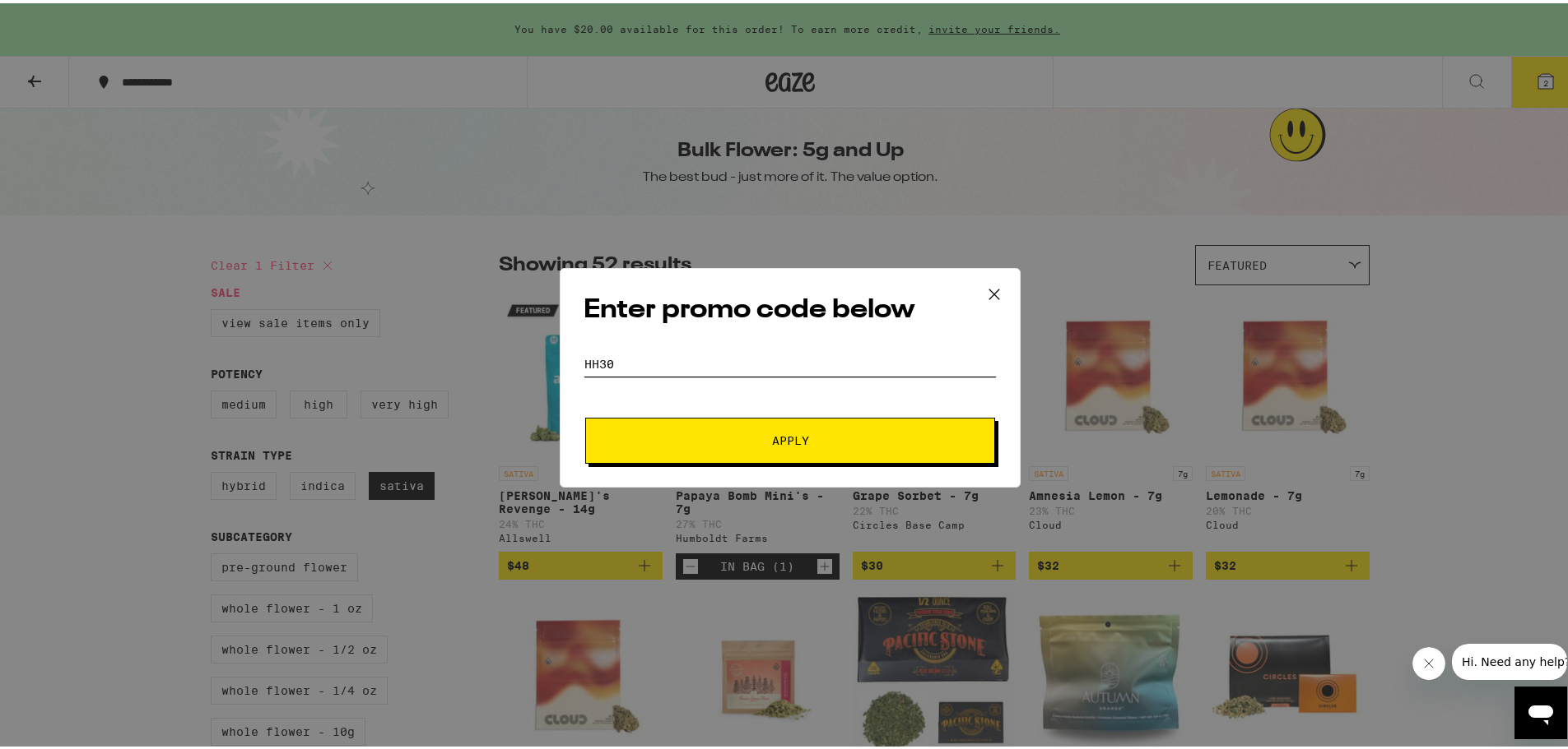
type input "hh30"
click at [788, 432] on span "Apply" at bounding box center [790, 437] width 37 height 11
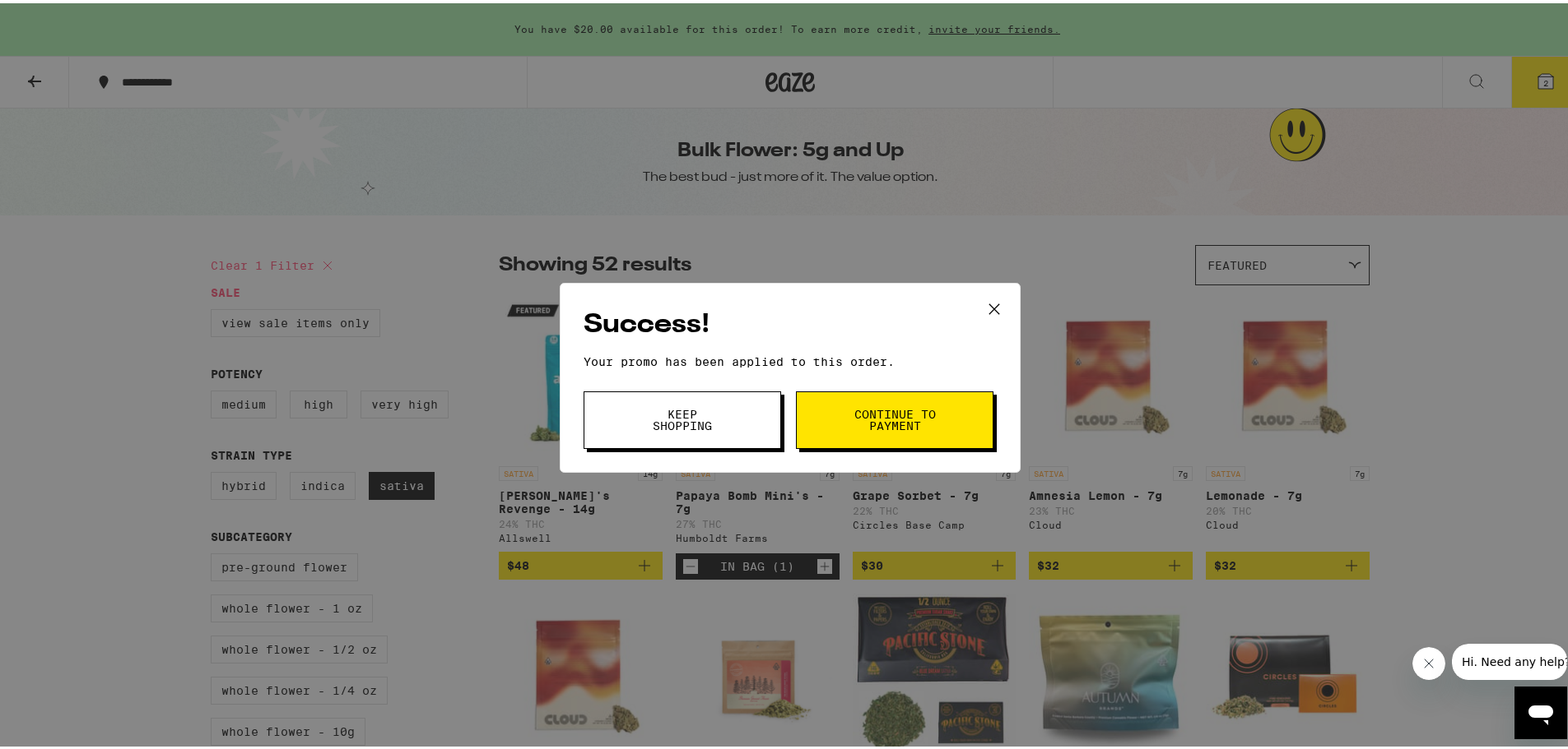
click at [826, 419] on button "Continue to payment" at bounding box center [895, 416] width 198 height 57
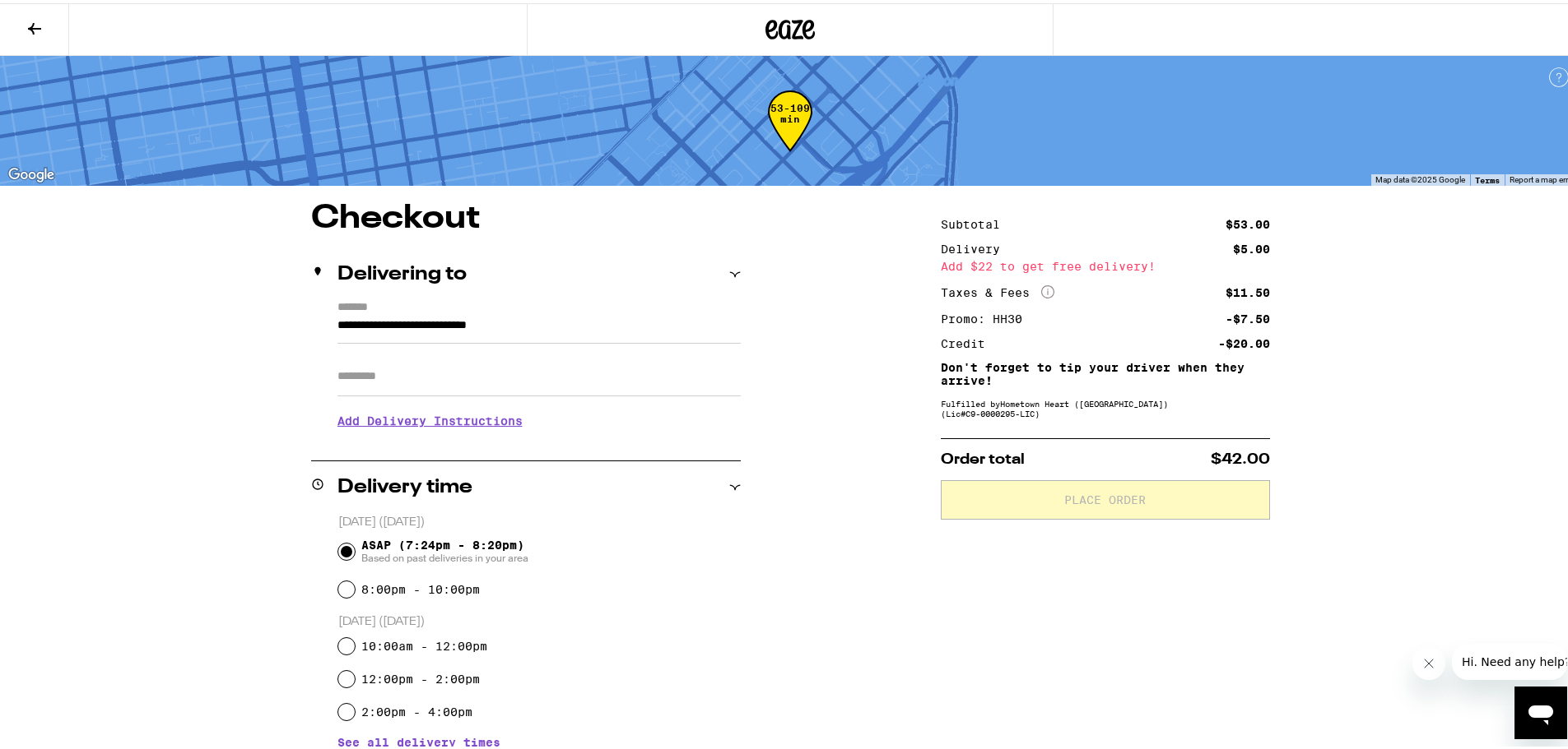
click at [1458, 364] on div "**********" at bounding box center [790, 563] width 1580 height 1126
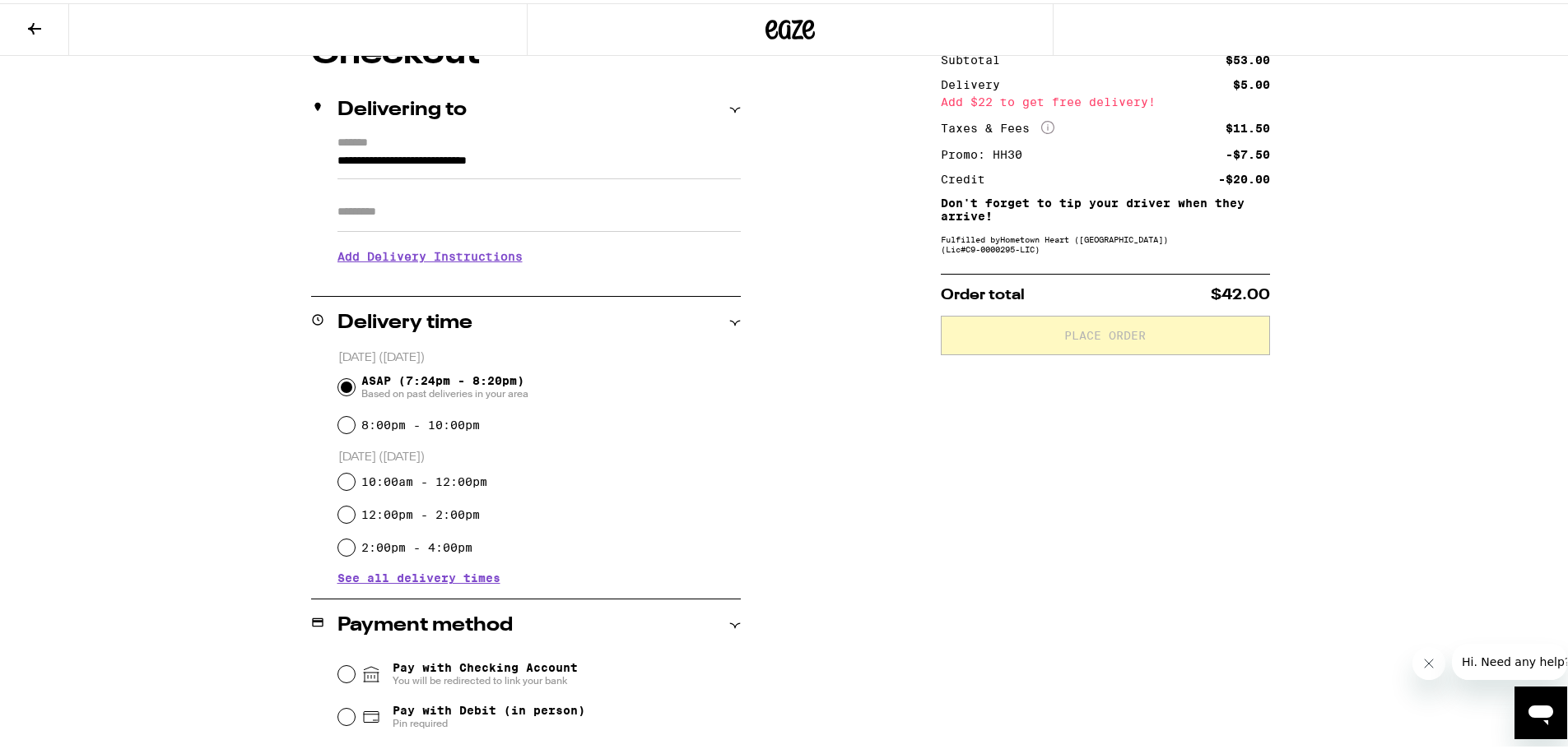
scroll to position [247, 0]
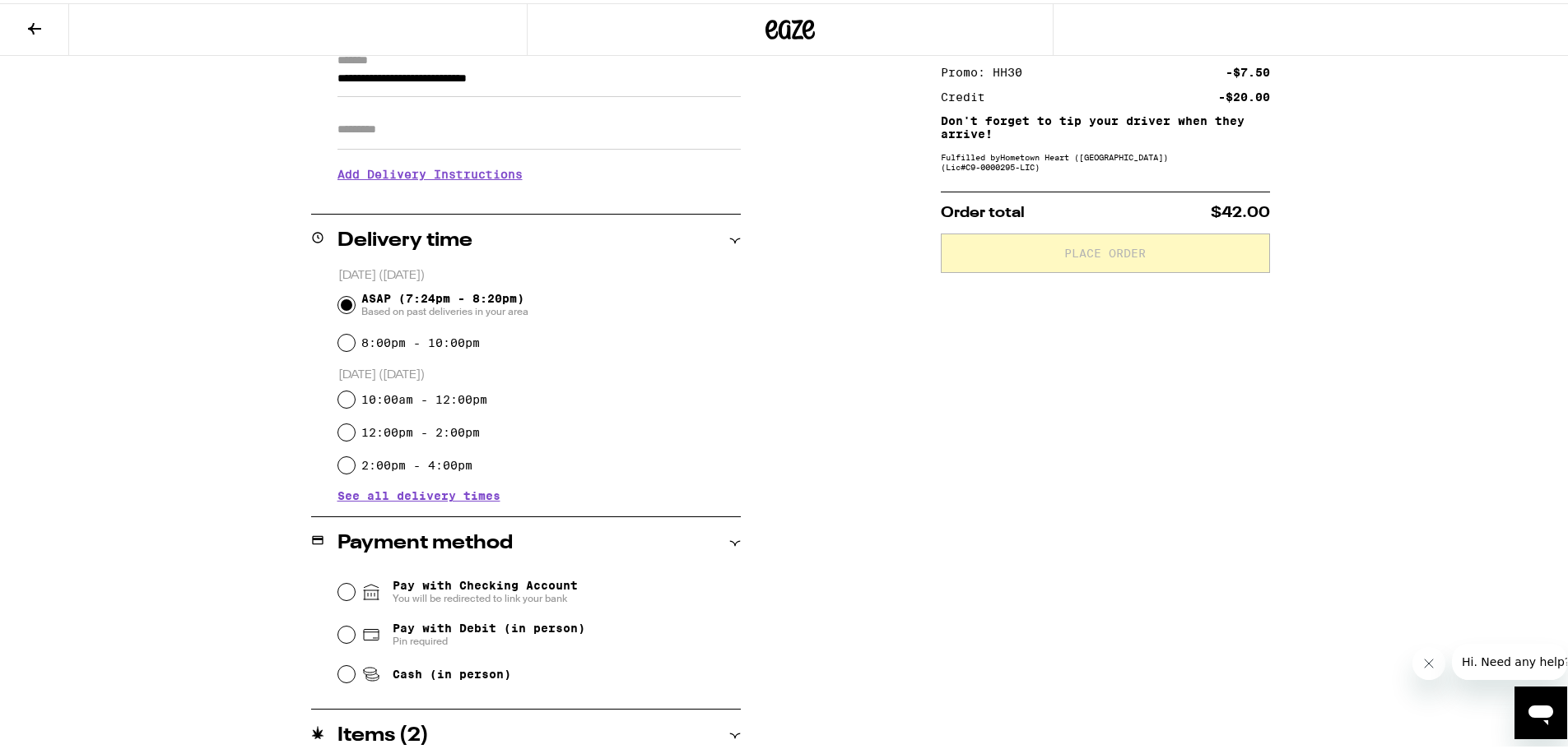
click at [459, 399] on label "10:00am - 12:00pm" at bounding box center [424, 396] width 126 height 13
click at [354, 399] on input "10:00am - 12:00pm" at bounding box center [346, 396] width 16 height 16
radio input "true"
click at [445, 435] on label "12:00pm - 2:00pm" at bounding box center [420, 429] width 119 height 13
click at [354, 435] on input "12:00pm - 2:00pm" at bounding box center [346, 429] width 16 height 16
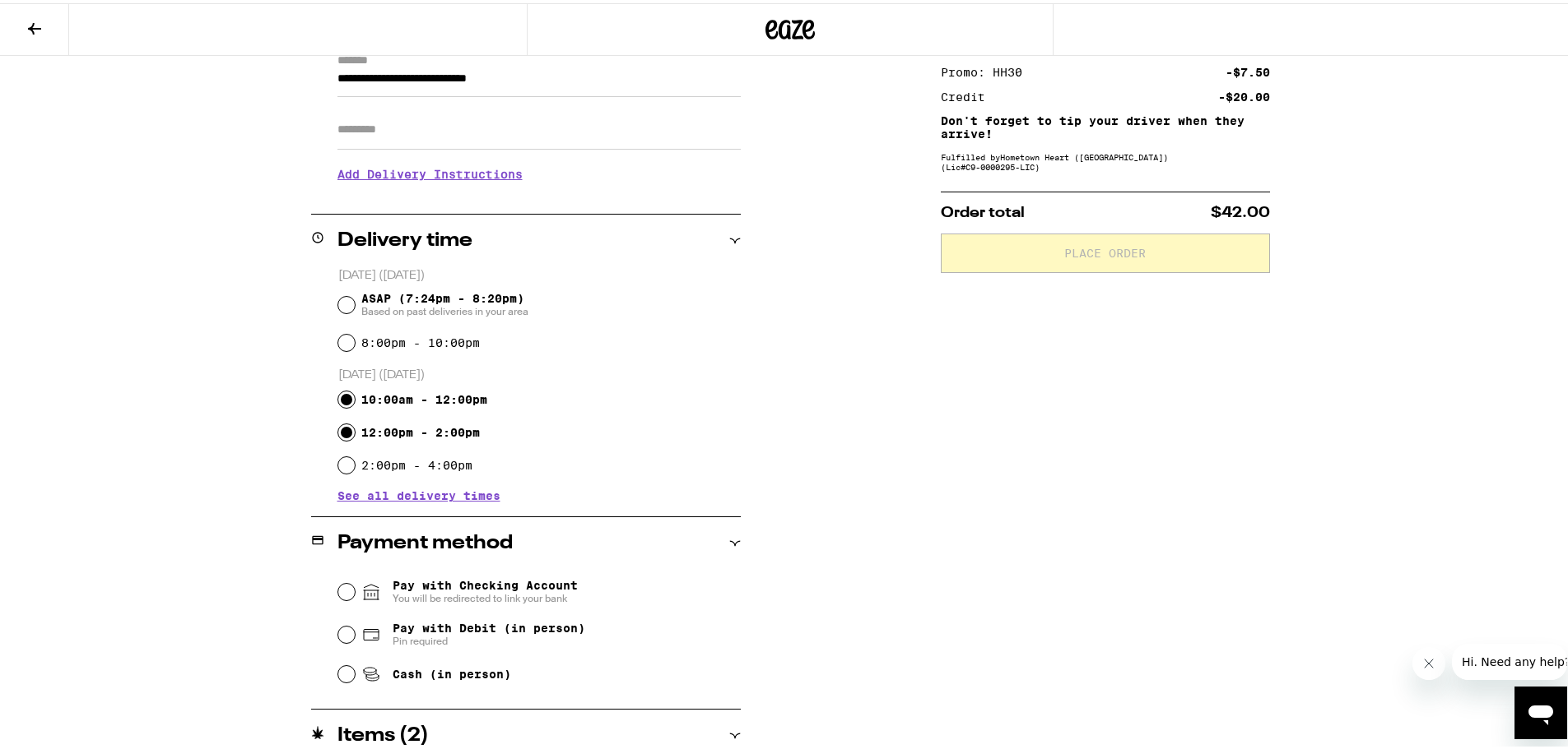
radio input "true"
click at [975, 466] on div "Subtotal $53.00 Delivery $5.00 Add $22 to get free delivery! Taxes & Fees More …" at bounding box center [1105, 416] width 329 height 927
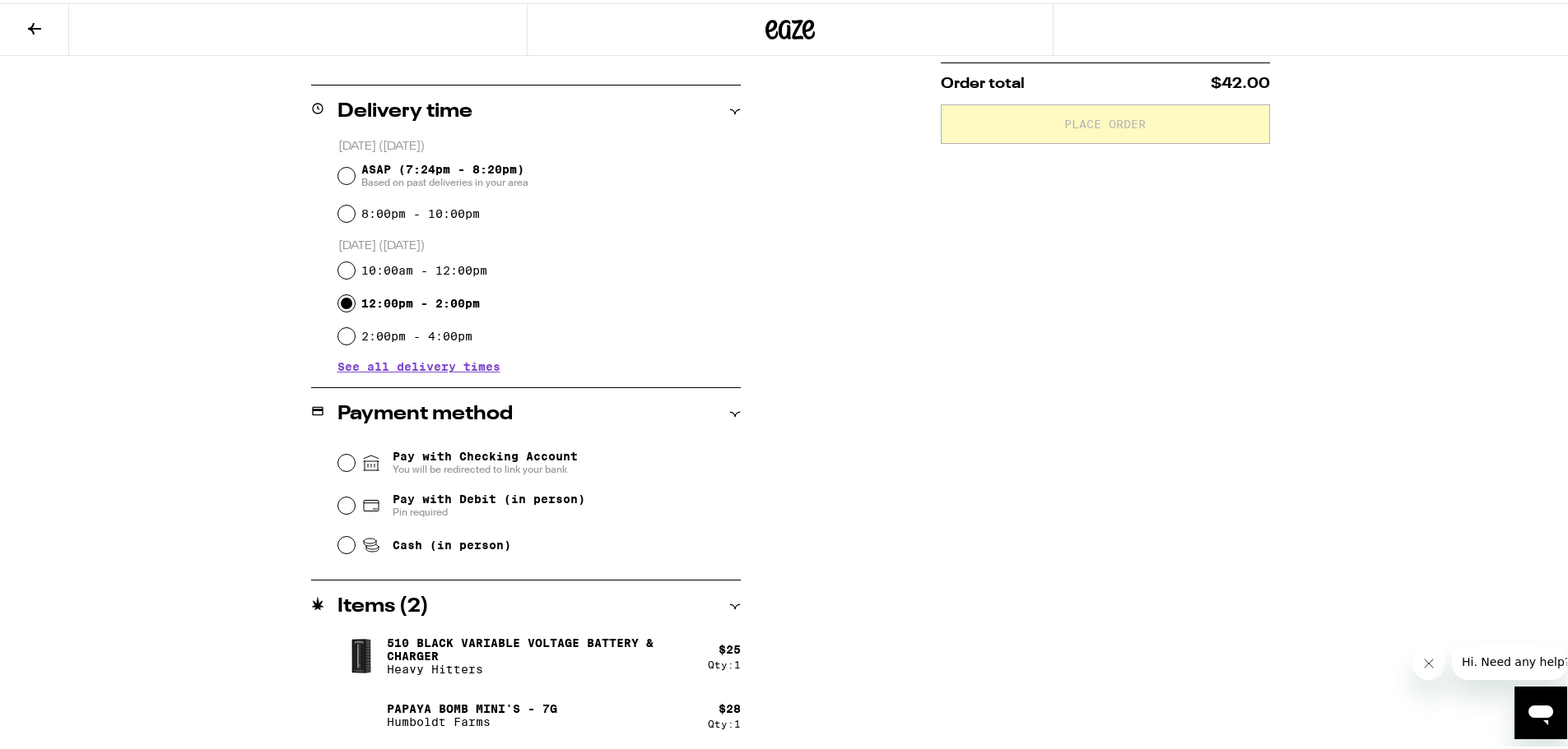
click at [422, 546] on span "Cash (in person)" at bounding box center [451, 541] width 119 height 13
click at [354, 546] on input "Cash (in person)" at bounding box center [346, 542] width 16 height 16
radio input "true"
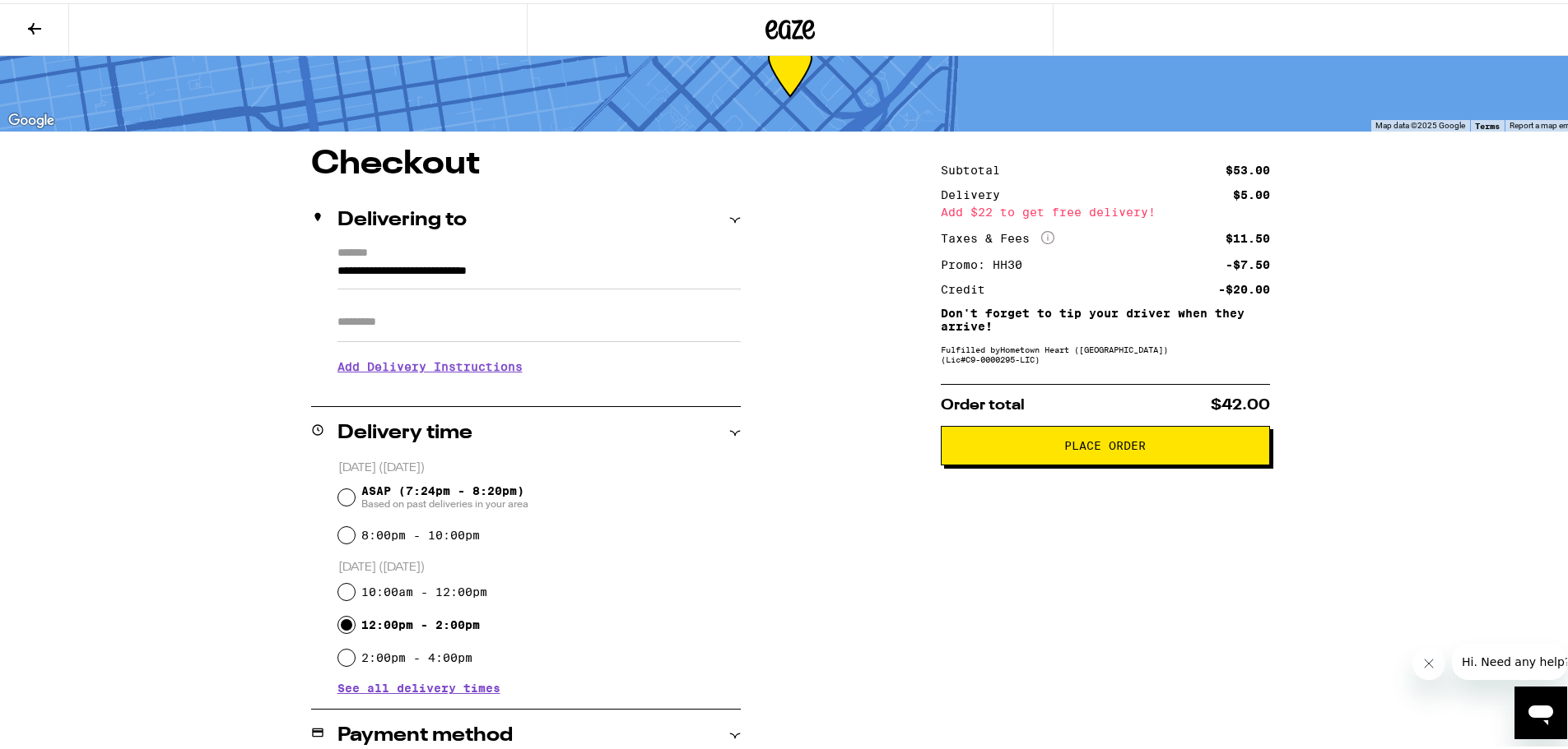
scroll to position [47, 0]
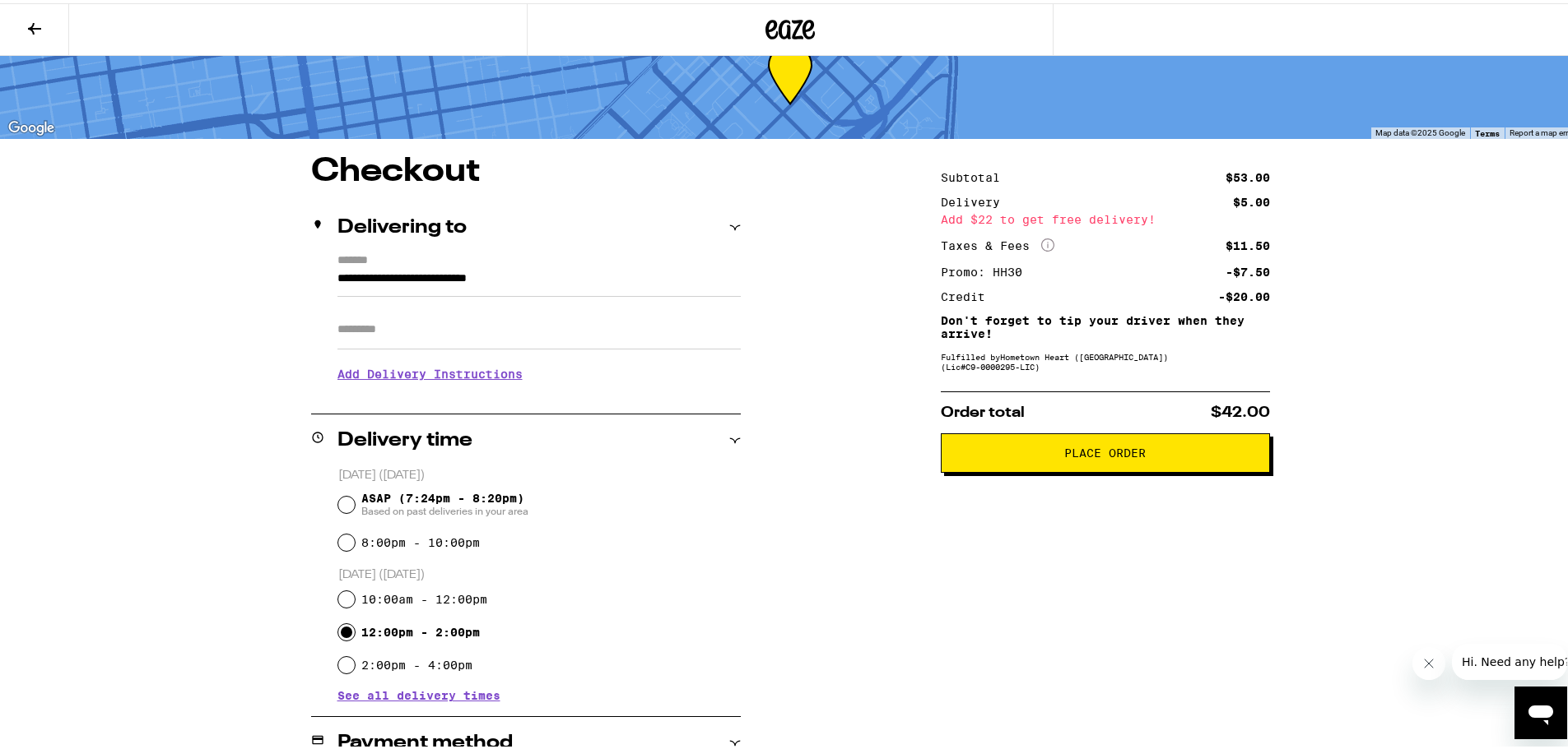
click at [1144, 552] on div "Subtotal $53.00 Delivery $5.00 Add $22 to get free delivery! Taxes & Fees More …" at bounding box center [1105, 616] width 329 height 927
click at [1058, 216] on div "Add $22 to get free delivery!" at bounding box center [1105, 216] width 329 height 11
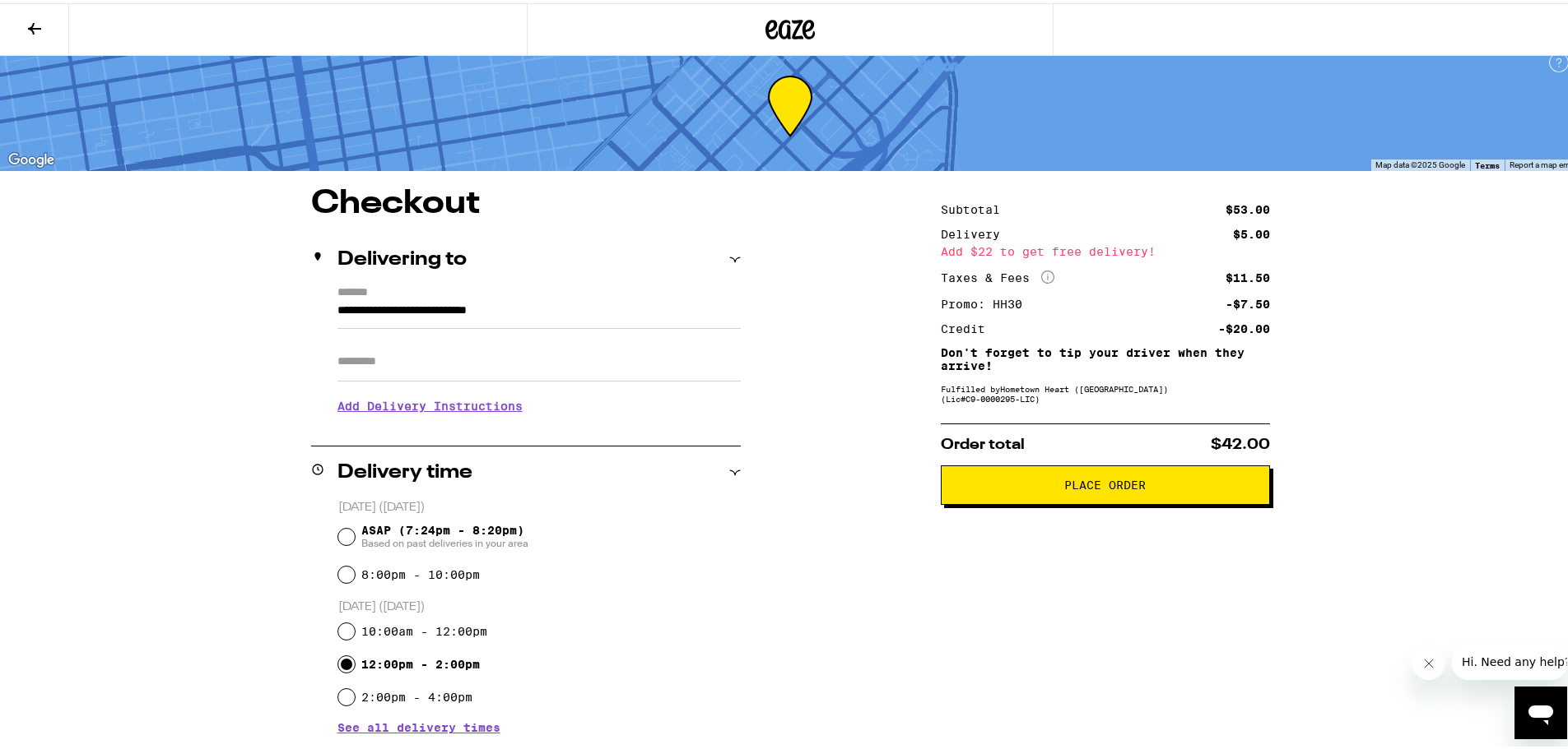
scroll to position [0, 0]
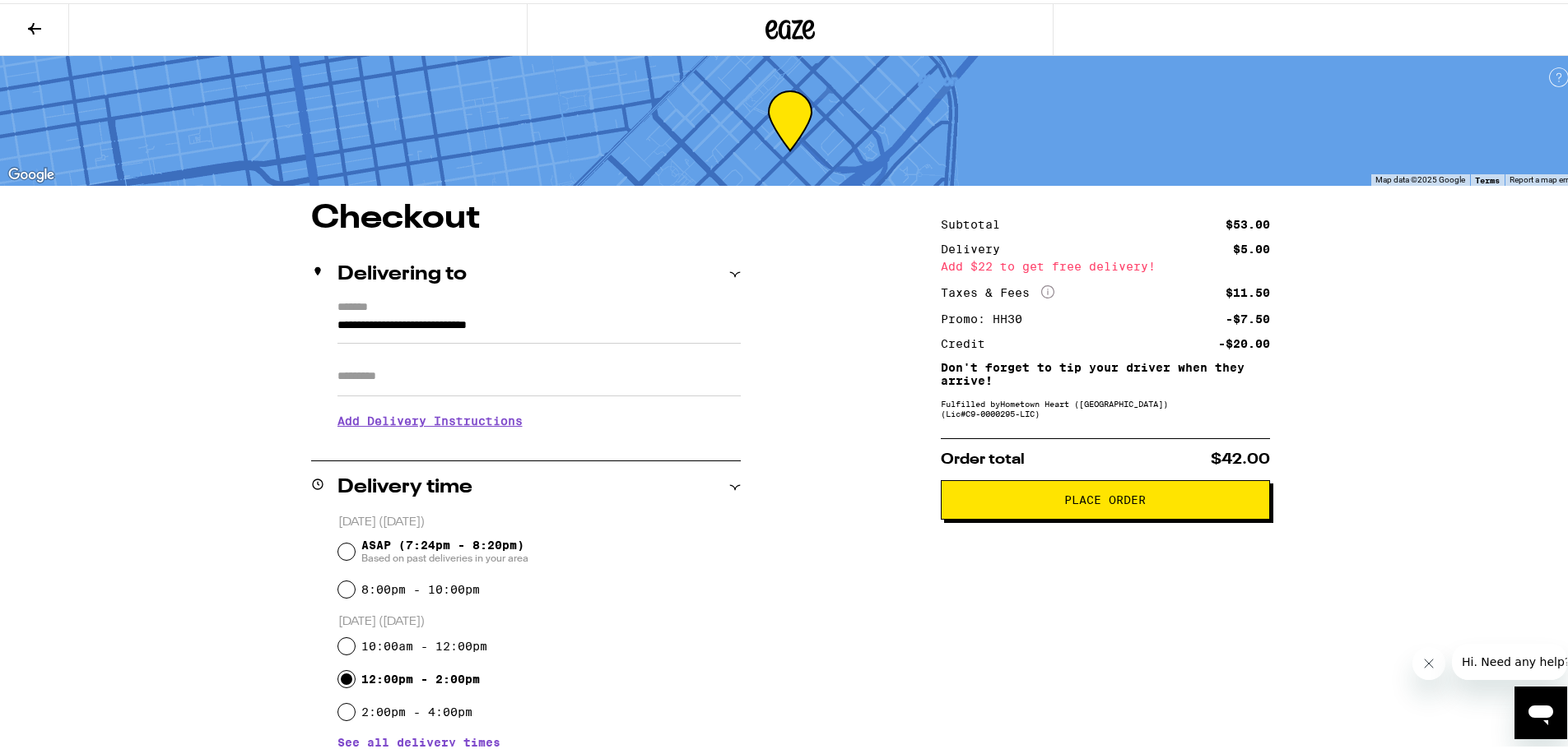
click at [40, 12] on button at bounding box center [35, 27] width 69 height 52
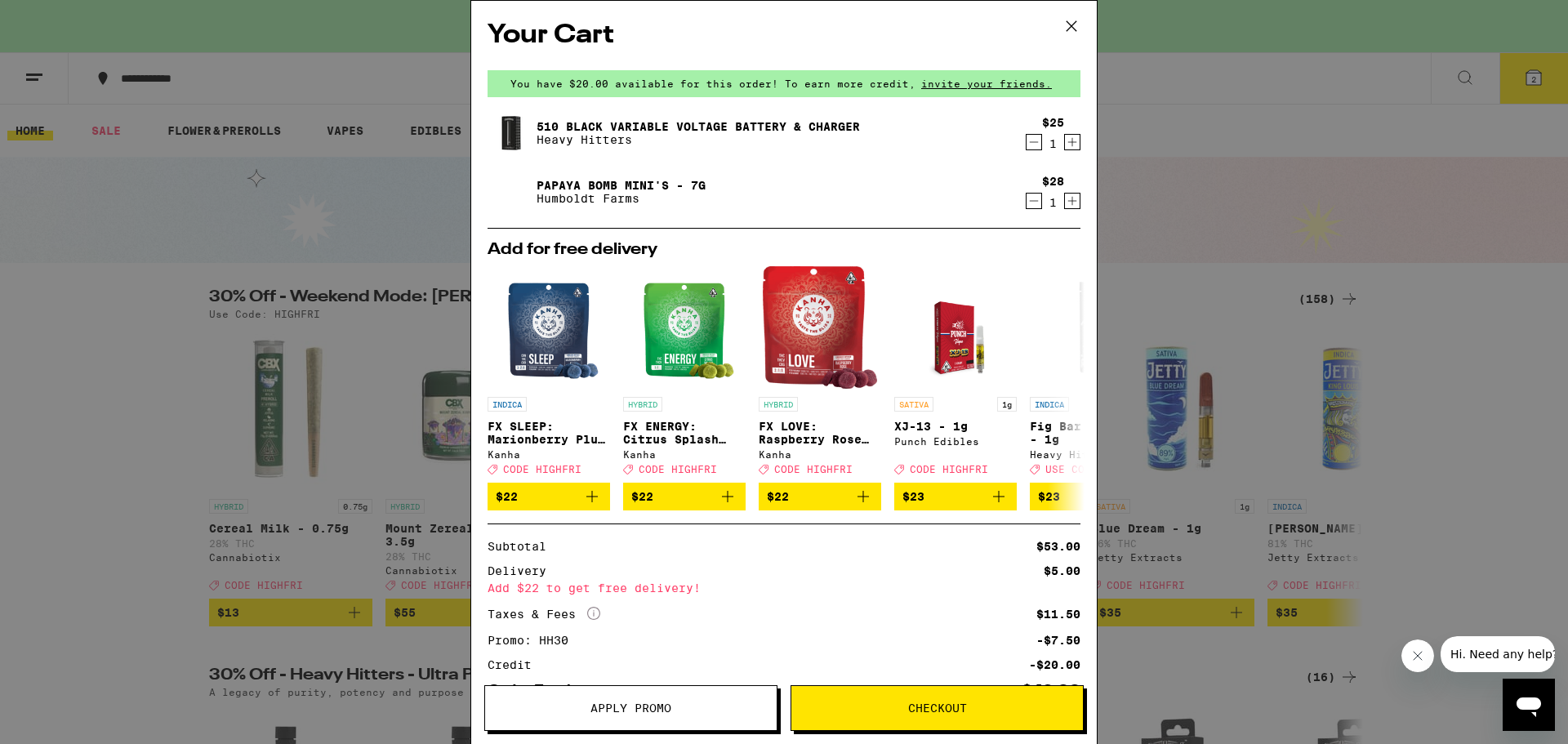
click at [1072, 24] on icon at bounding box center [1071, 26] width 24 height 24
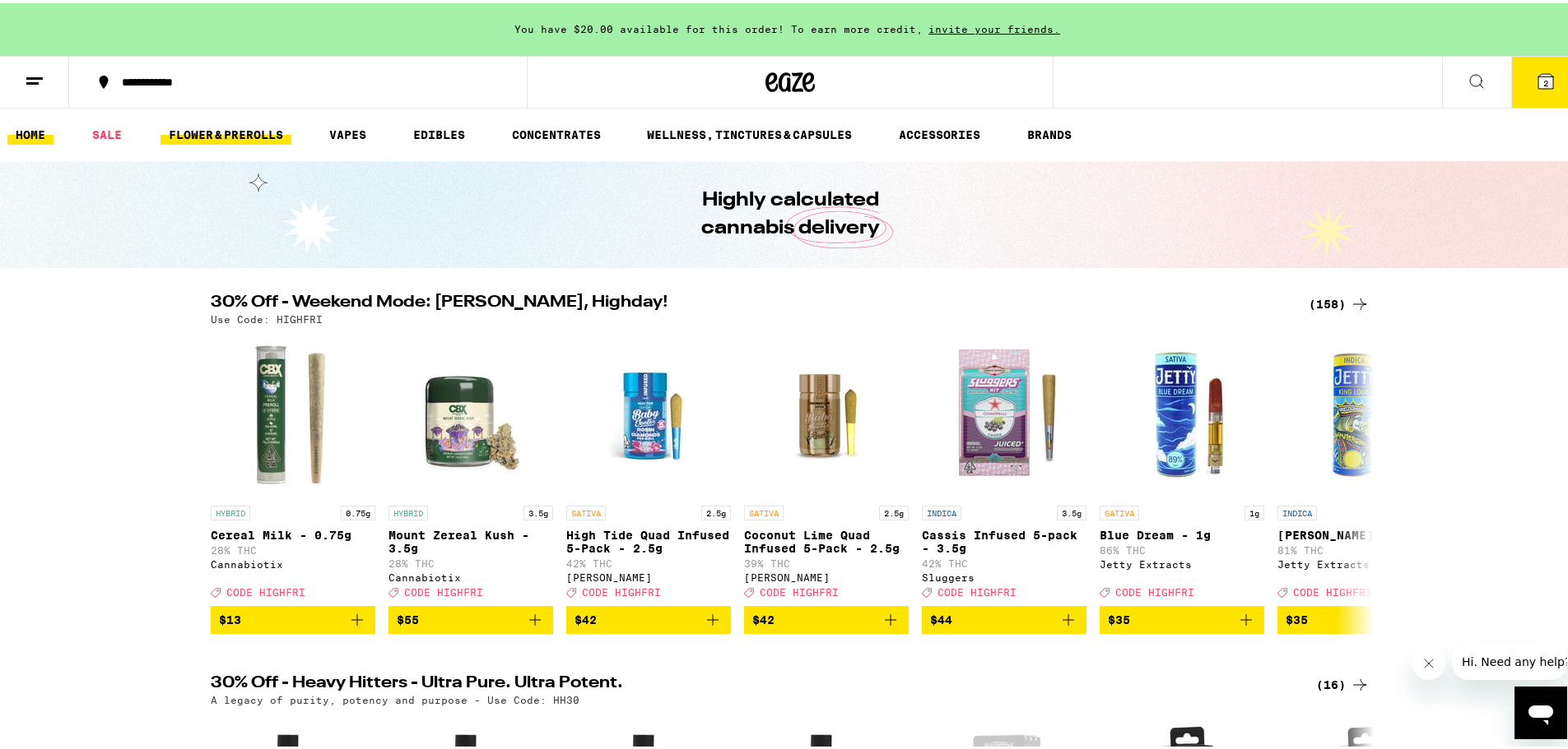
click at [232, 126] on link "FLOWER & PREROLLS" at bounding box center [225, 132] width 131 height 20
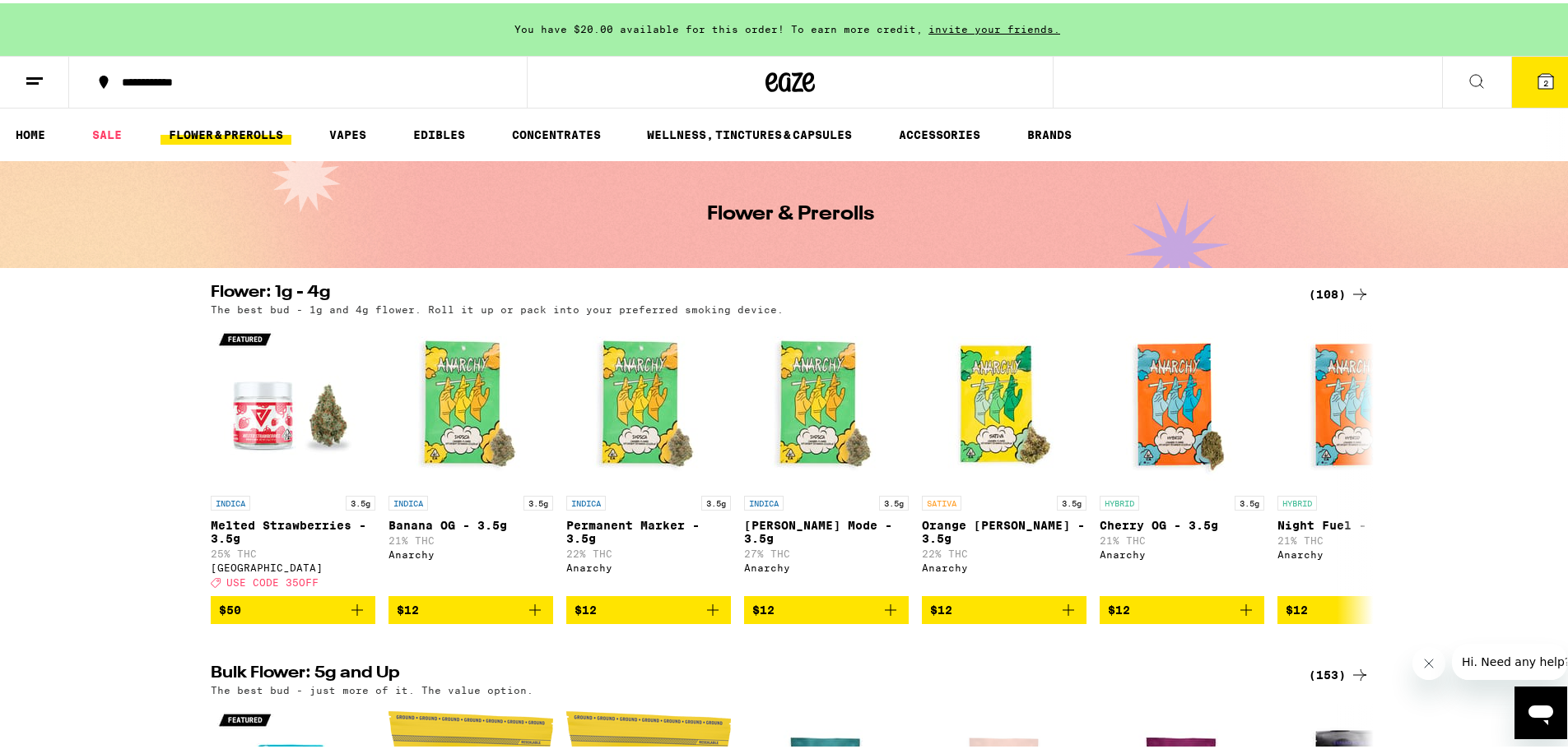
click at [1340, 289] on div "(108)" at bounding box center [1338, 291] width 61 height 20
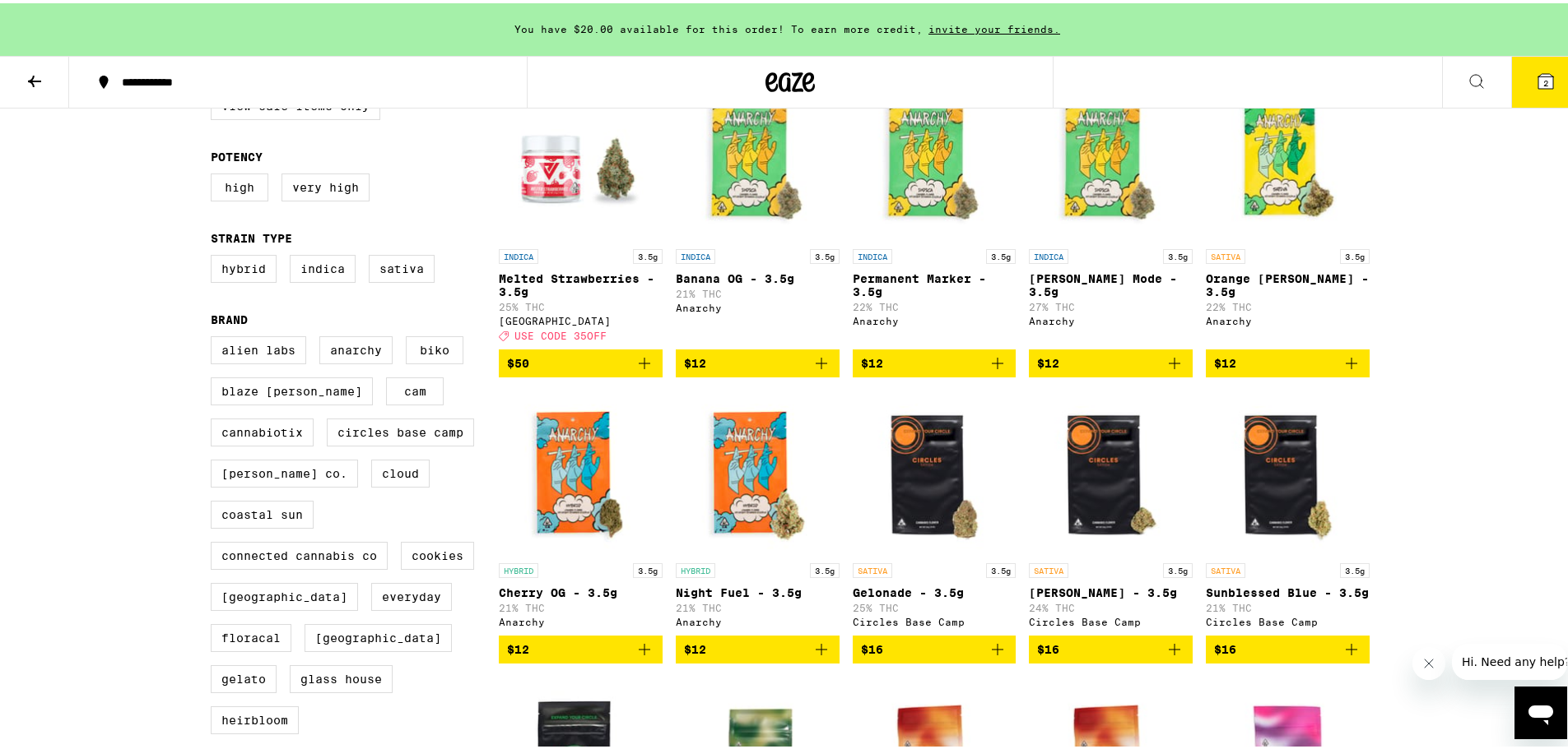
scroll to position [165, 0]
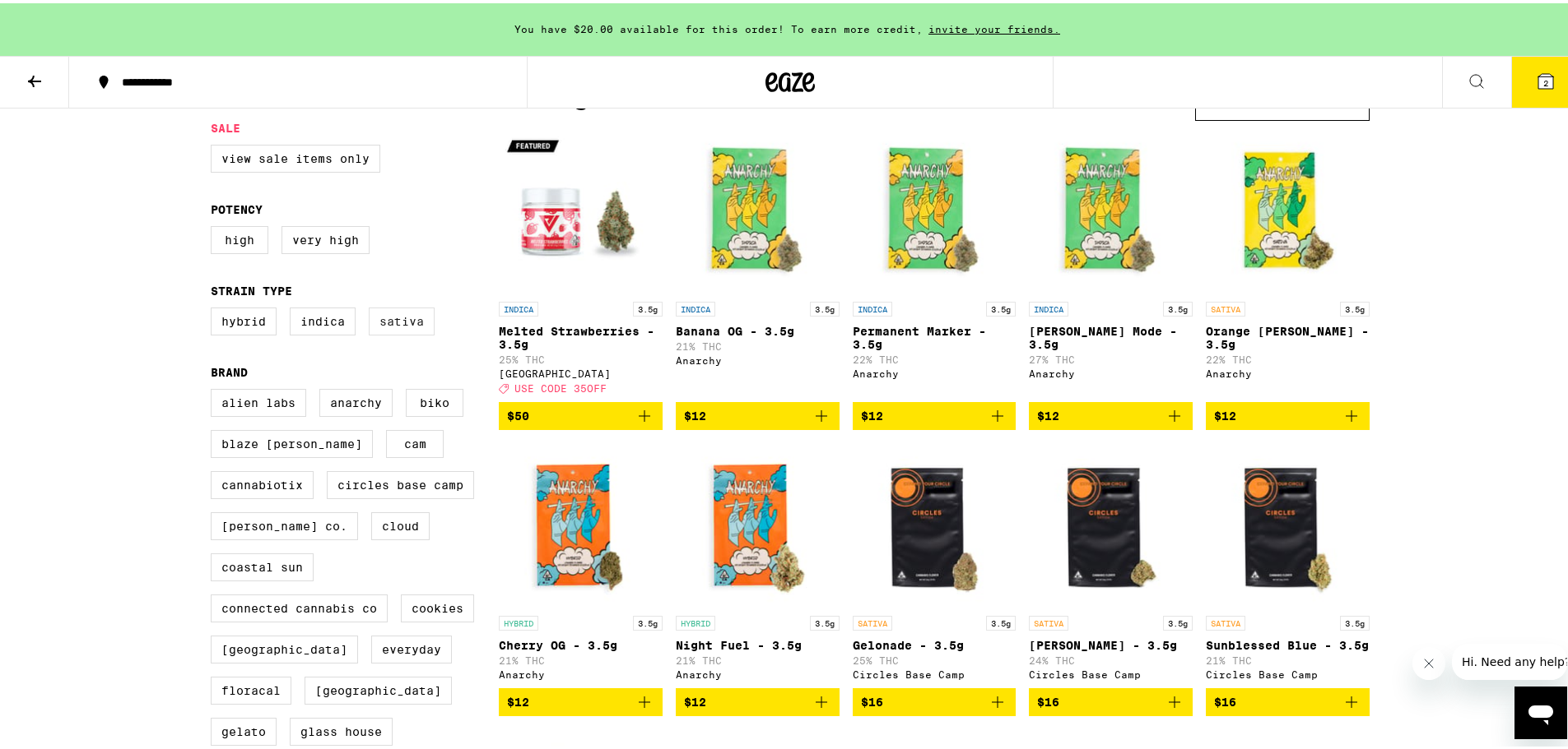
click at [403, 332] on label "Sativa" at bounding box center [402, 318] width 66 height 28
click at [215, 307] on input "Sativa" at bounding box center [214, 307] width 1 height 1
checkbox input "true"
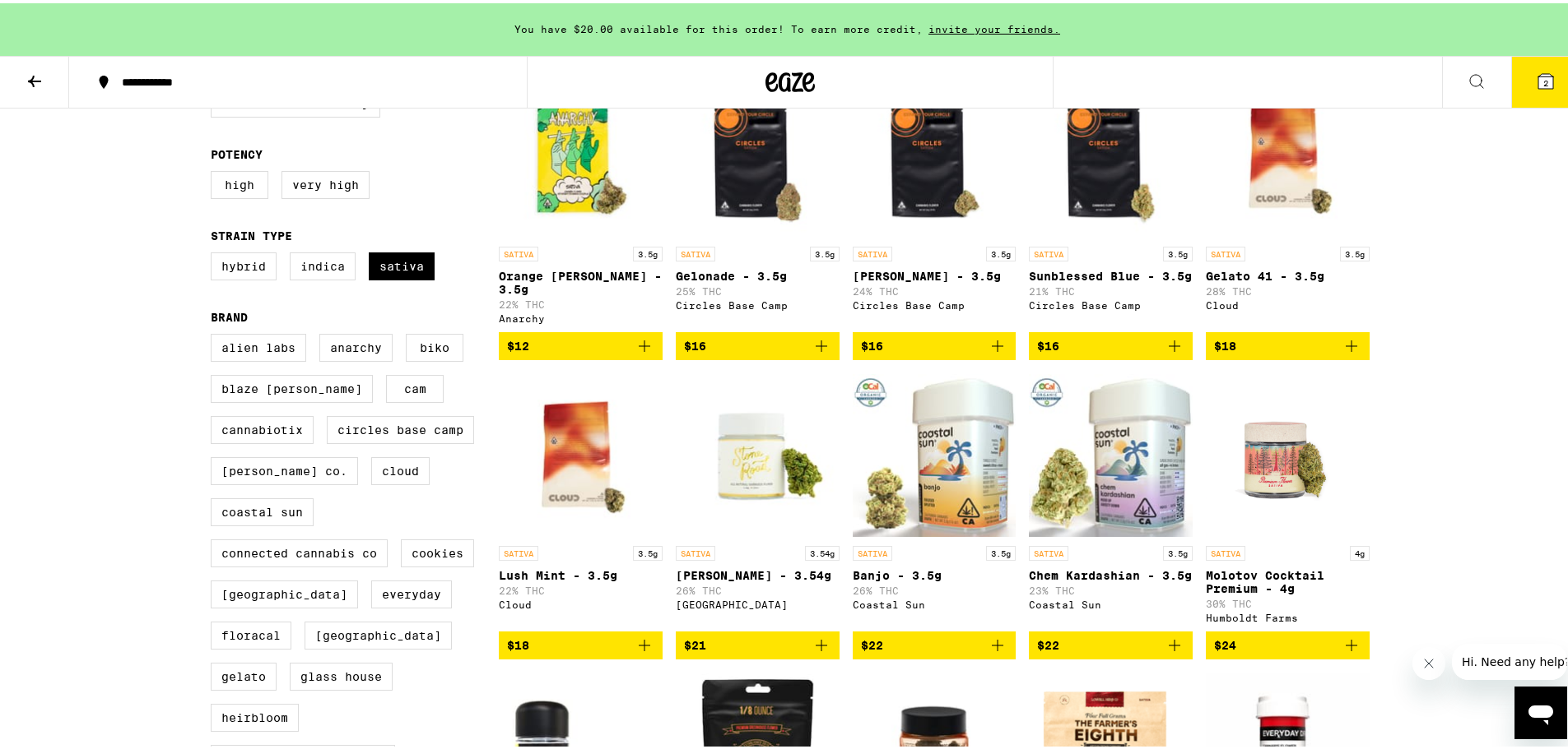
scroll to position [247, 0]
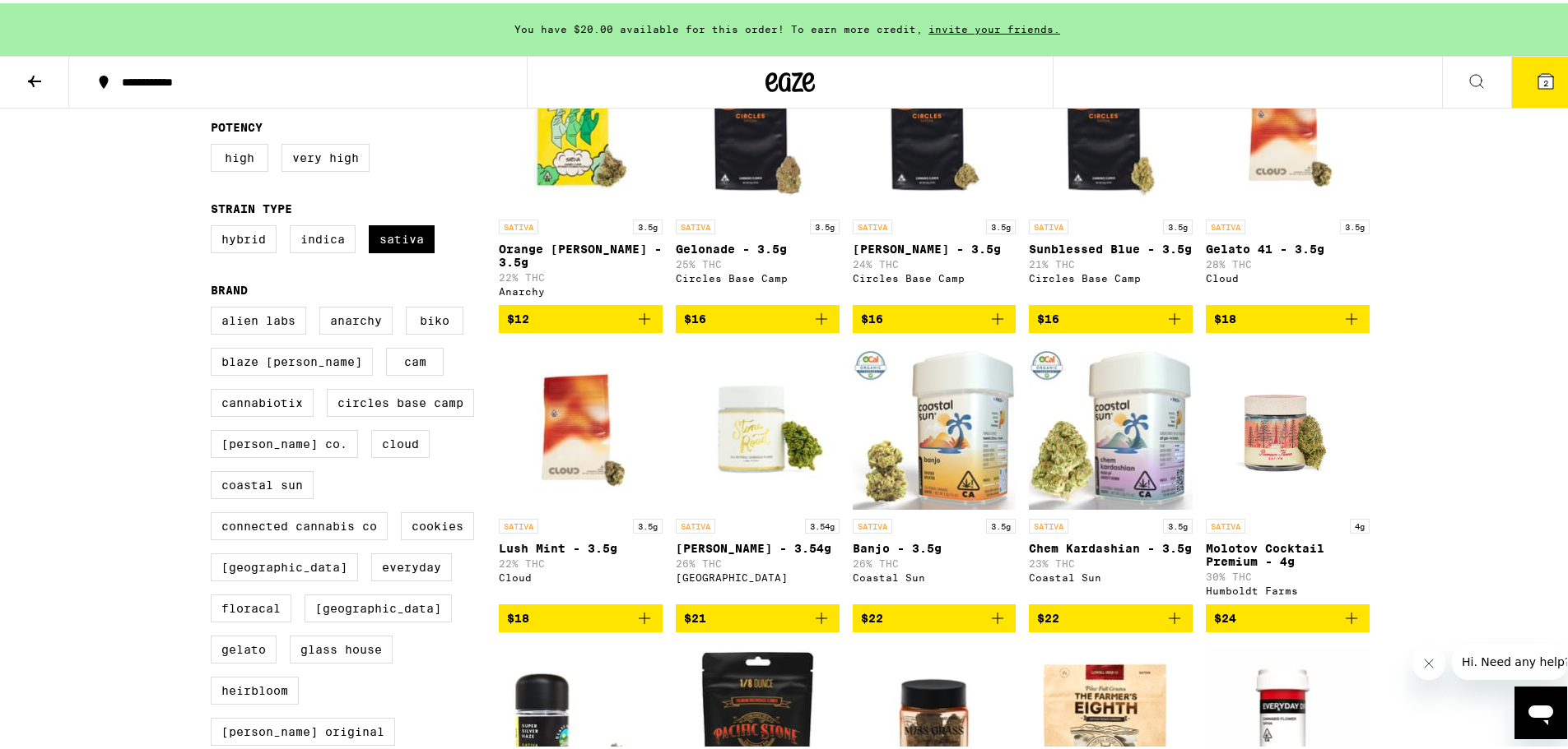
click at [1539, 71] on icon at bounding box center [1545, 78] width 15 height 15
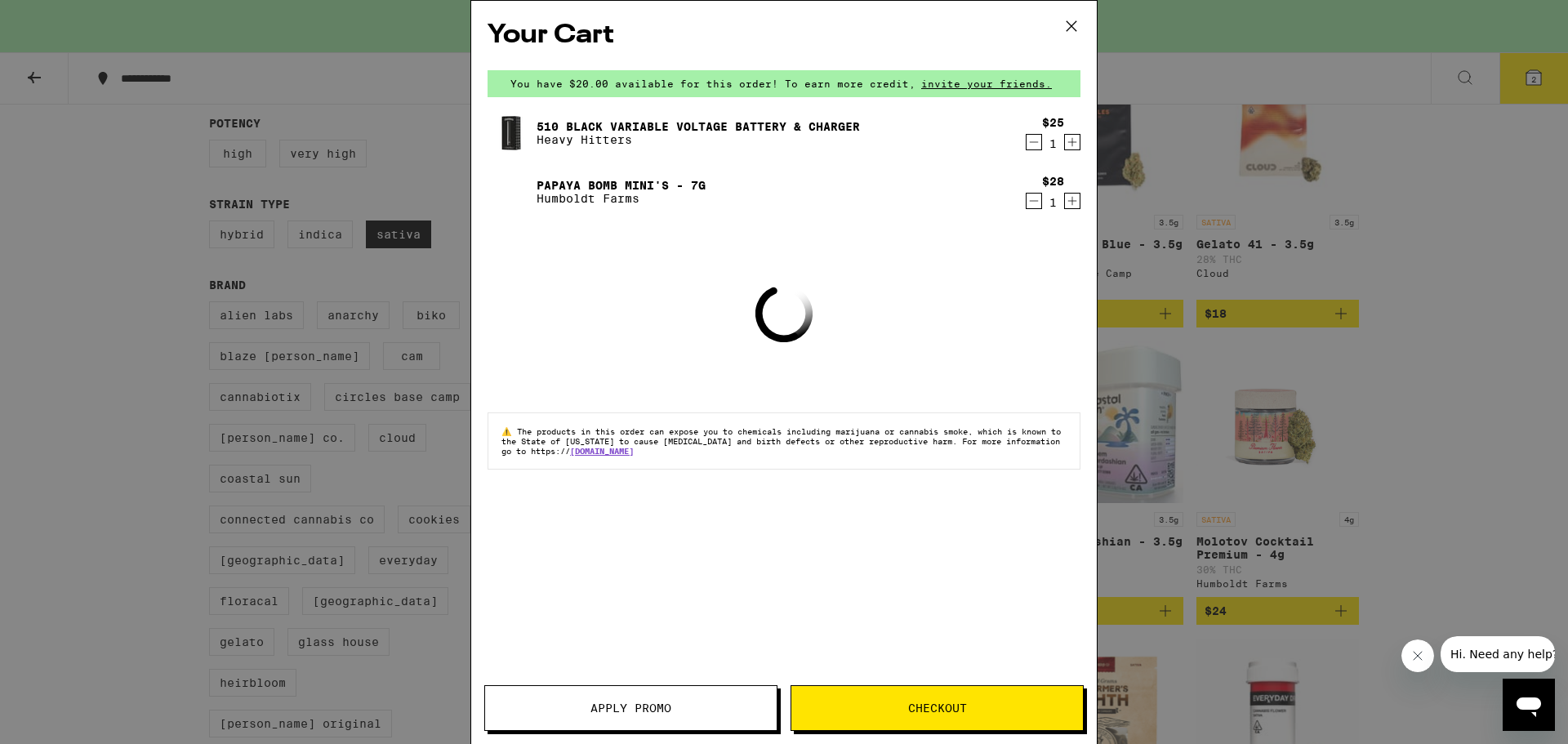
click at [1464, 224] on div "Your Cart You have $20.00 available for this order! To earn more credit, invite…" at bounding box center [784, 372] width 1568 height 744
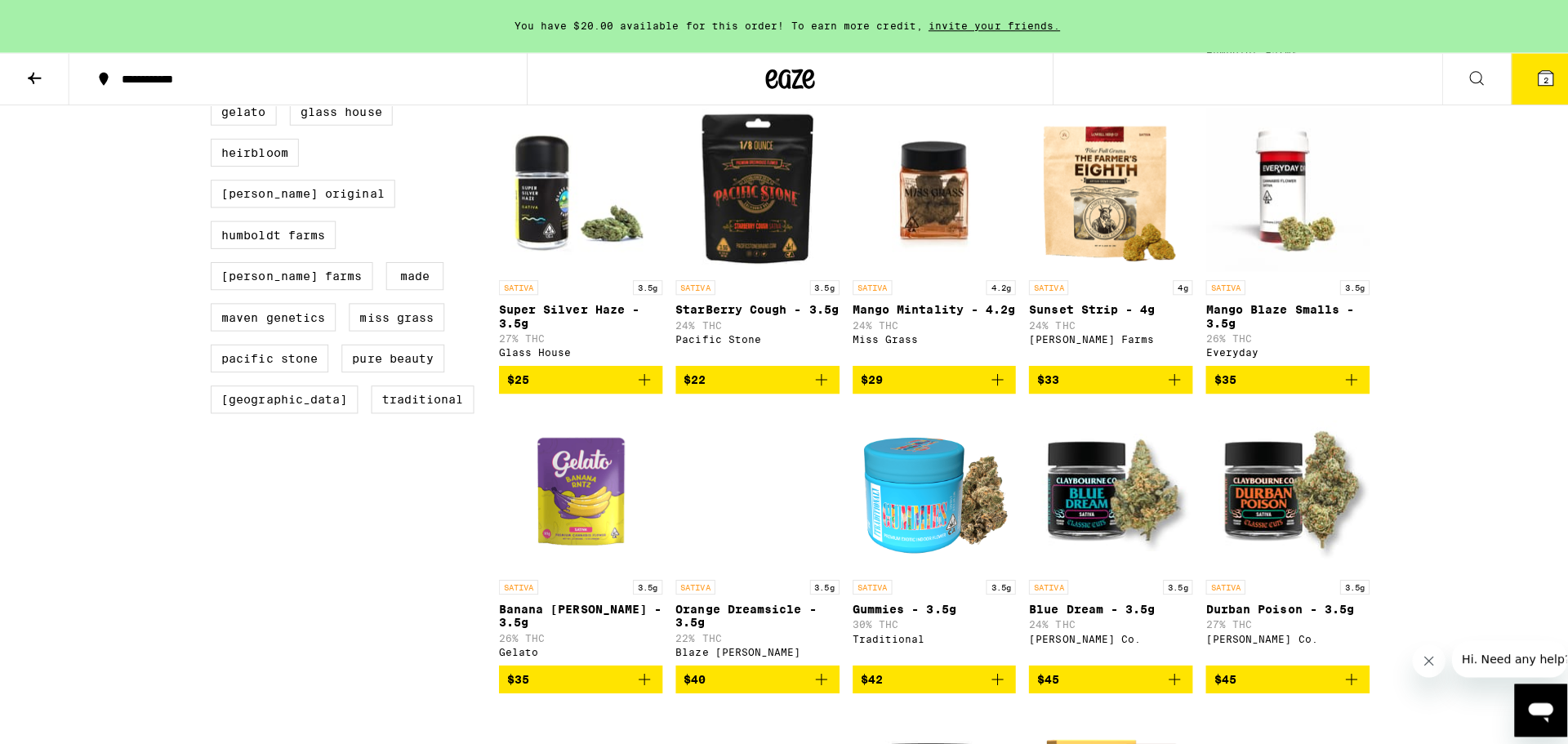
scroll to position [245, 0]
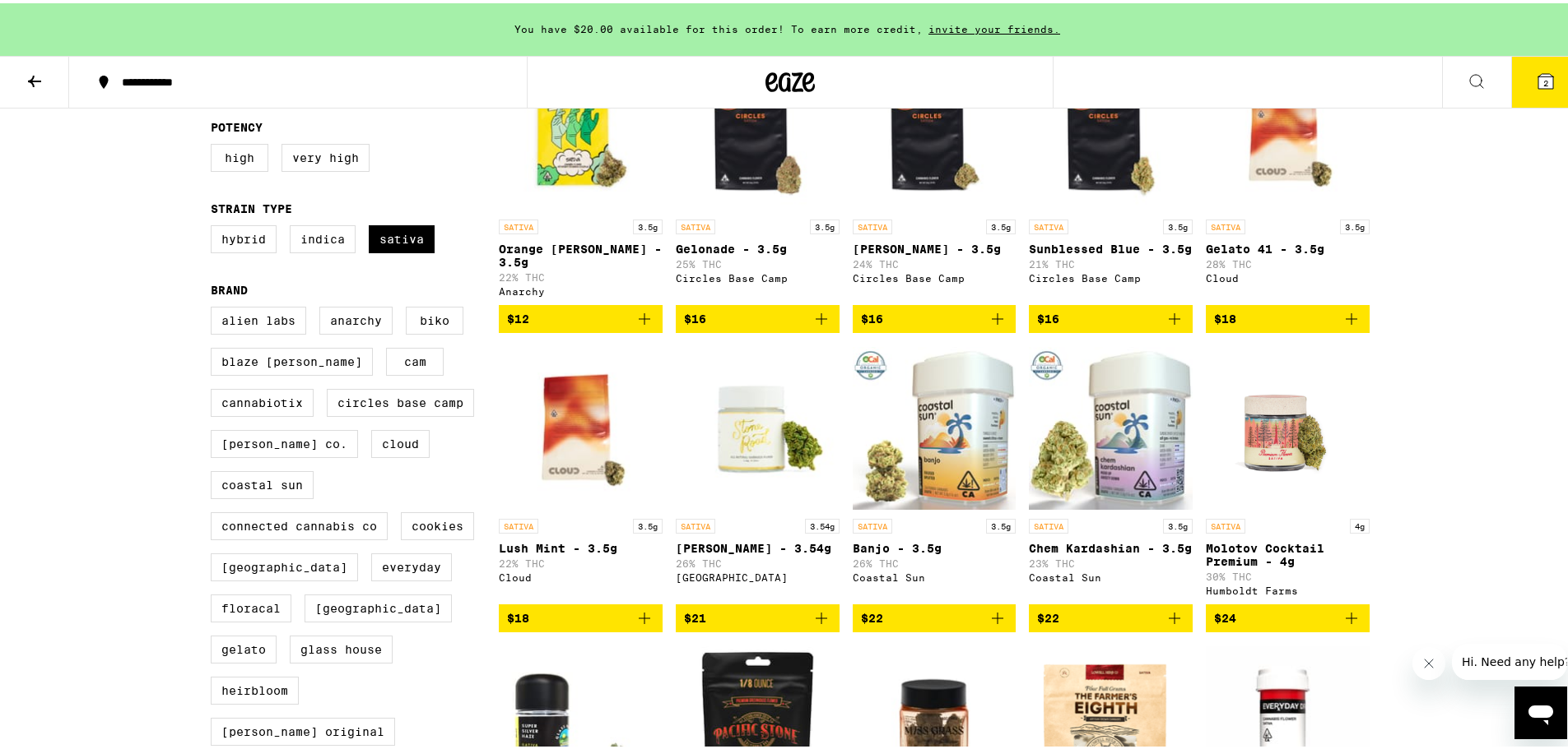
click at [1516, 81] on button "2" at bounding box center [1545, 79] width 69 height 51
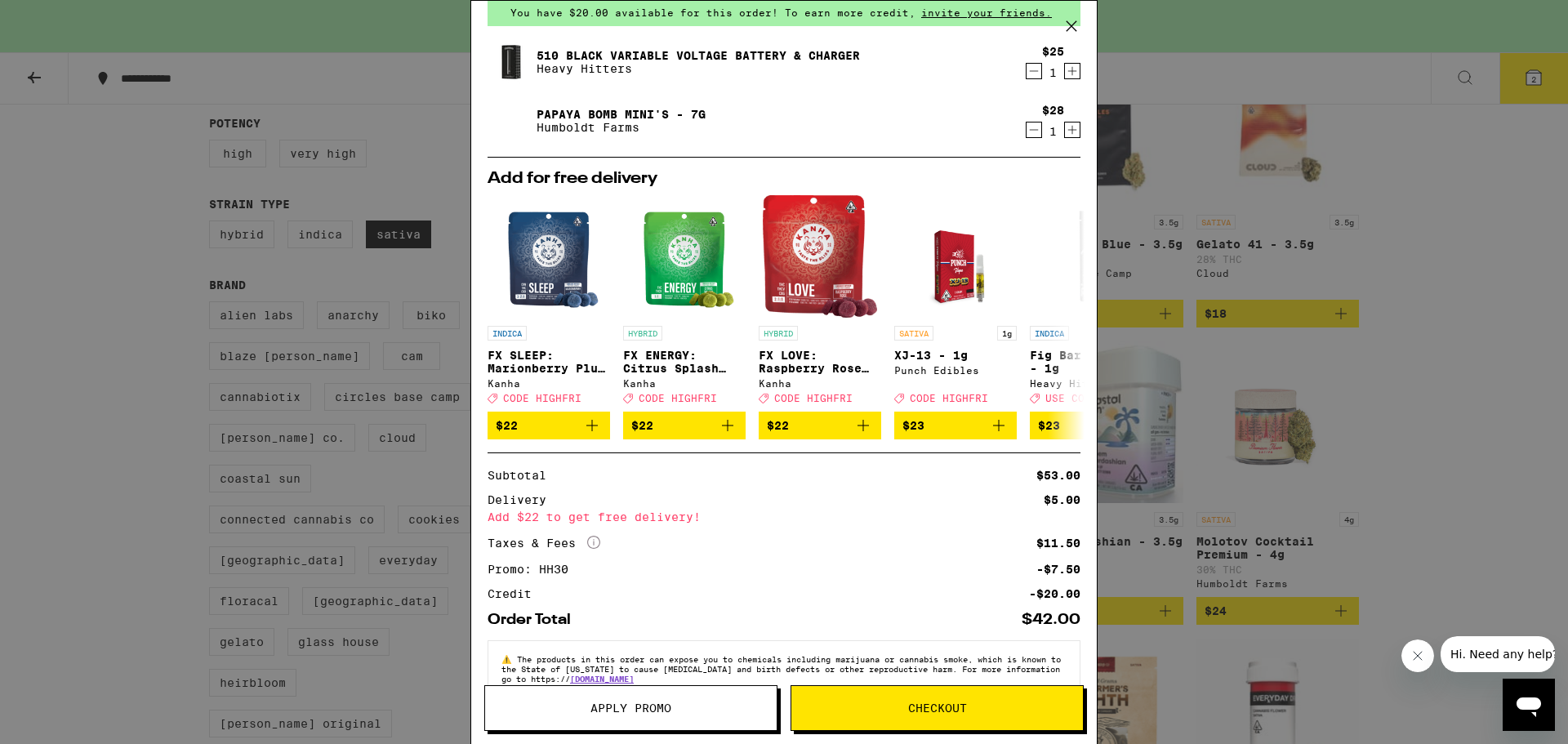
scroll to position [115, 0]
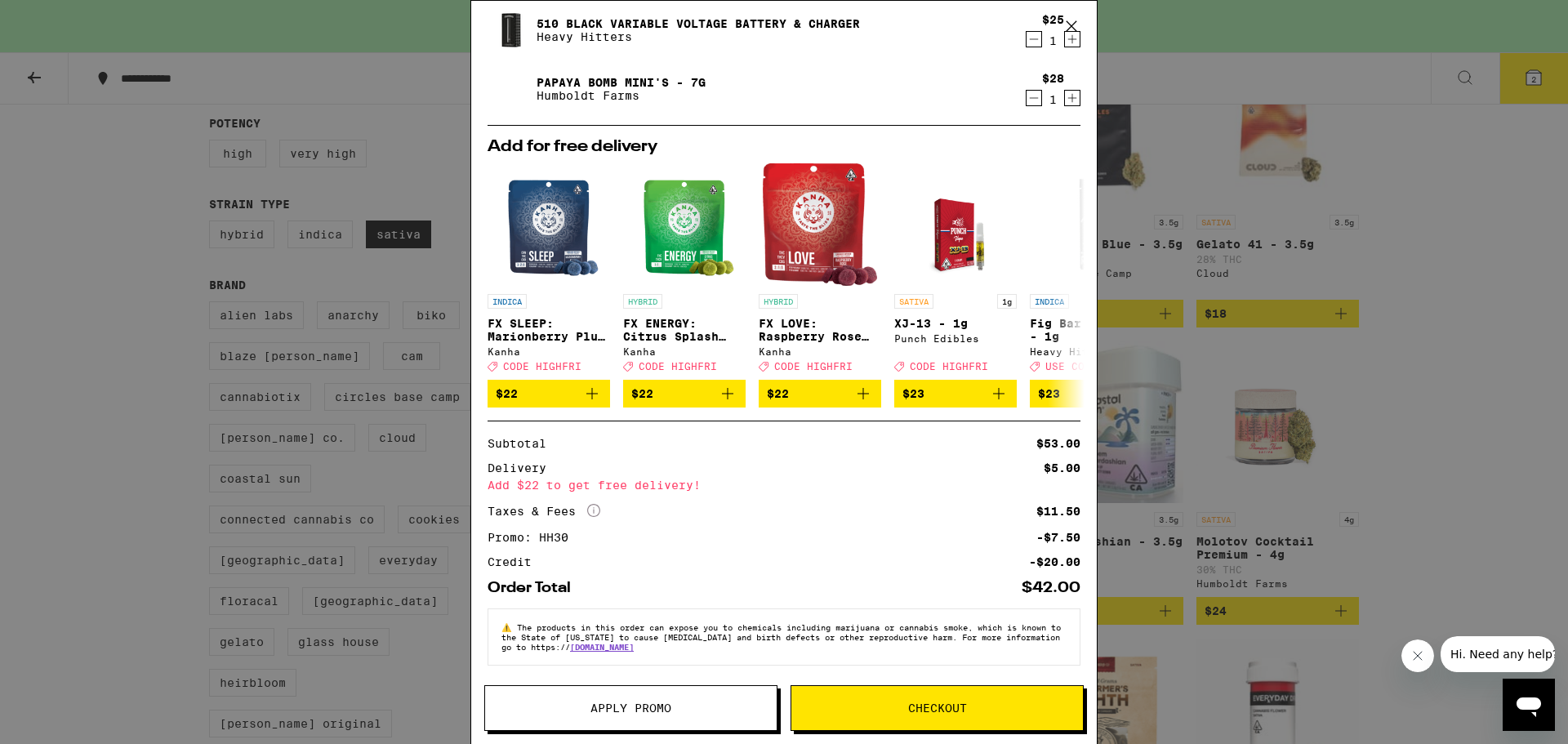
click at [892, 704] on span "Checkout" at bounding box center [937, 708] width 291 height 11
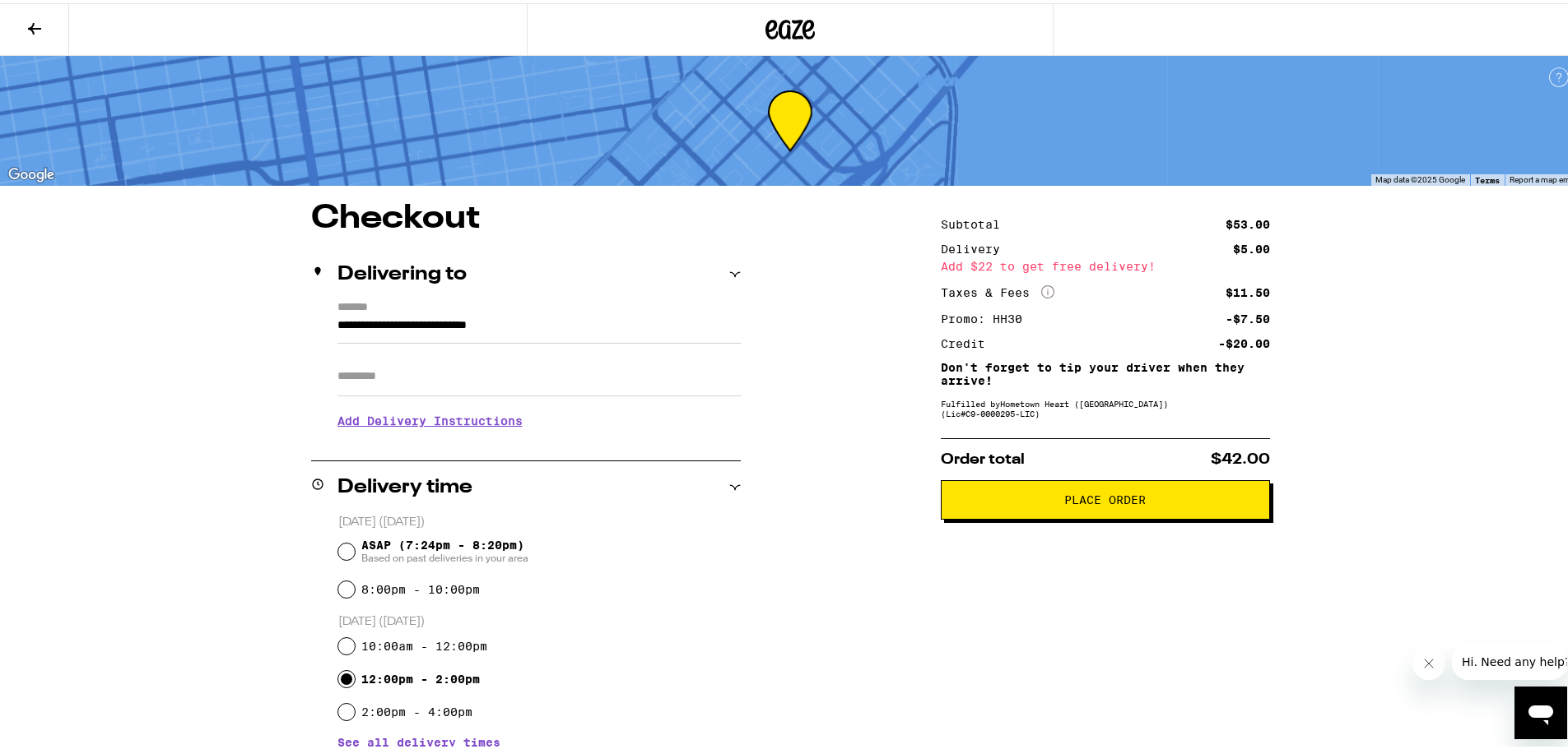
click at [1122, 502] on span "Place Order" at bounding box center [1105, 496] width 81 height 11
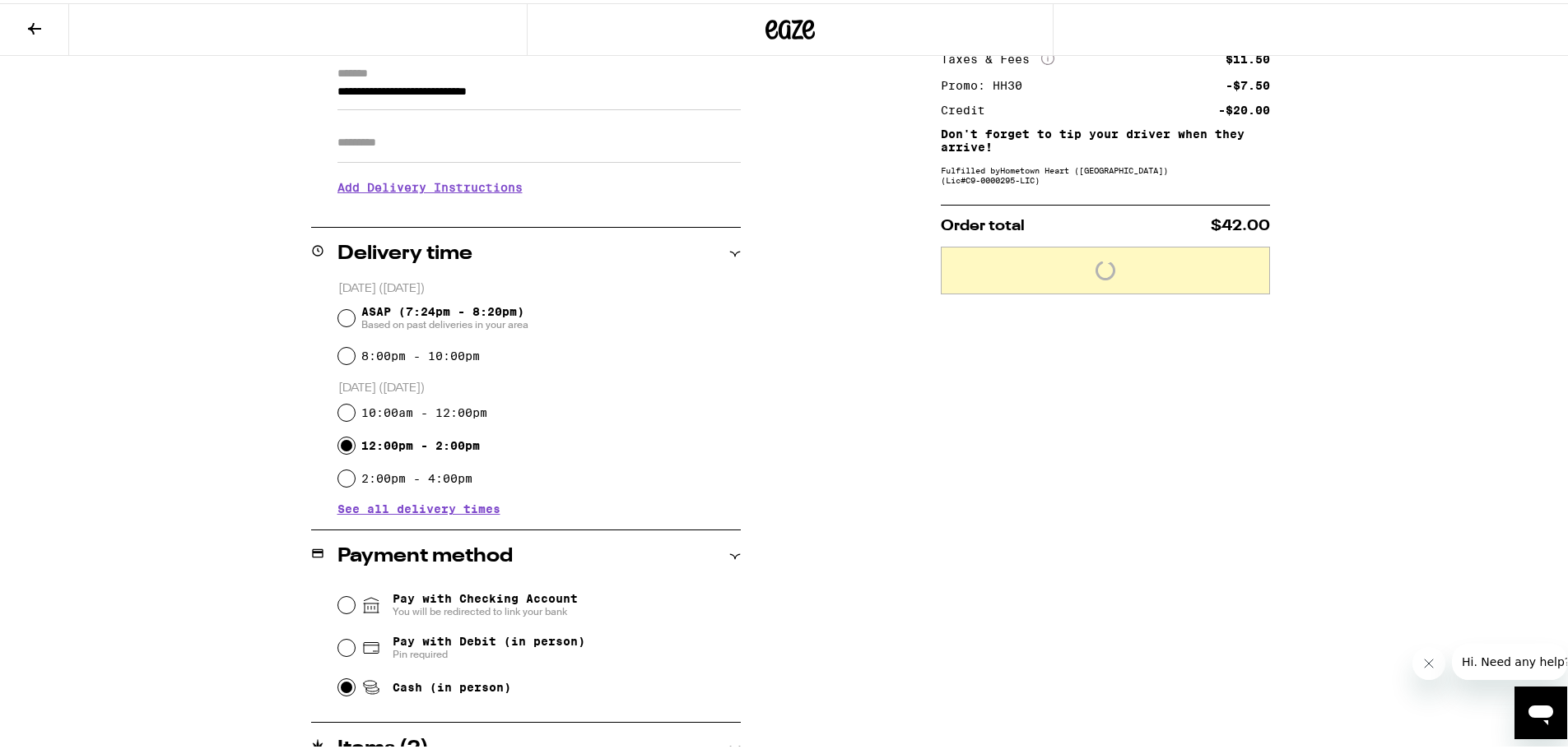
scroll to position [376, 0]
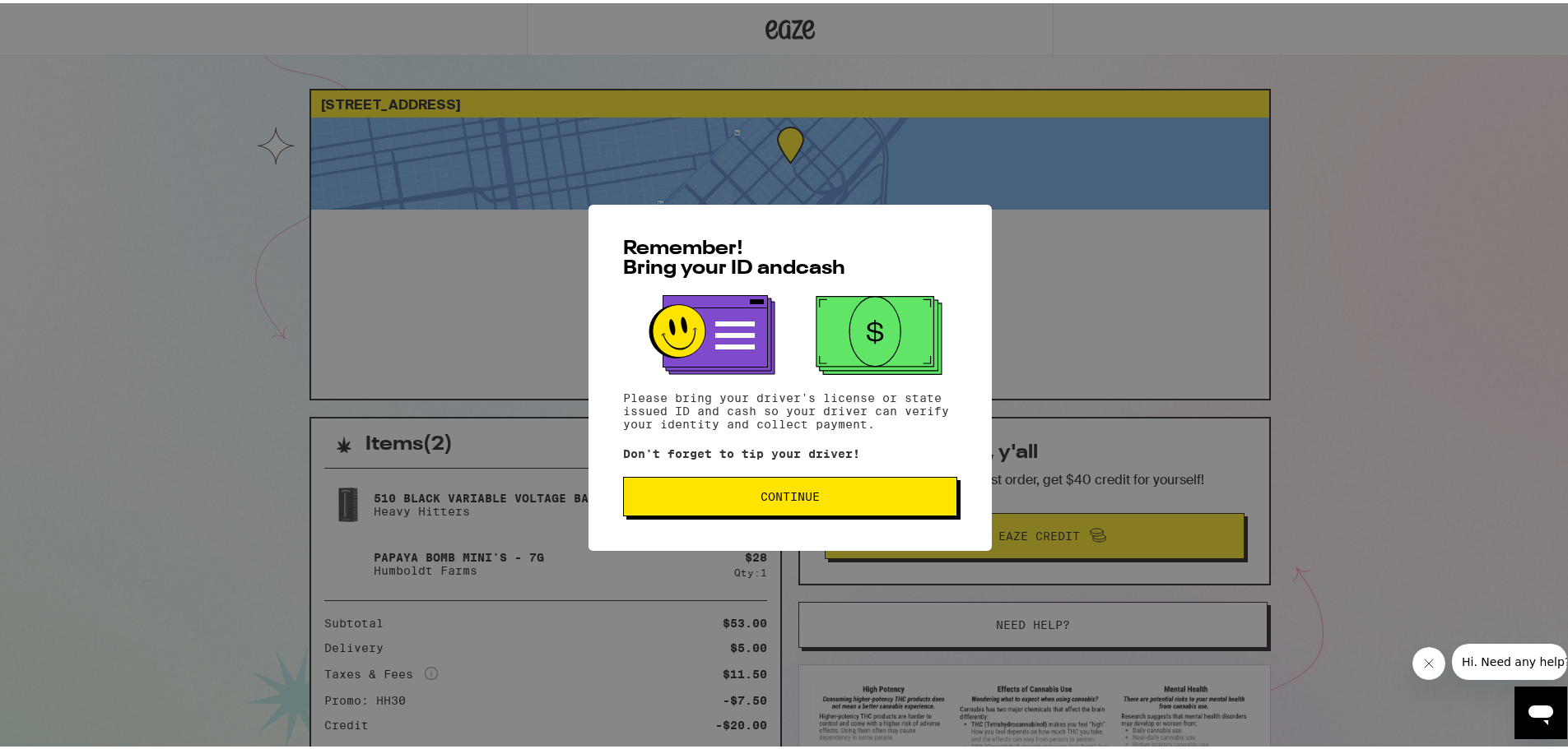
click at [776, 492] on span "Continue" at bounding box center [790, 493] width 59 height 11
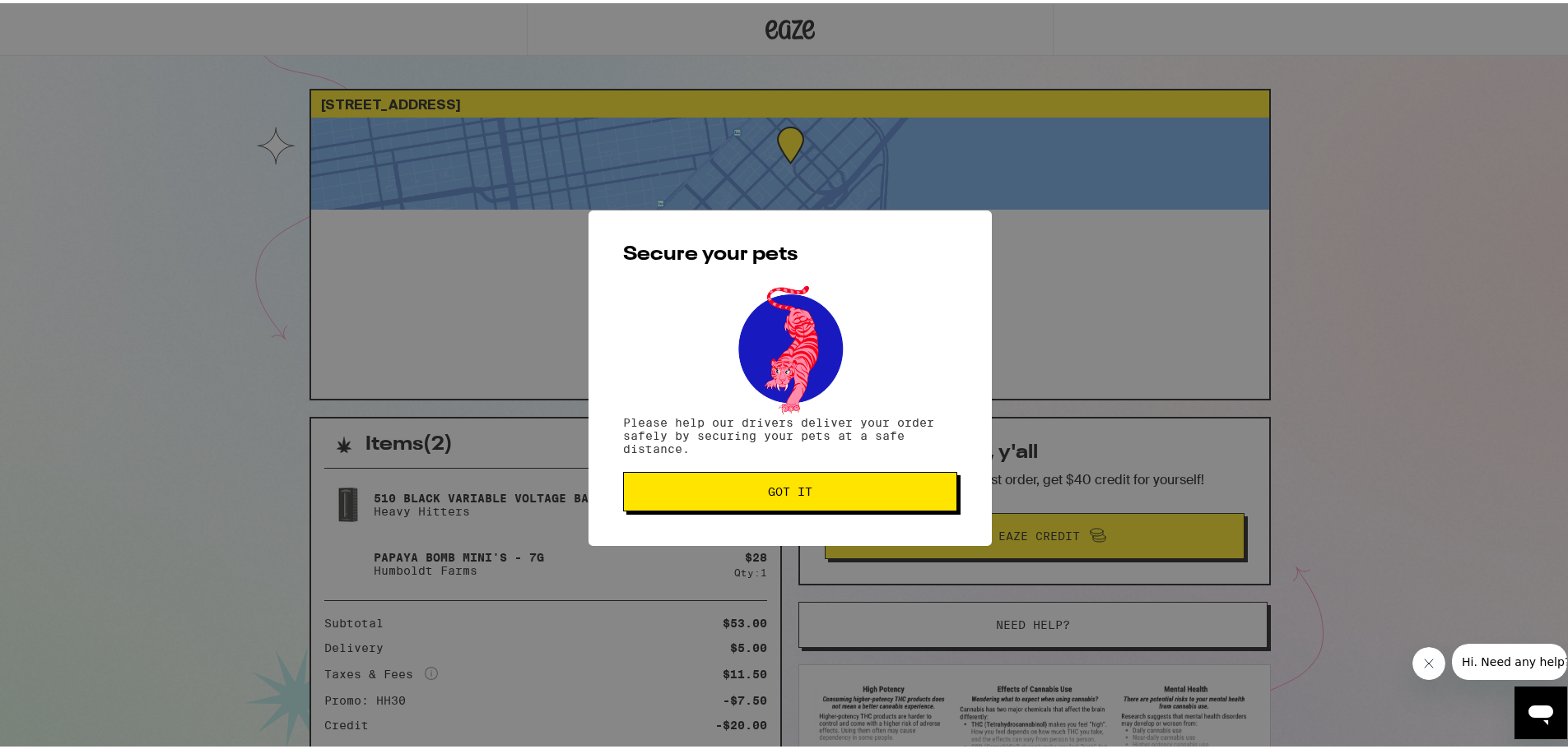
click at [799, 490] on span "Got it" at bounding box center [789, 488] width 44 height 11
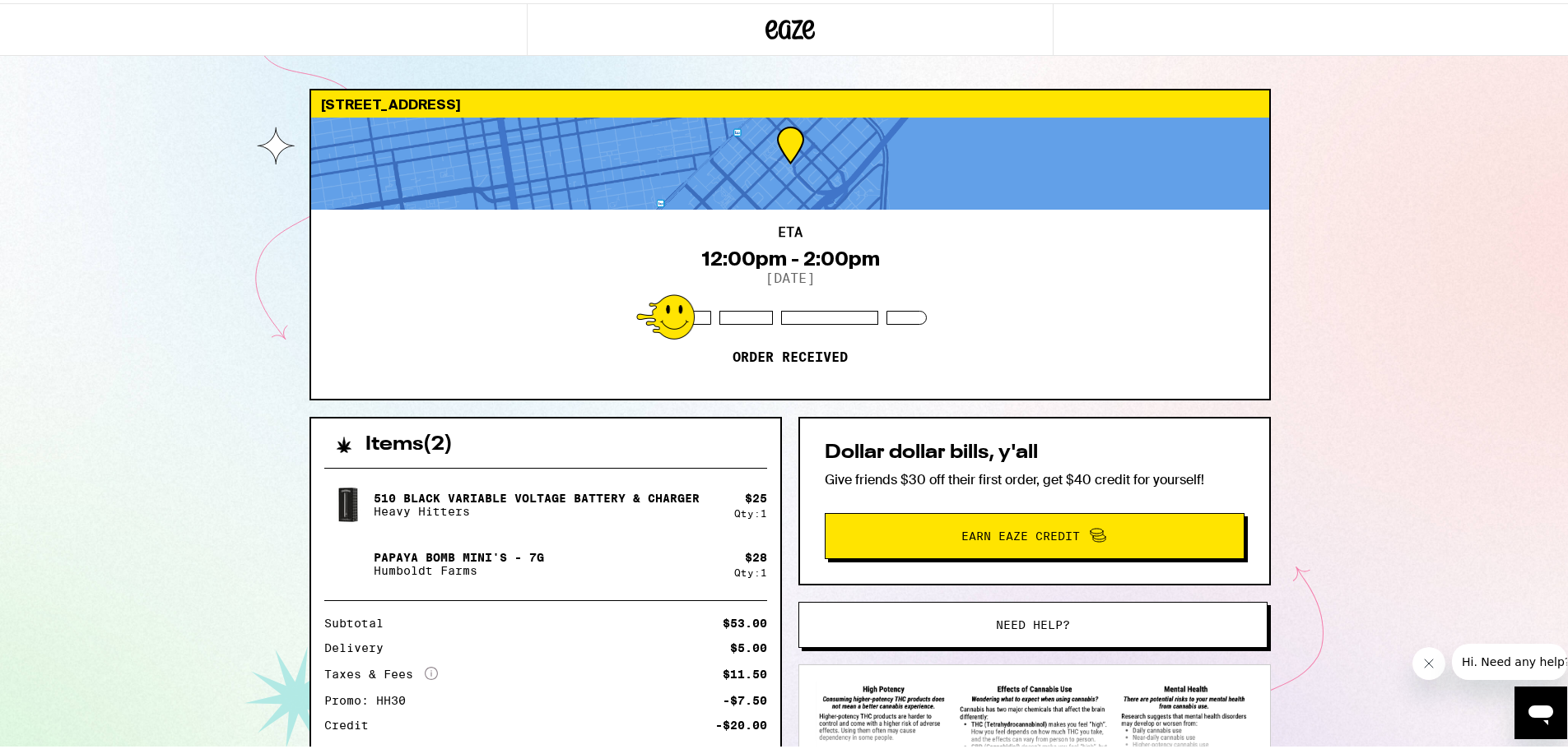
click at [1255, 246] on div "ETA 12:00pm - 2:00pm 9/13/2025 Order received" at bounding box center [790, 300] width 958 height 189
click at [1360, 65] on div "39 Tehama St San Francisco 94105 ETA 12:00pm - 2:00pm 9/13/2025 Order received …" at bounding box center [790, 448] width 1580 height 896
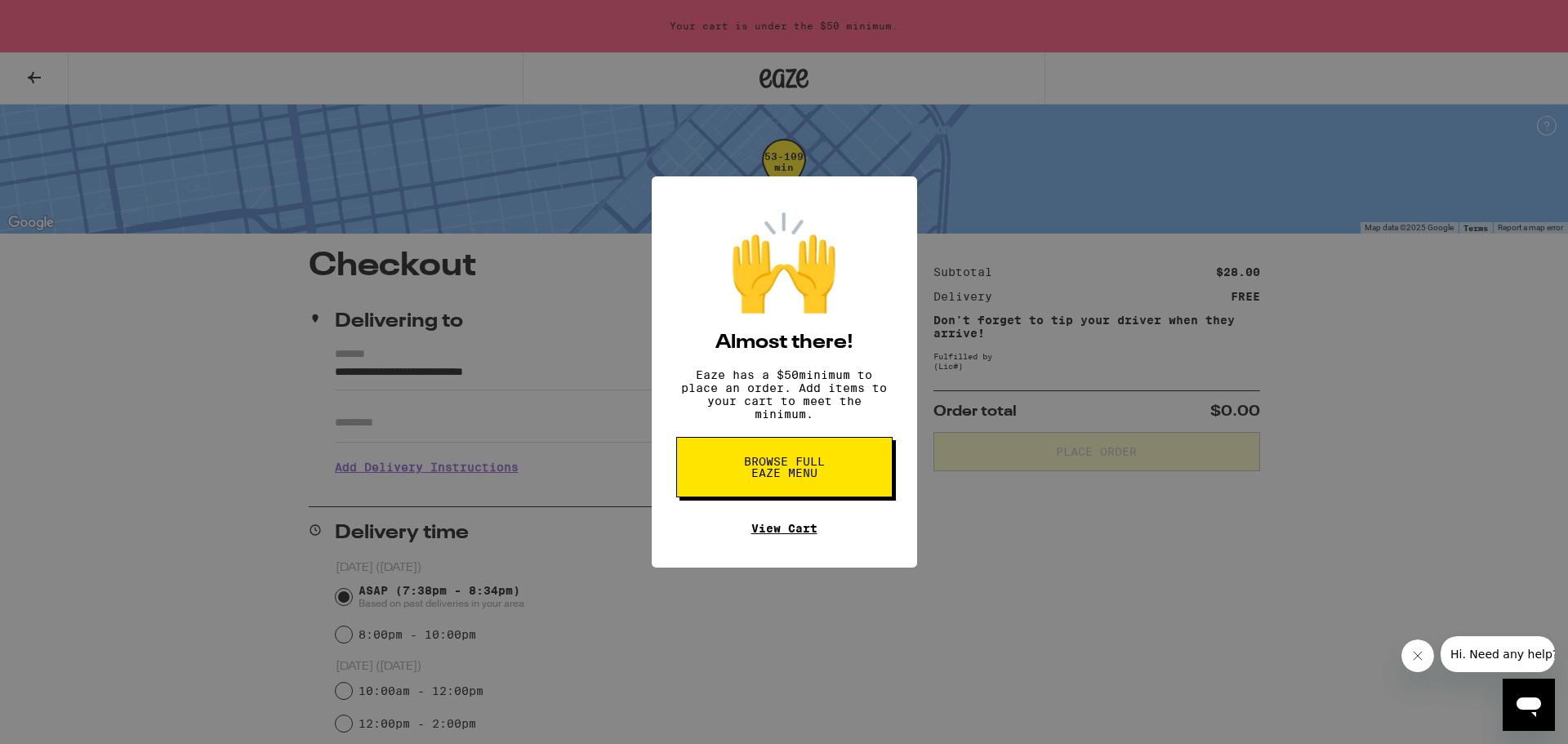
click at [782, 535] on link "View Cart" at bounding box center [784, 528] width 66 height 13
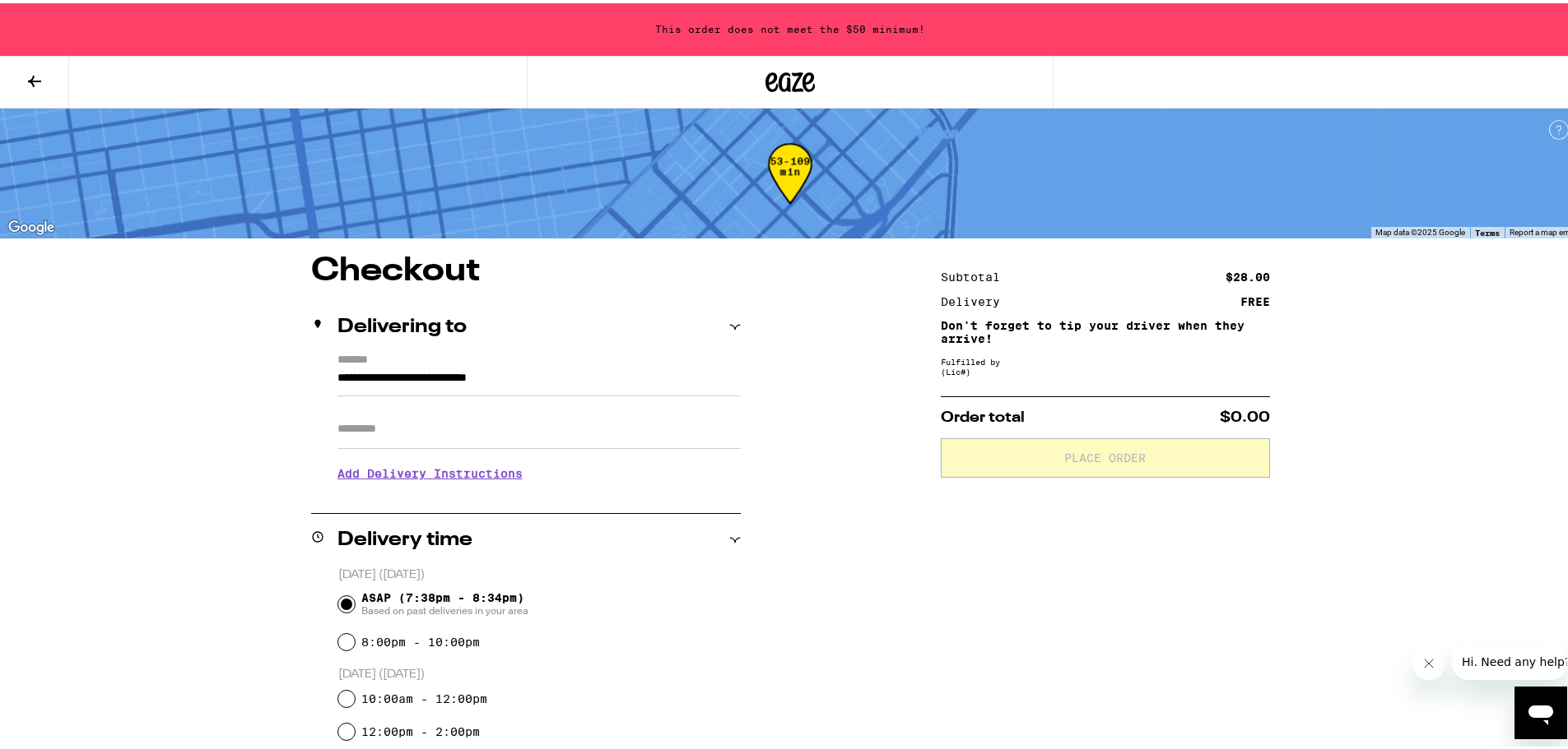
click at [874, 457] on div "**********" at bounding box center [790, 685] width 1185 height 867
click at [27, 87] on icon at bounding box center [34, 78] width 20 height 20
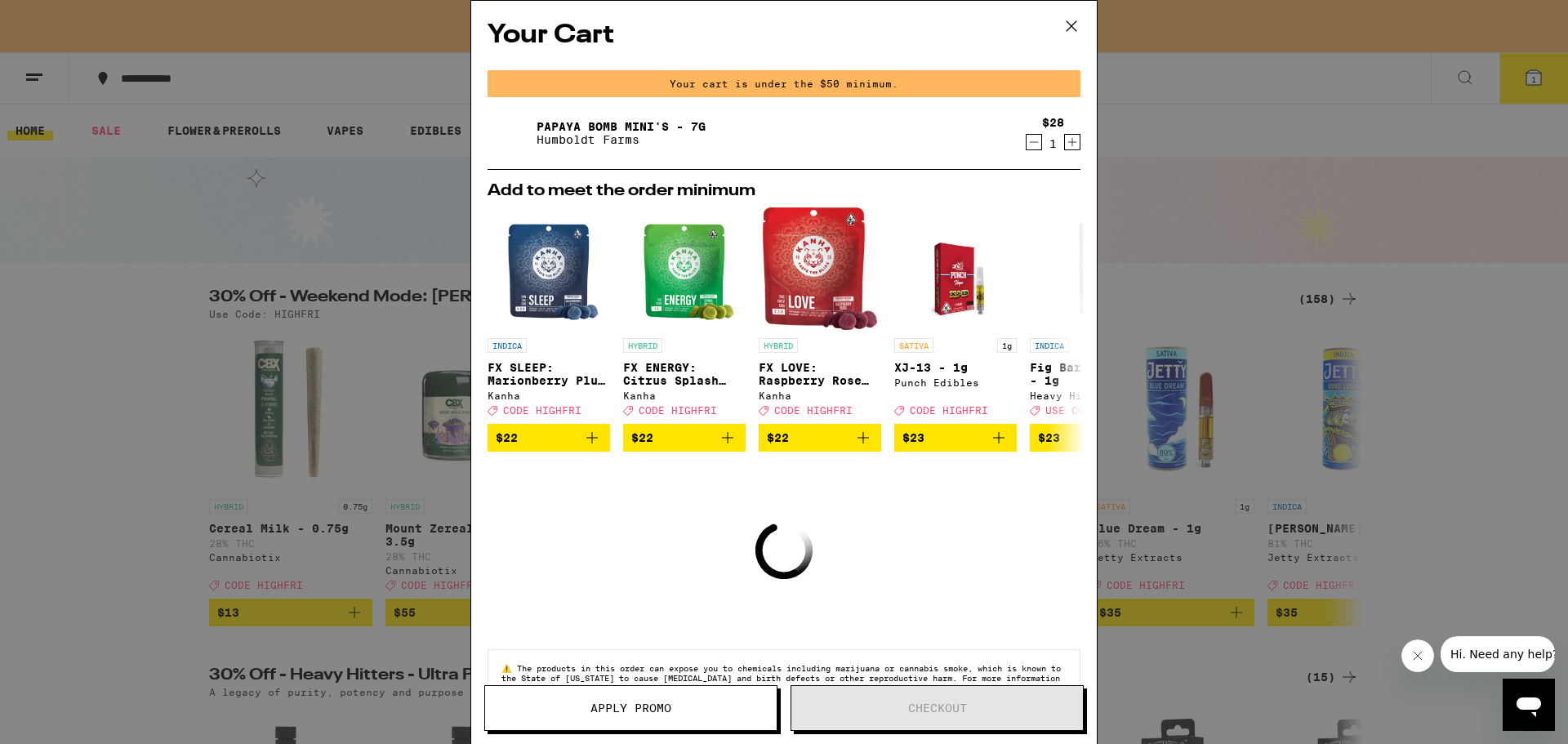
click at [1069, 25] on icon at bounding box center [1071, 26] width 24 height 24
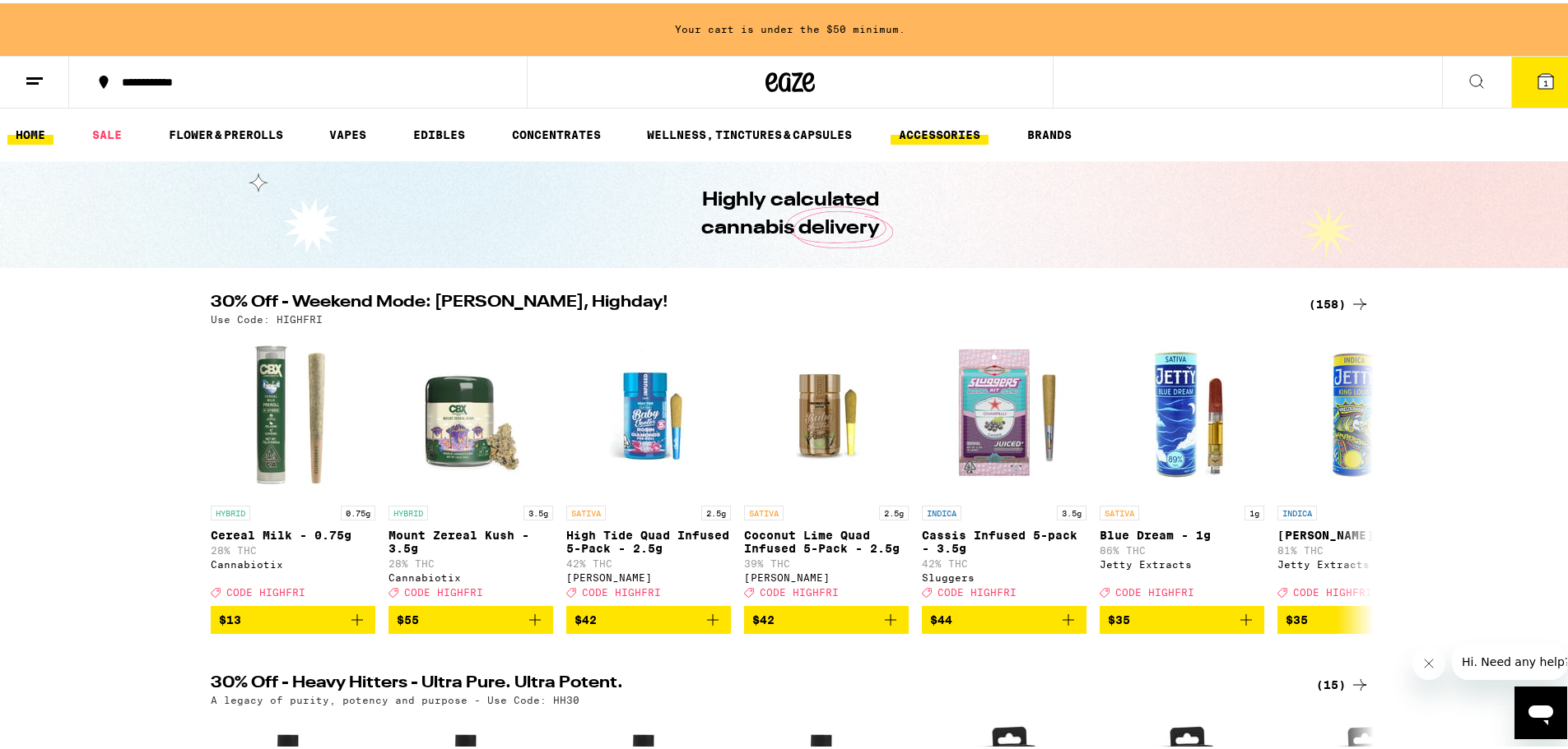
click at [956, 140] on link "ACCESSORIES" at bounding box center [939, 132] width 98 height 20
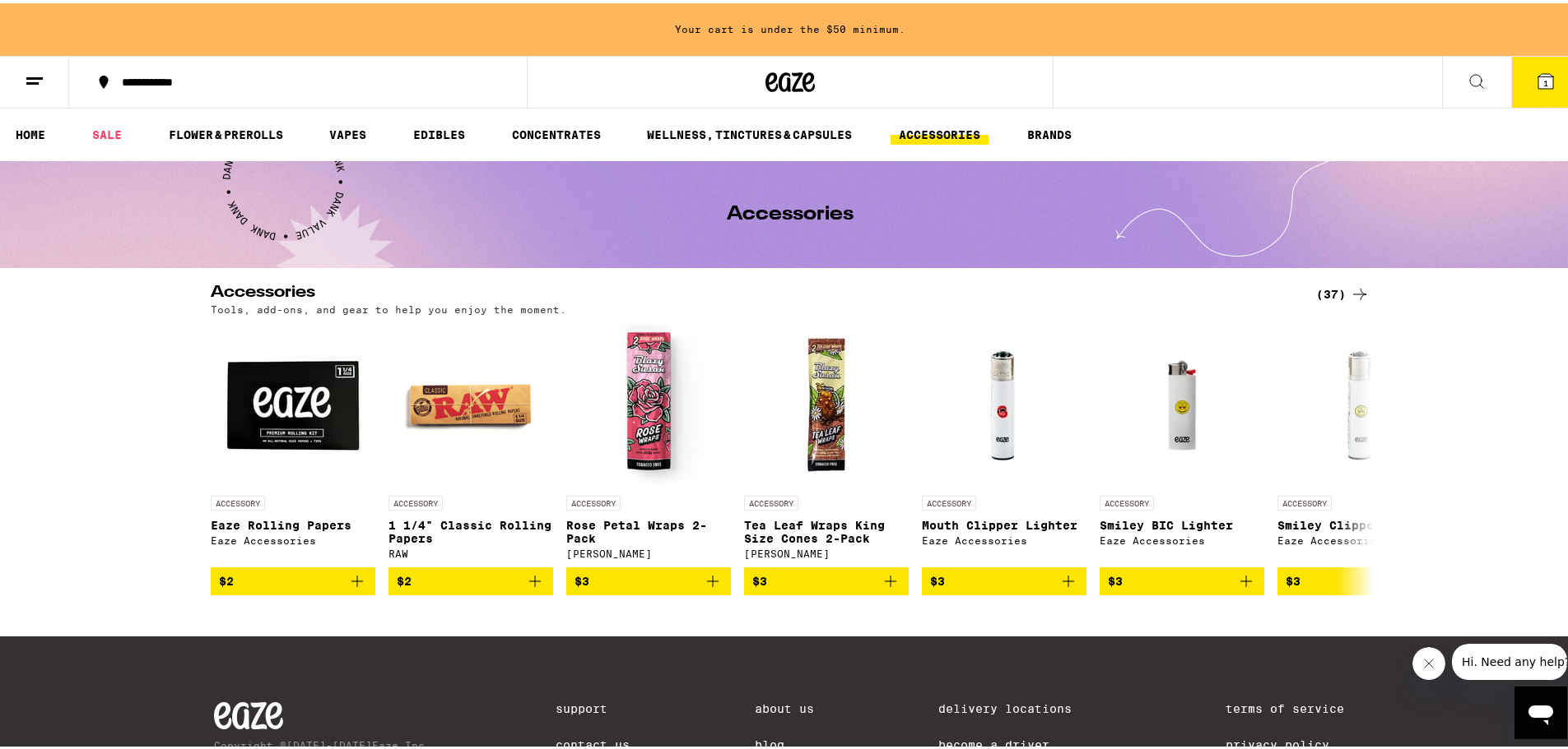
click at [1326, 293] on div "(37)" at bounding box center [1343, 291] width 54 height 20
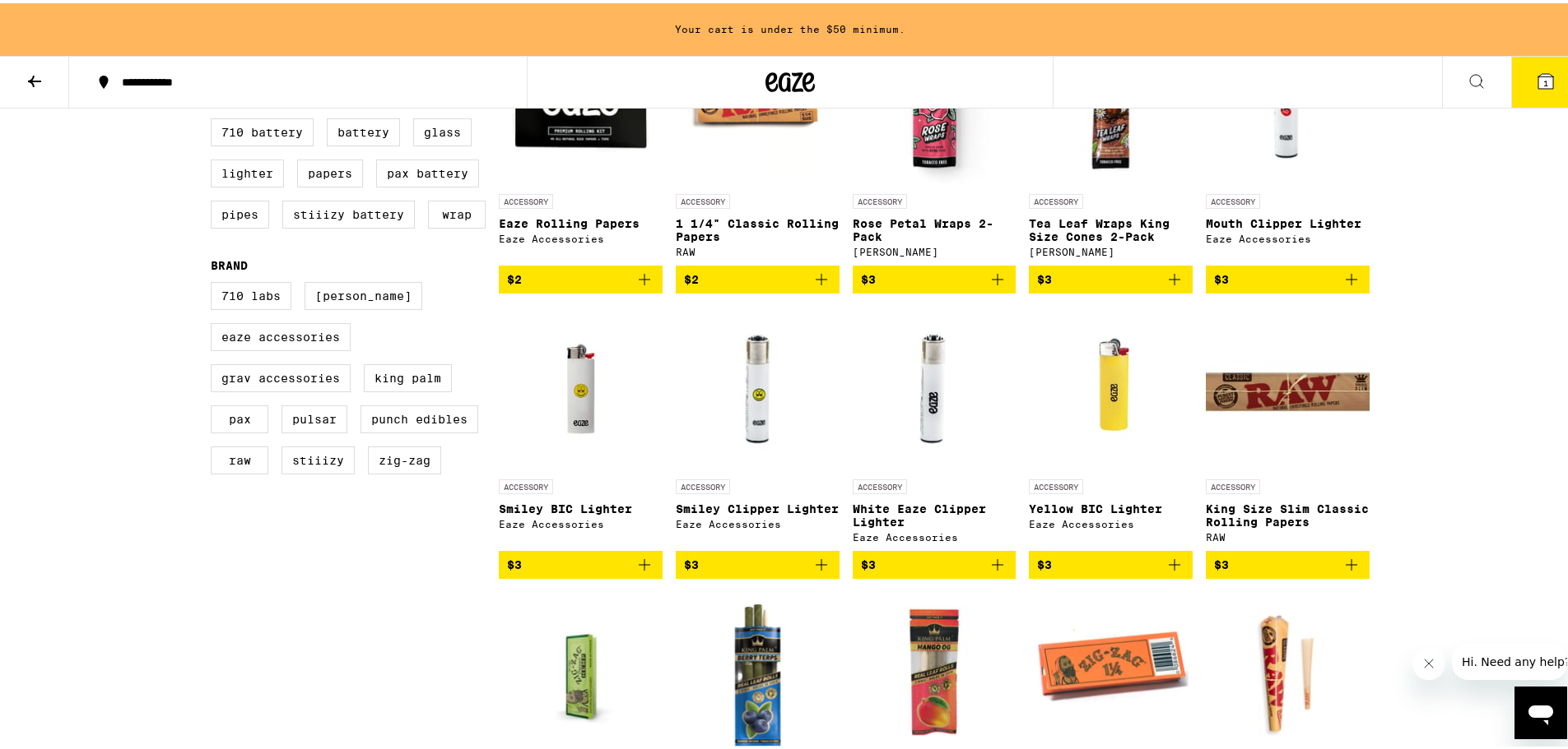
scroll to position [247, 0]
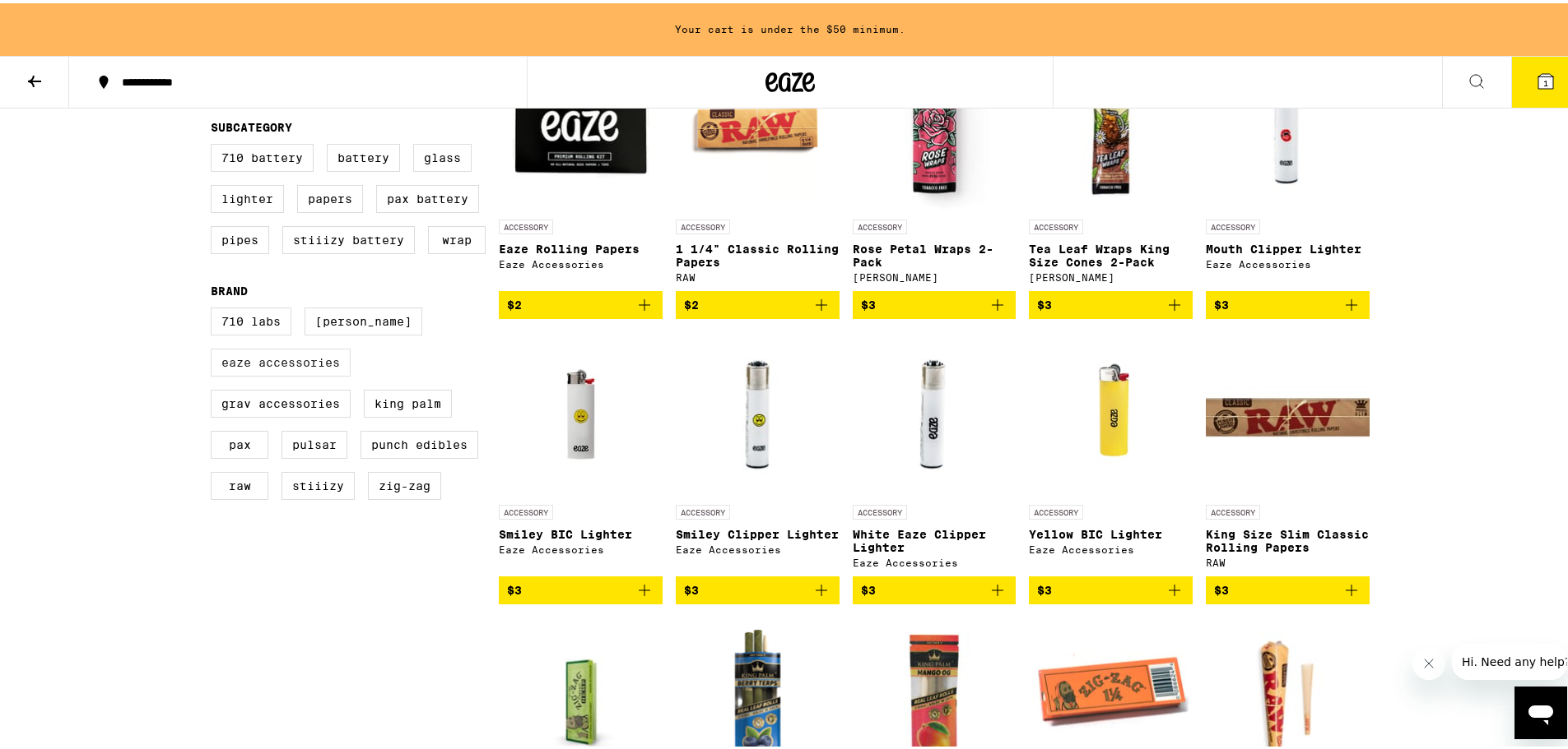
click at [273, 373] on label "Eaze Accessories" at bounding box center [280, 359] width 139 height 28
click at [215, 307] on input "Eaze Accessories" at bounding box center [214, 307] width 1 height 1
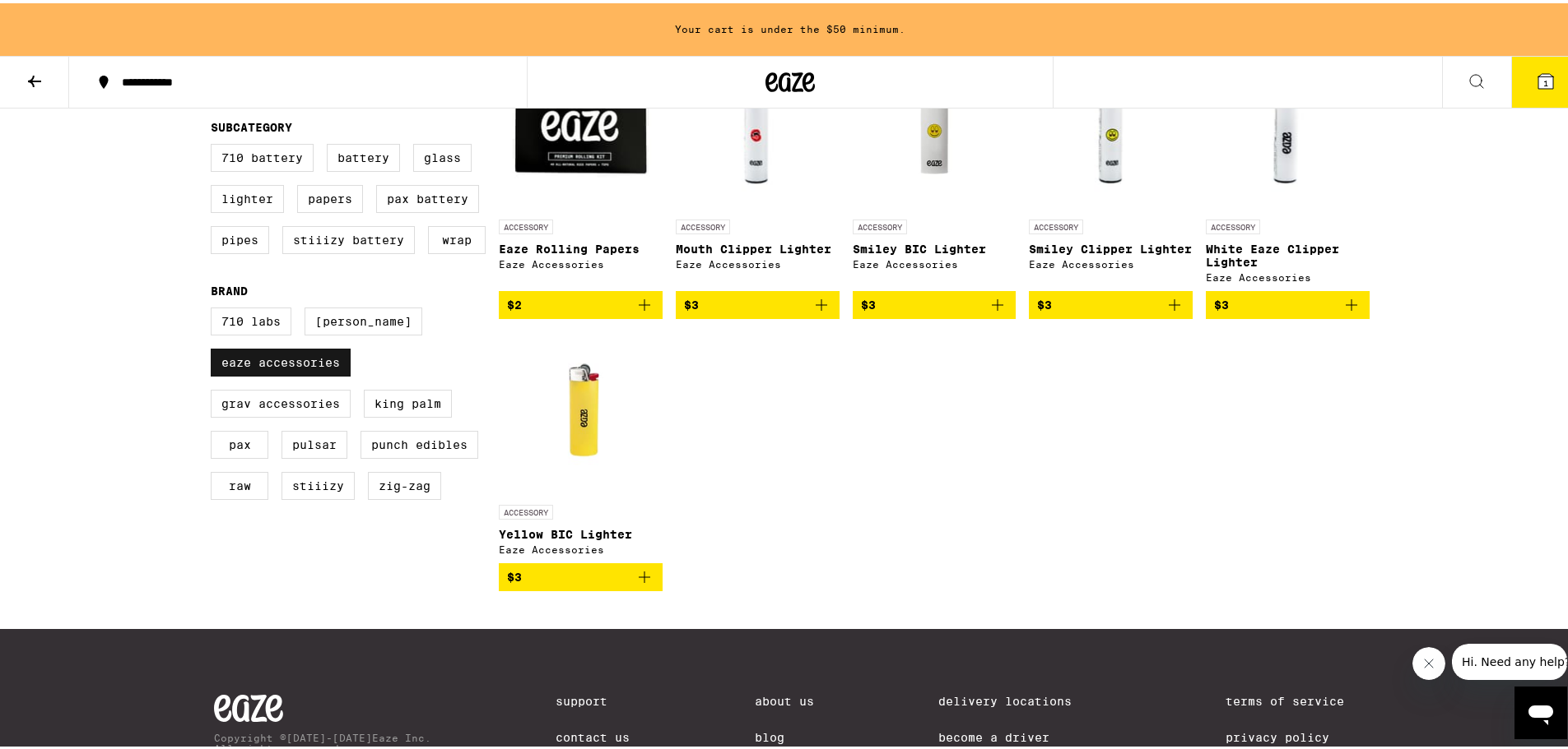
click at [273, 373] on label "Eaze Accessories" at bounding box center [280, 359] width 139 height 28
click at [215, 307] on input "Eaze Accessories" at bounding box center [214, 307] width 1 height 1
checkbox input "false"
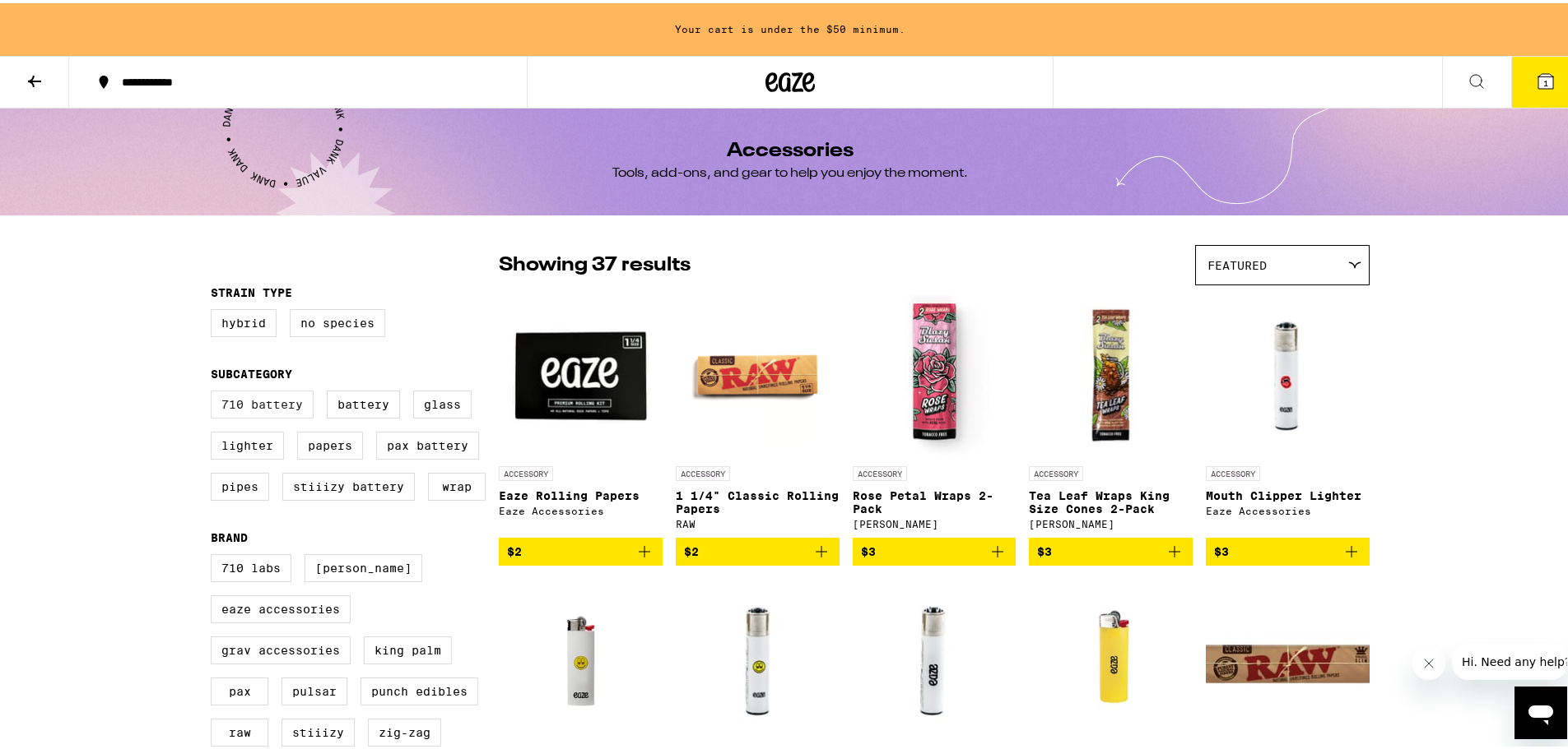
click at [290, 397] on label "710 Battery" at bounding box center [262, 401] width 103 height 28
click at [215, 391] on input "710 Battery" at bounding box center [214, 390] width 1 height 1
checkbox input "true"
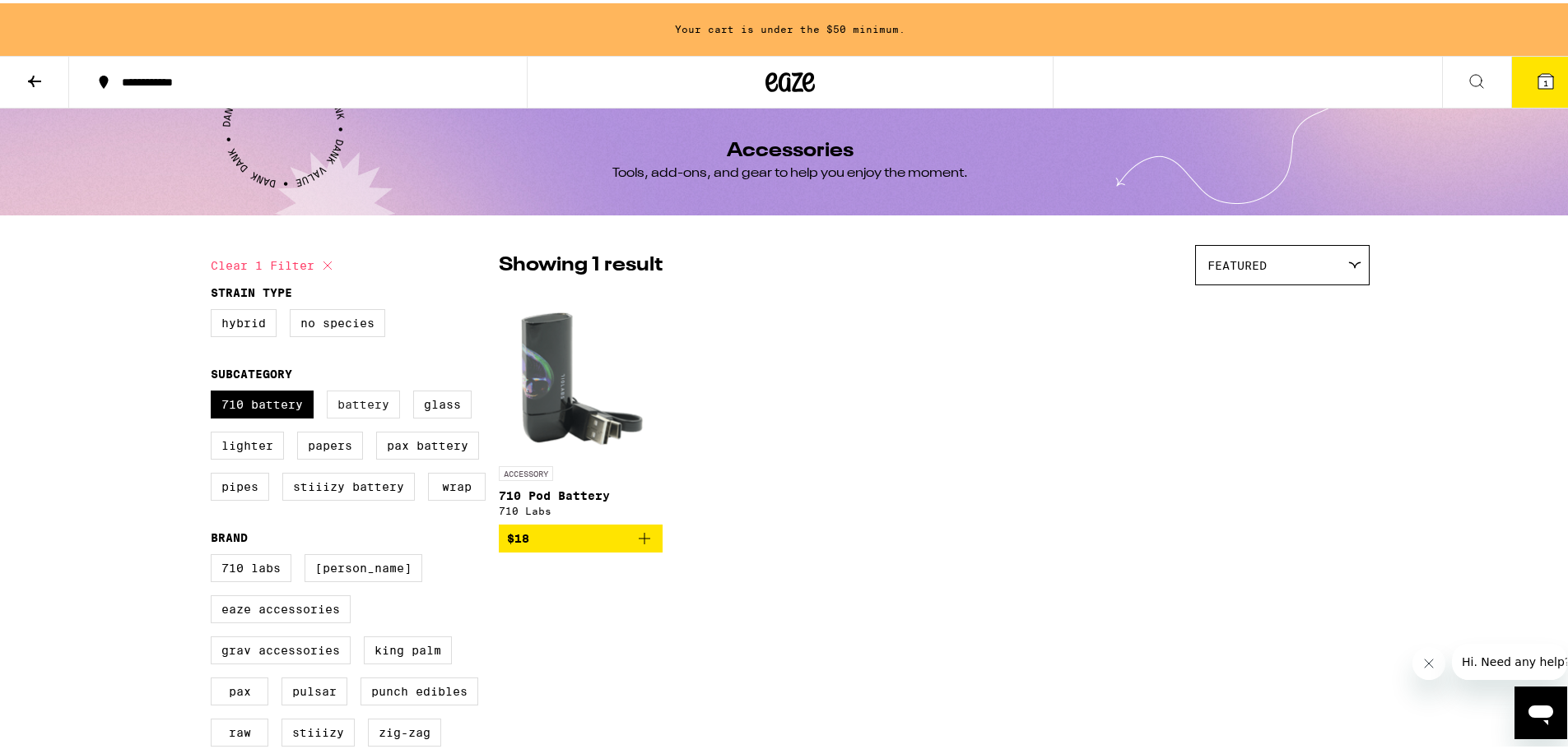
click at [341, 398] on label "Battery" at bounding box center [363, 401] width 74 height 28
click at [215, 391] on input "Battery" at bounding box center [214, 390] width 1 height 1
checkbox input "true"
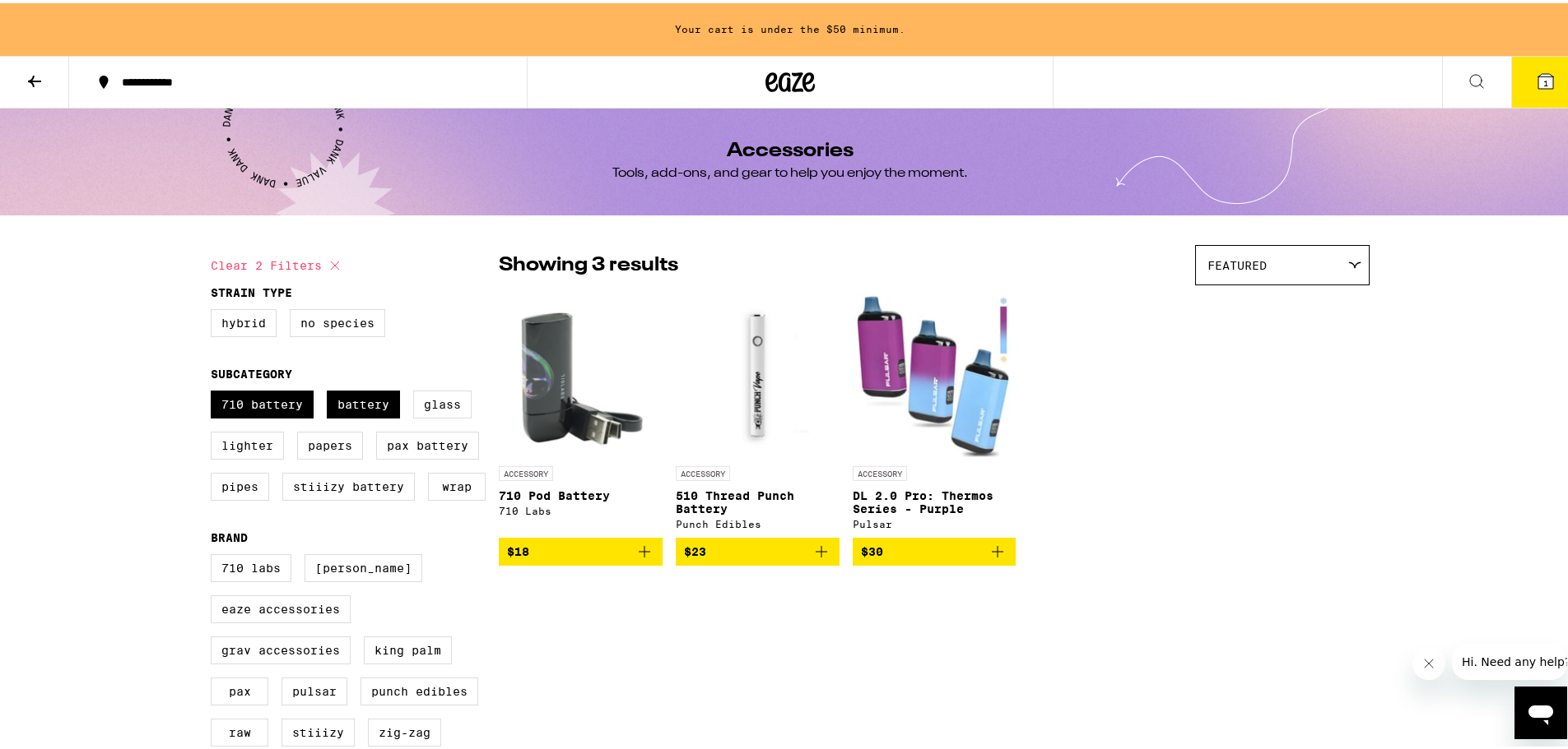
click at [1137, 446] on div "ACCESSORY 710 Pod Battery 710 Labs $18 ACCESSORY 510 Thread Punch Battery Punch…" at bounding box center [934, 426] width 871 height 272
click at [741, 385] on img "Open page for 510 Thread Punch Battery from Punch Edibles" at bounding box center [757, 372] width 164 height 165
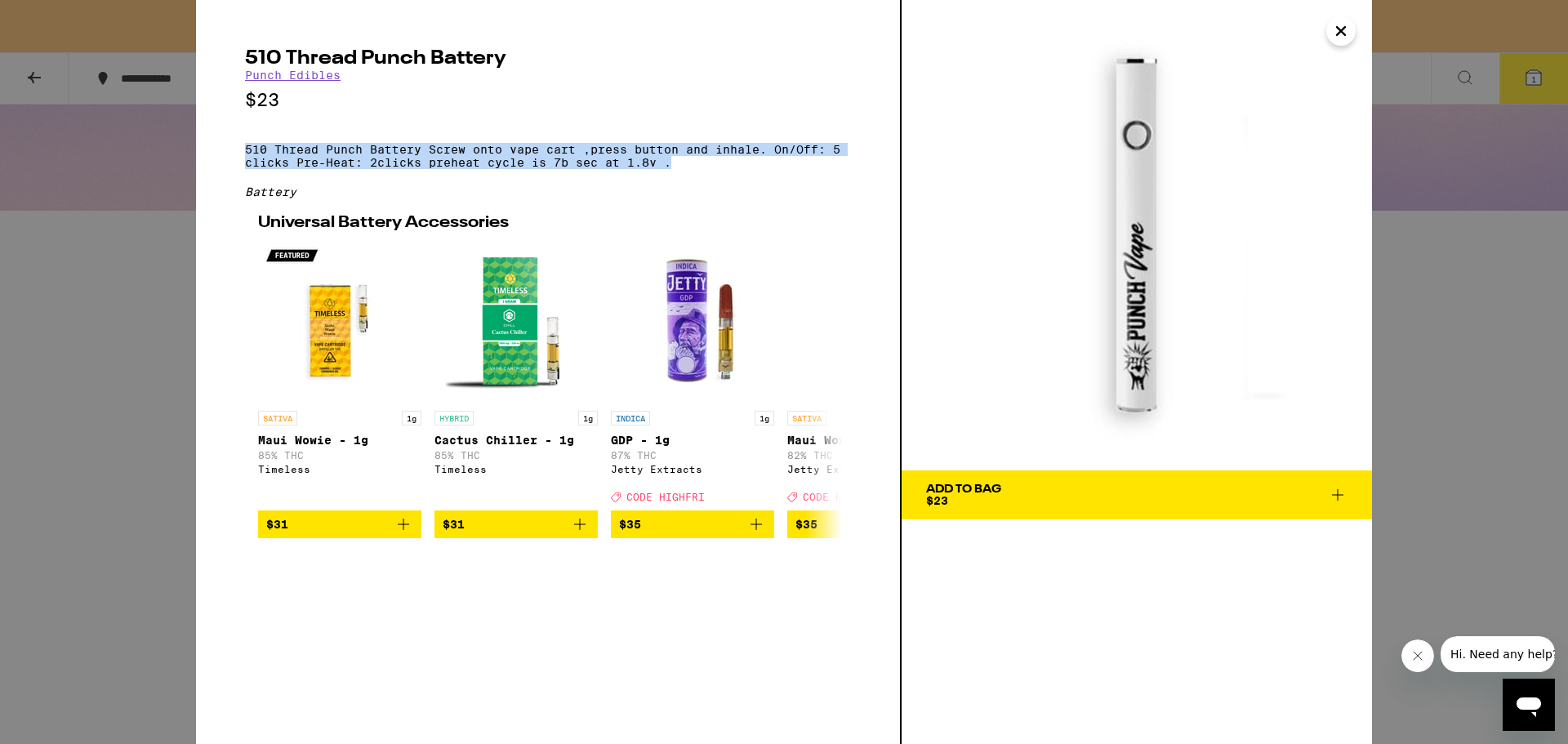
drag, startPoint x: 686, startPoint y: 174, endPoint x: 228, endPoint y: 154, distance: 458.4
click at [228, 154] on div "510 Thread Punch Battery Punch Edibles $23 510 Thread Punch Battery Screw onto …" at bounding box center [548, 372] width 706 height 744
drag, startPoint x: 228, startPoint y: 154, endPoint x: 695, endPoint y: 170, distance: 467.3
click at [695, 170] on div "510 Thread Punch Battery Punch Edibles $23 510 Thread Punch Battery Screw onto …" at bounding box center [548, 372] width 706 height 744
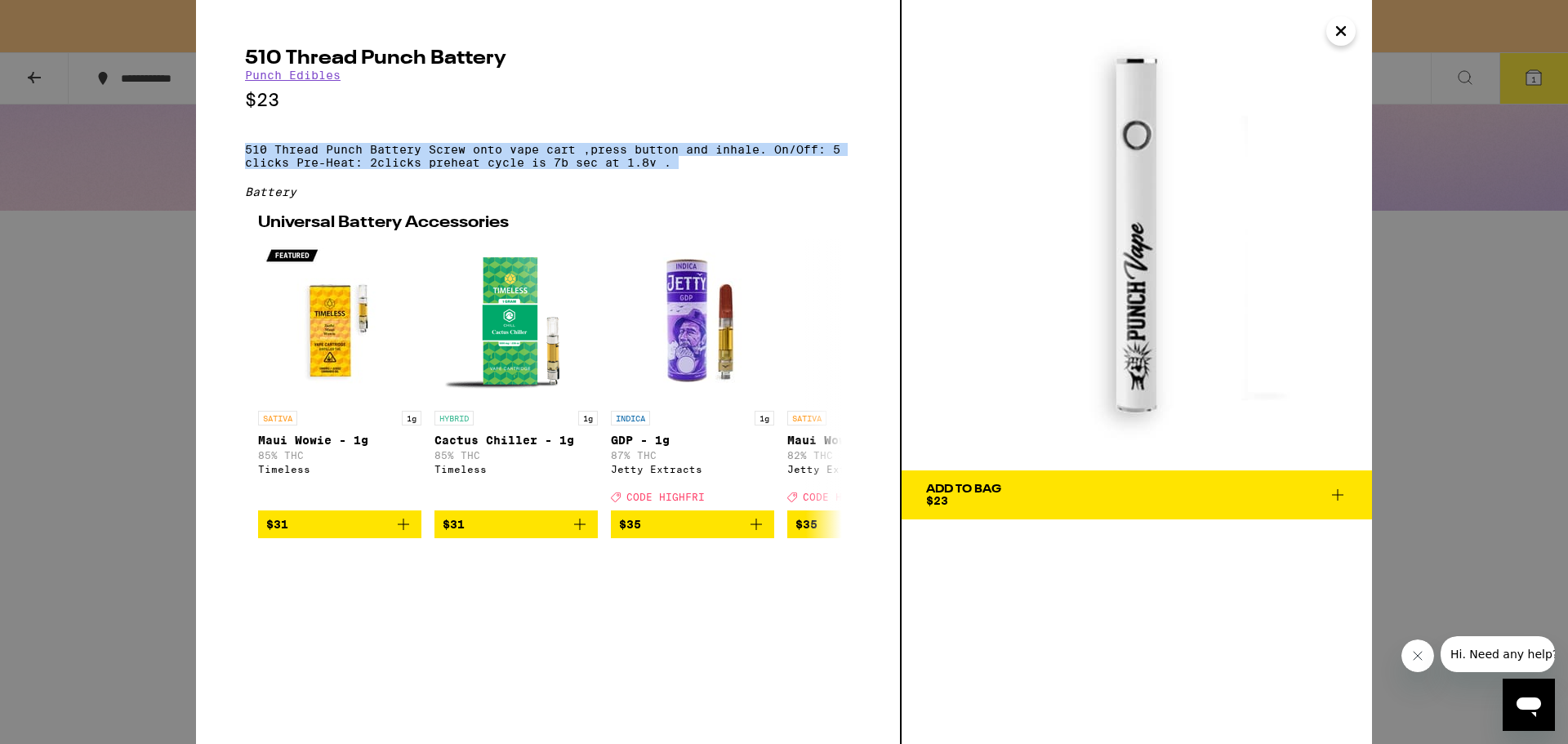
click at [695, 169] on p "510 Thread Punch Battery Screw onto vape cart ,press button and inhale. On/Off:…" at bounding box center [548, 156] width 606 height 26
drag, startPoint x: 695, startPoint y: 170, endPoint x: 232, endPoint y: 141, distance: 463.9
click at [232, 141] on div "510 Thread Punch Battery Punch Edibles $23 510 Thread Punch Battery Screw onto …" at bounding box center [548, 372] width 706 height 744
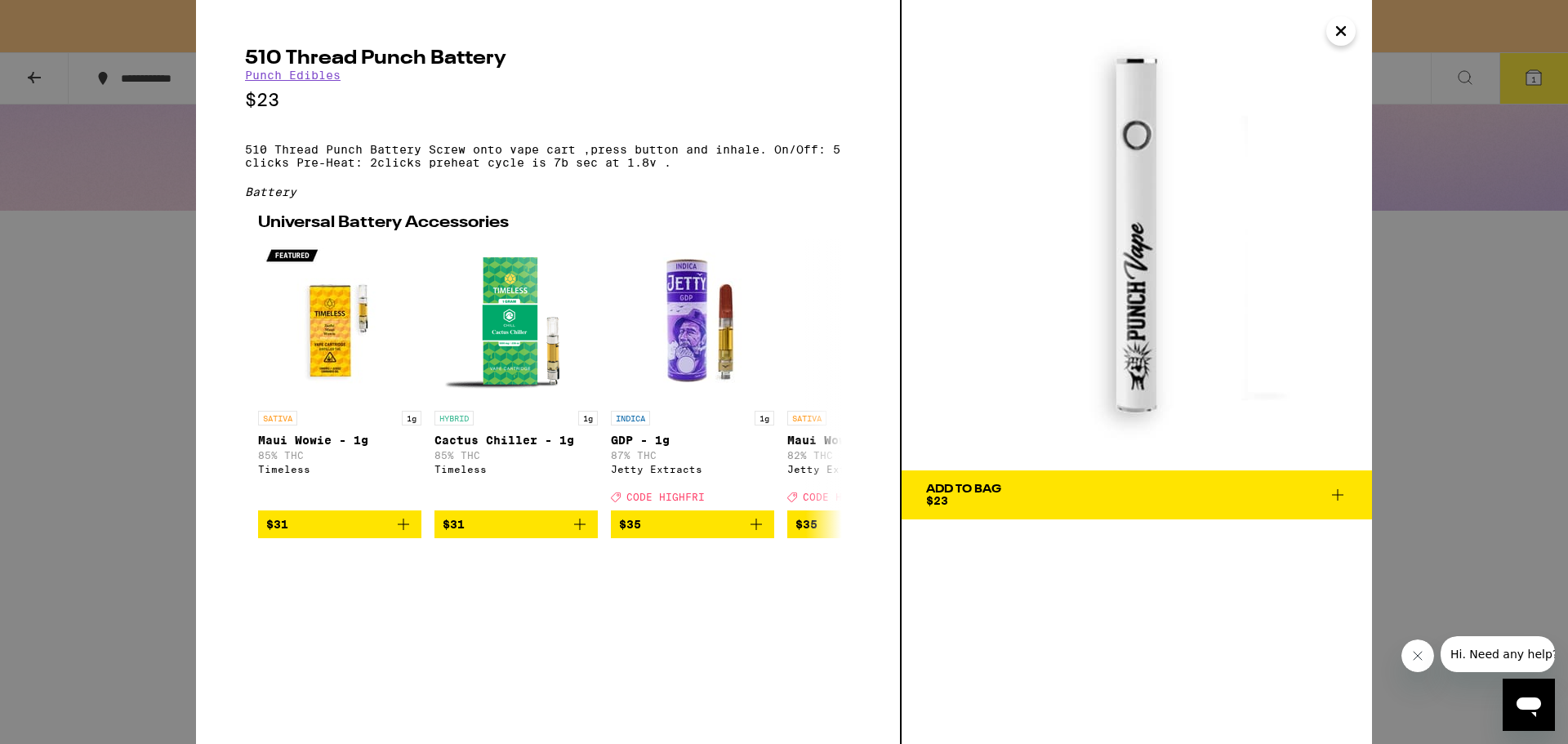
click at [1221, 501] on span "Add To Bag $23" at bounding box center [1136, 495] width 421 height 23
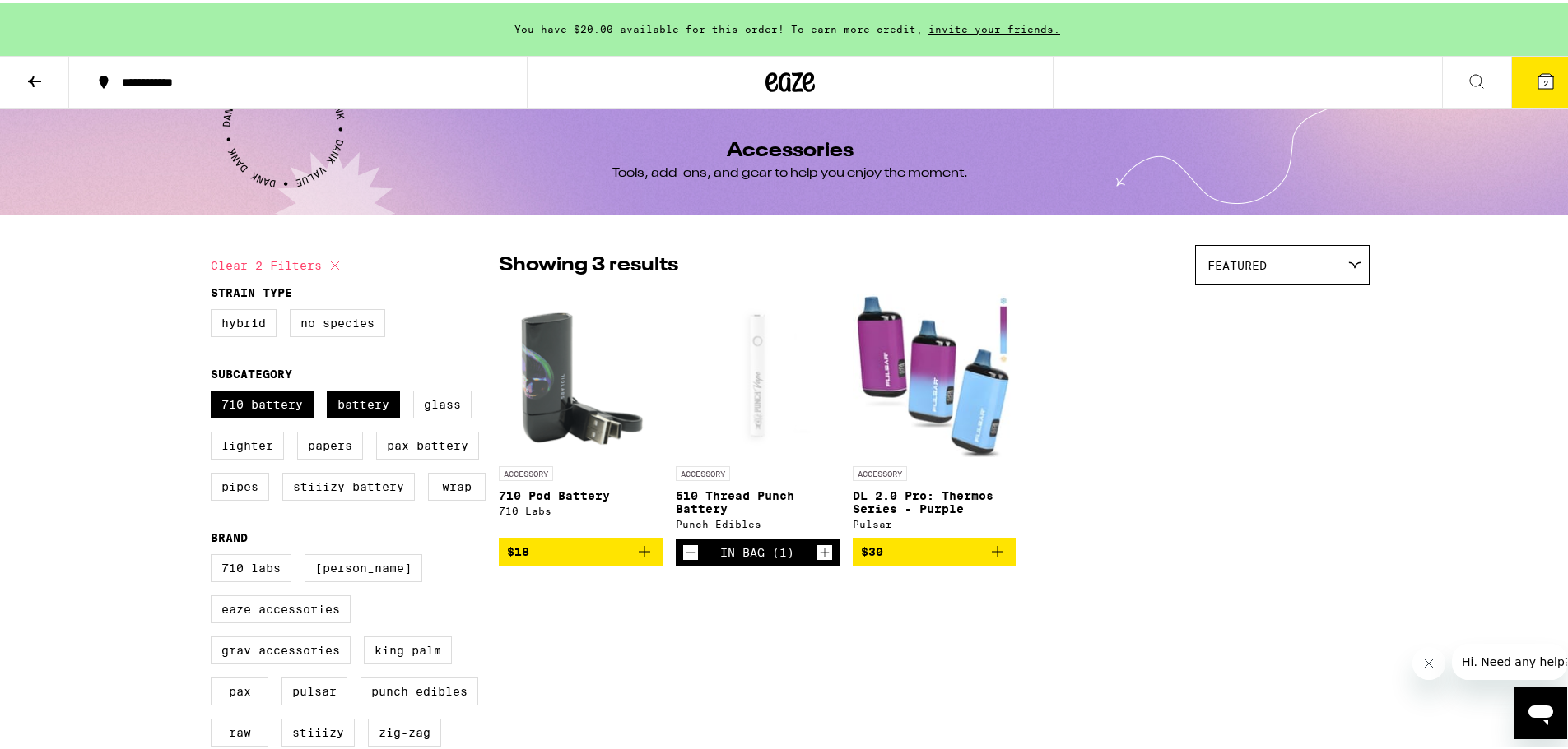
click at [574, 383] on img "Open page for 710 Pod Battery from 710 Labs" at bounding box center [580, 372] width 164 height 165
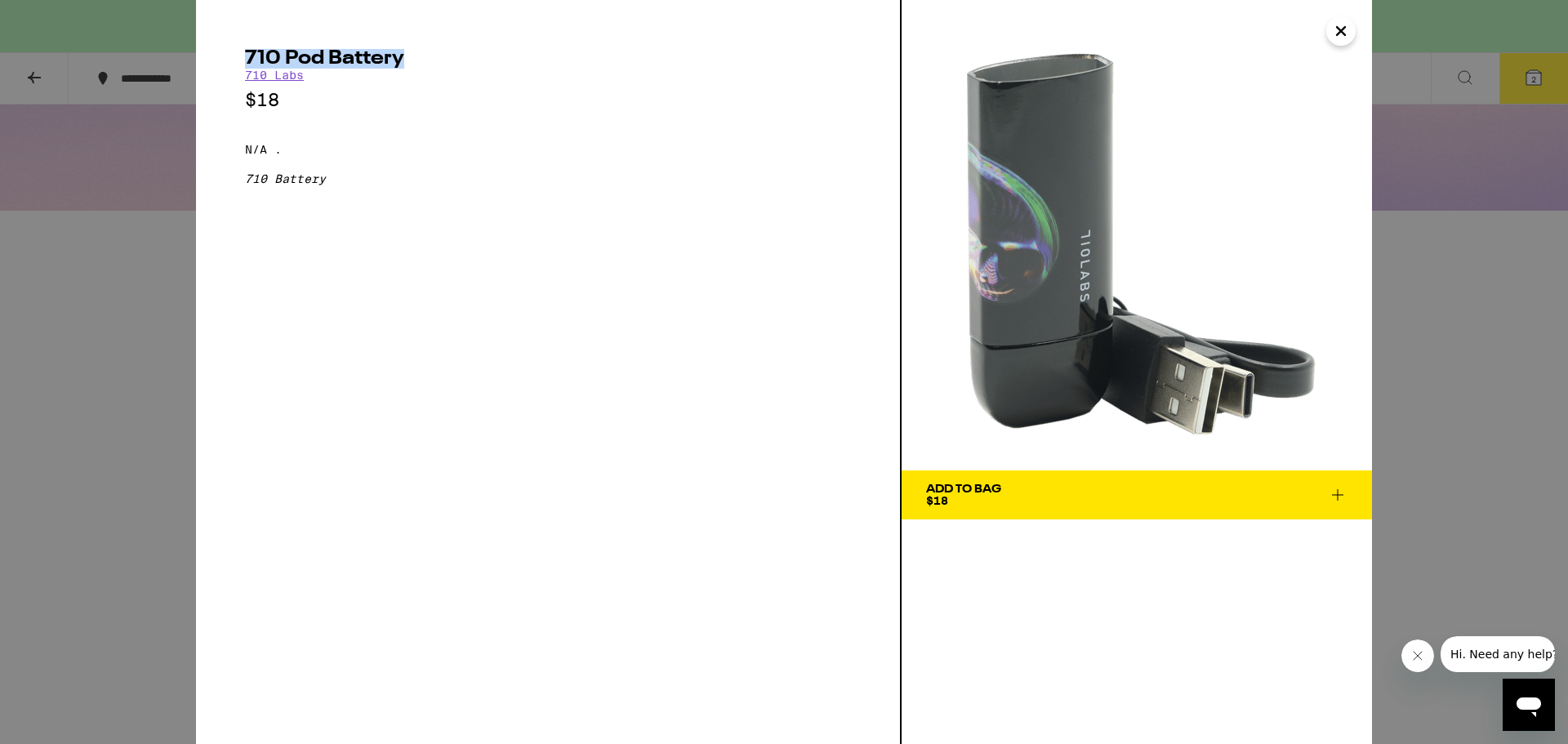
drag, startPoint x: 244, startPoint y: 52, endPoint x: 421, endPoint y: 59, distance: 177.1
click at [421, 59] on div "710 Pod Battery 710 Labs $18 N/A . 710 Battery" at bounding box center [548, 372] width 706 height 744
copy h2 "710 Pod Battery"
click at [1331, 35] on button "Close" at bounding box center [1341, 31] width 29 height 29
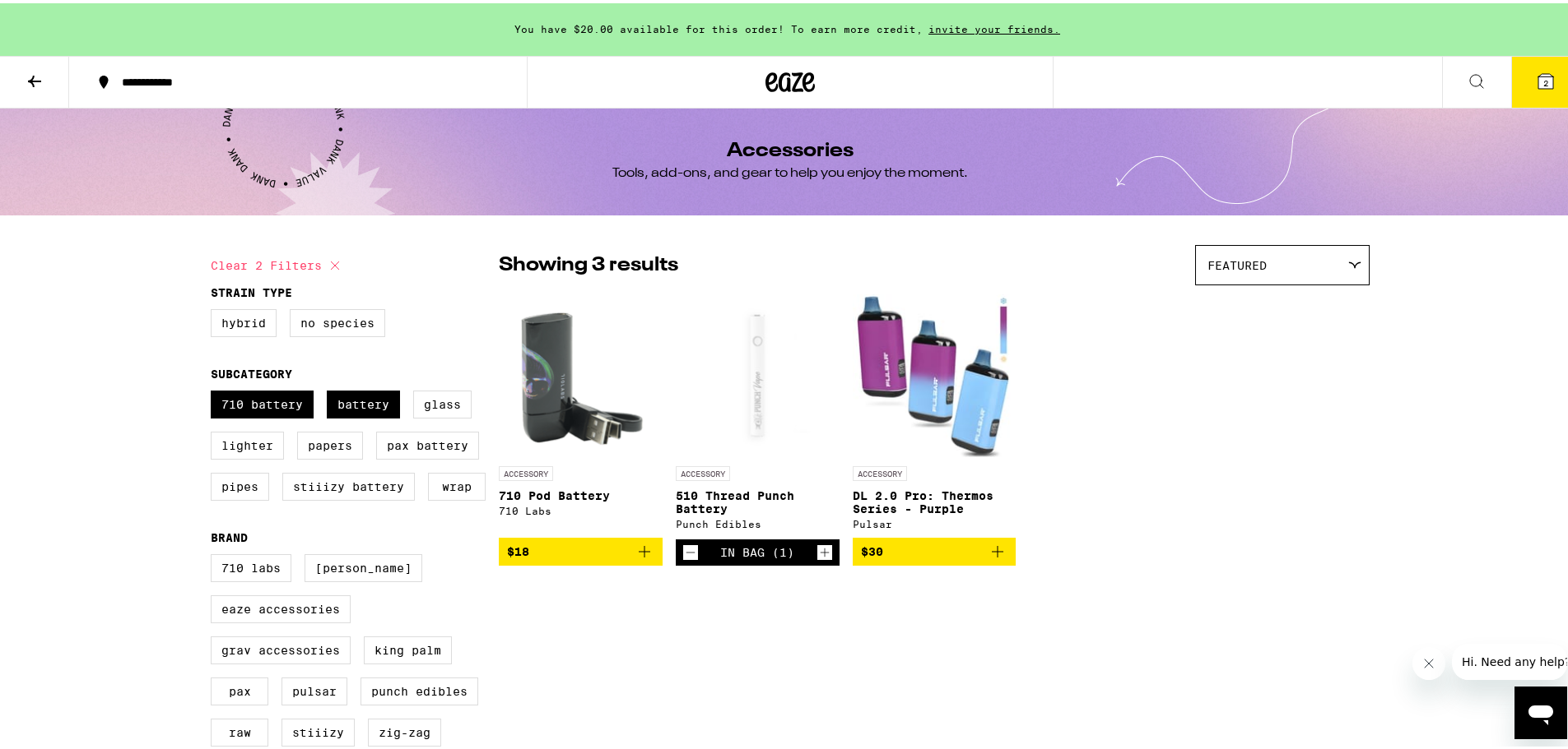
click at [29, 78] on icon at bounding box center [34, 78] width 13 height 11
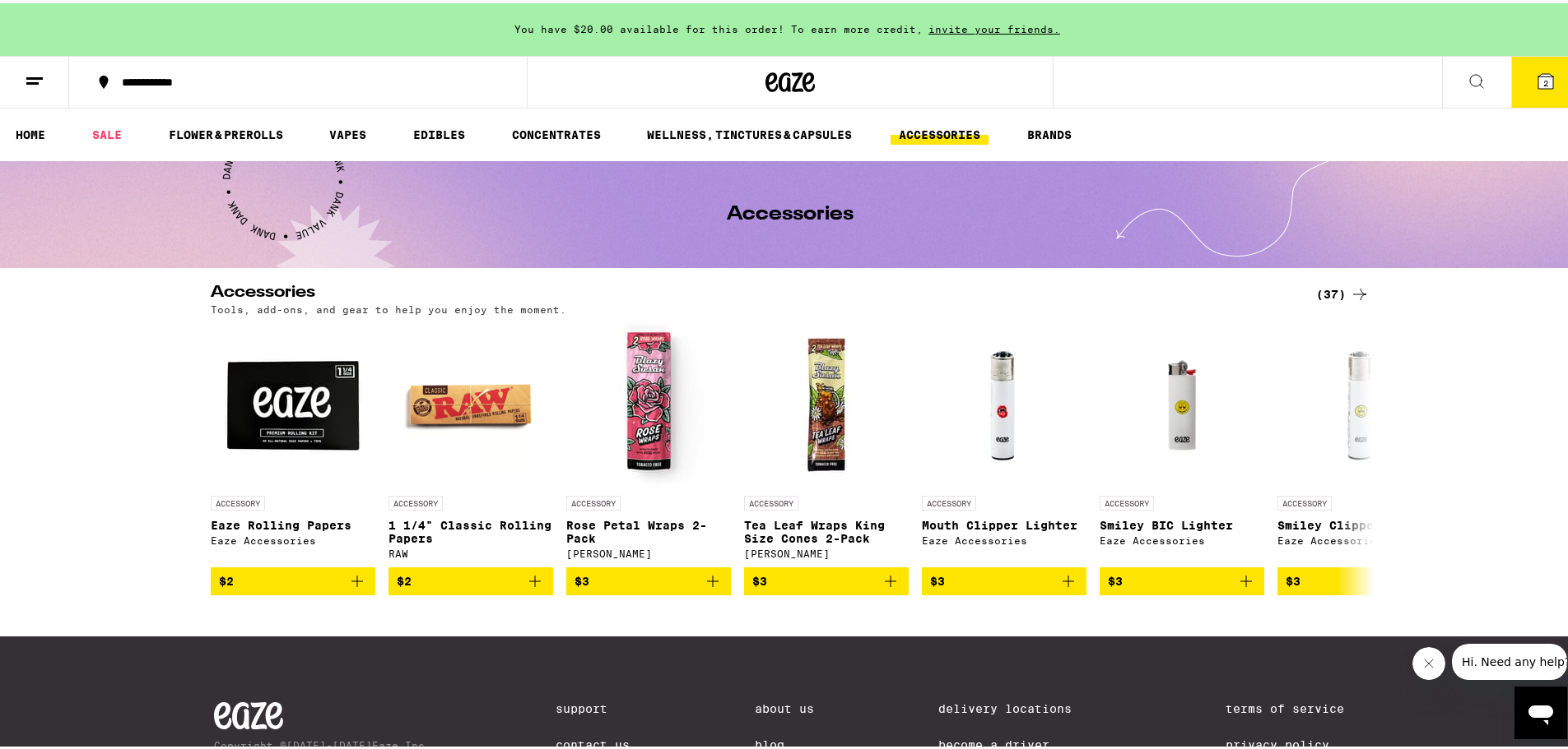
click at [1520, 76] on button "2" at bounding box center [1545, 79] width 69 height 51
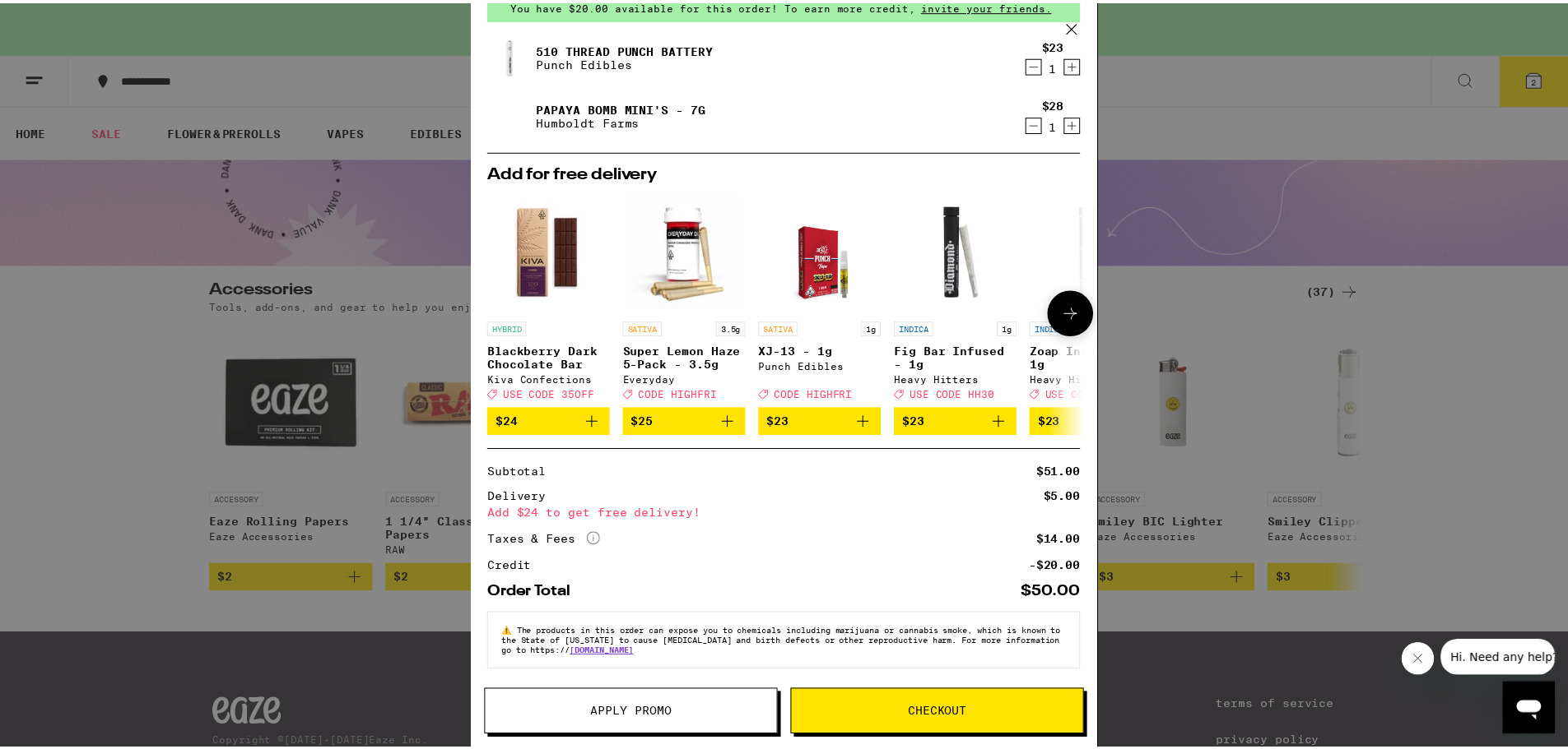
scroll to position [91, 0]
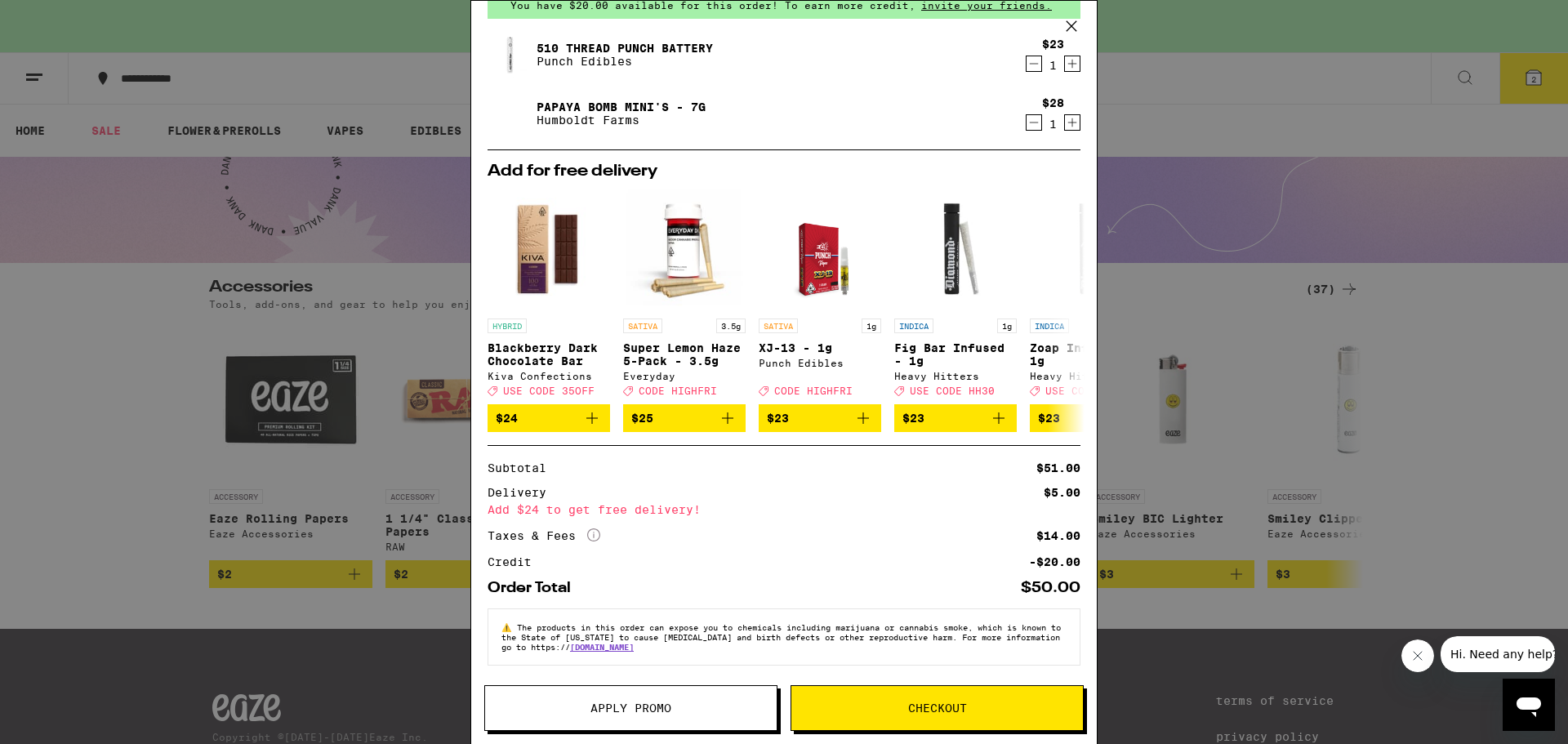
click at [169, 445] on div "Your Cart You have $20.00 available for this order! To earn more credit, invite…" at bounding box center [784, 372] width 1568 height 744
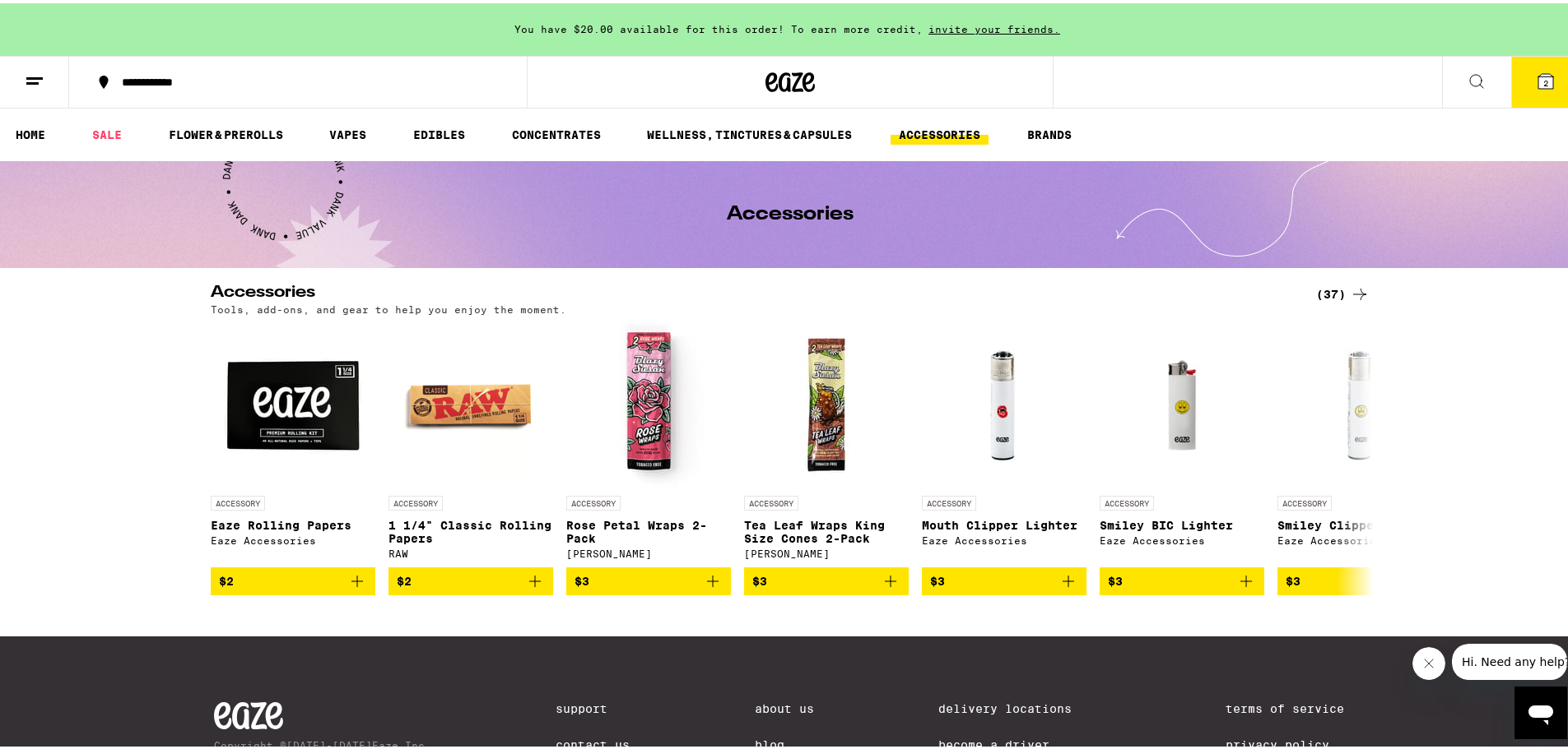
click at [98, 113] on ul "HOME SALE FLOWER & PREROLLS VAPES EDIBLES CONCENTRATES WELLNESS, TINCTURES & CA…" at bounding box center [790, 132] width 1580 height 53
click at [104, 136] on link "SALE" at bounding box center [107, 132] width 46 height 20
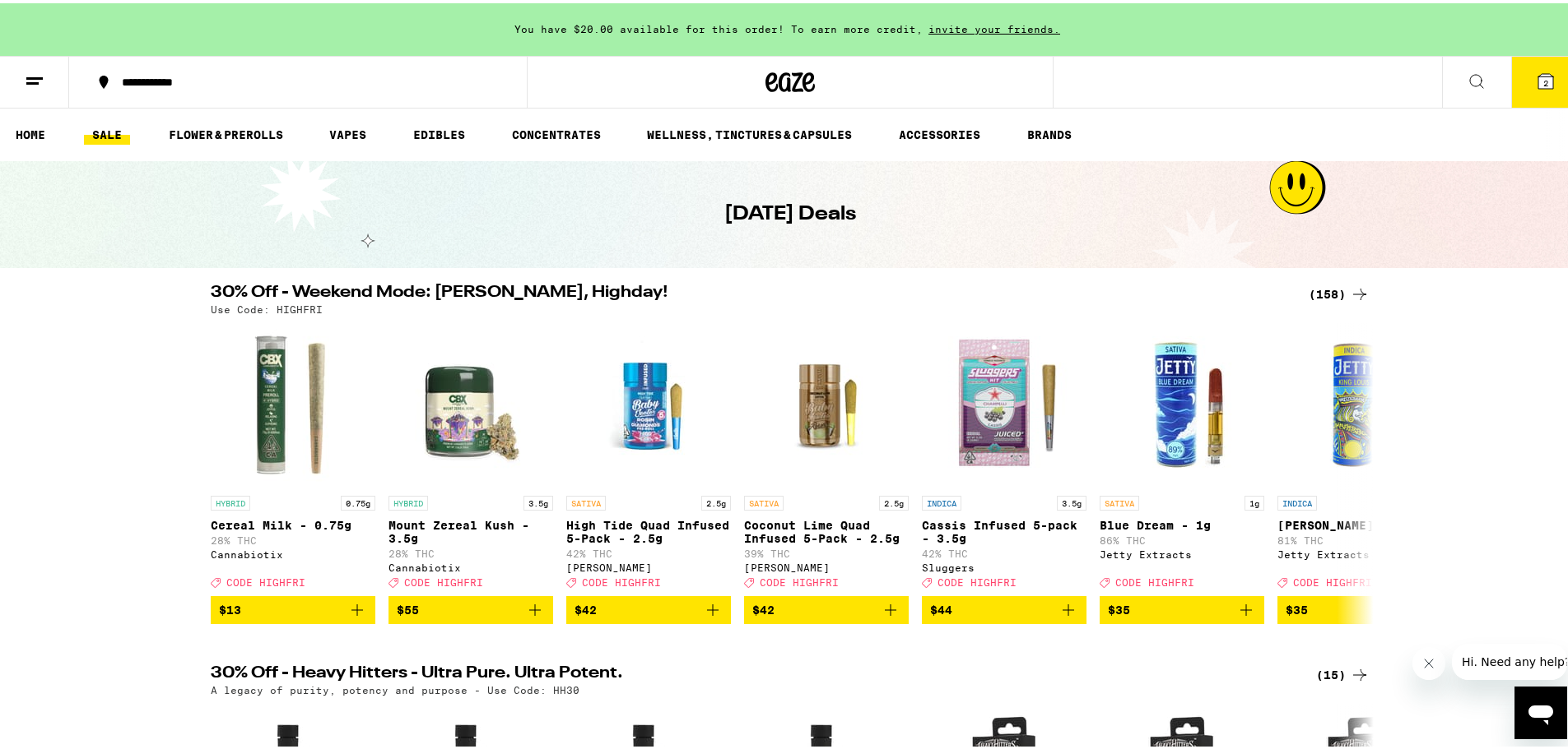
click at [1357, 291] on icon at bounding box center [1359, 291] width 13 height 11
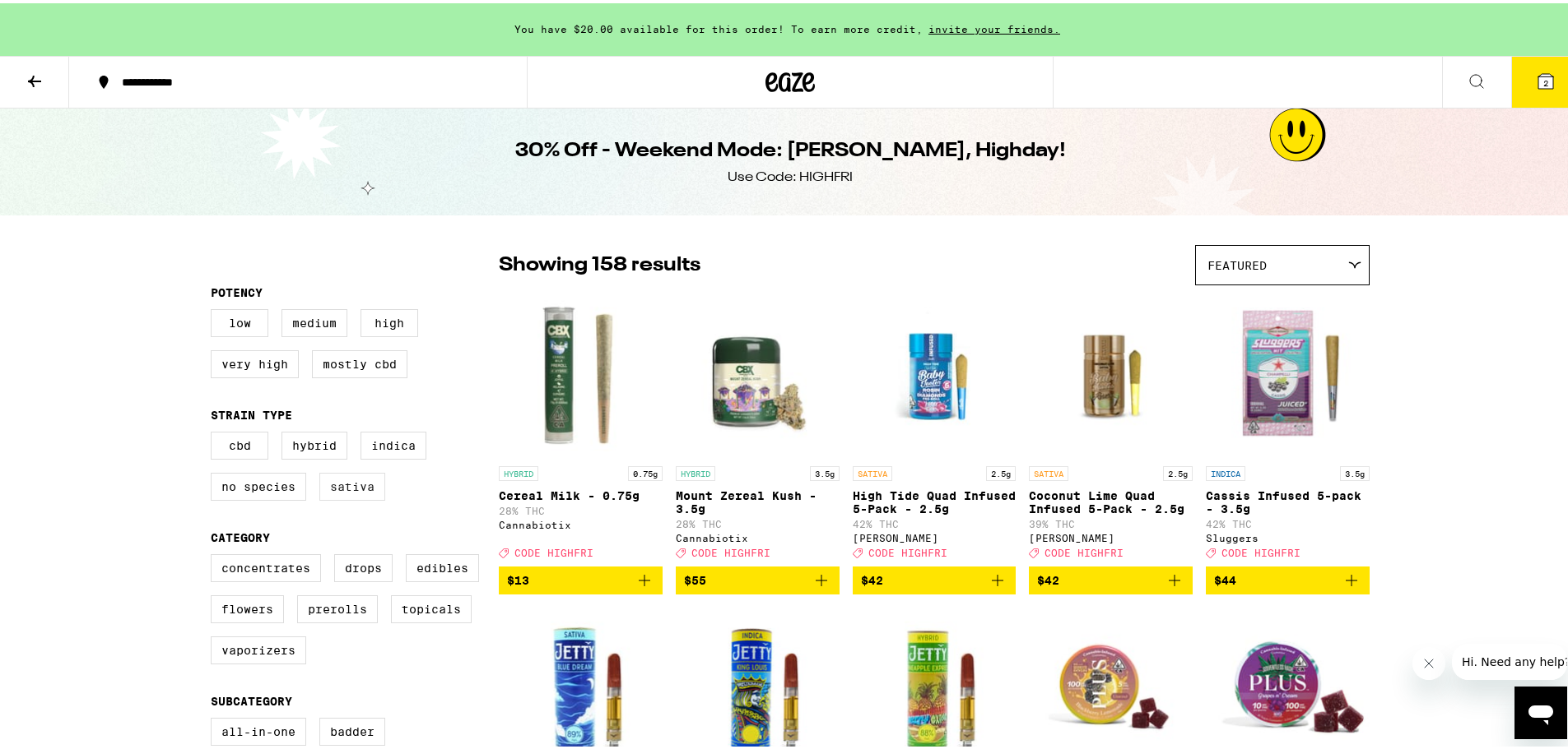
click at [336, 492] on label "Sativa" at bounding box center [353, 483] width 66 height 28
click at [215, 432] on input "Sativa" at bounding box center [214, 431] width 1 height 1
checkbox input "true"
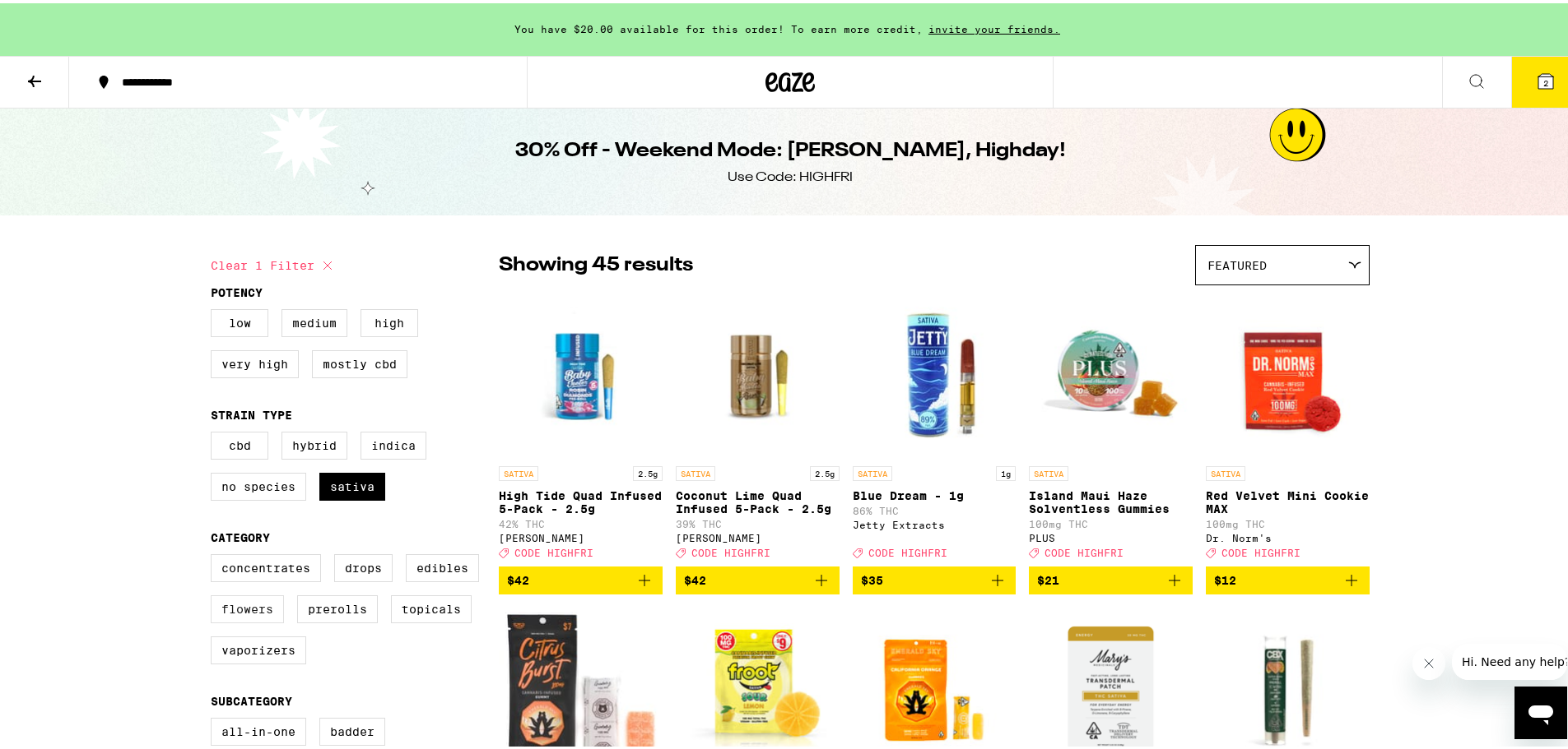
click at [240, 620] on label "Flowers" at bounding box center [247, 606] width 74 height 28
click at [215, 554] on input "Flowers" at bounding box center [214, 553] width 1 height 1
checkbox input "true"
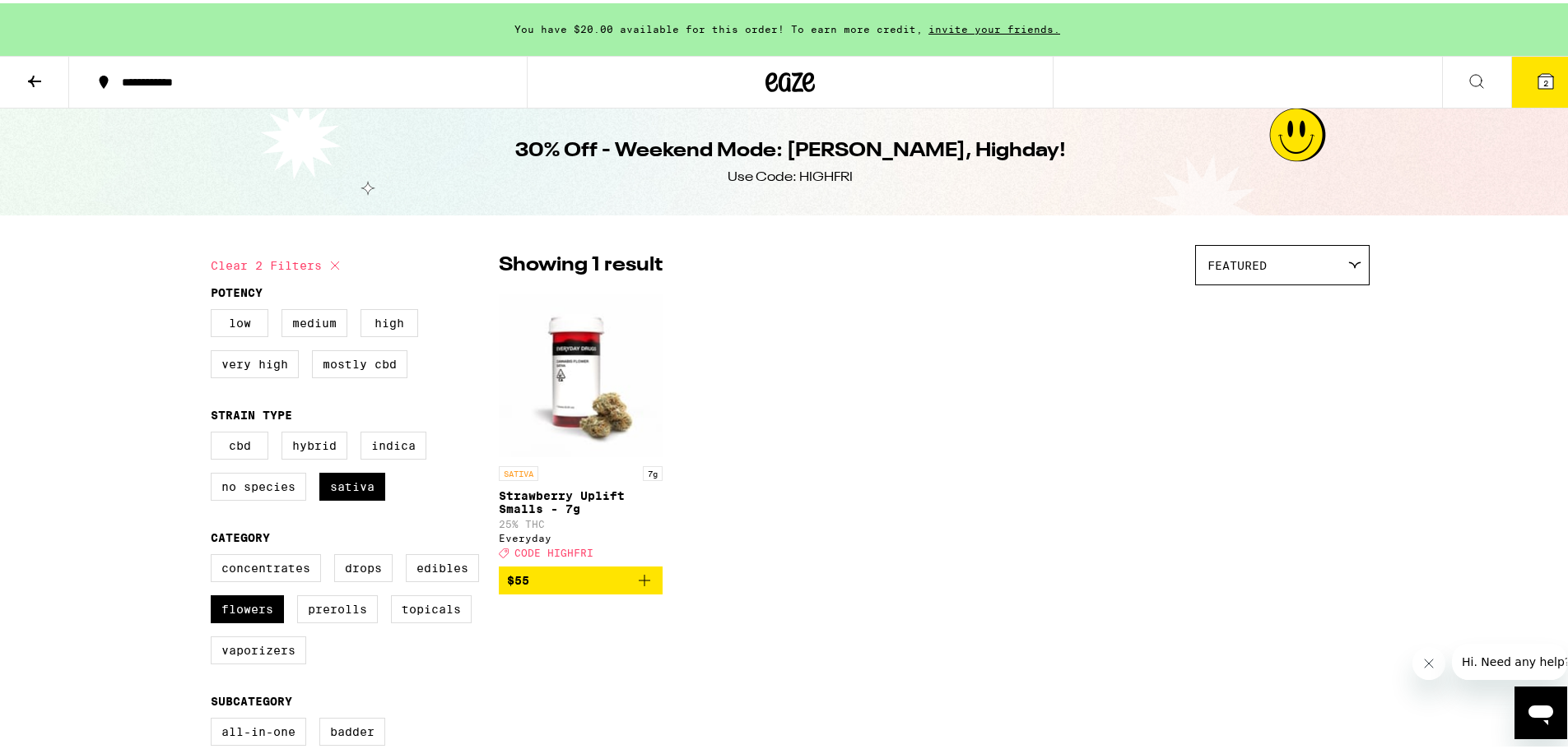
click at [839, 332] on div "SATIVA 7g Strawberry Uplift Smalls - 7g 25% THC Everyday Deal Created with Sket…" at bounding box center [934, 441] width 871 height 301
click at [884, 374] on div "SATIVA 7g Strawberry Uplift Smalls - 7g 25% THC Everyday Deal Created with Sket…" at bounding box center [934, 441] width 871 height 301
click at [339, 498] on label "Sativa" at bounding box center [353, 483] width 66 height 28
click at [215, 432] on input "Sativa" at bounding box center [214, 431] width 1 height 1
checkbox input "false"
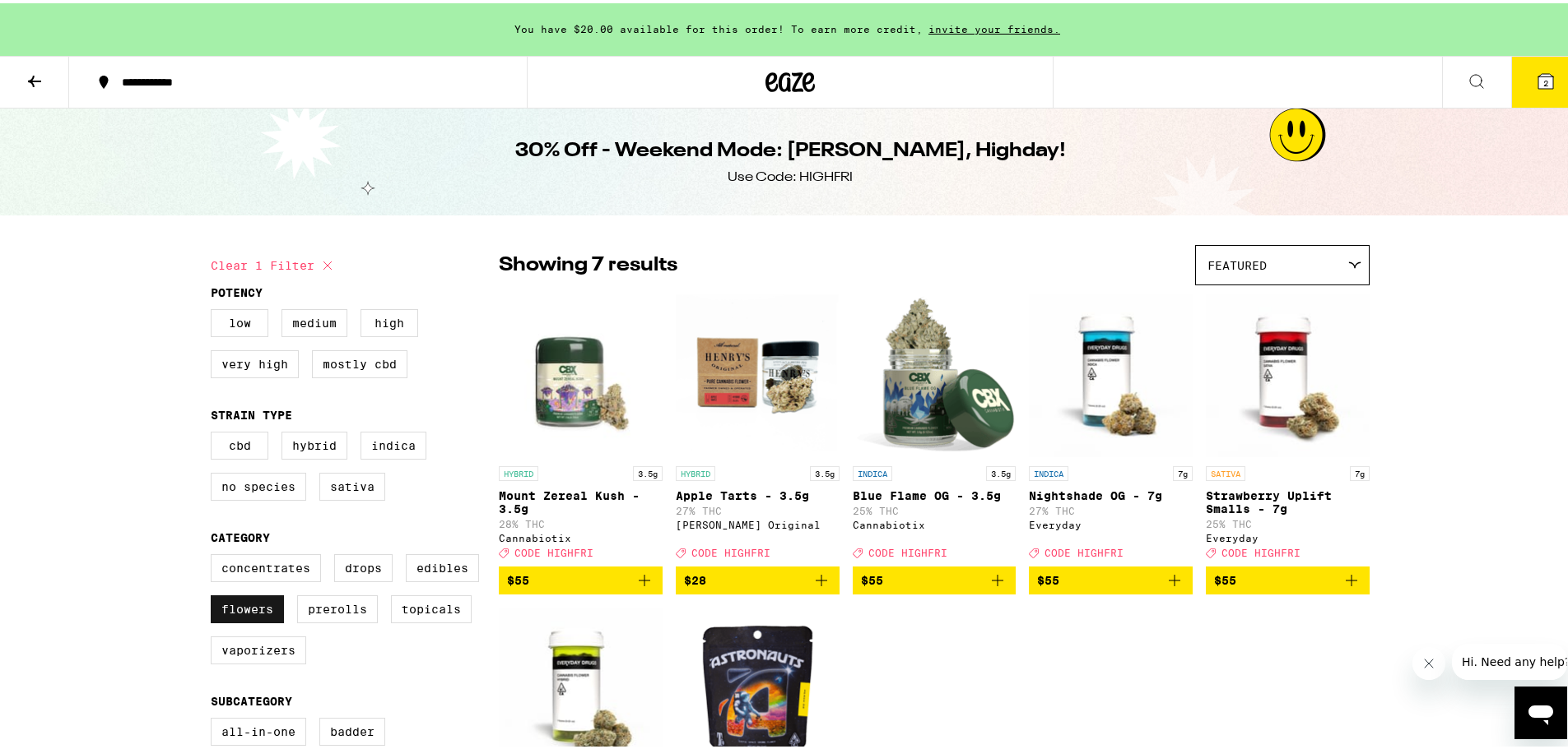
click at [229, 619] on label "Flowers" at bounding box center [247, 606] width 74 height 28
click at [215, 554] on input "Flowers" at bounding box center [214, 553] width 1 height 1
checkbox input "false"
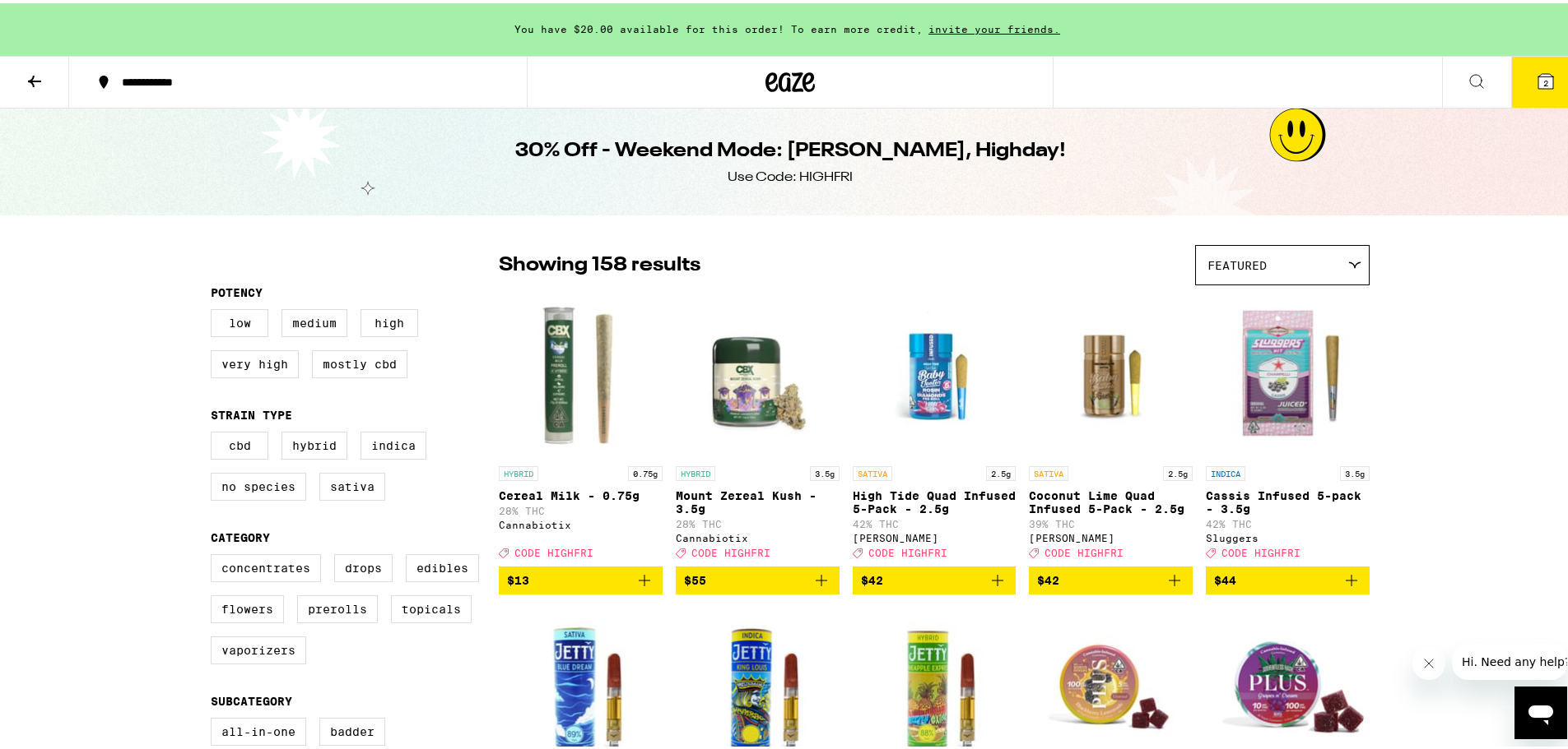
click at [35, 81] on icon at bounding box center [34, 78] width 20 height 20
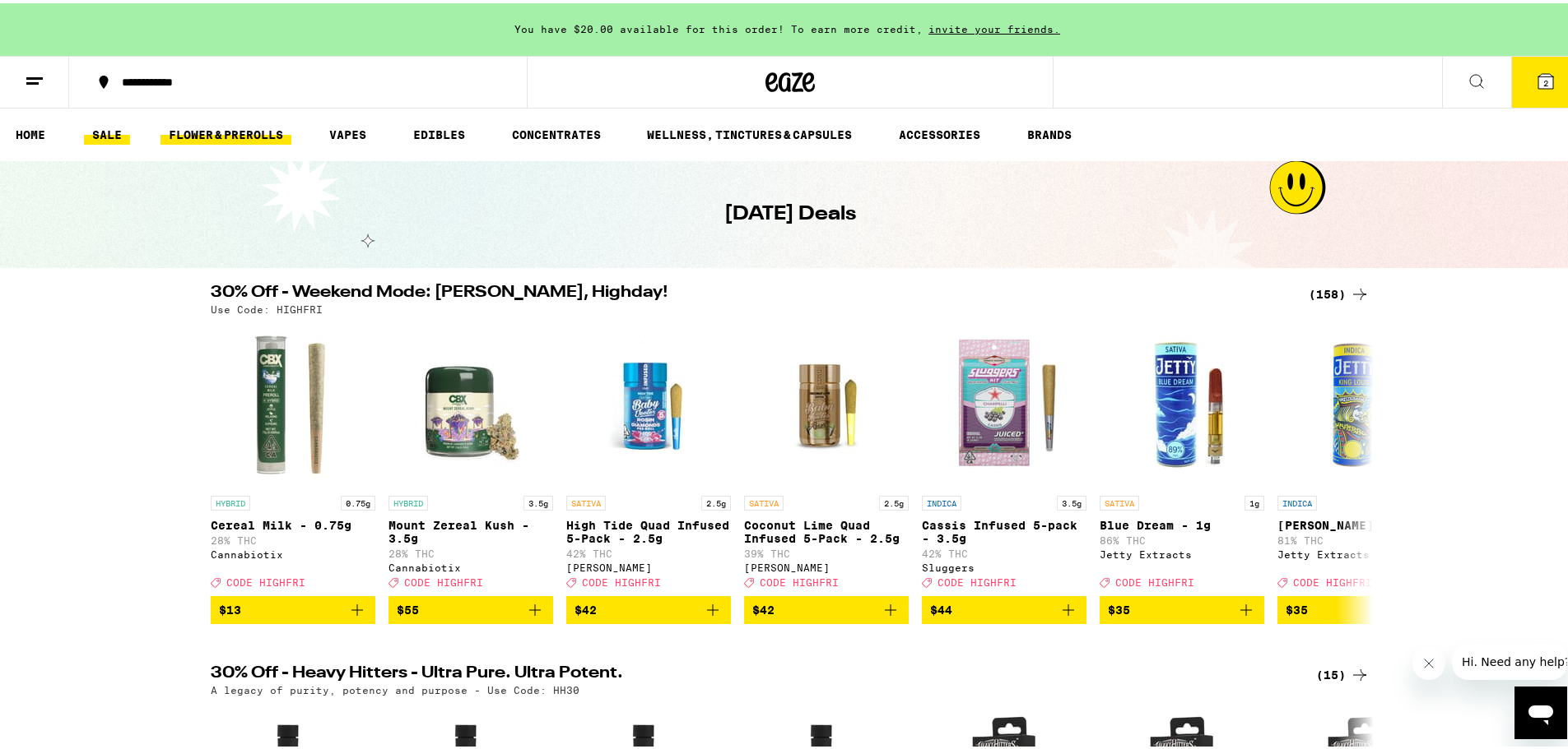
click at [256, 132] on link "FLOWER & PREROLLS" at bounding box center [225, 132] width 131 height 20
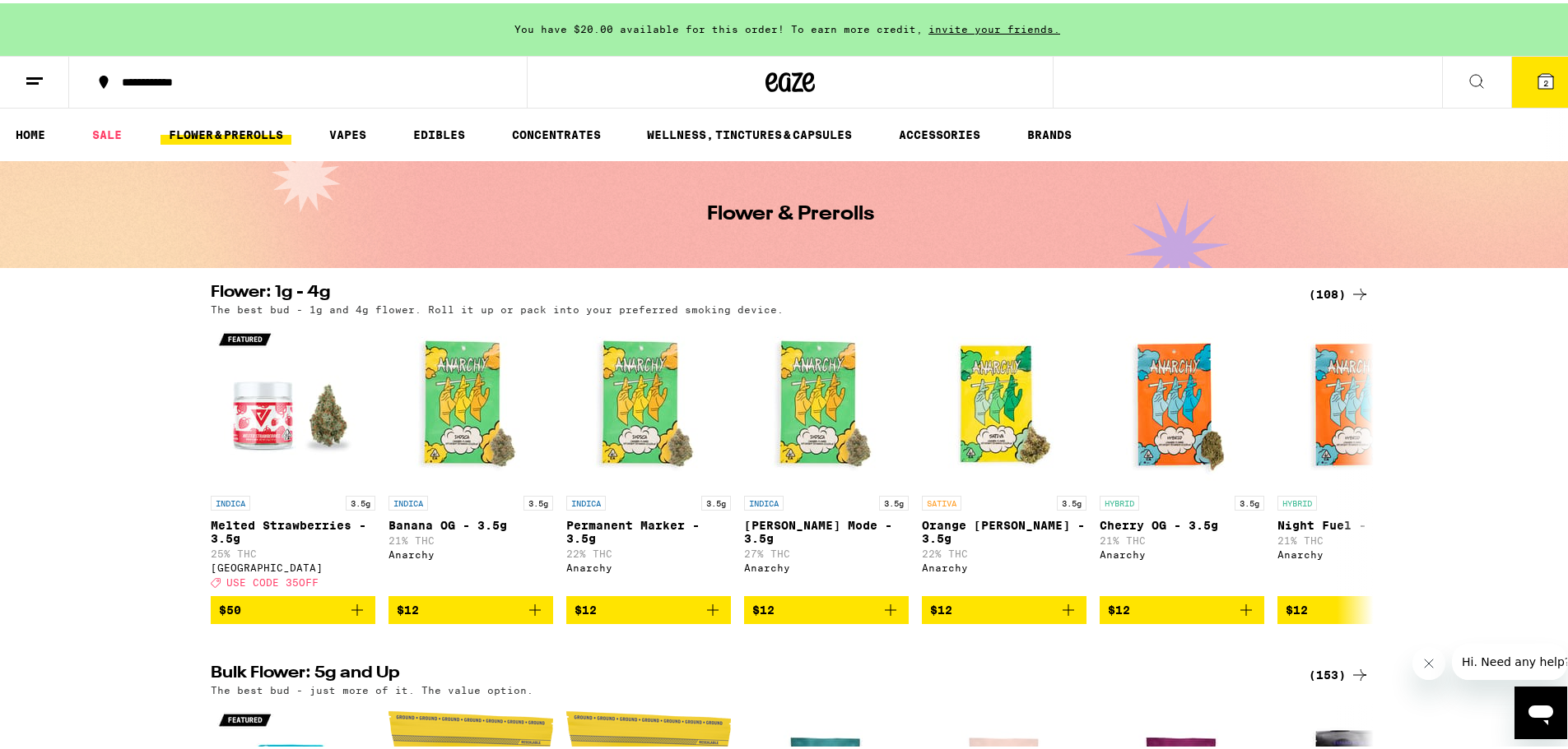
click at [1325, 287] on div "(108)" at bounding box center [1338, 291] width 61 height 20
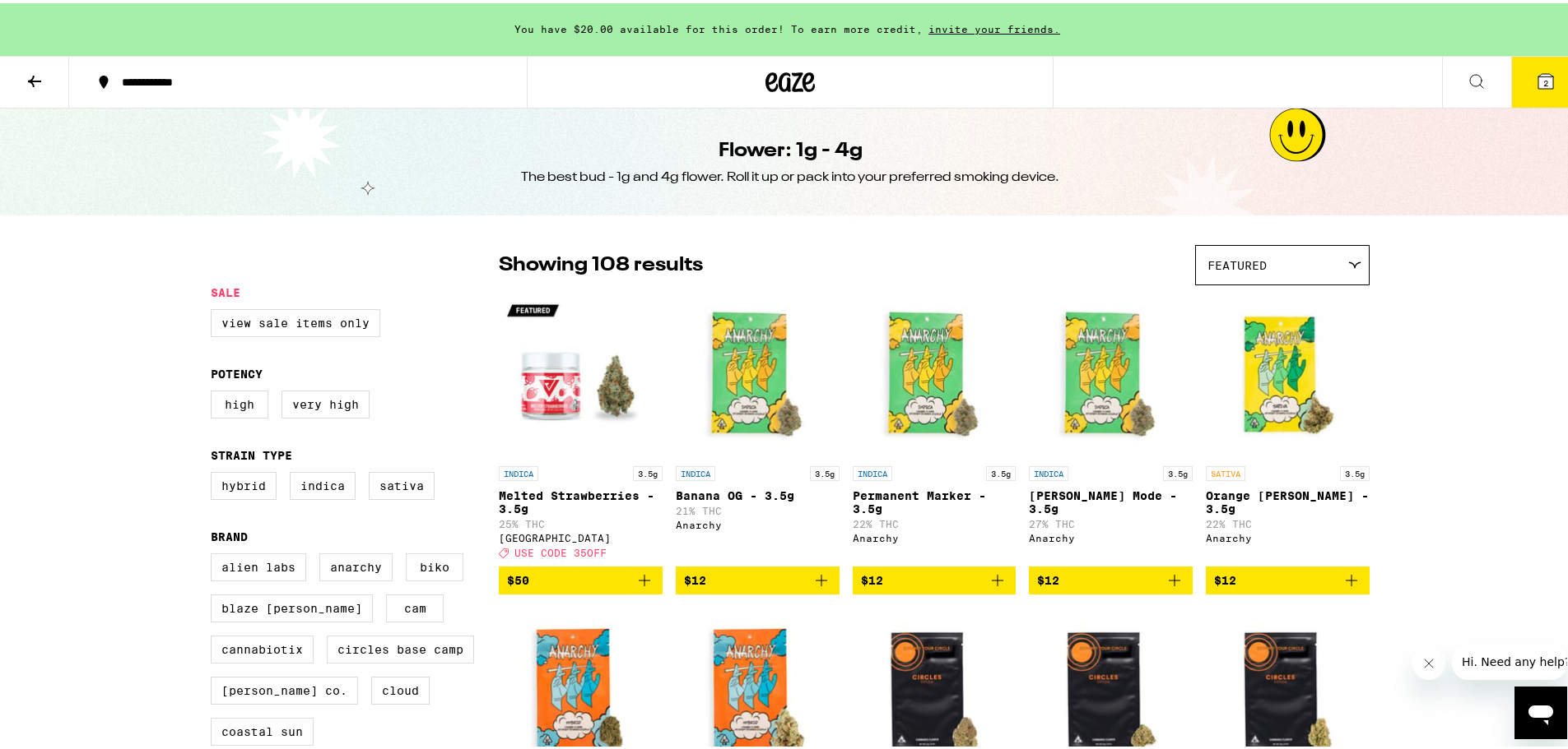
click at [1539, 86] on icon at bounding box center [1545, 78] width 15 height 15
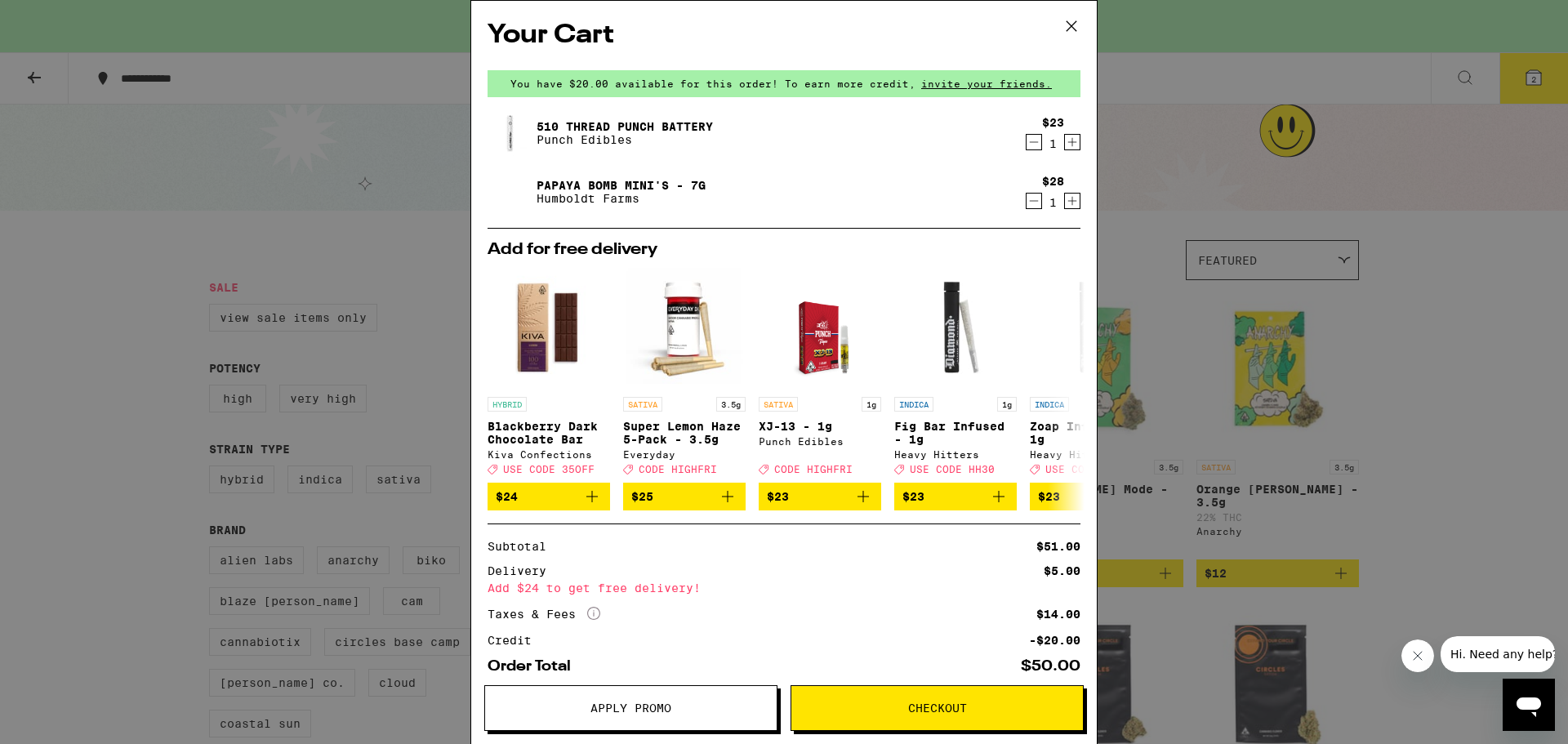
click at [920, 698] on button "Checkout" at bounding box center [937, 708] width 293 height 46
click at [1075, 25] on icon at bounding box center [1071, 26] width 24 height 24
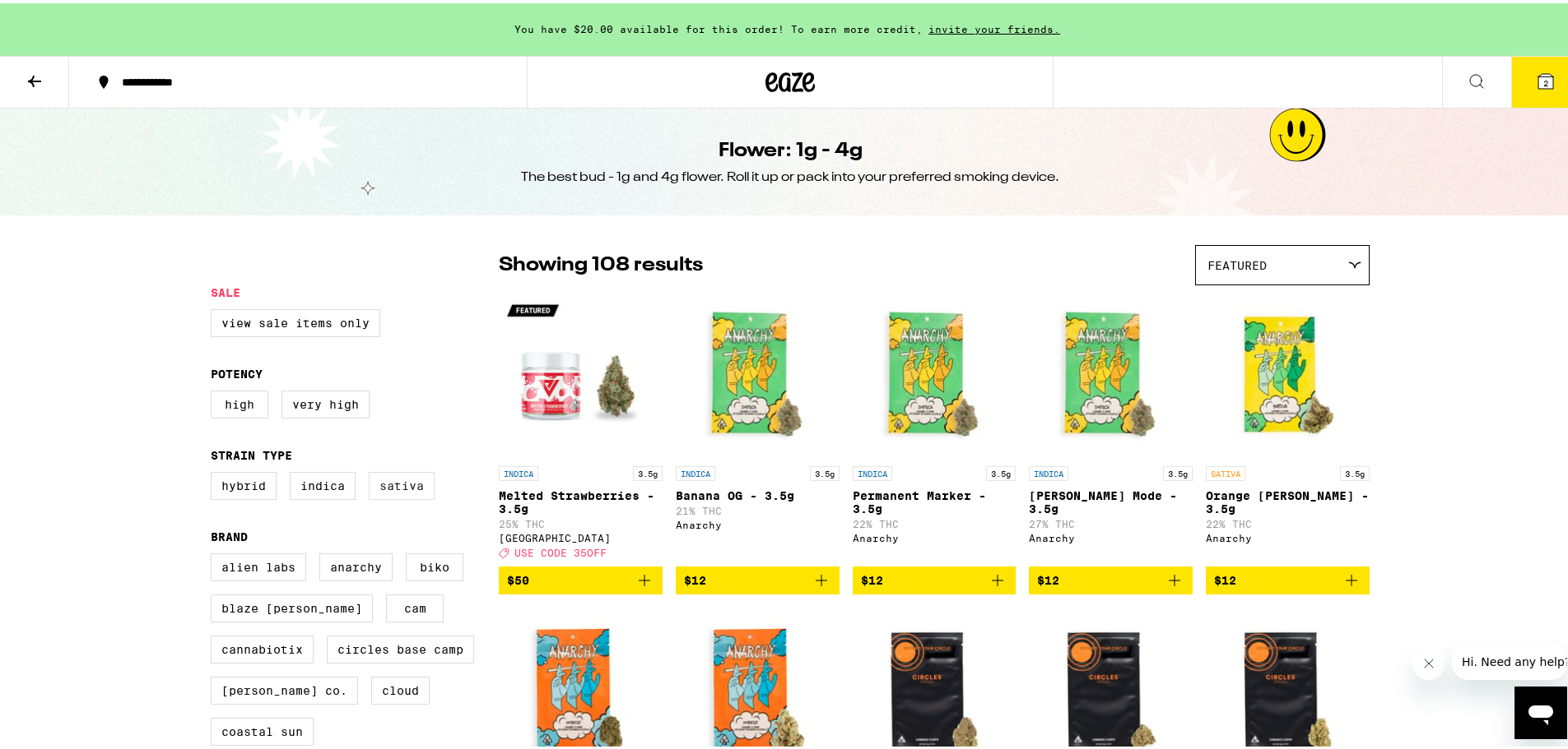
click at [398, 497] on label "Sativa" at bounding box center [402, 482] width 66 height 28
click at [215, 472] on input "Sativa" at bounding box center [214, 471] width 1 height 1
checkbox input "true"
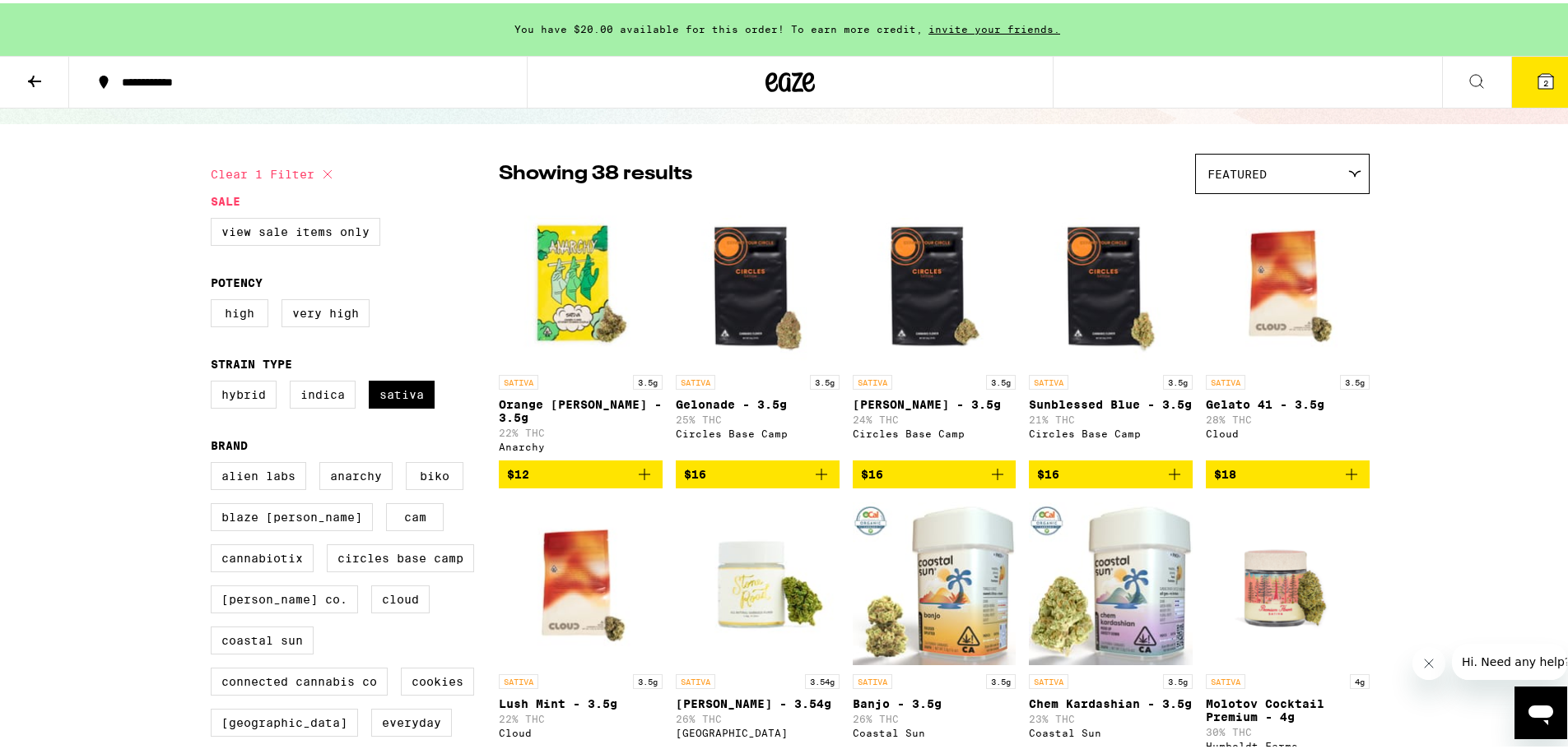
scroll to position [82, 0]
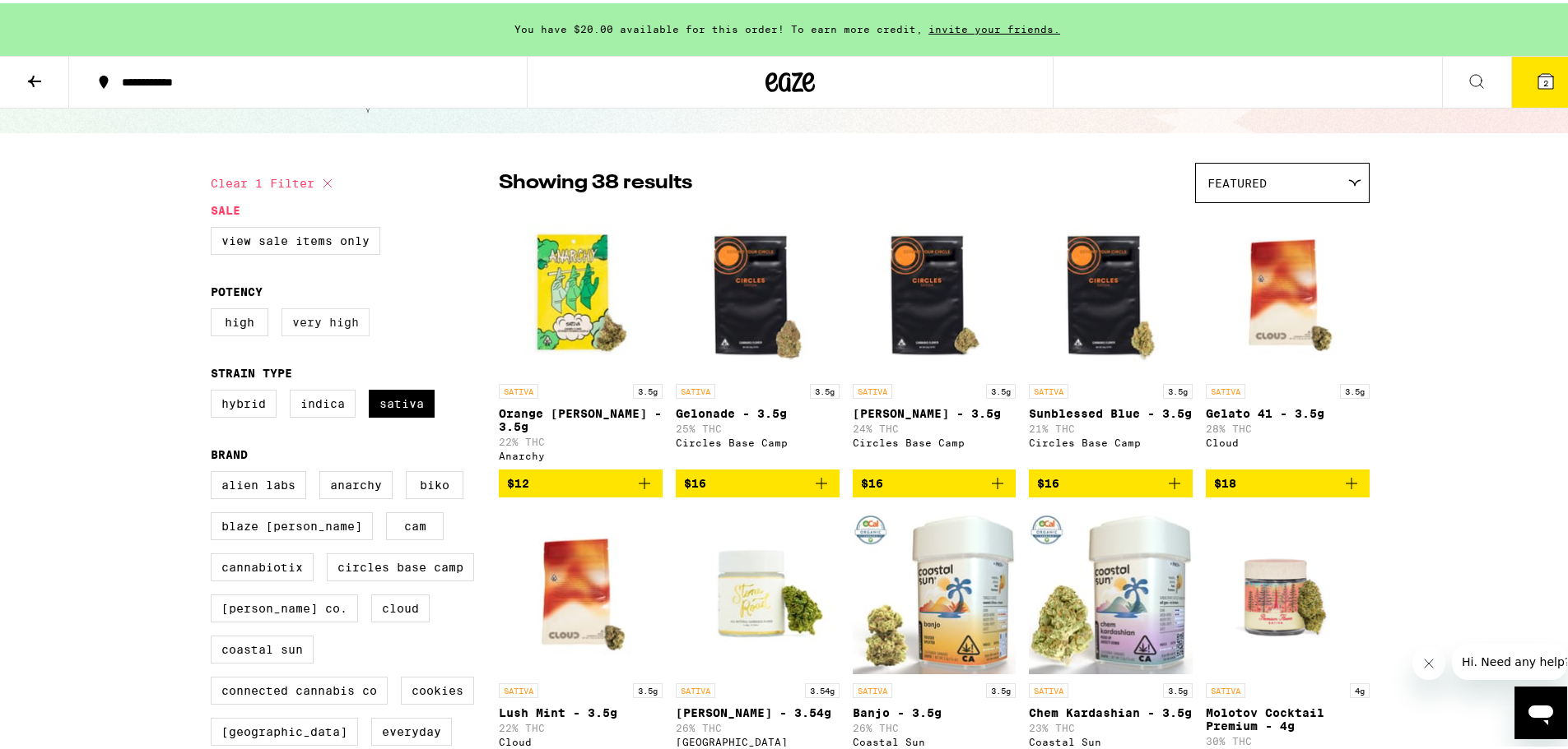
click at [324, 321] on label "Very High" at bounding box center [326, 319] width 88 height 28
click at [215, 308] on input "Very High" at bounding box center [214, 307] width 1 height 1
checkbox input "true"
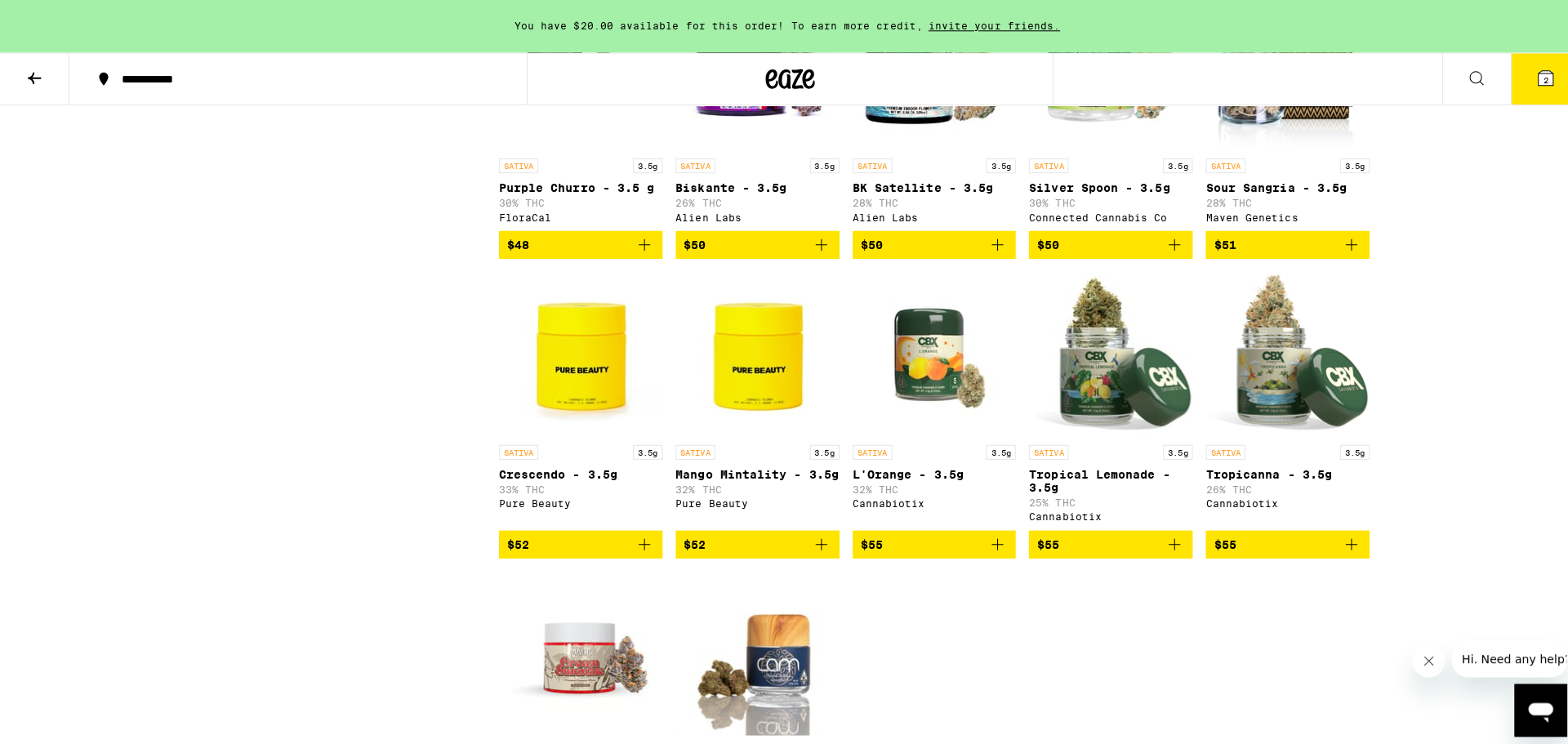
scroll to position [1226, 0]
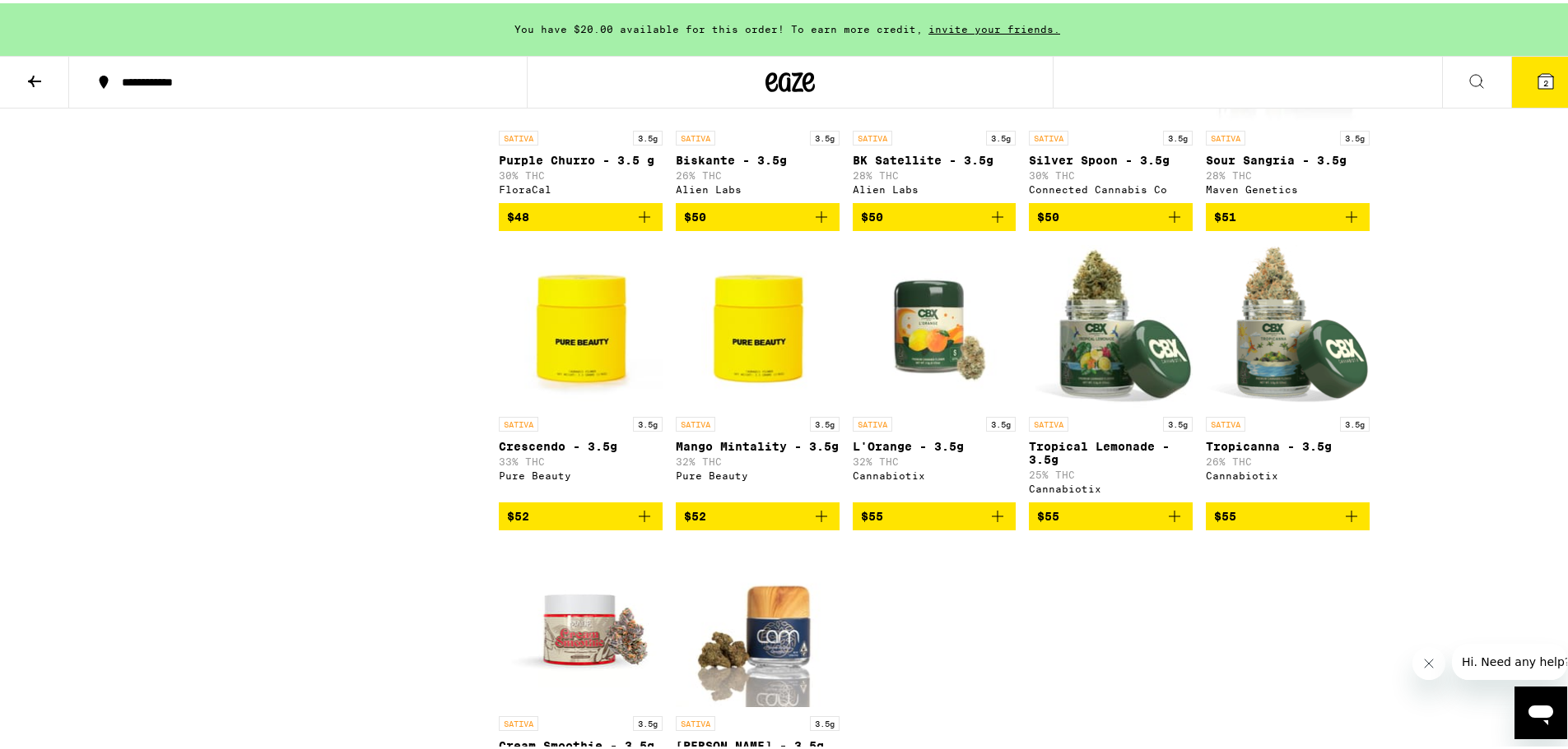
click at [708, 523] on span "$52" at bounding box center [757, 513] width 147 height 20
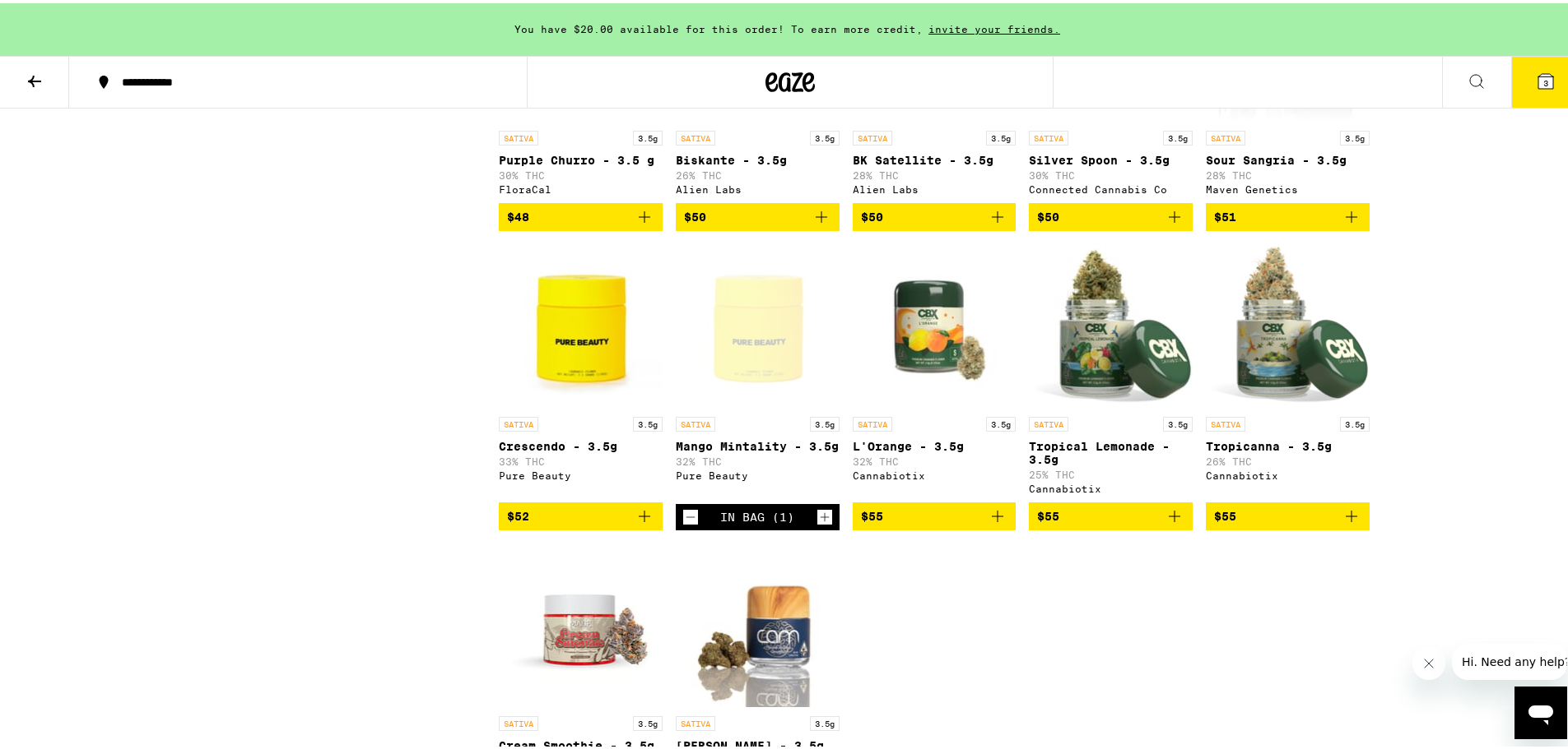
click at [1558, 62] on button "3" at bounding box center [1545, 79] width 69 height 51
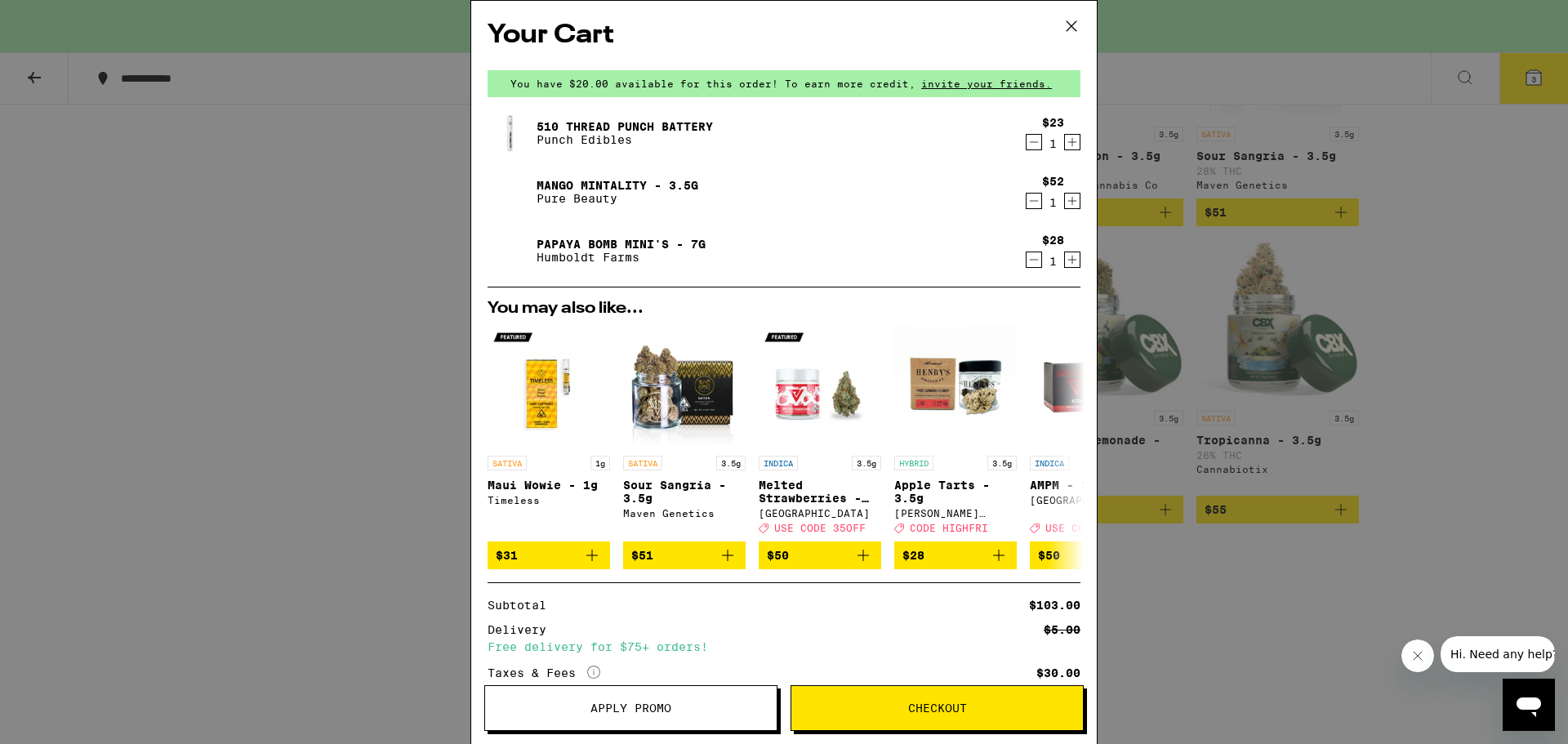
click at [1026, 261] on icon "Decrement" at bounding box center [1033, 260] width 15 height 20
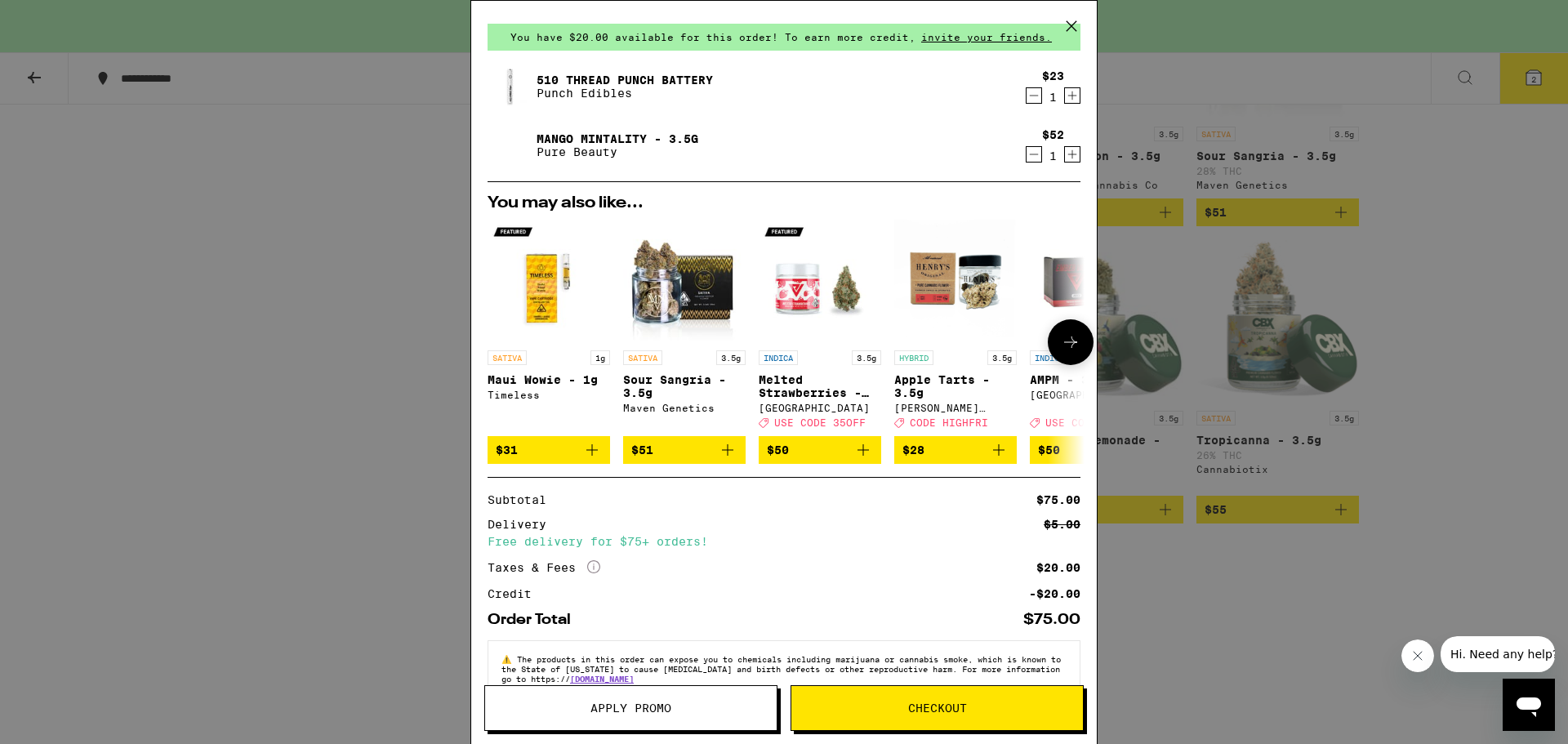
scroll to position [90, 0]
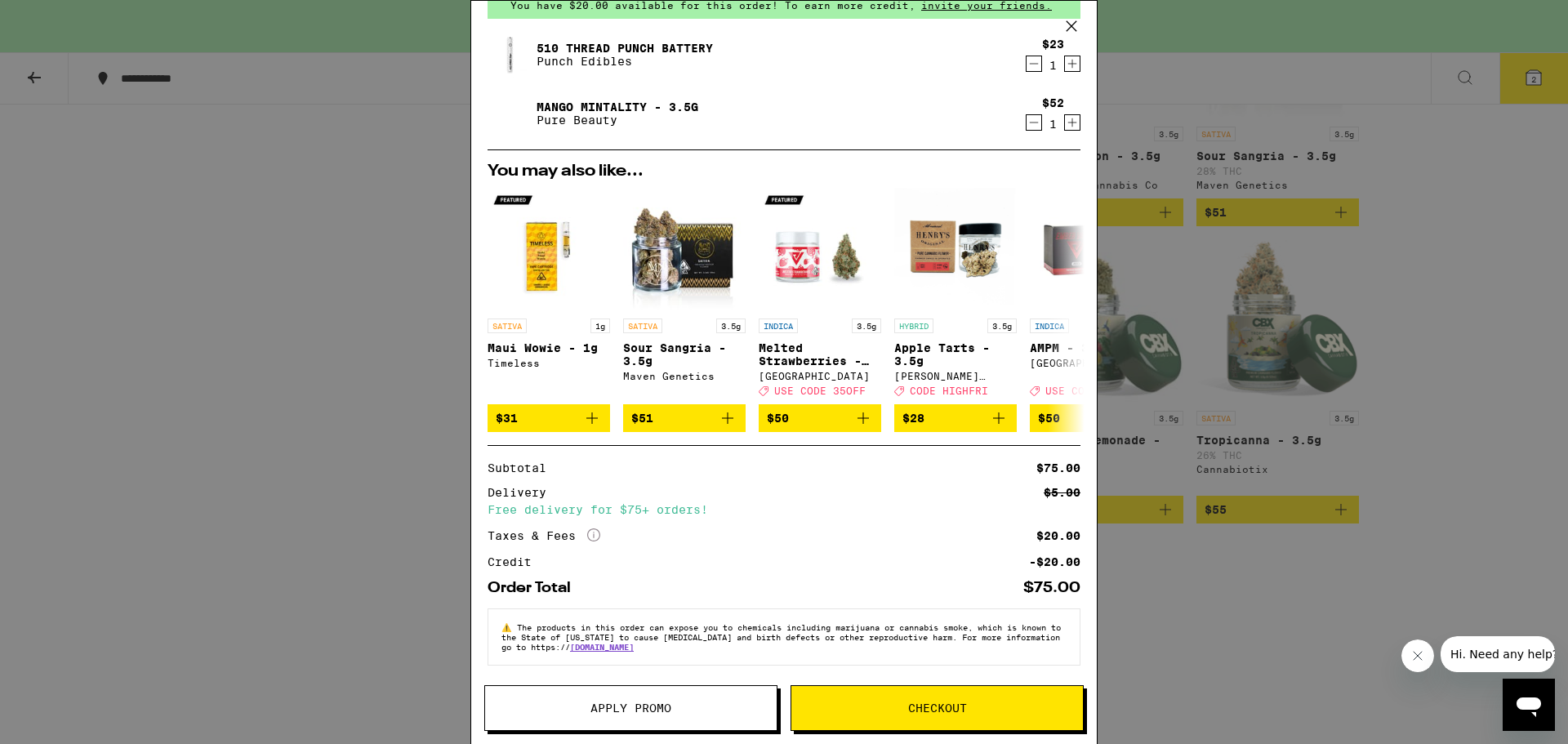
click at [596, 531] on icon "More Info" at bounding box center [593, 535] width 13 height 13
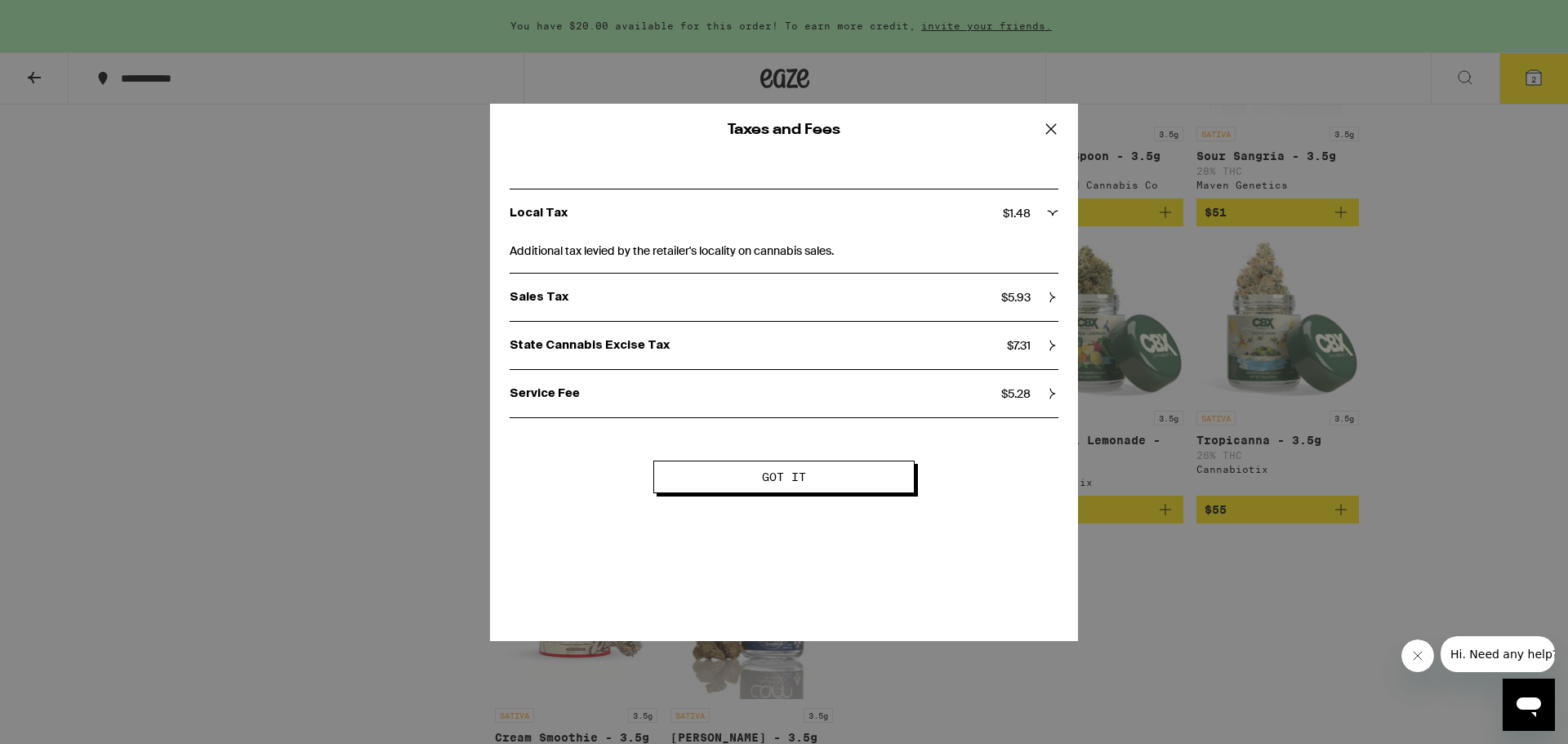
click at [805, 465] on button "Got it" at bounding box center [784, 477] width 261 height 33
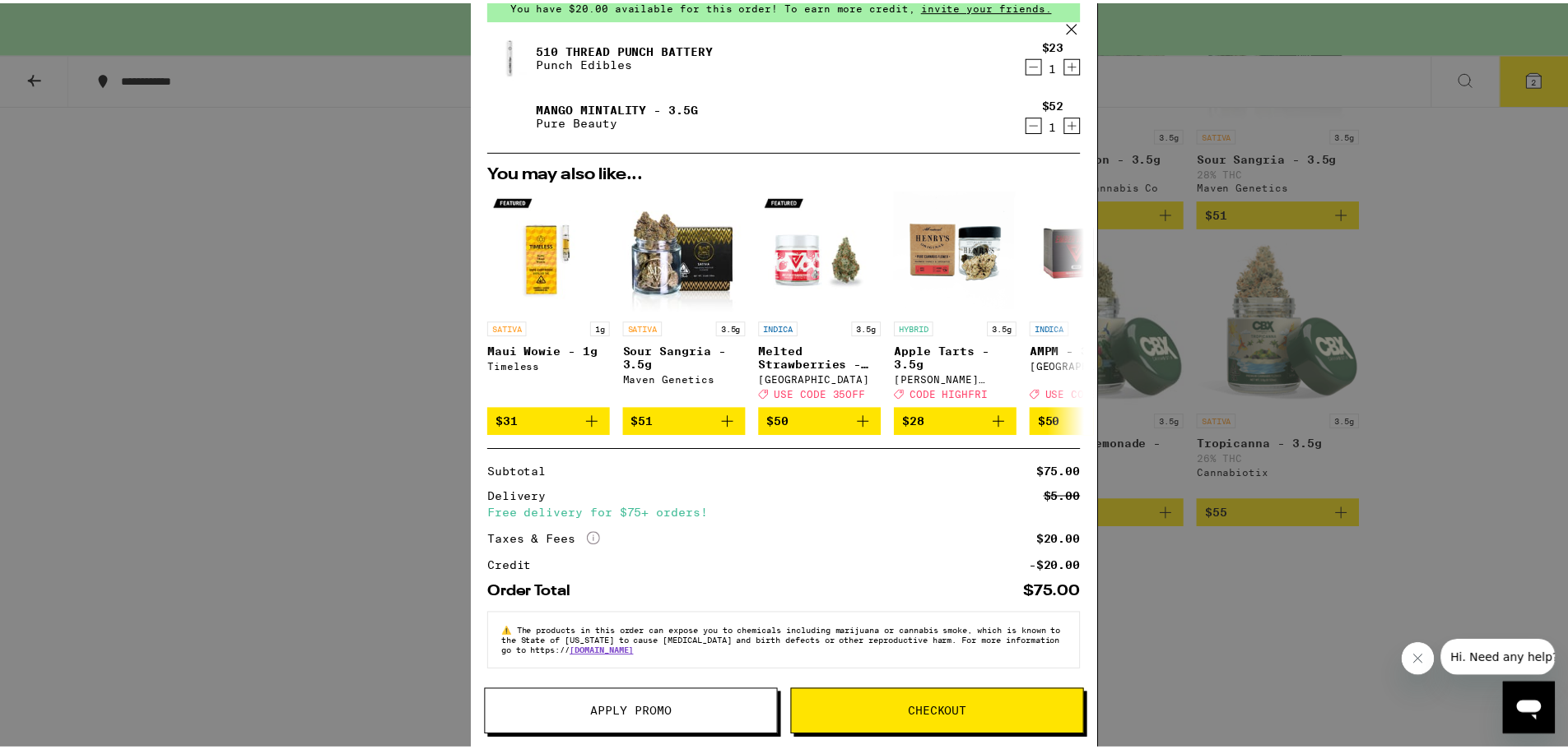
scroll to position [0, 0]
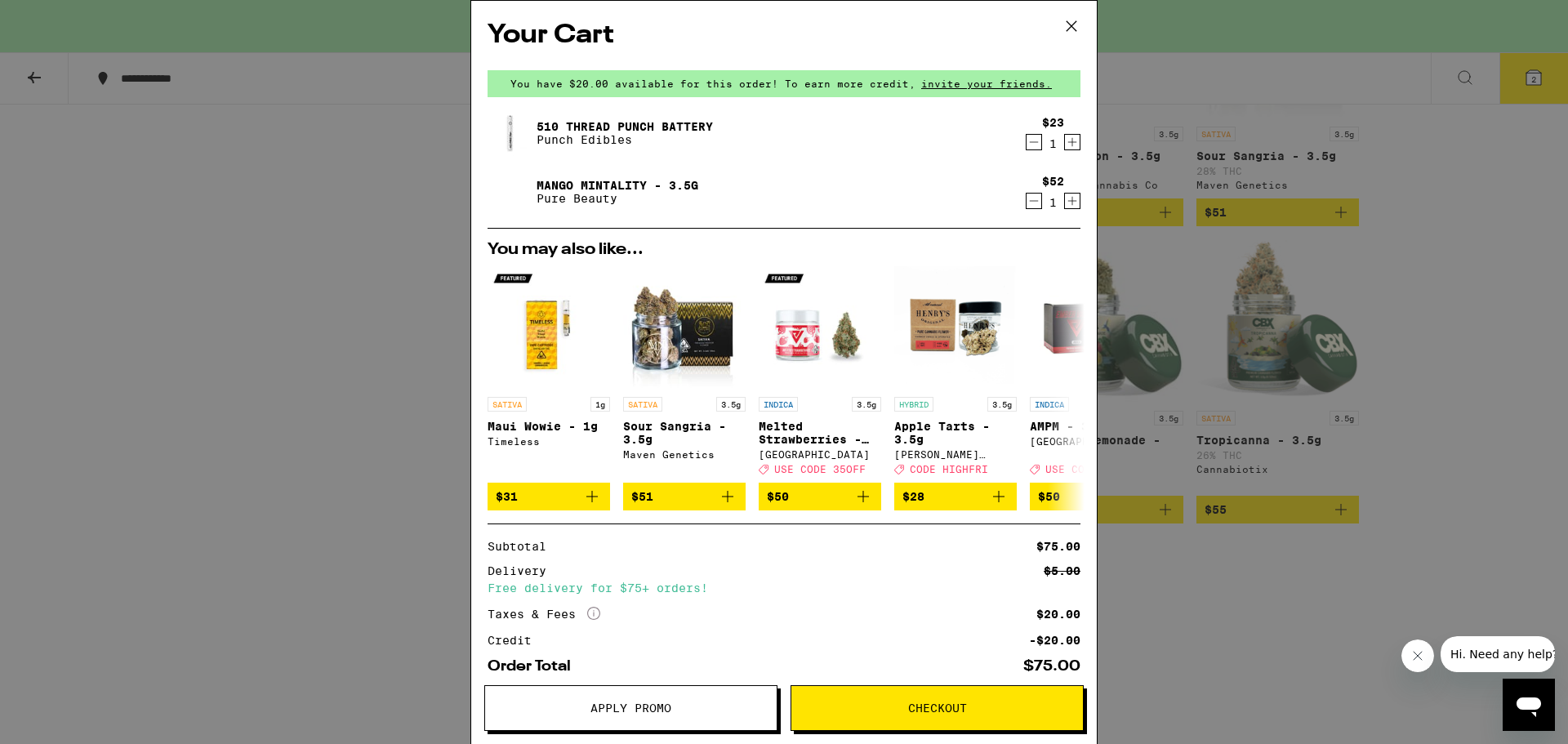
click at [1030, 201] on icon "Decrement" at bounding box center [1034, 201] width 9 height 0
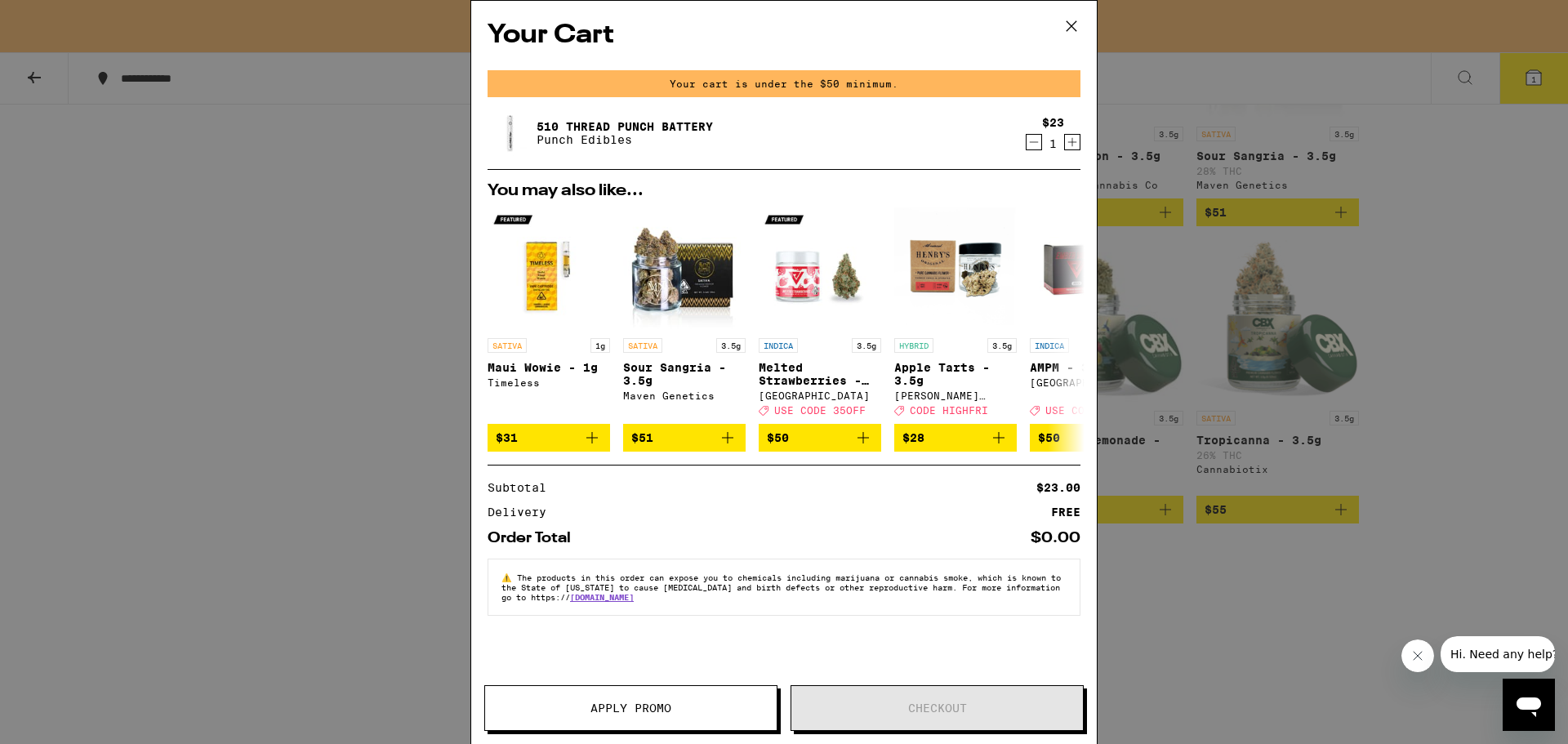
click at [1068, 30] on icon at bounding box center [1071, 26] width 9 height 9
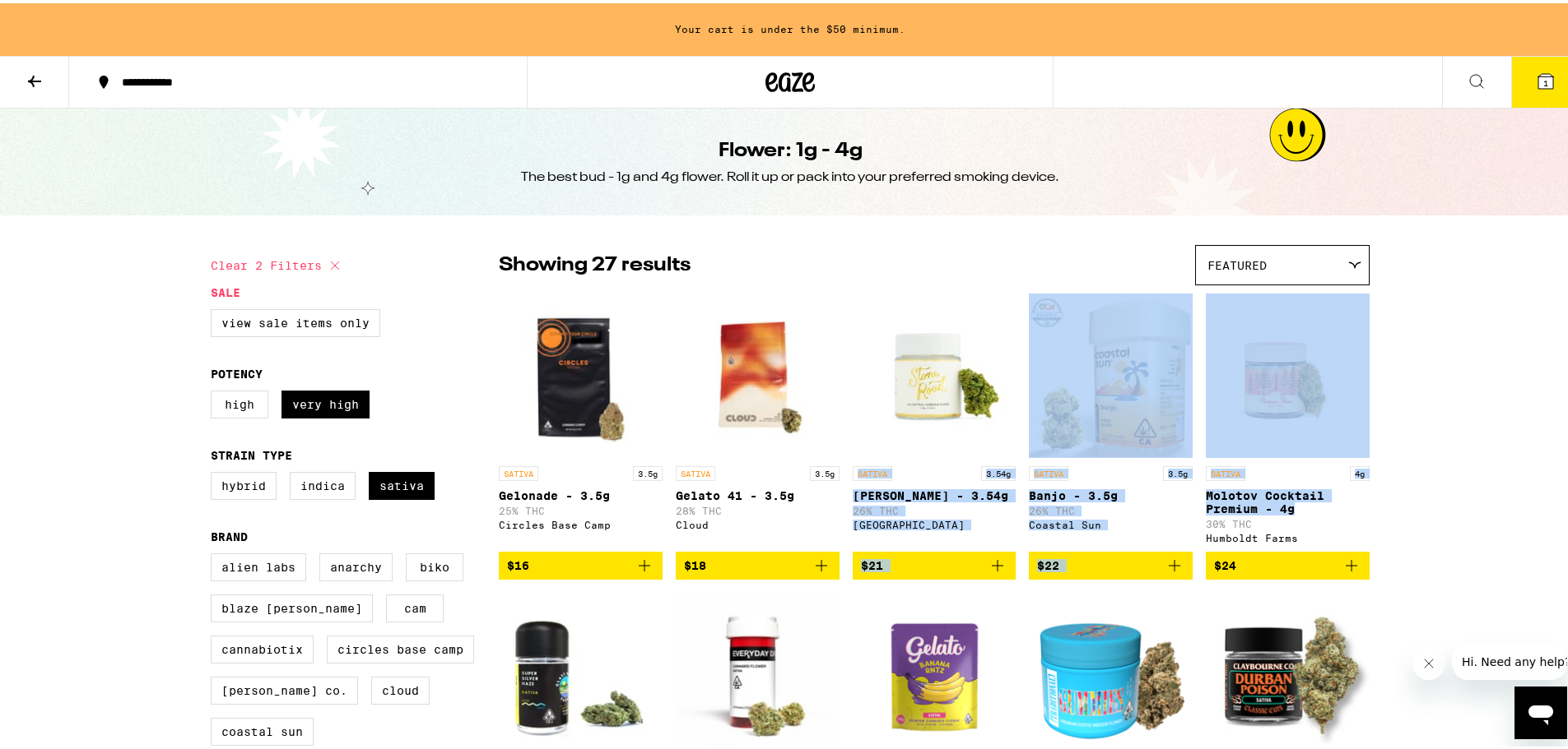
drag, startPoint x: 842, startPoint y: 452, endPoint x: 1493, endPoint y: 513, distance: 653.9
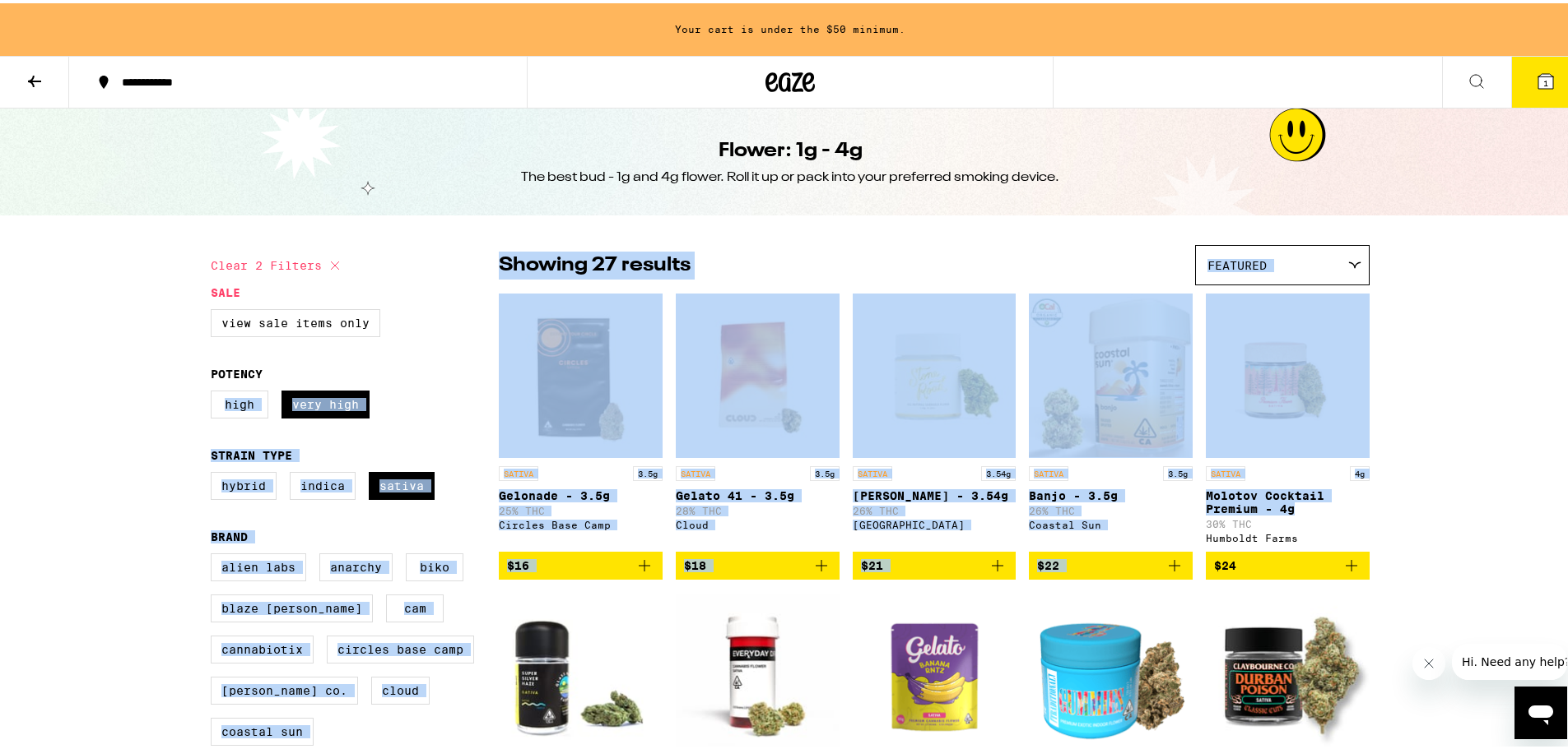
drag, startPoint x: 1461, startPoint y: 518, endPoint x: 321, endPoint y: 353, distance: 1151.9
